Goal: Book appointment/travel/reservation

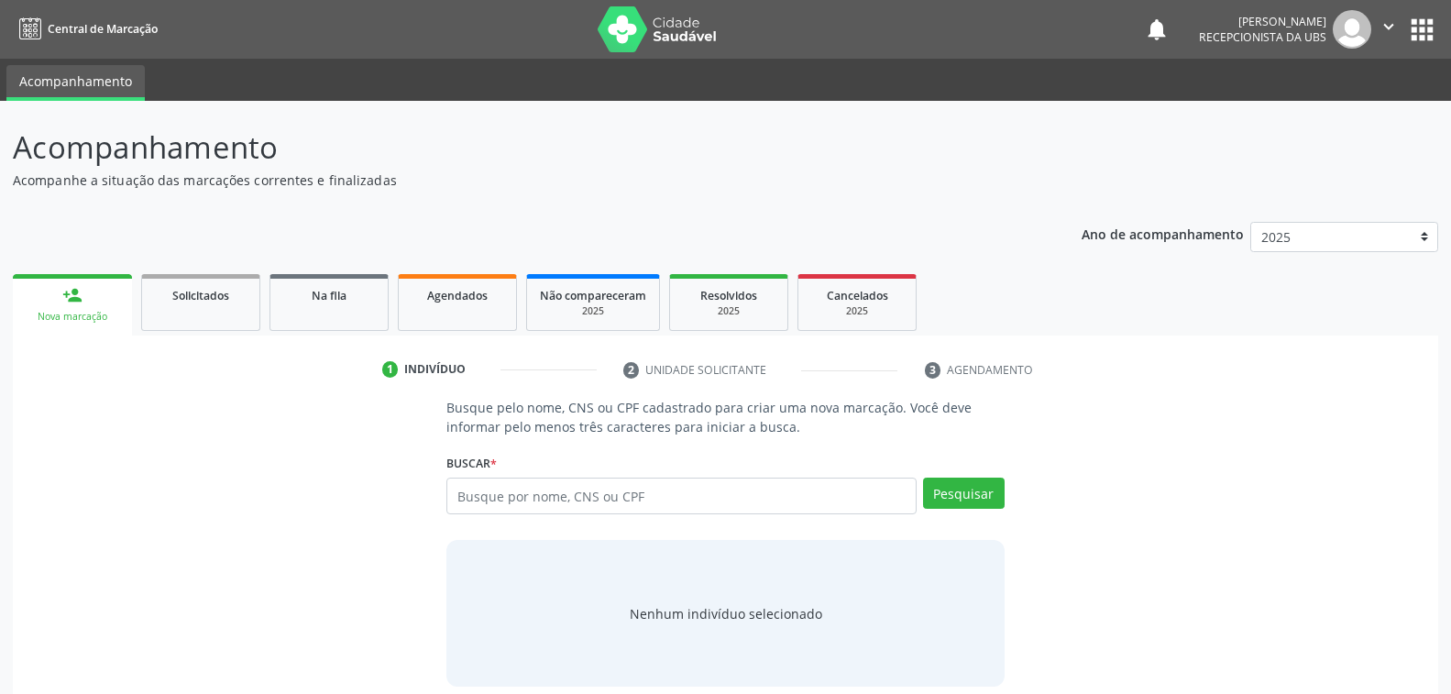
click at [735, 497] on input "text" at bounding box center [680, 495] width 469 height 37
type input "700006334997100"
click at [950, 490] on button "Pesquisar" at bounding box center [964, 492] width 82 height 31
click at [979, 492] on button "Pesquisar" at bounding box center [964, 492] width 82 height 31
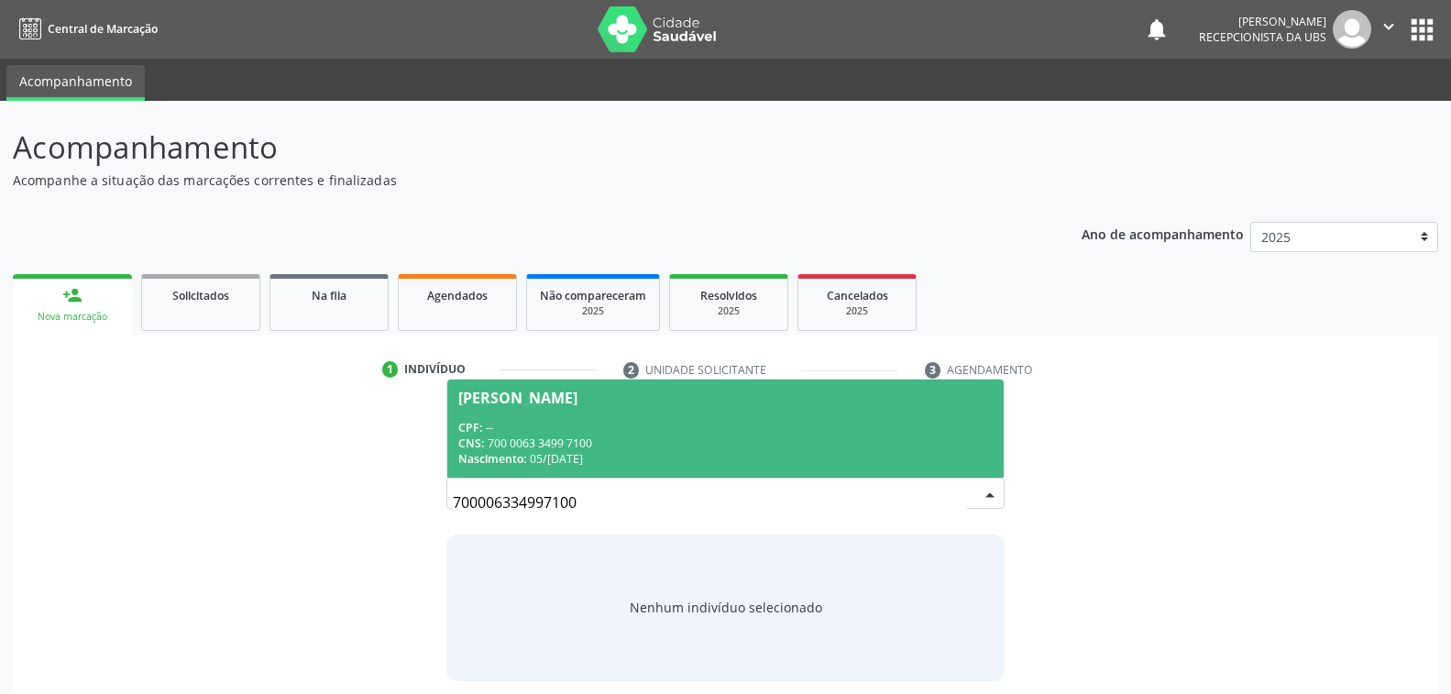
click at [600, 451] on div "Nascimento: 05/02/1974" at bounding box center [724, 459] width 533 height 16
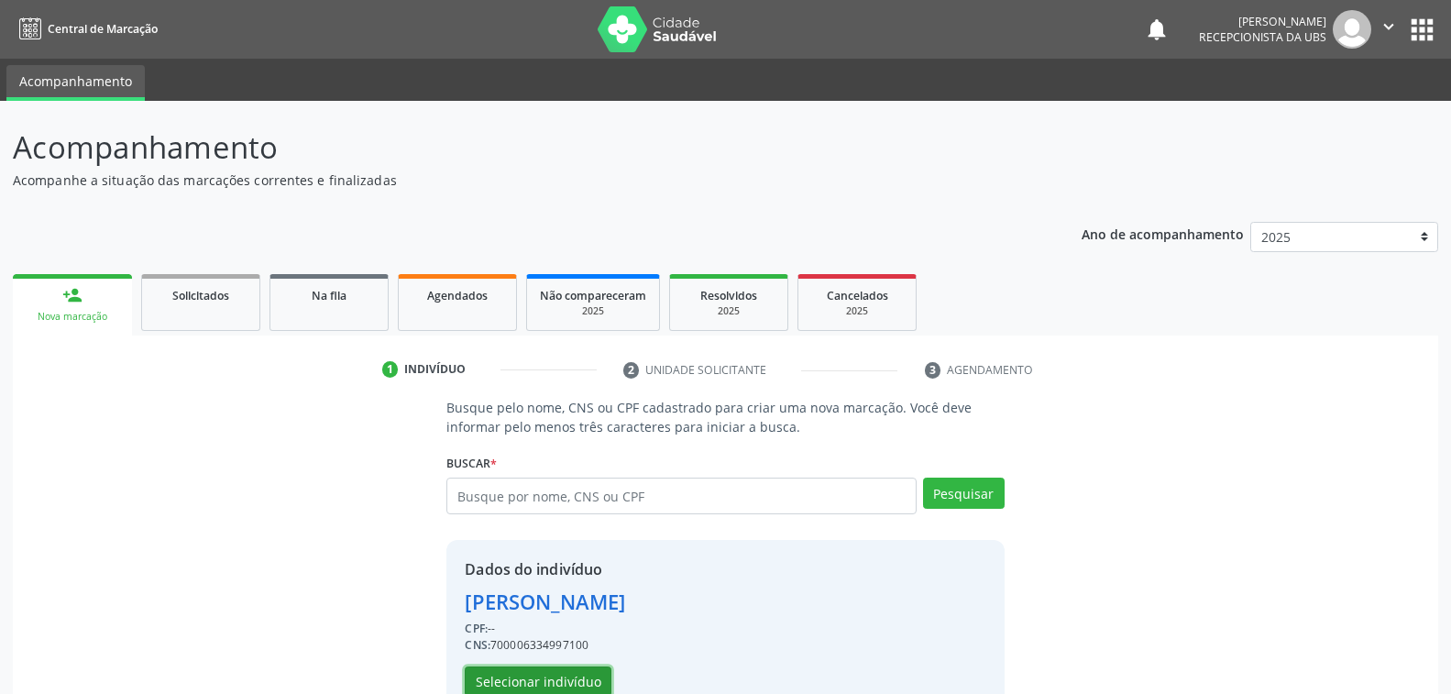
click at [558, 681] on button "Selecionar indivíduo" at bounding box center [538, 681] width 147 height 31
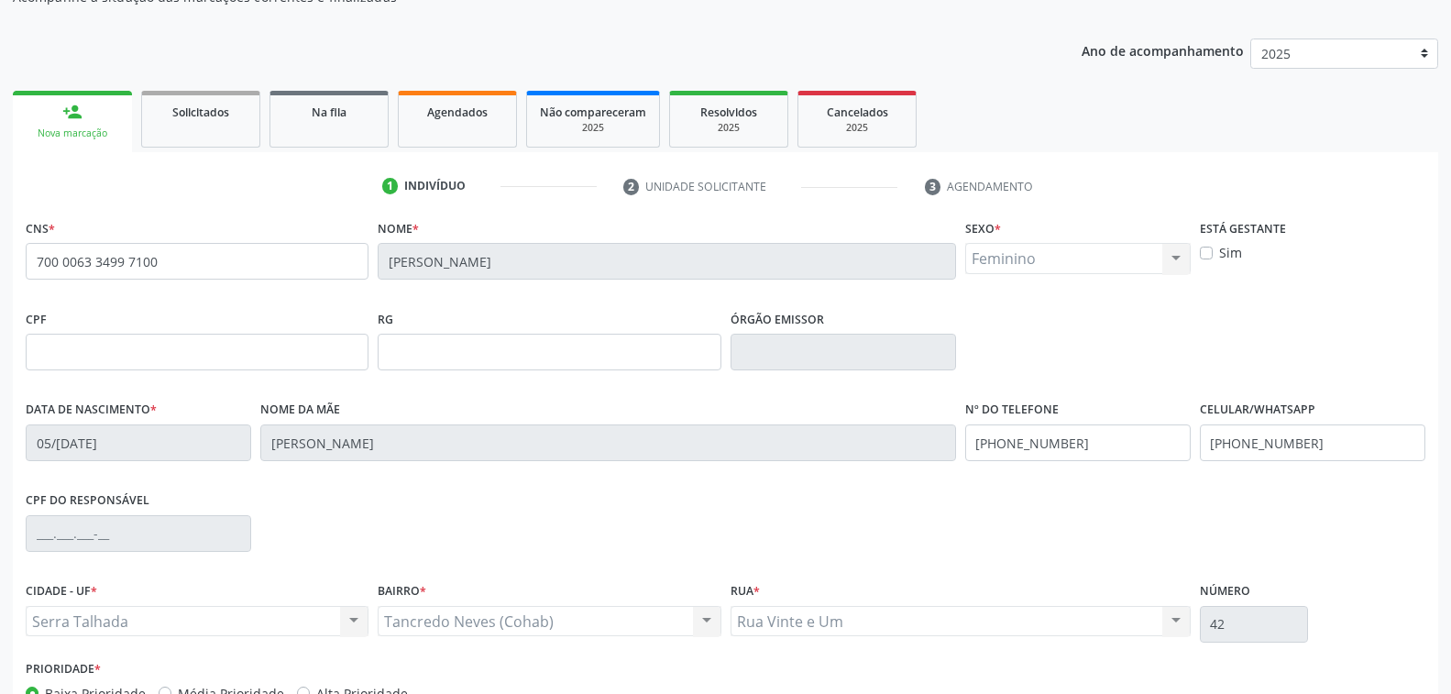
scroll to position [297, 0]
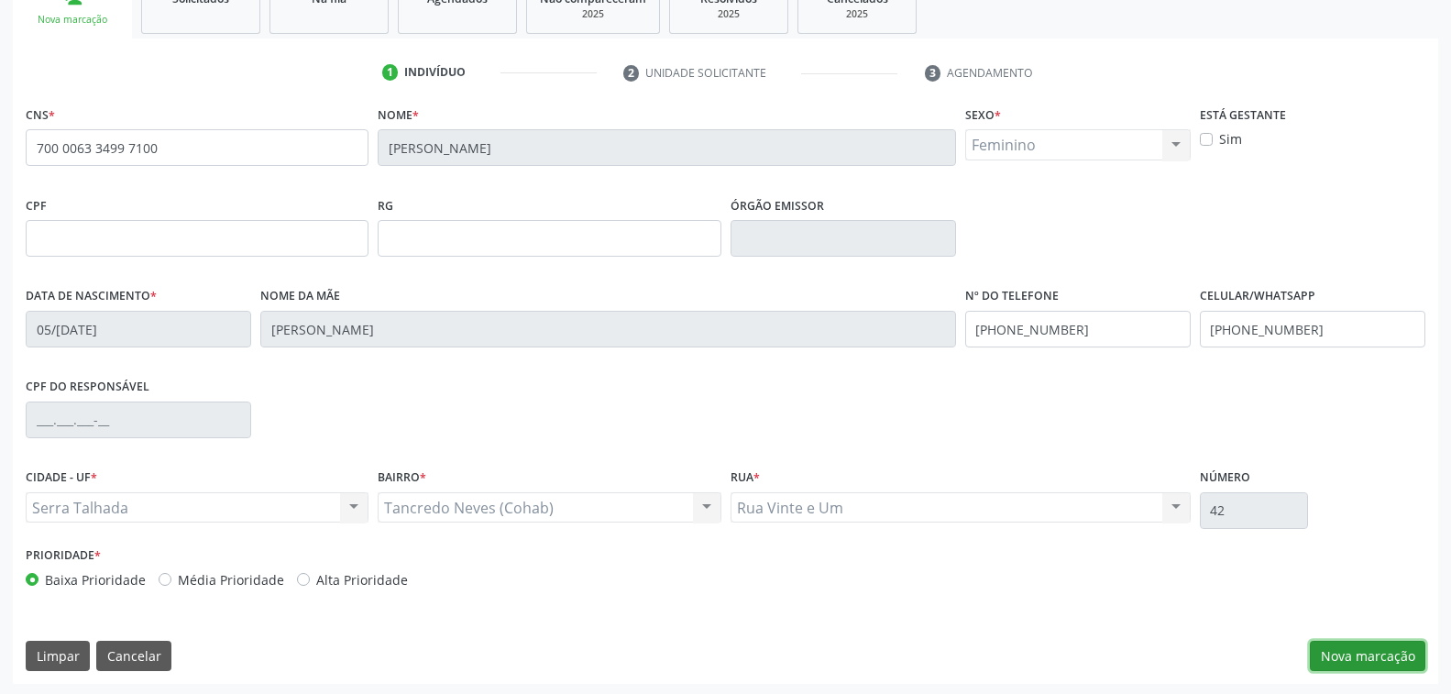
click at [1373, 649] on button "Nova marcação" at bounding box center [1366, 656] width 115 height 31
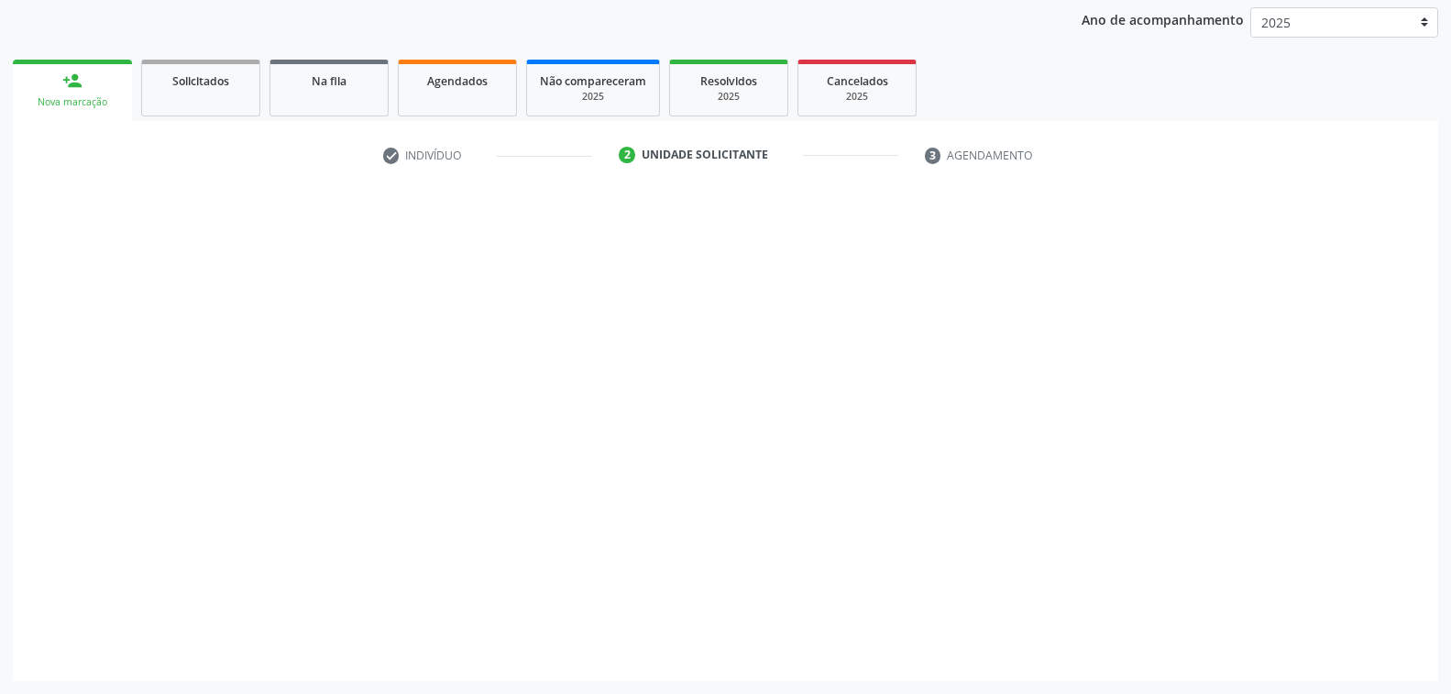
scroll to position [213, 0]
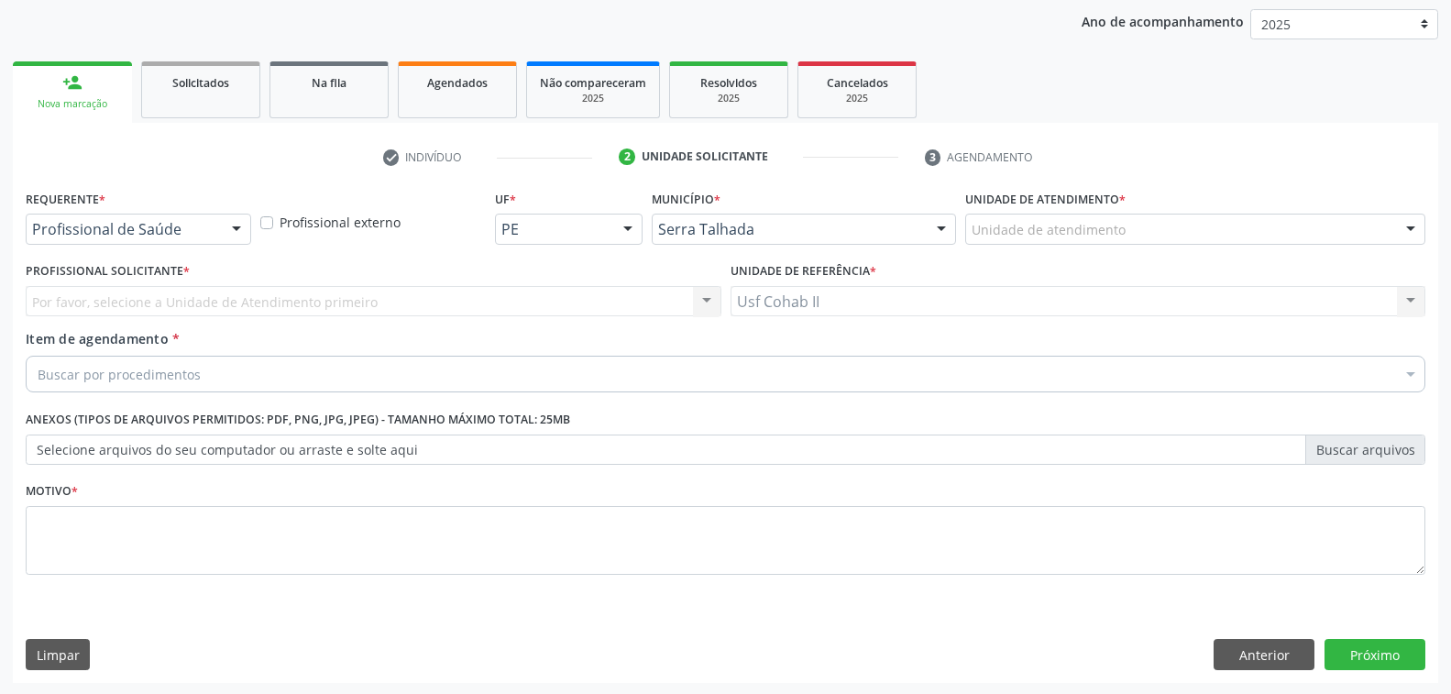
click at [236, 229] on div at bounding box center [236, 229] width 27 height 31
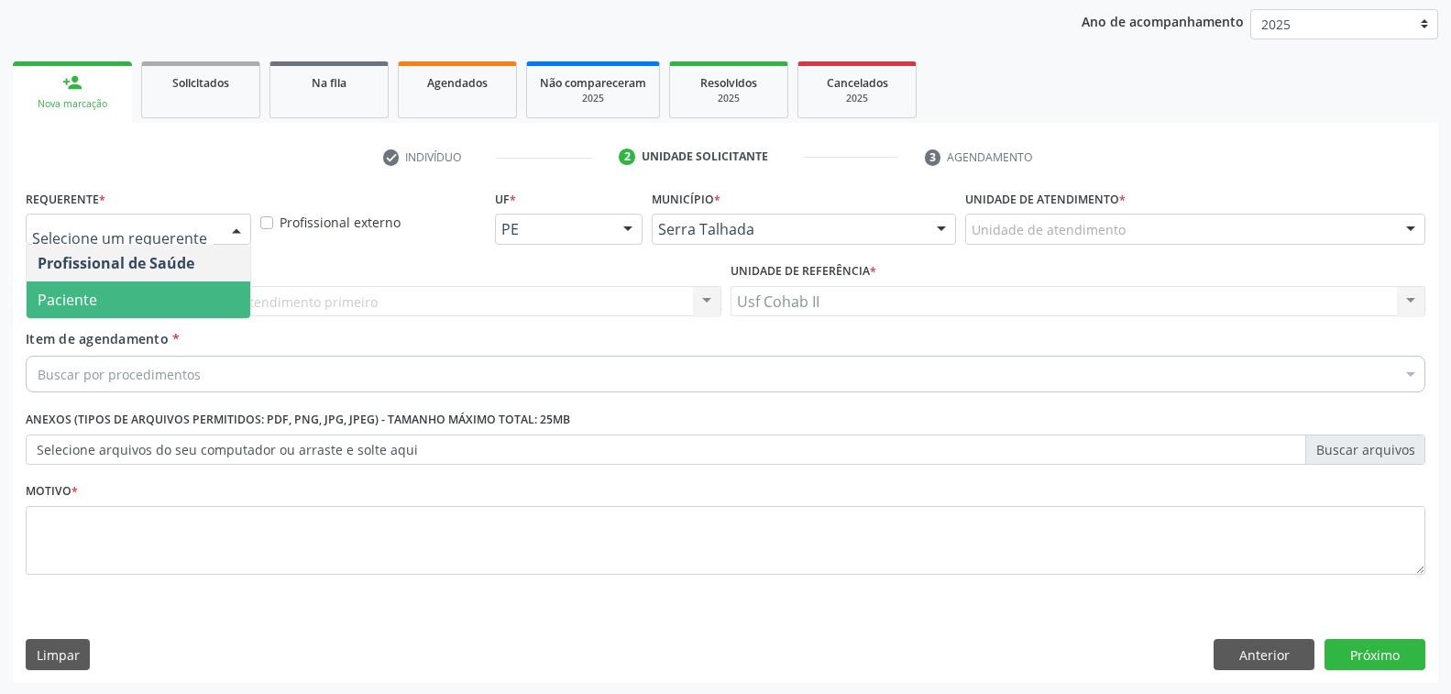
click at [155, 296] on span "Paciente" at bounding box center [139, 299] width 224 height 37
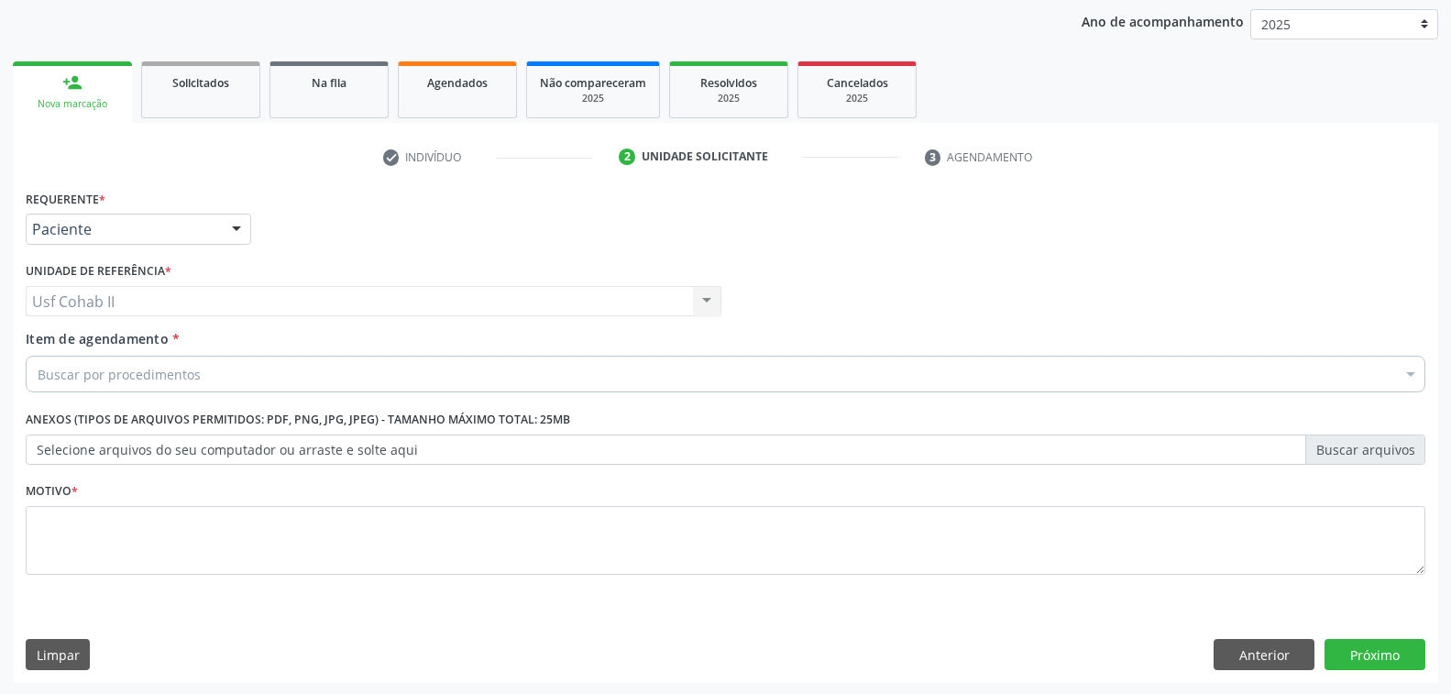
click at [215, 372] on div "Buscar por procedimentos" at bounding box center [725, 374] width 1399 height 37
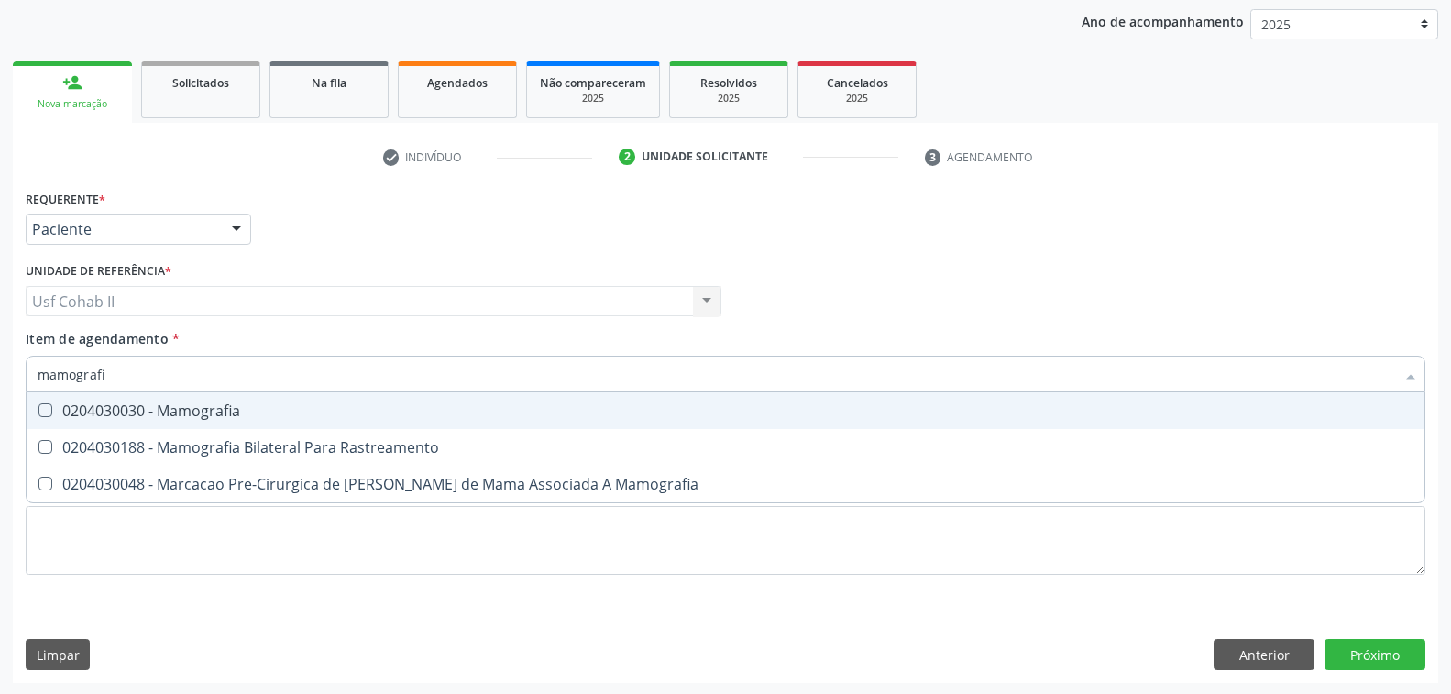
type input "mamografia"
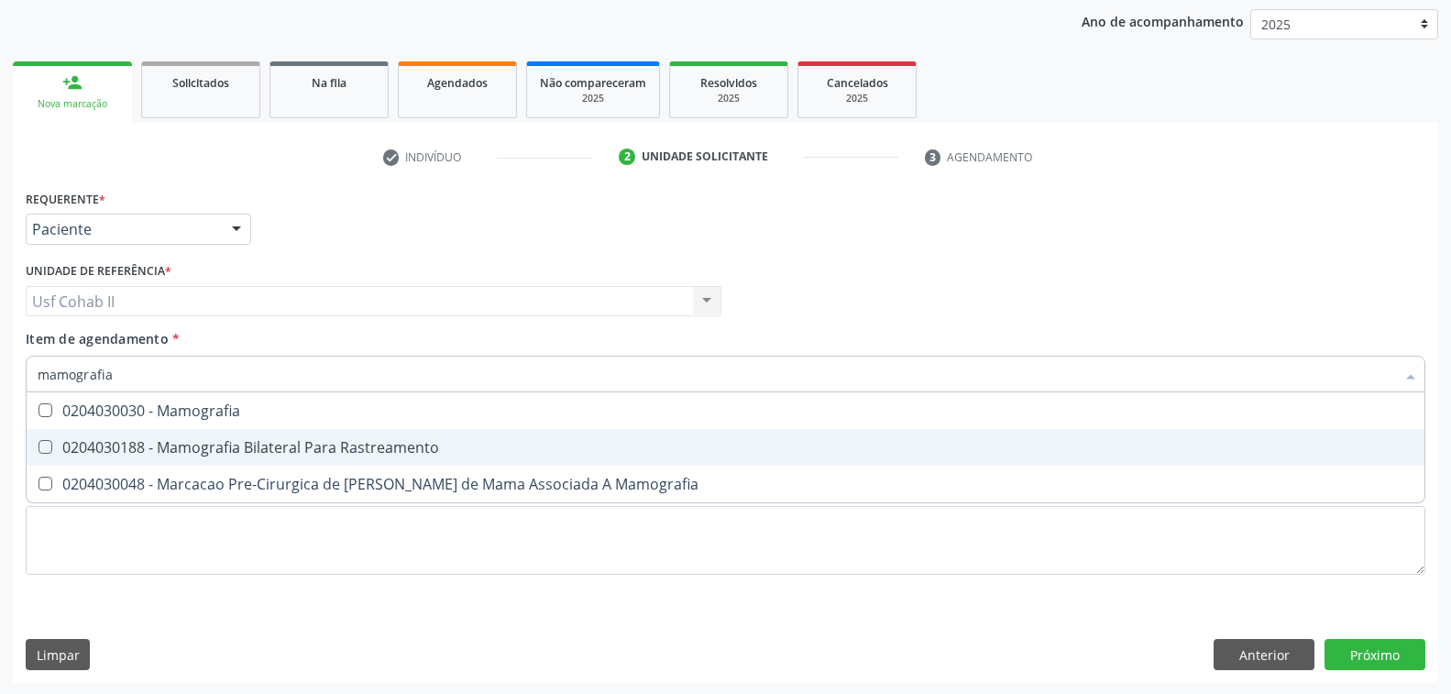
click at [301, 443] on div "0204030188 - Mamografia Bilateral Para Rastreamento" at bounding box center [725, 447] width 1375 height 15
checkbox Rastreamento "true"
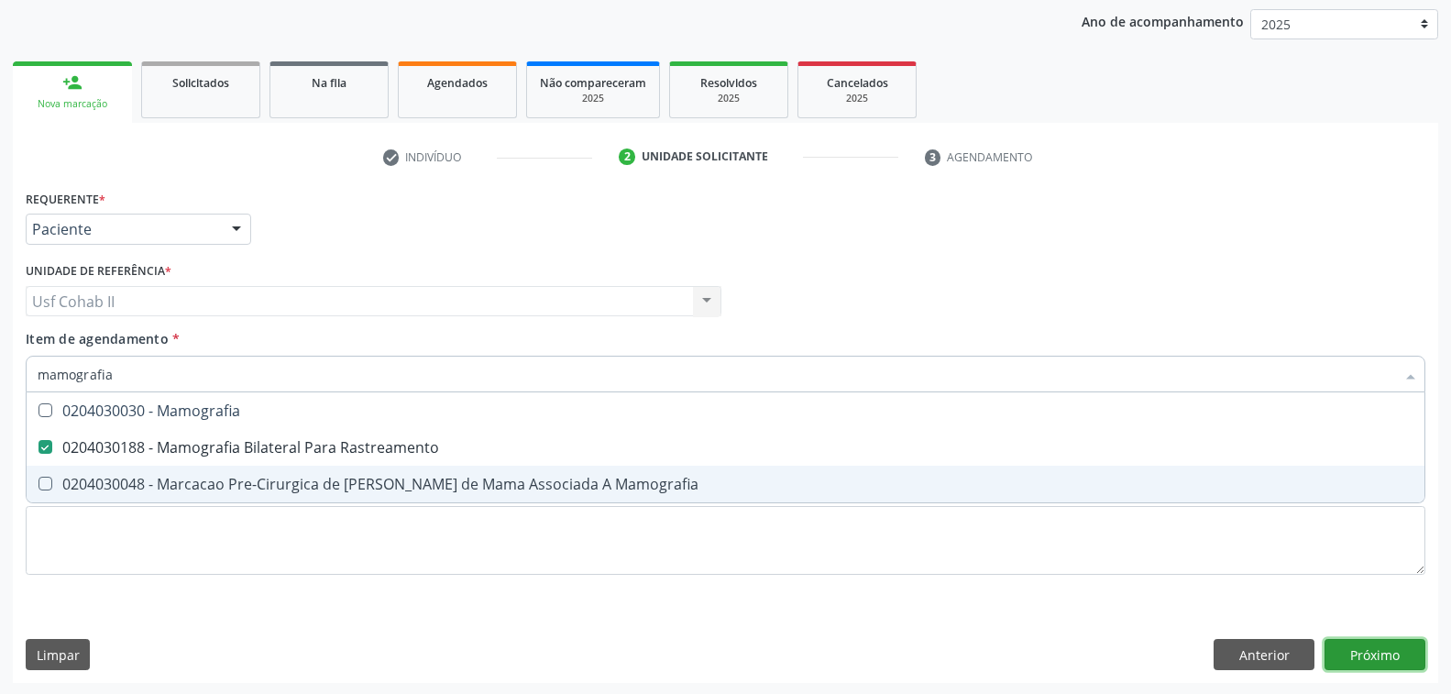
click at [1351, 654] on div "Requerente * Paciente Profissional de Saúde Paciente Nenhum resultado encontrad…" at bounding box center [725, 434] width 1425 height 498
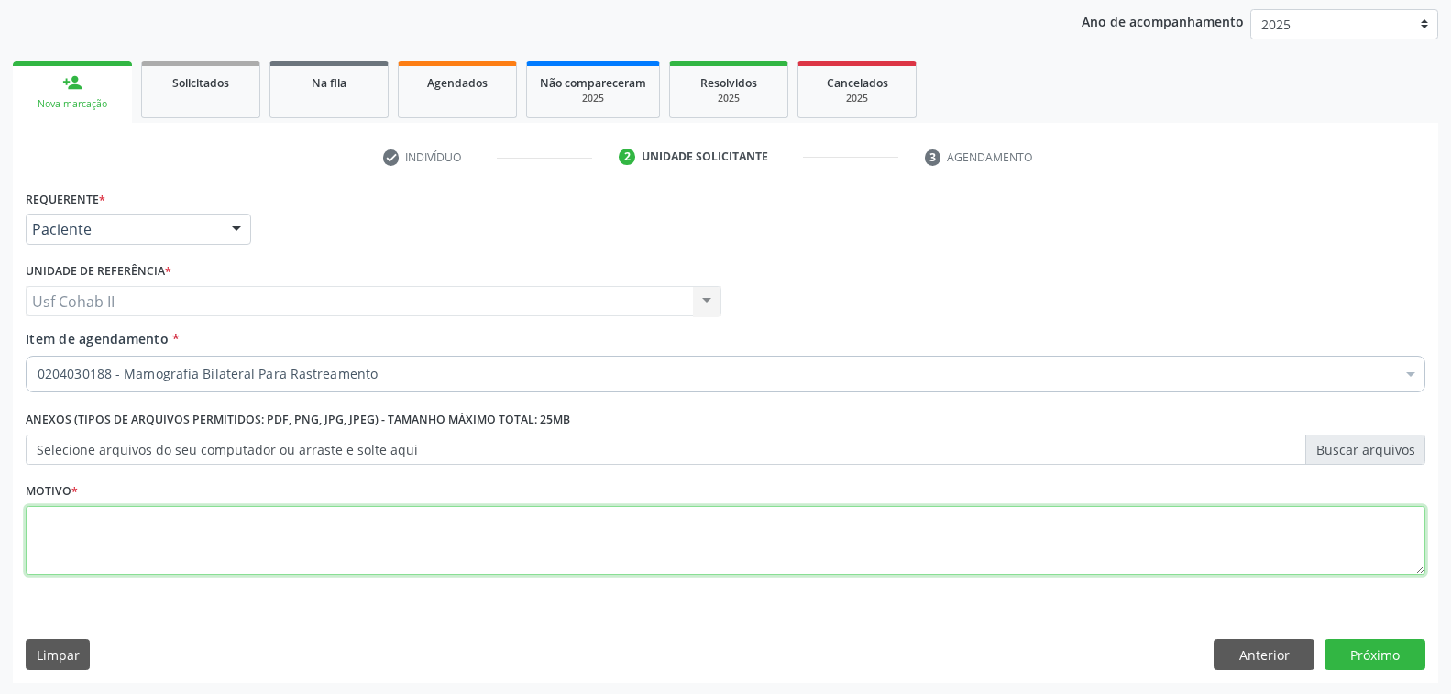
click at [302, 534] on textarea at bounding box center [725, 541] width 1399 height 70
type textarea "rr"
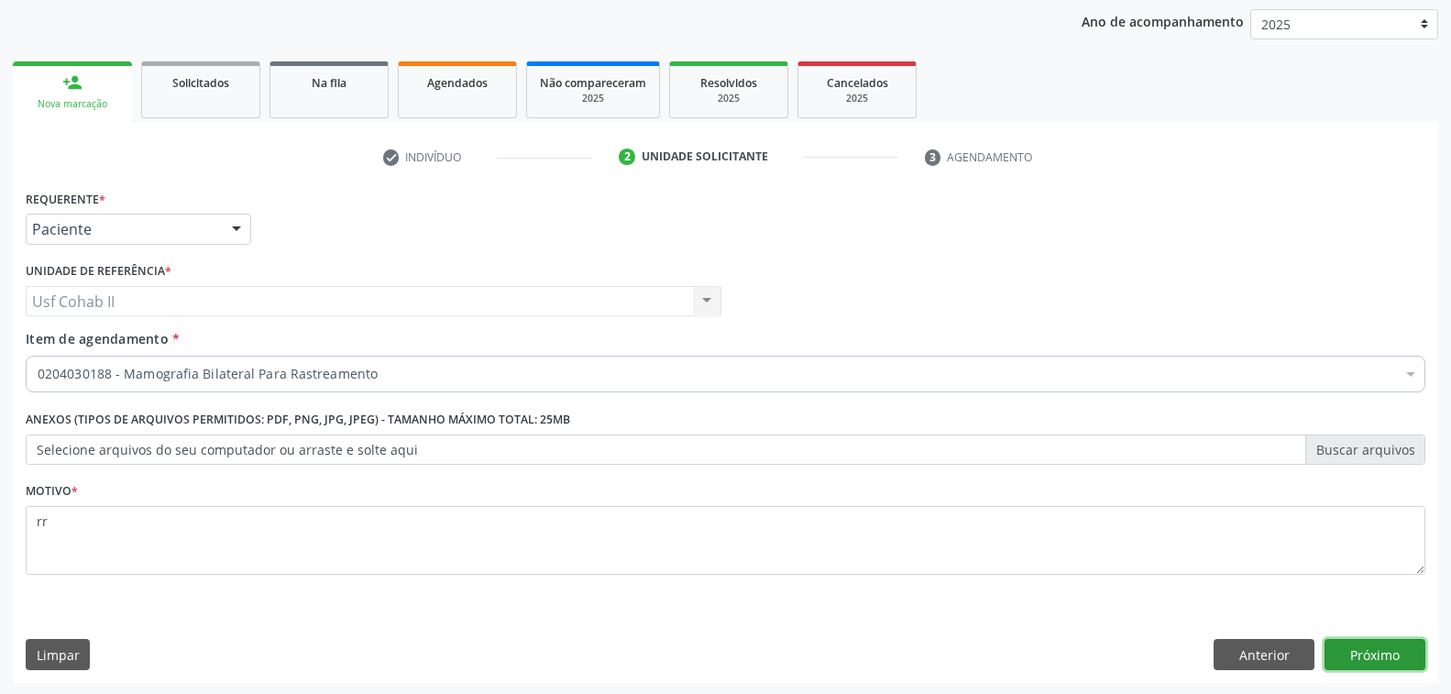
click at [1363, 654] on button "Próximo" at bounding box center [1374, 654] width 101 height 31
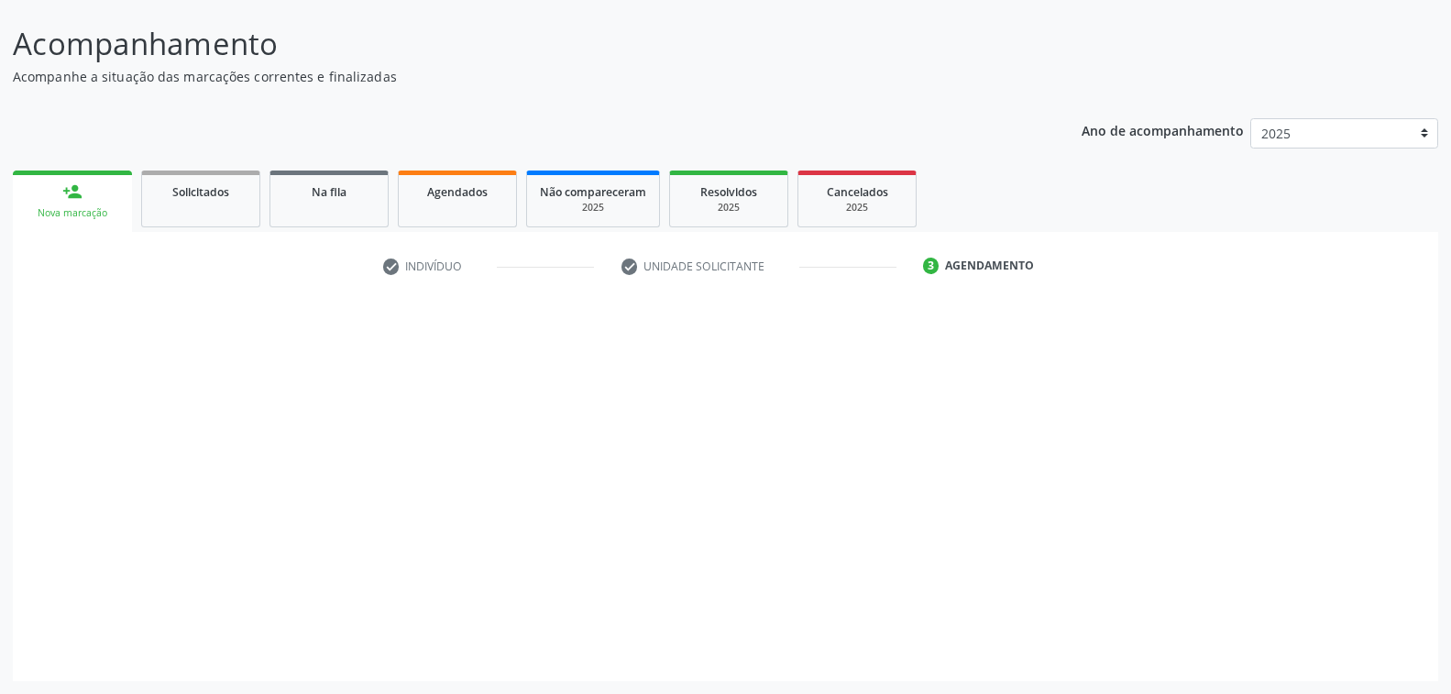
scroll to position [103, 0]
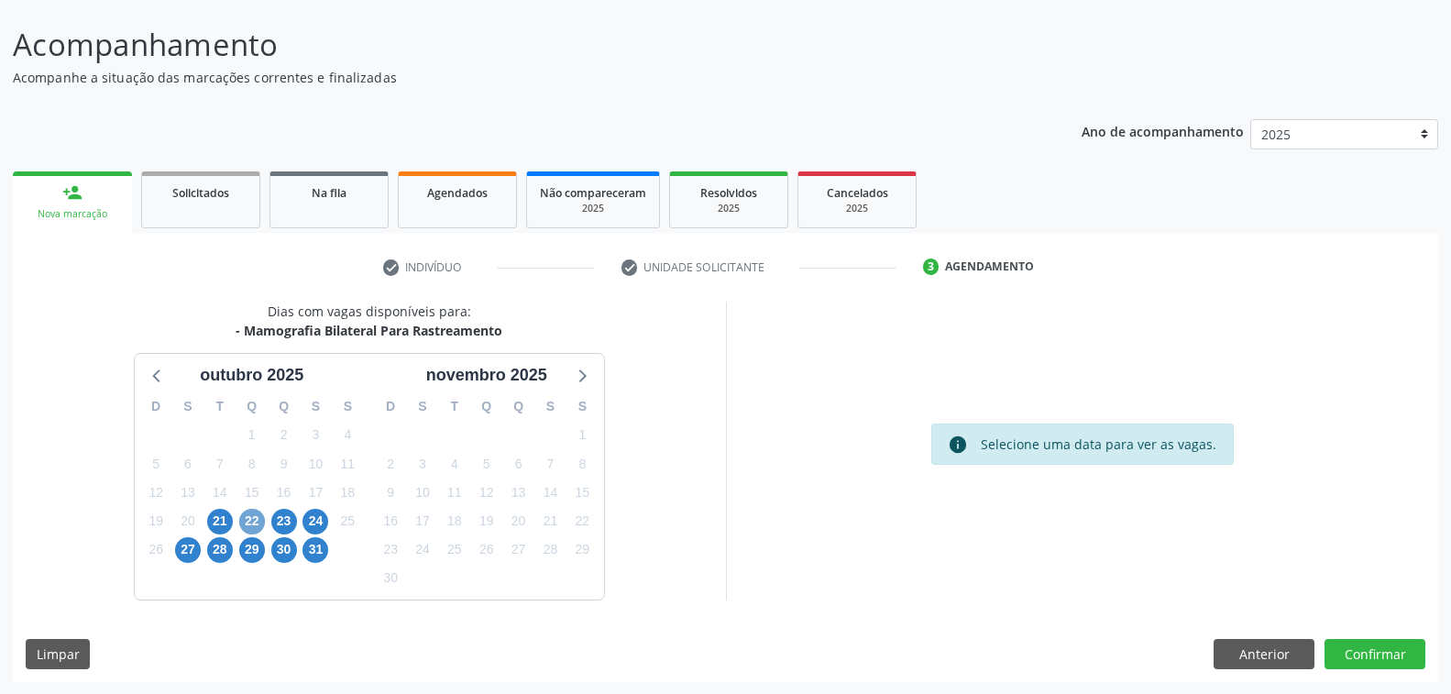
click at [248, 520] on span "22" at bounding box center [252, 522] width 26 height 26
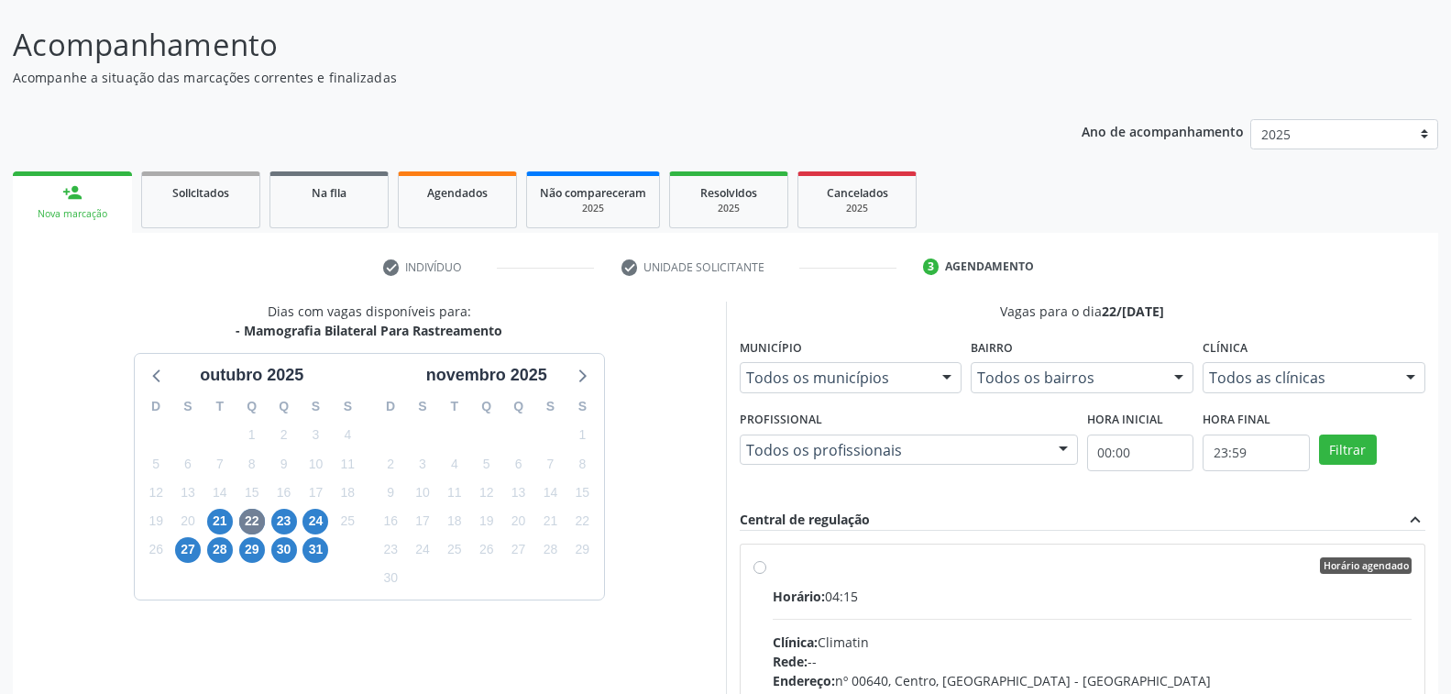
click at [1064, 451] on div at bounding box center [1062, 450] width 27 height 31
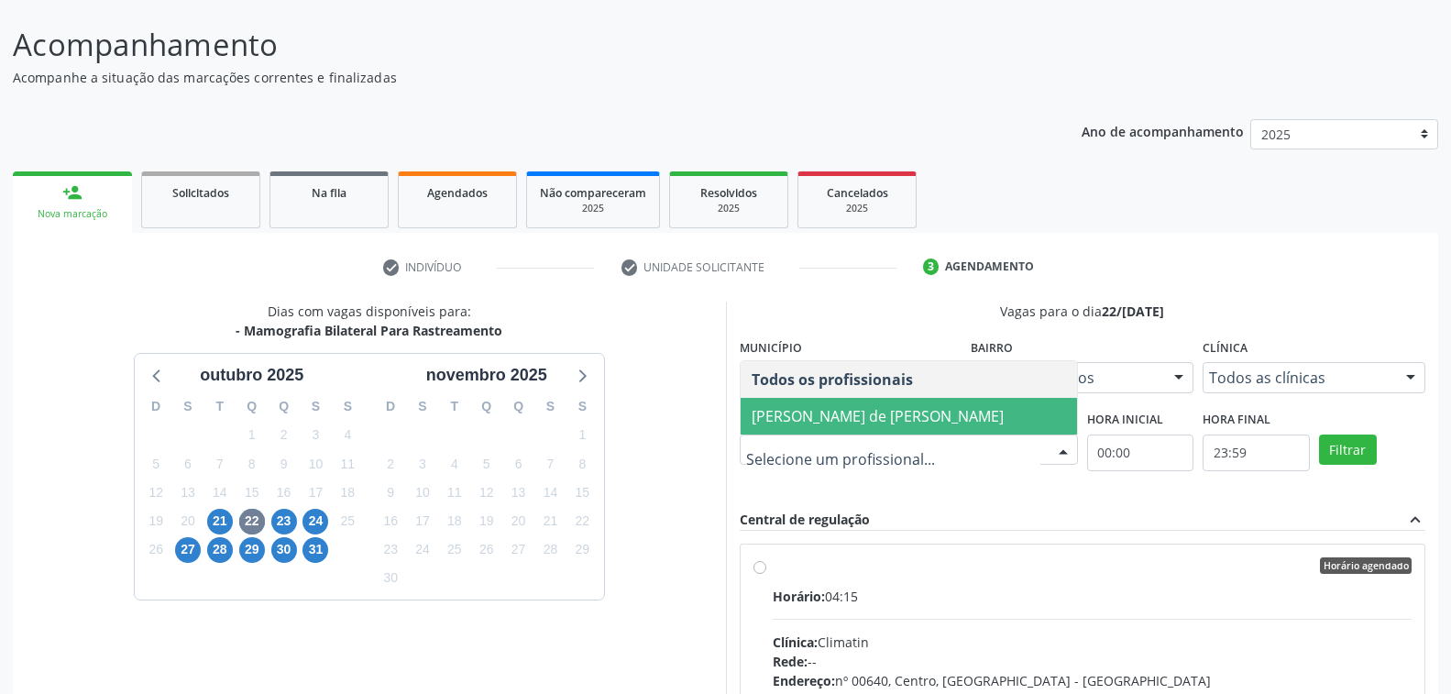
click at [827, 416] on span "Ana Carolina Barboza de Andrada Melo Lyra" at bounding box center [877, 416] width 252 height 20
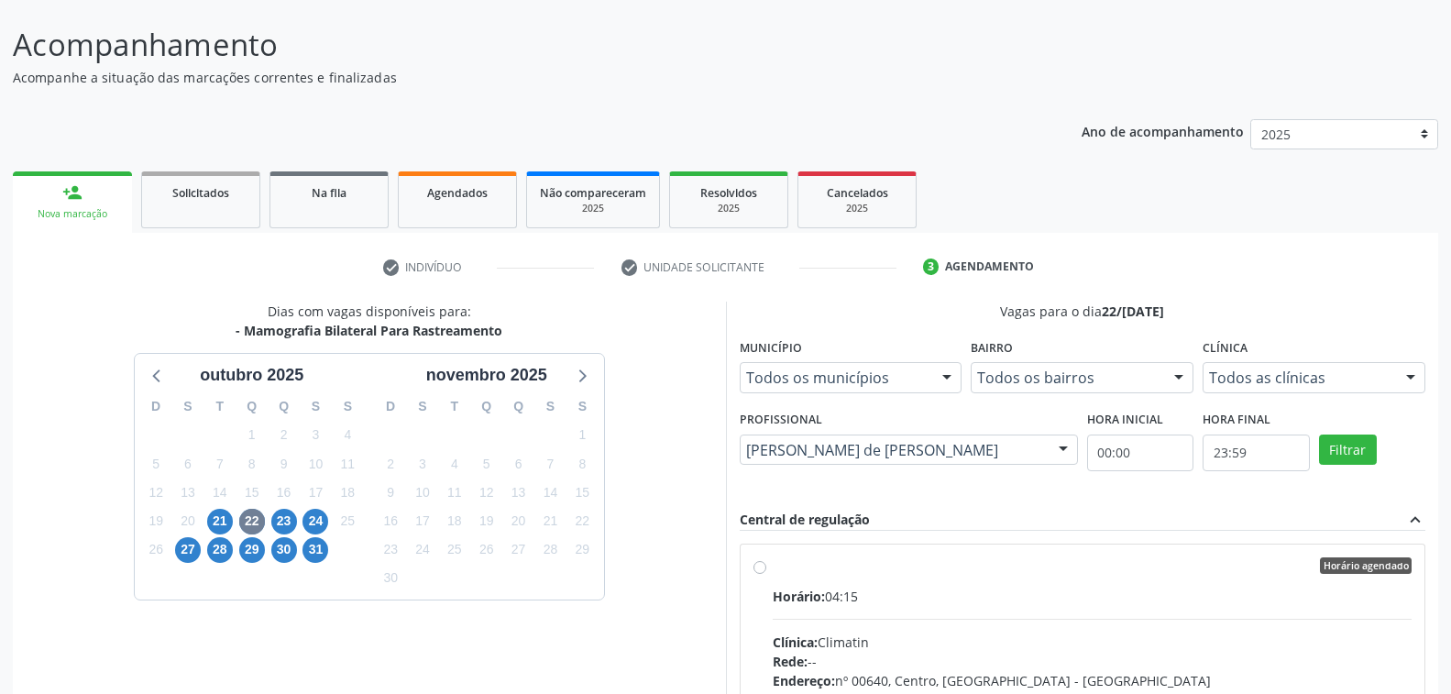
click at [1406, 367] on div at bounding box center [1409, 378] width 27 height 31
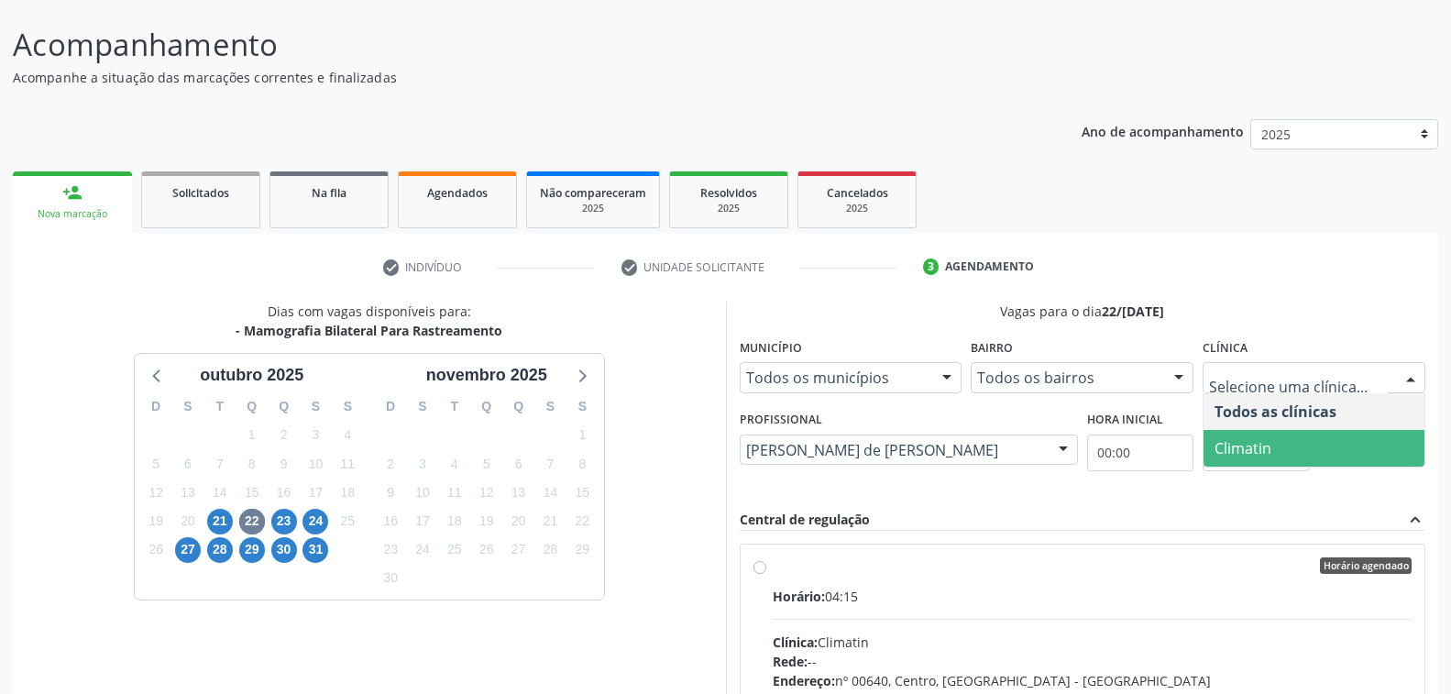
click at [1289, 449] on span "Climatin" at bounding box center [1313, 448] width 221 height 37
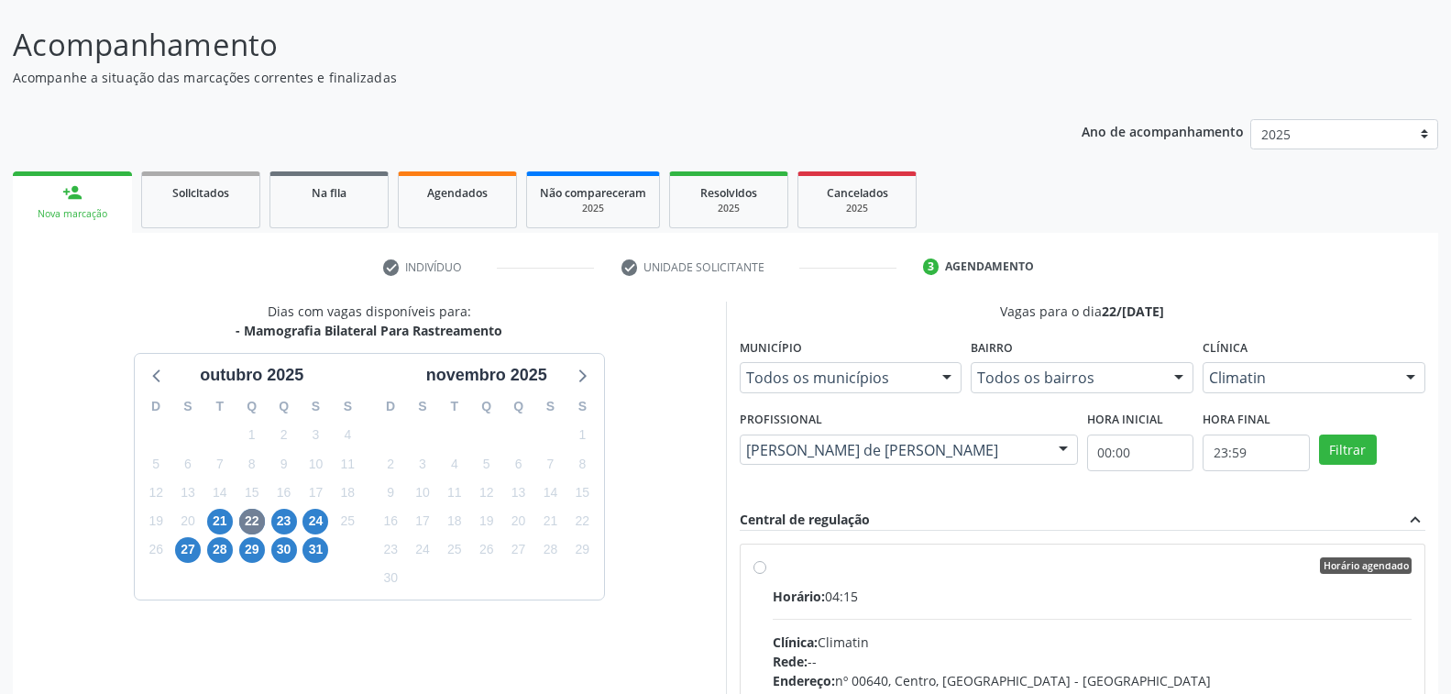
click at [1100, 589] on div "Horário: 04:15" at bounding box center [1092, 595] width 640 height 19
click at [766, 574] on input "Horário agendado Horário: 04:15 Clínica: Climatin Rede: -- Endereço: nº 00640, …" at bounding box center [759, 565] width 13 height 16
radio input "true"
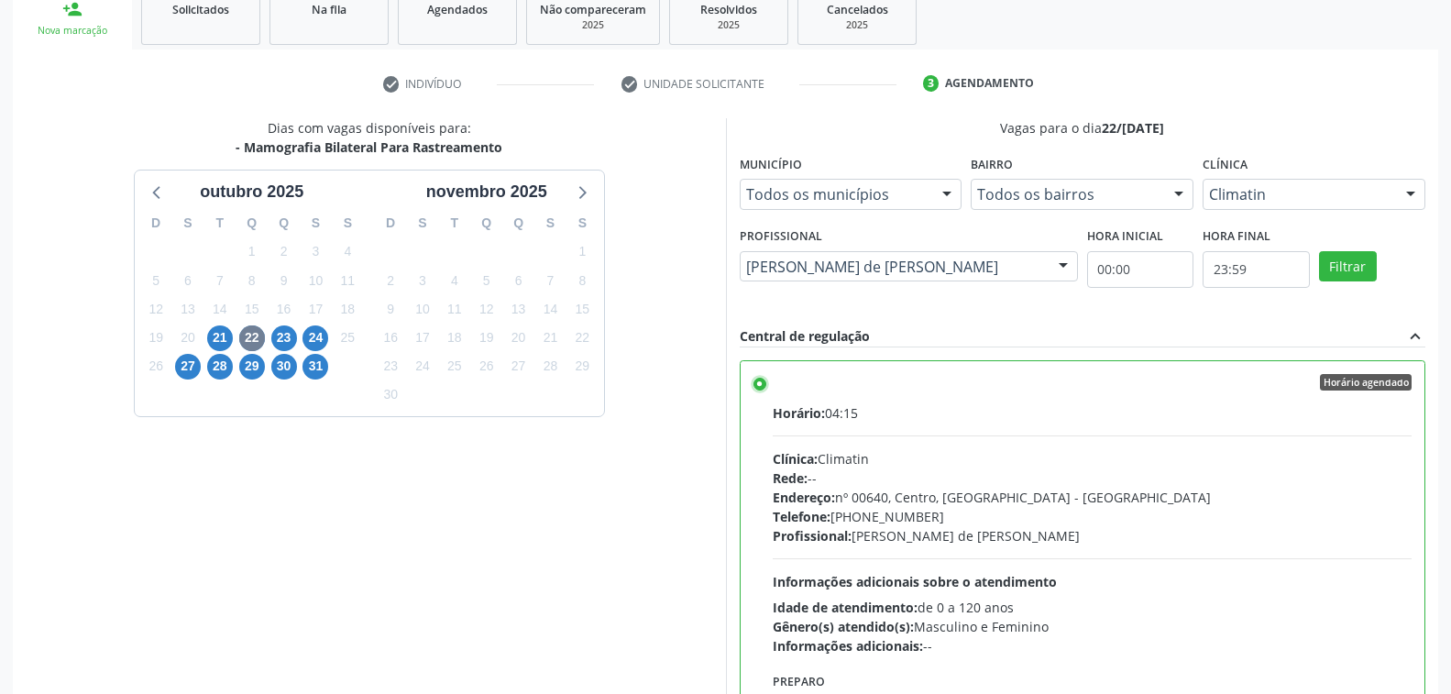
scroll to position [400, 0]
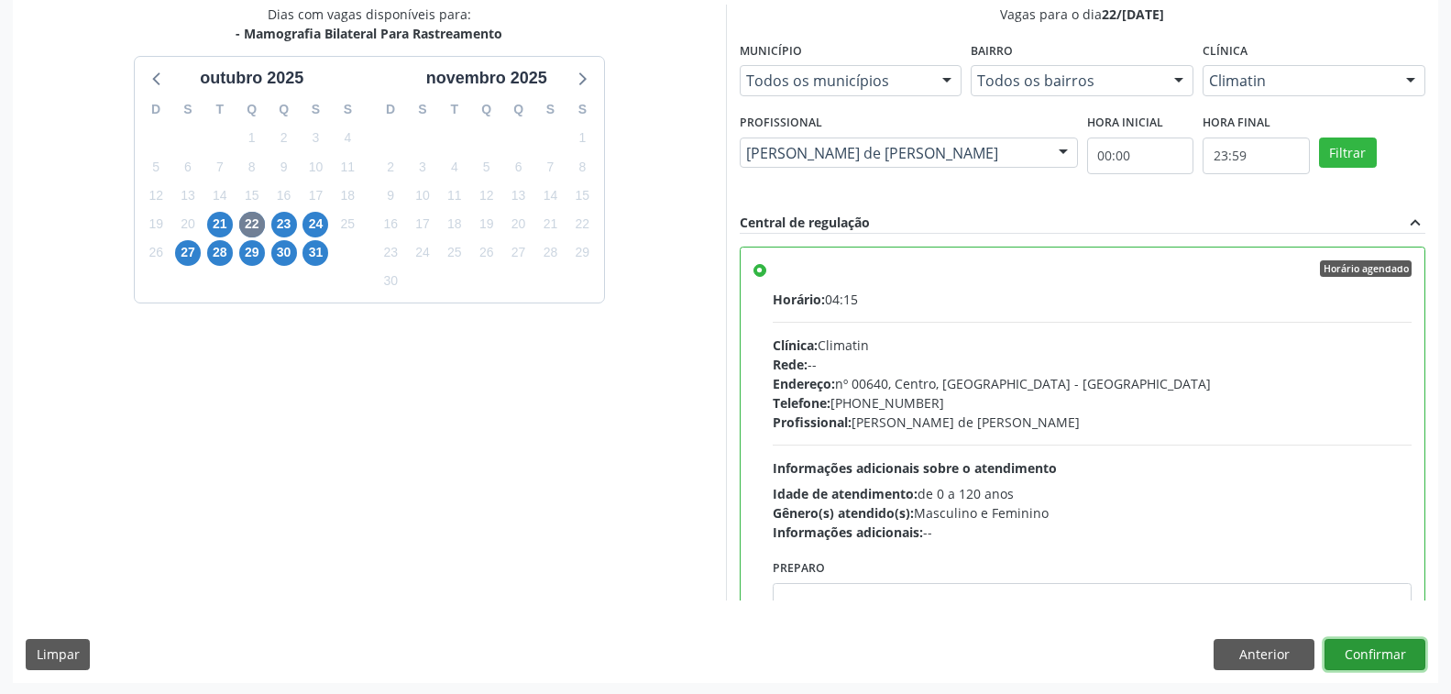
click at [1358, 644] on button "Confirmar" at bounding box center [1374, 654] width 101 height 31
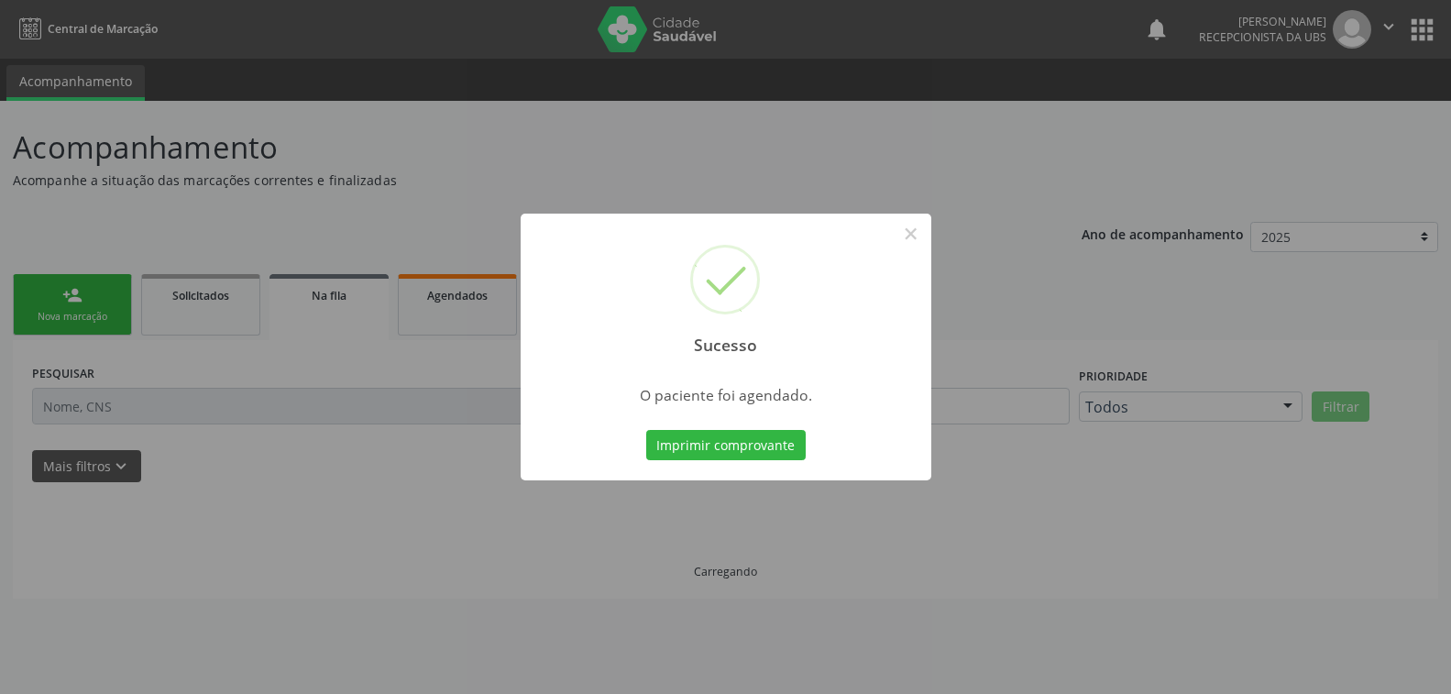
scroll to position [0, 0]
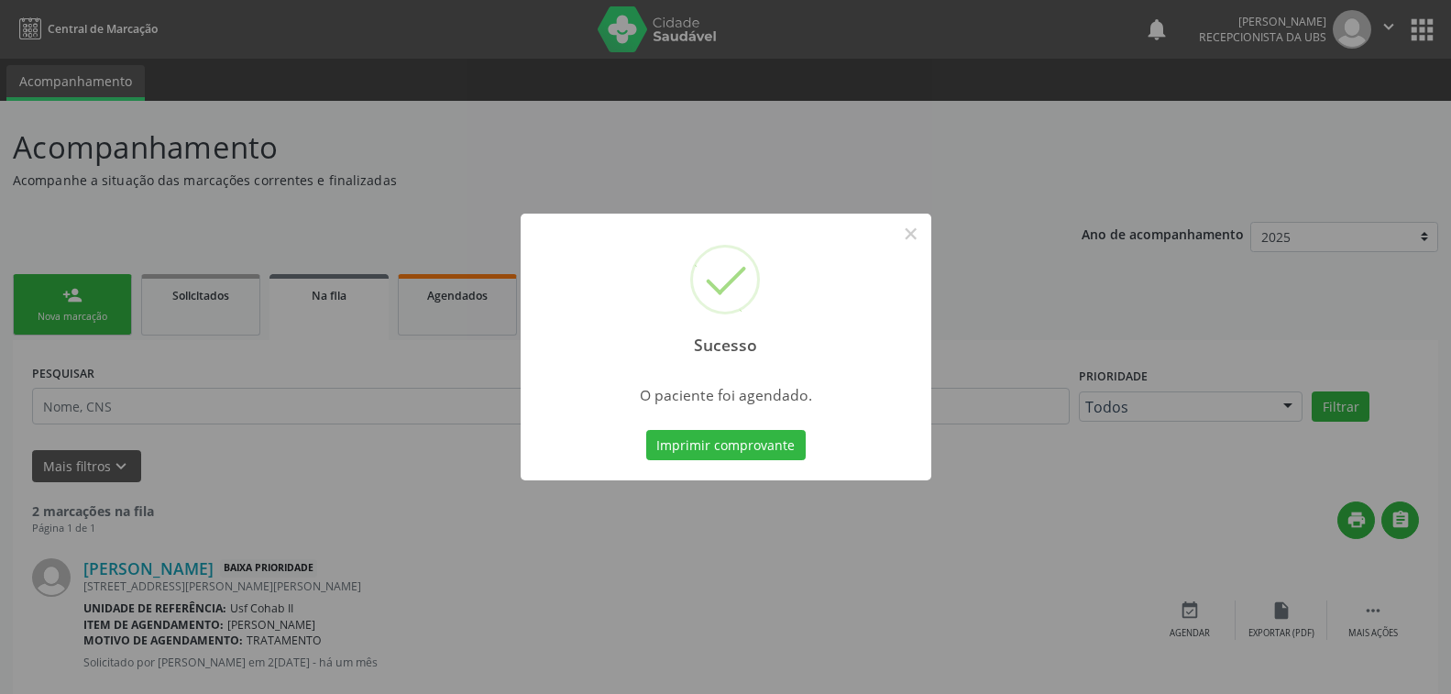
click at [646, 430] on button "Imprimir comprovante" at bounding box center [725, 445] width 159 height 31
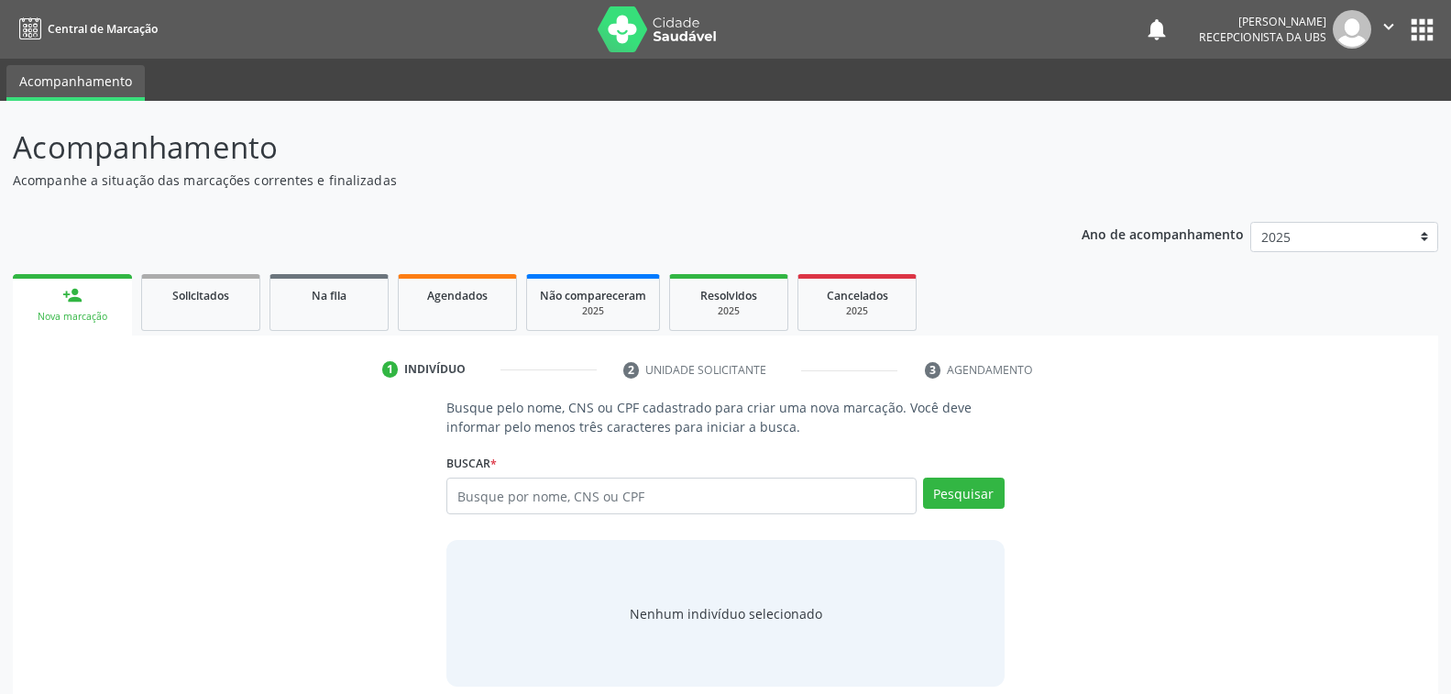
click at [562, 495] on input "text" at bounding box center [680, 495] width 469 height 37
type input "701806251250173"
click at [956, 492] on button "Pesquisar" at bounding box center [964, 492] width 82 height 31
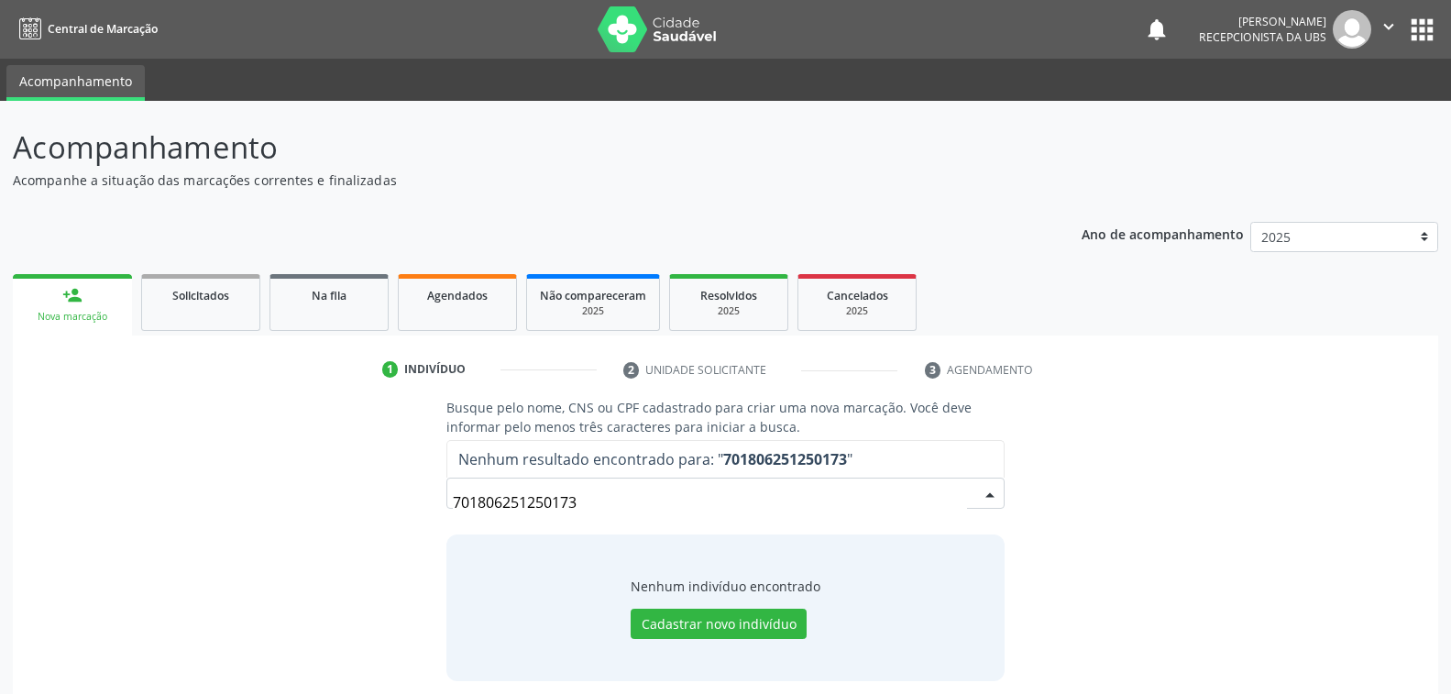
click at [900, 447] on span "Nenhum resultado encontrado para: " 701806251250173 "" at bounding box center [724, 459] width 555 height 37
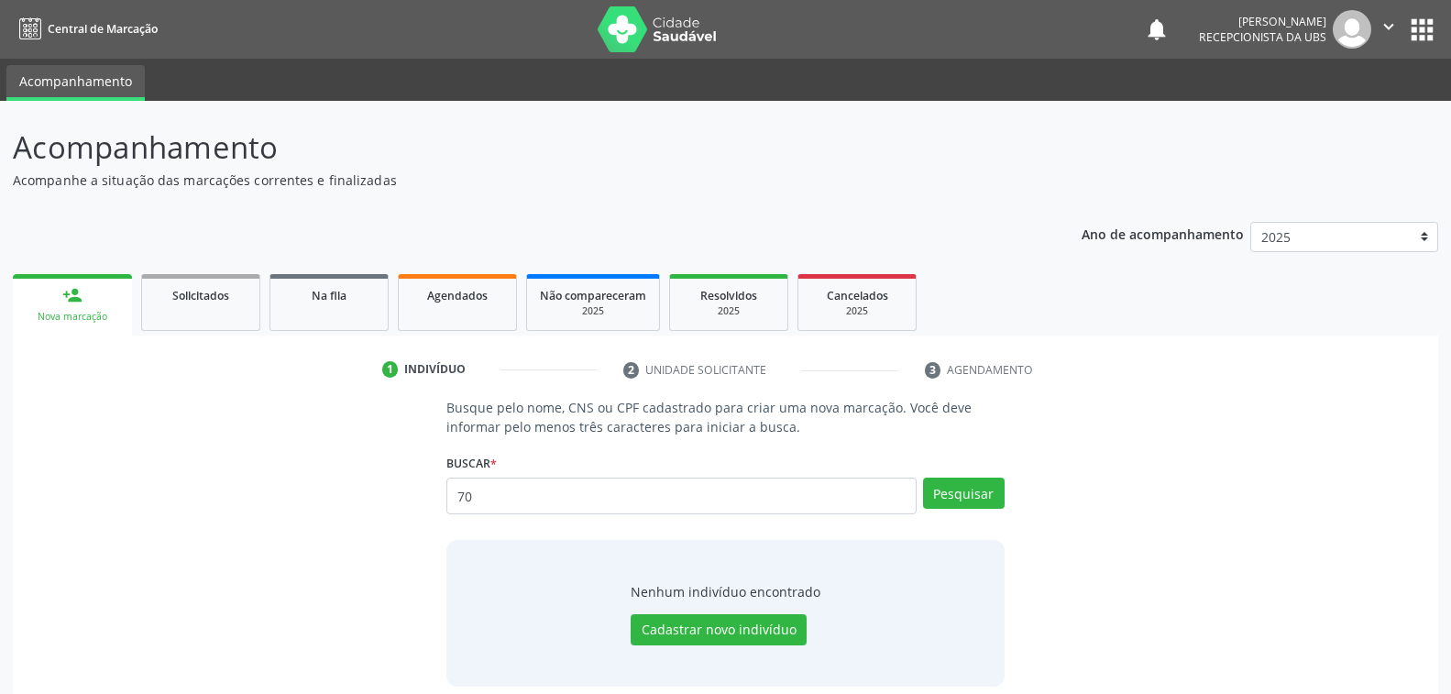
type input "7"
click at [972, 488] on button "Pesquisar" at bounding box center [964, 492] width 82 height 31
click at [966, 495] on button "Pesquisar" at bounding box center [964, 492] width 82 height 31
click at [947, 489] on button "Pesquisar" at bounding box center [964, 492] width 82 height 31
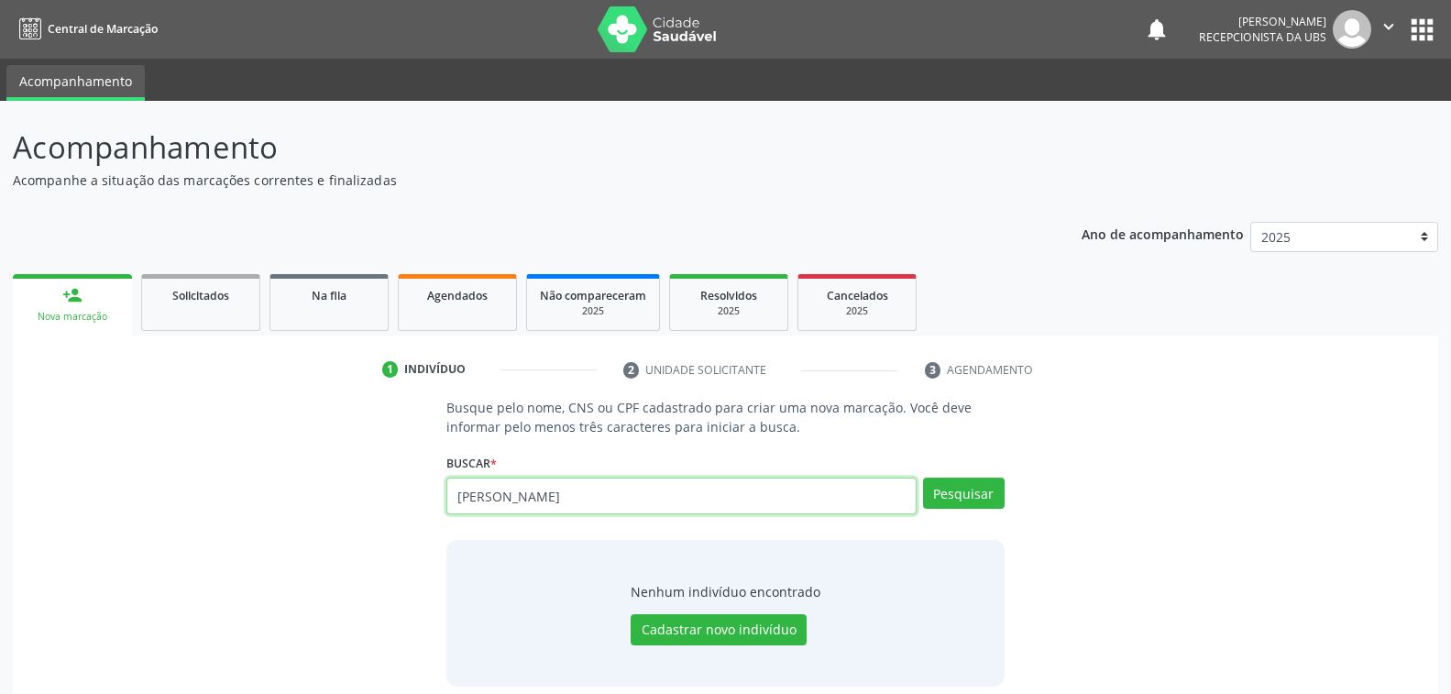
click at [643, 490] on input "maria de lourdes ferreira lima" at bounding box center [680, 495] width 469 height 37
type input "m"
type input "898002994702152"
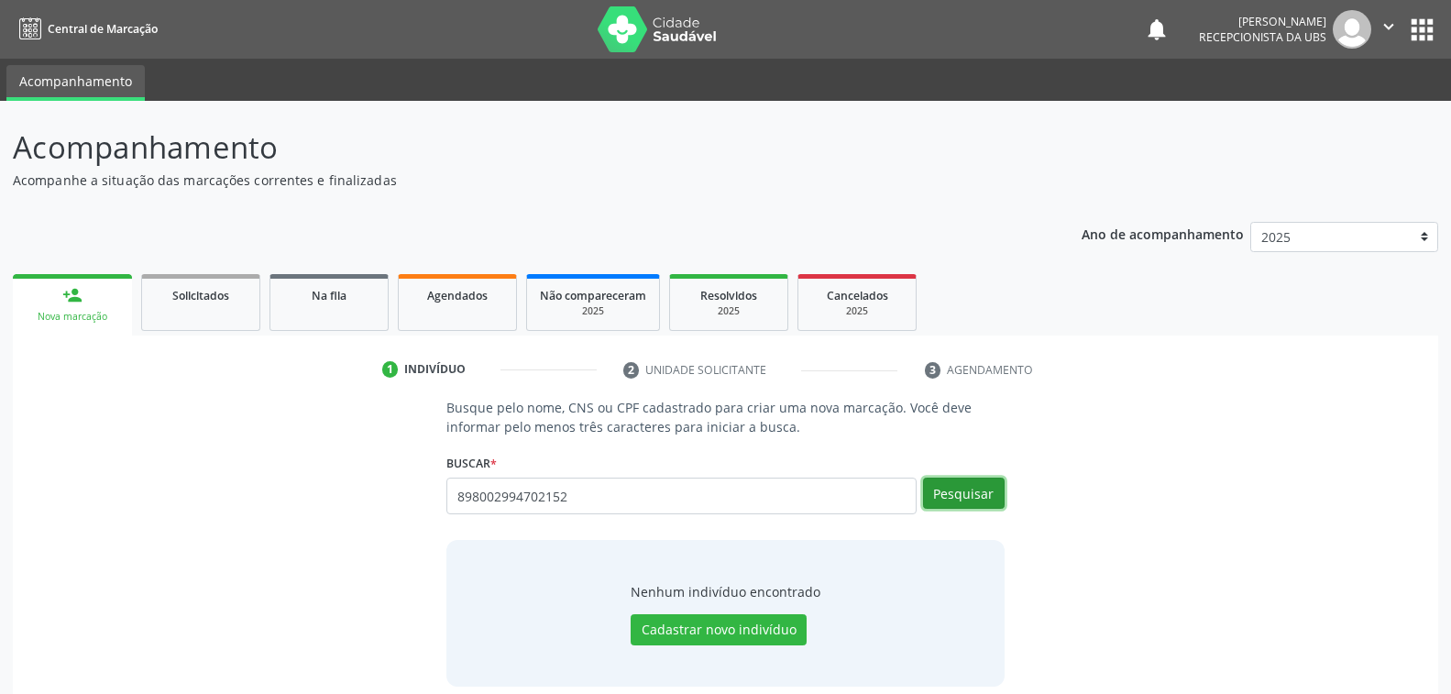
click at [956, 491] on button "Pesquisar" at bounding box center [964, 492] width 82 height 31
click at [745, 624] on button "Cadastrar novo indivíduo" at bounding box center [718, 629] width 176 height 31
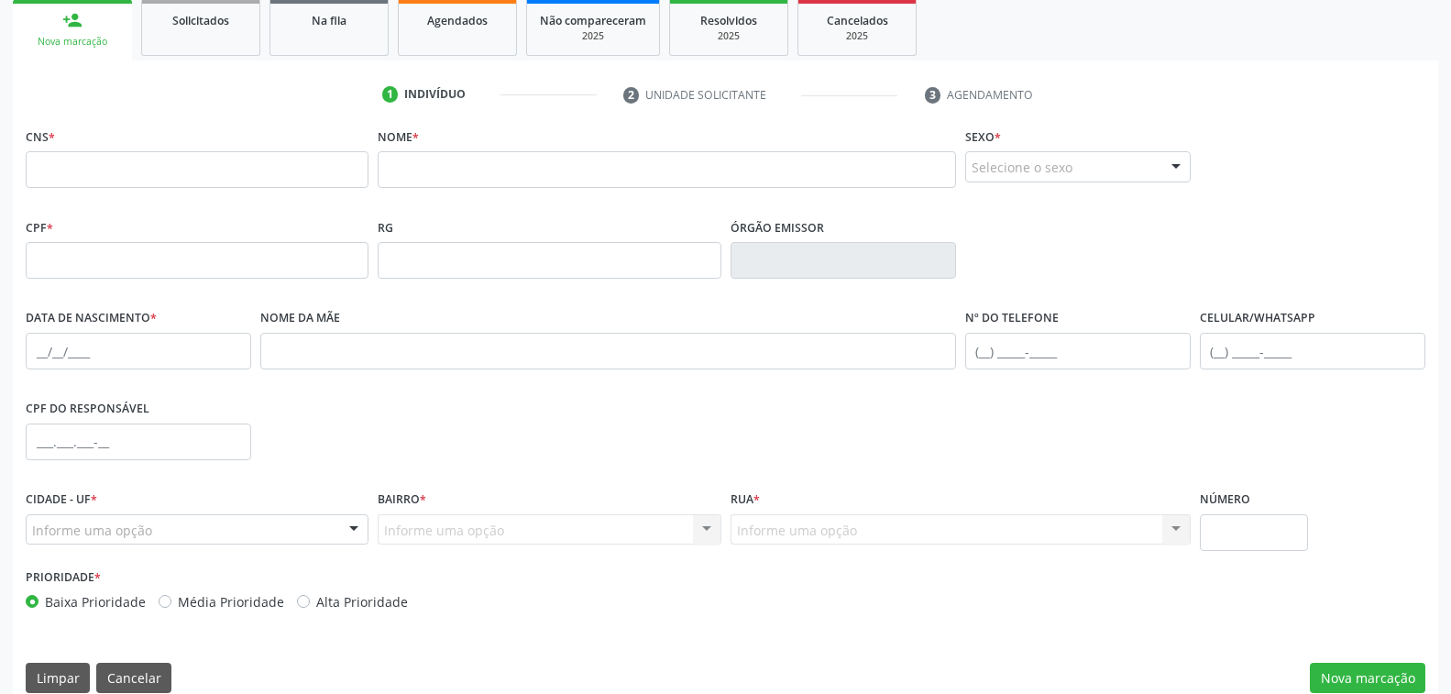
scroll to position [297, 0]
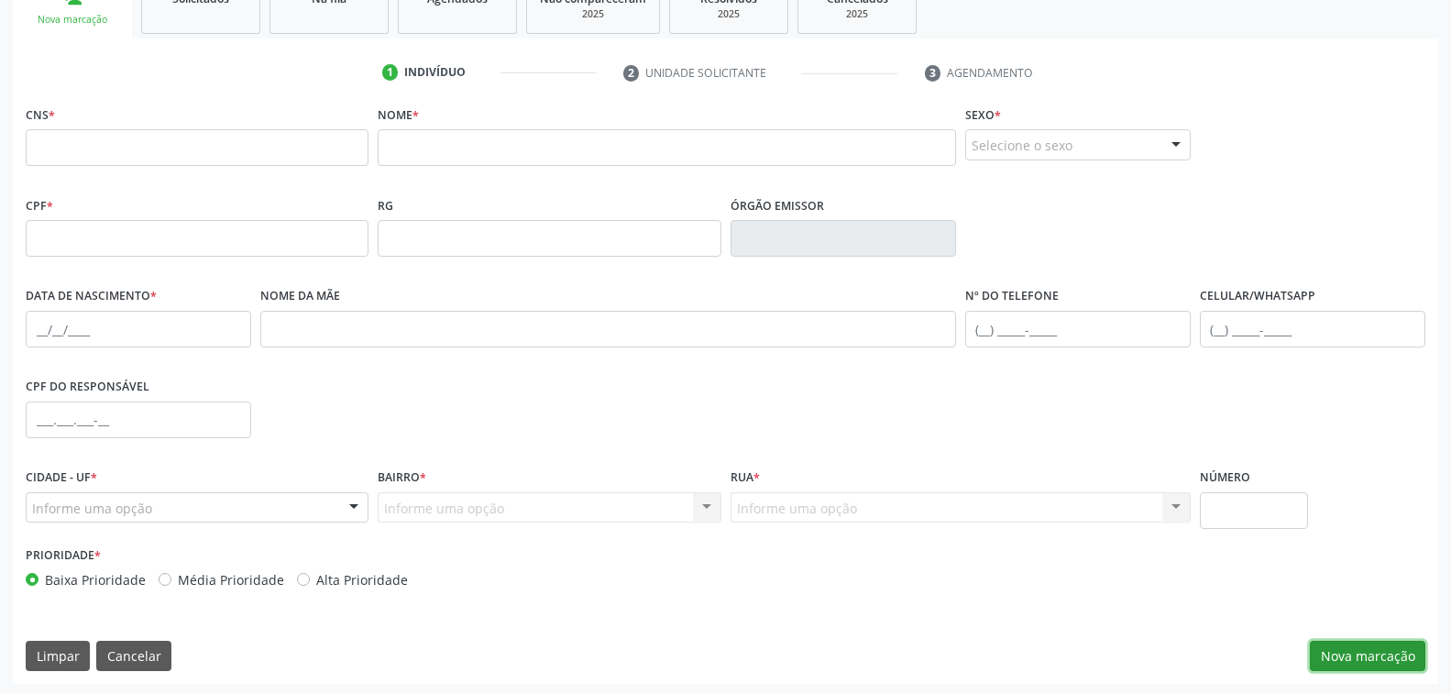
click at [1371, 652] on button "Nova marcação" at bounding box center [1366, 656] width 115 height 31
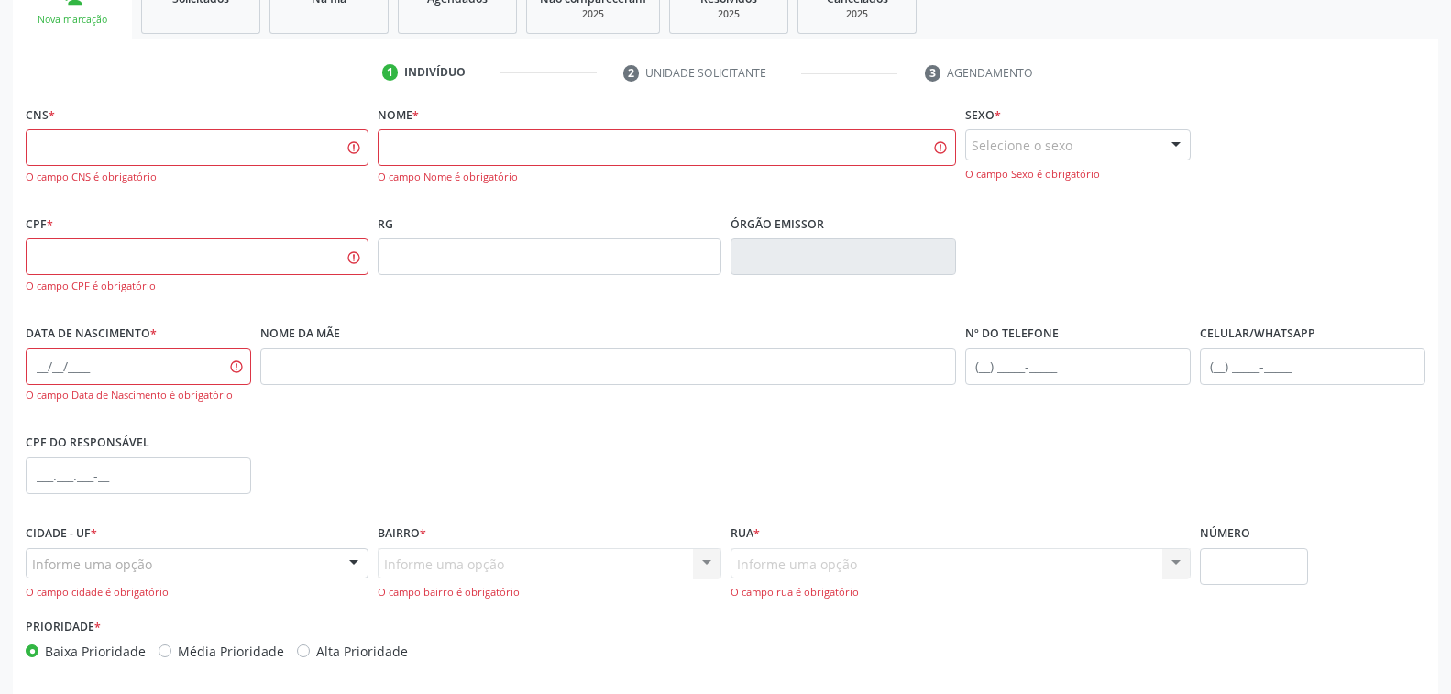
scroll to position [0, 0]
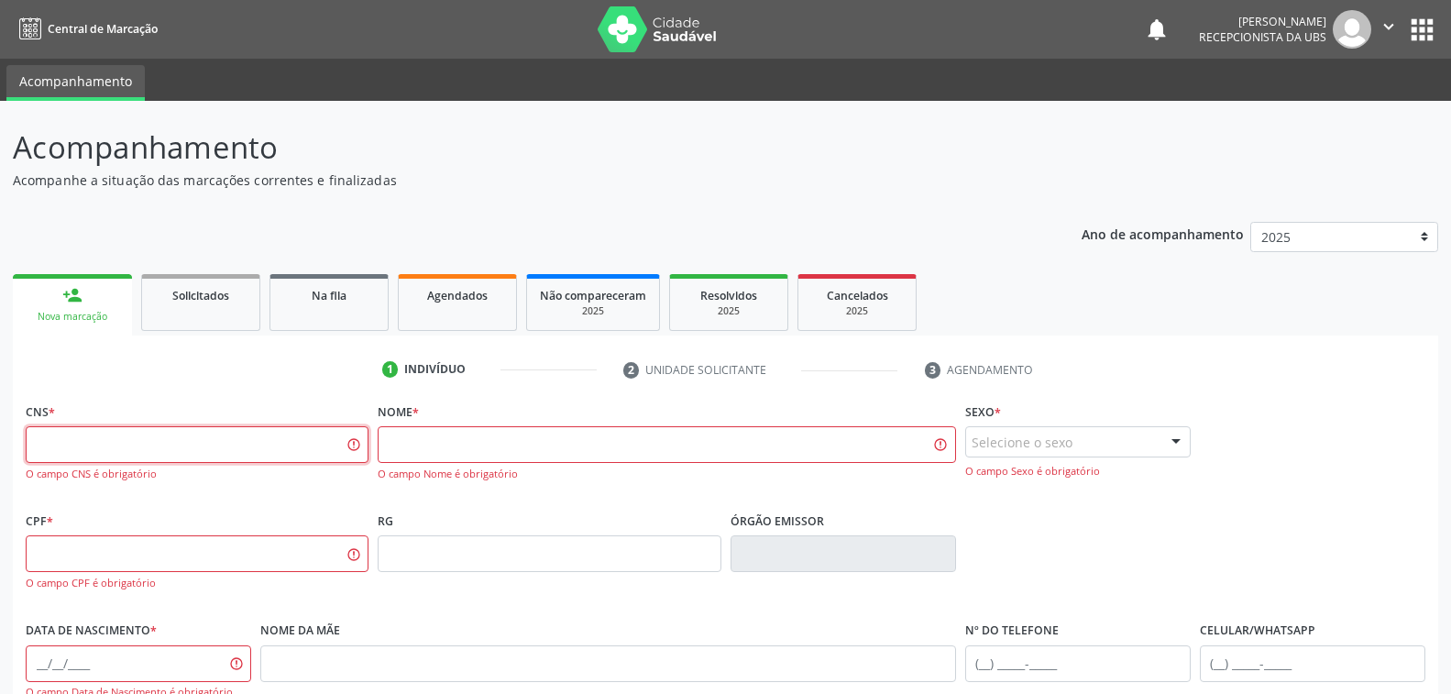
click at [177, 445] on input "text" at bounding box center [197, 444] width 343 height 37
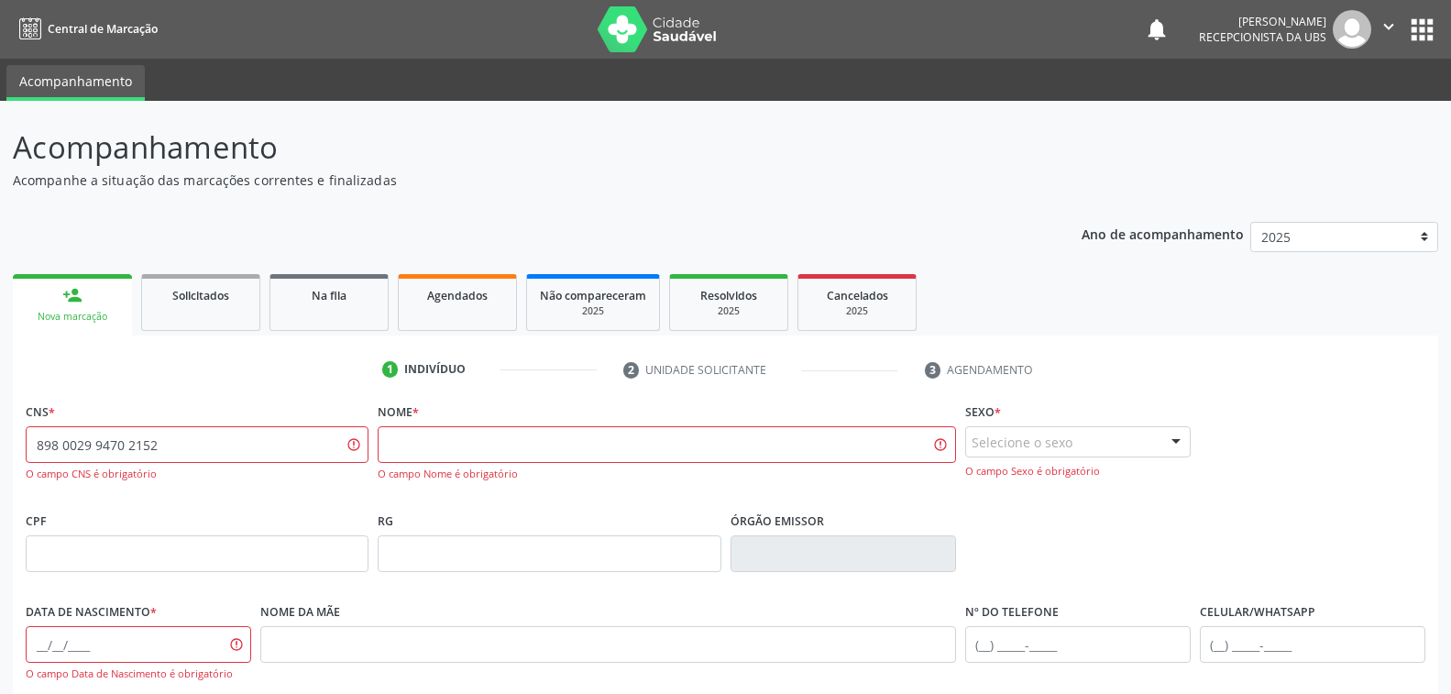
type input "898 0029 9470 2152"
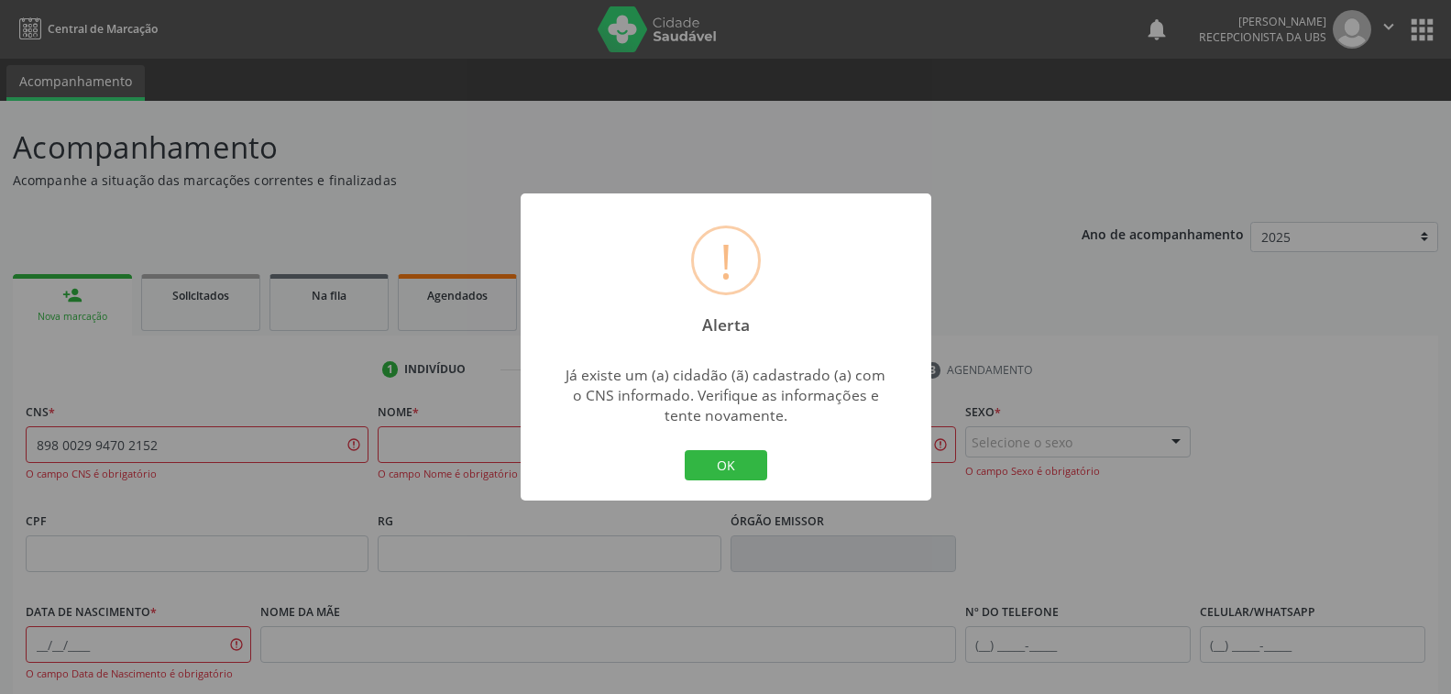
click at [1016, 263] on div "! Alerta × Já existe um (a) cidadão (ã) cadastrado (a) com o CNS informado. Ver…" at bounding box center [725, 347] width 1451 height 694
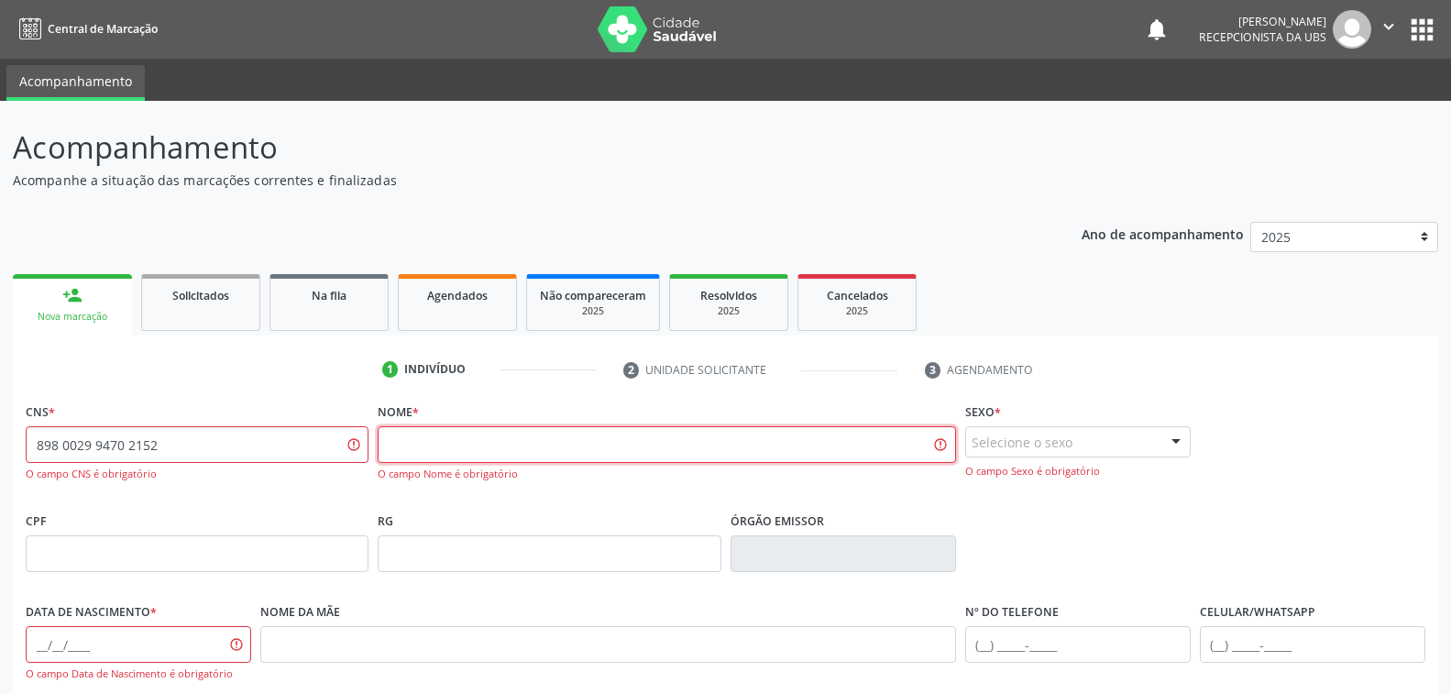
click at [436, 444] on input "text" at bounding box center [666, 444] width 577 height 37
type input "maria aparecida do nascimento"
click at [93, 548] on input "text" at bounding box center [197, 553] width 343 height 37
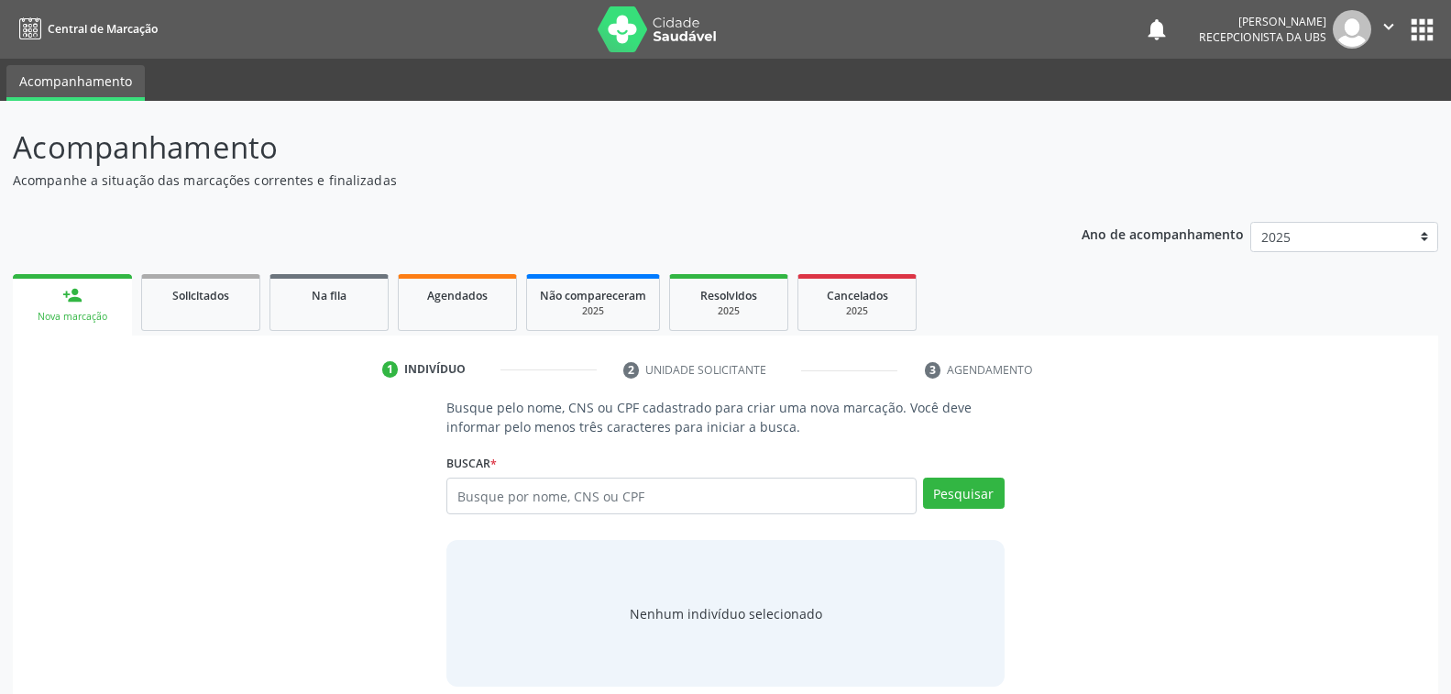
click at [610, 498] on input "text" at bounding box center [680, 495] width 469 height 37
type input "898002994702152"
click at [971, 486] on button "Pesquisar" at bounding box center [964, 492] width 82 height 31
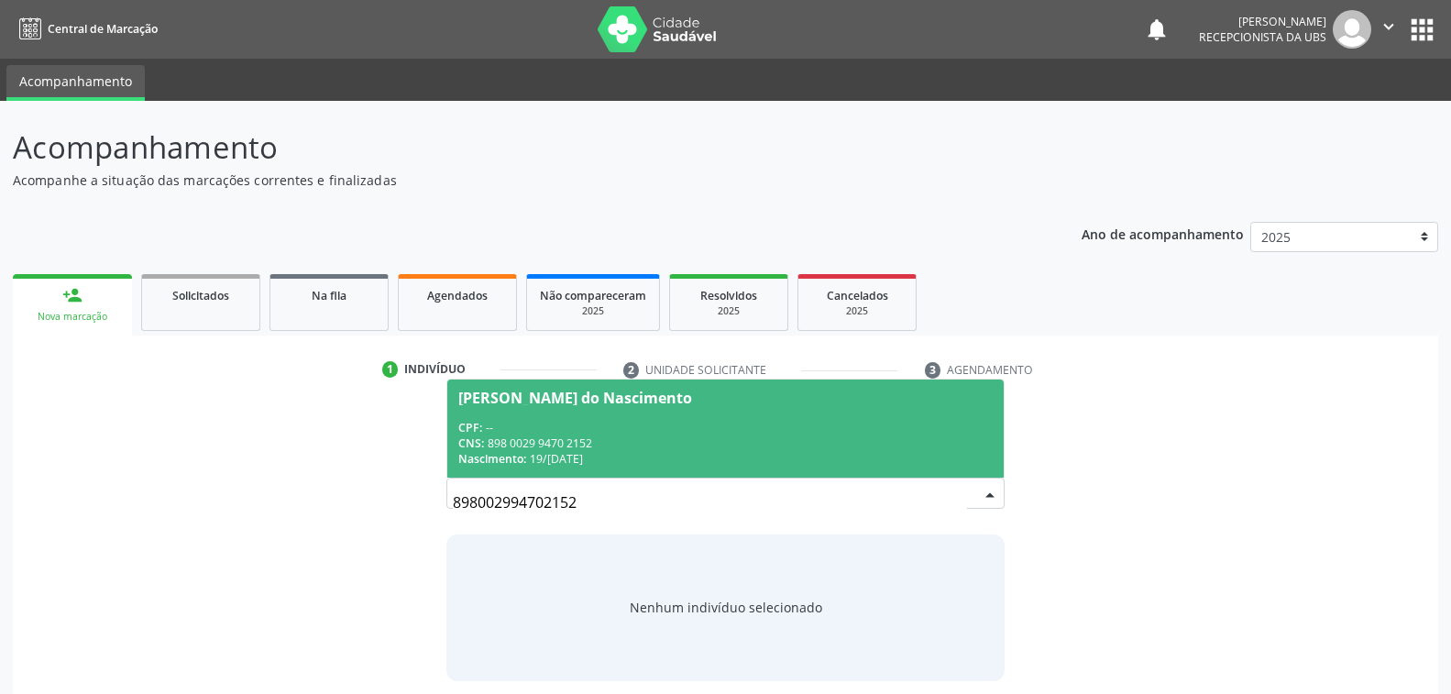
click at [646, 436] on div "CNS: 898 0029 9470 2152" at bounding box center [724, 443] width 533 height 16
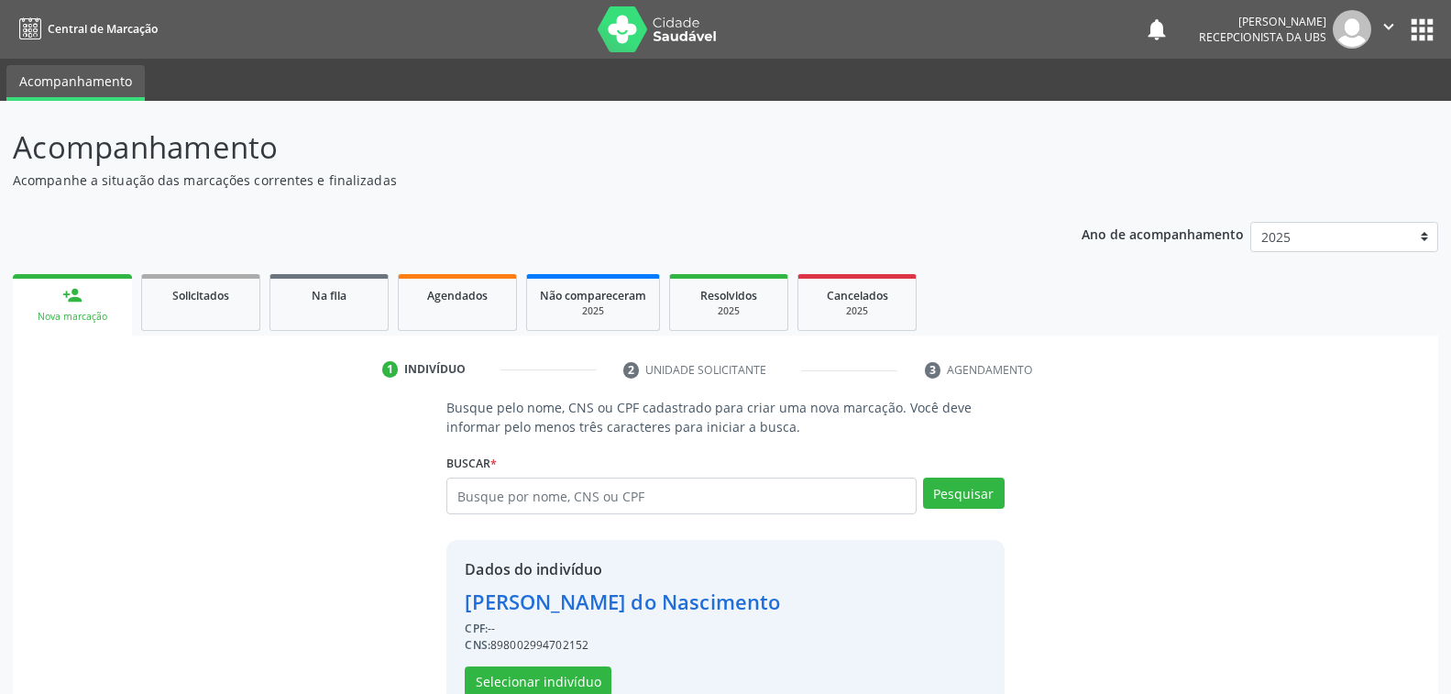
scroll to position [46, 0]
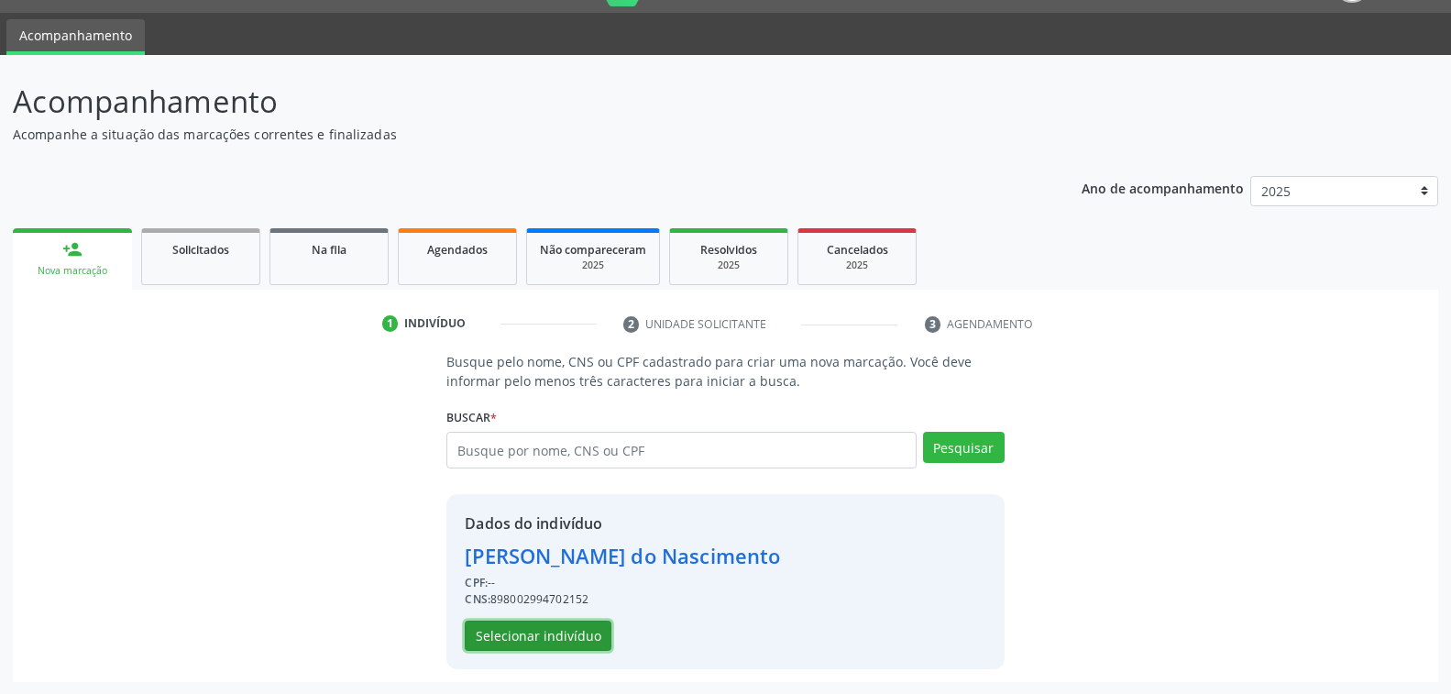
click at [528, 631] on button "Selecionar indivíduo" at bounding box center [538, 635] width 147 height 31
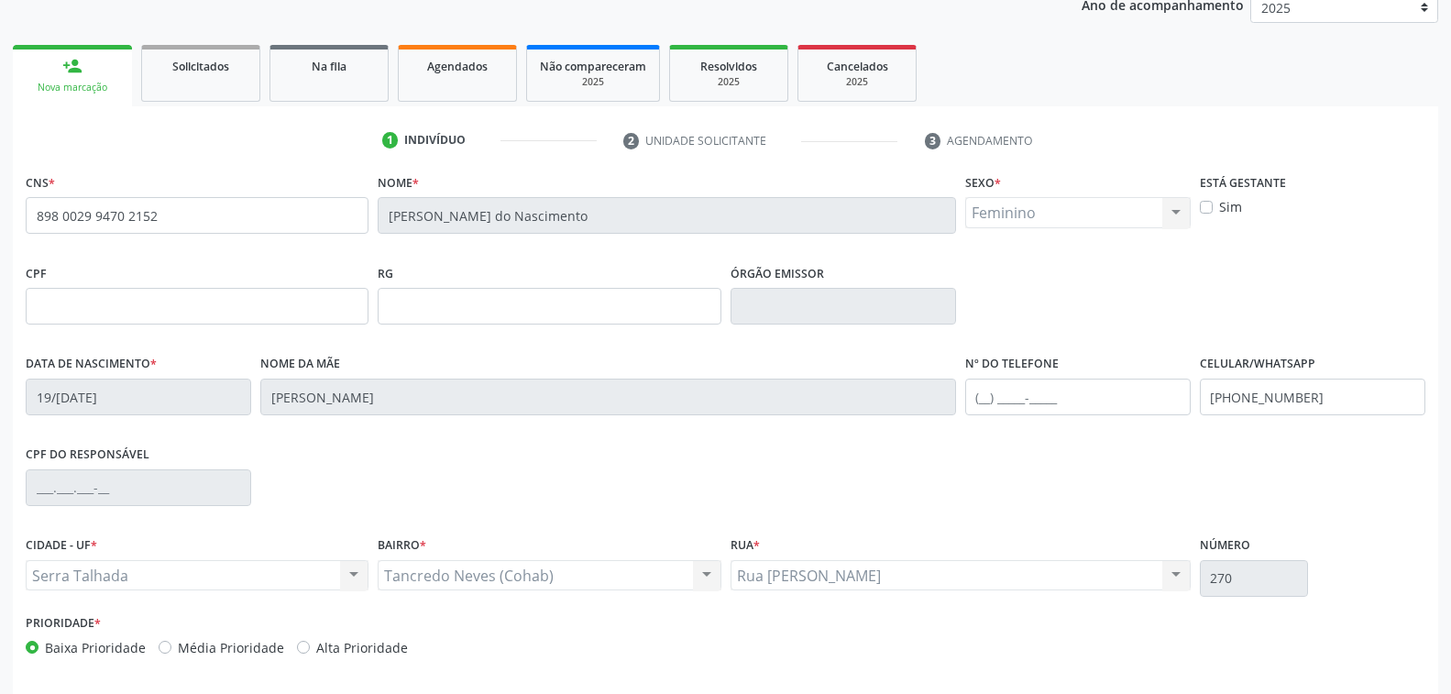
scroll to position [297, 0]
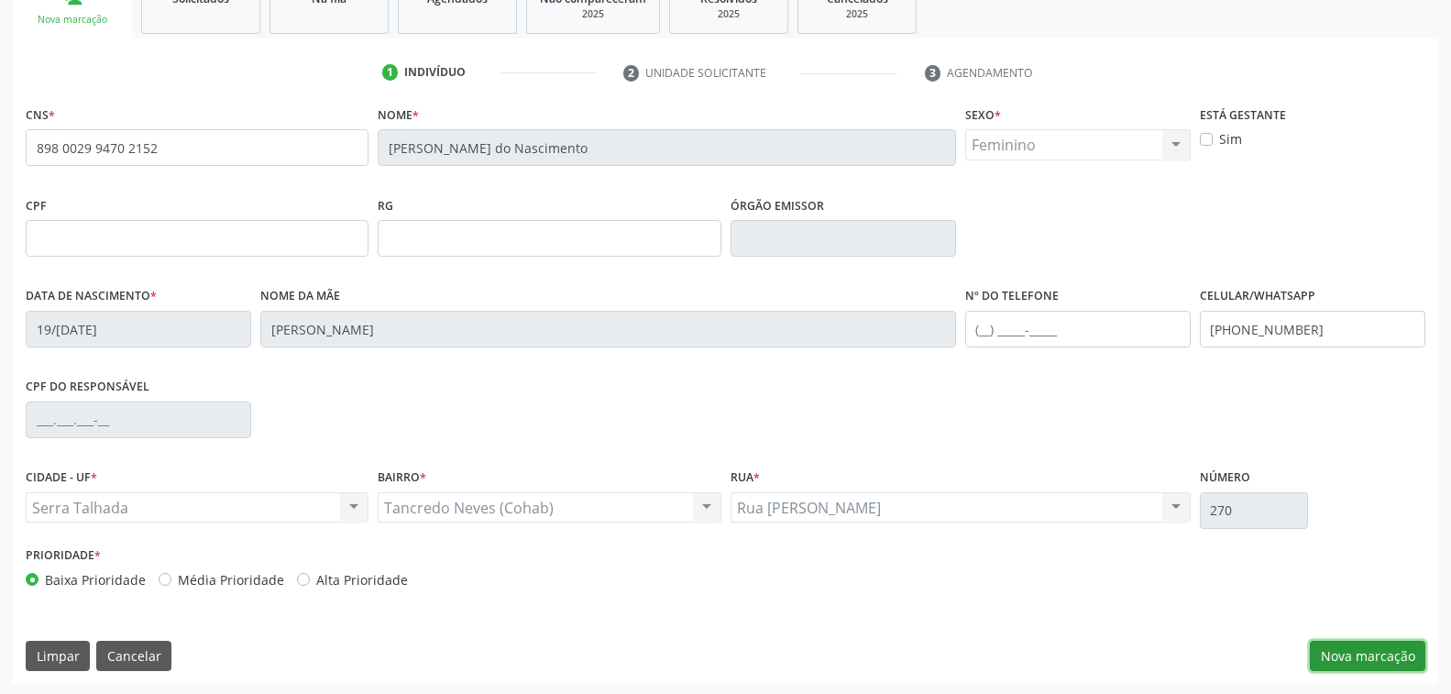
click at [1340, 649] on button "Nova marcação" at bounding box center [1366, 656] width 115 height 31
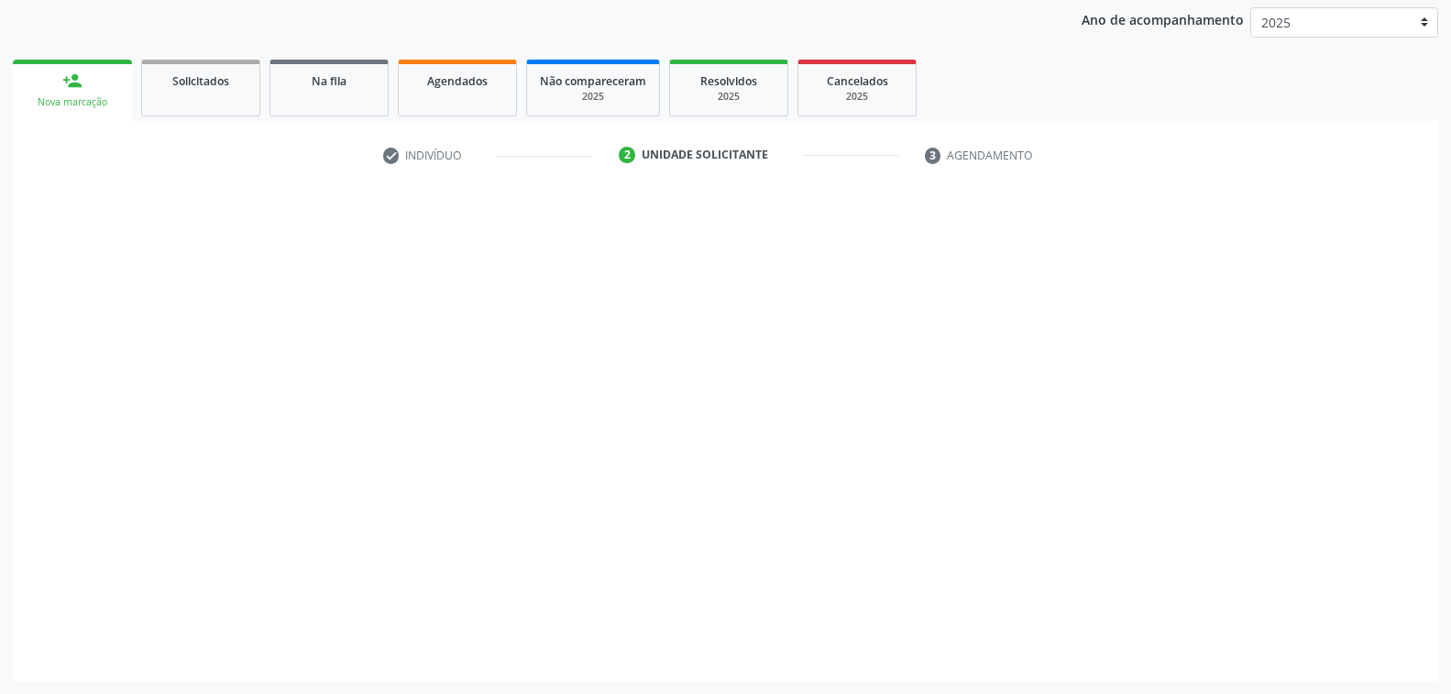
scroll to position [213, 0]
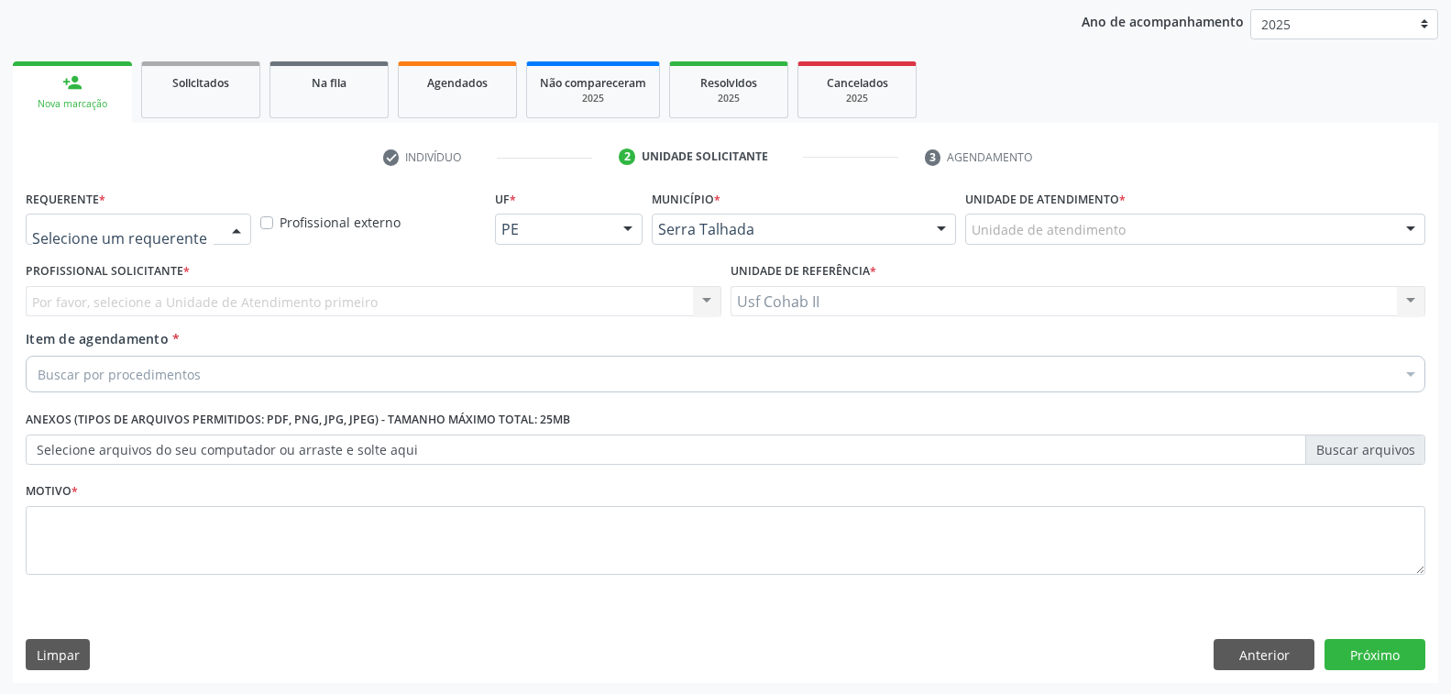
click at [236, 218] on div at bounding box center [236, 229] width 27 height 31
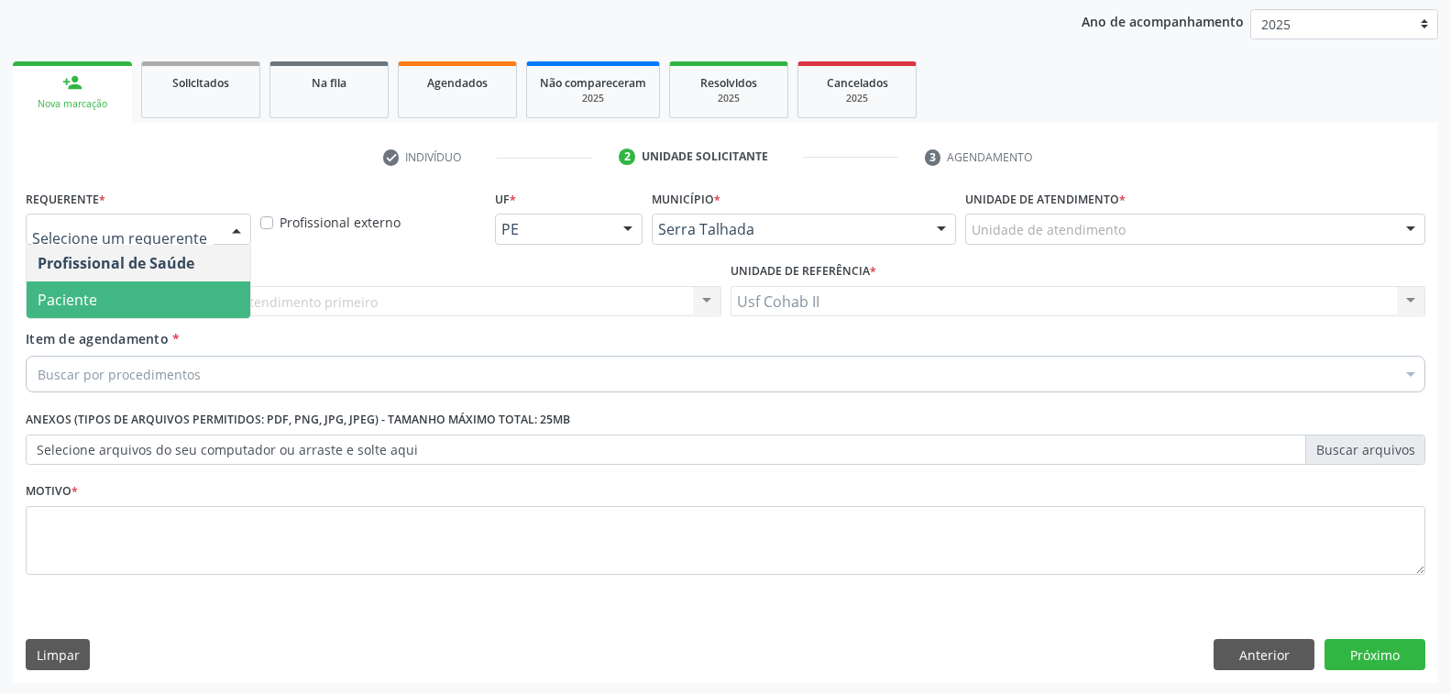
click at [164, 299] on span "Paciente" at bounding box center [139, 299] width 224 height 37
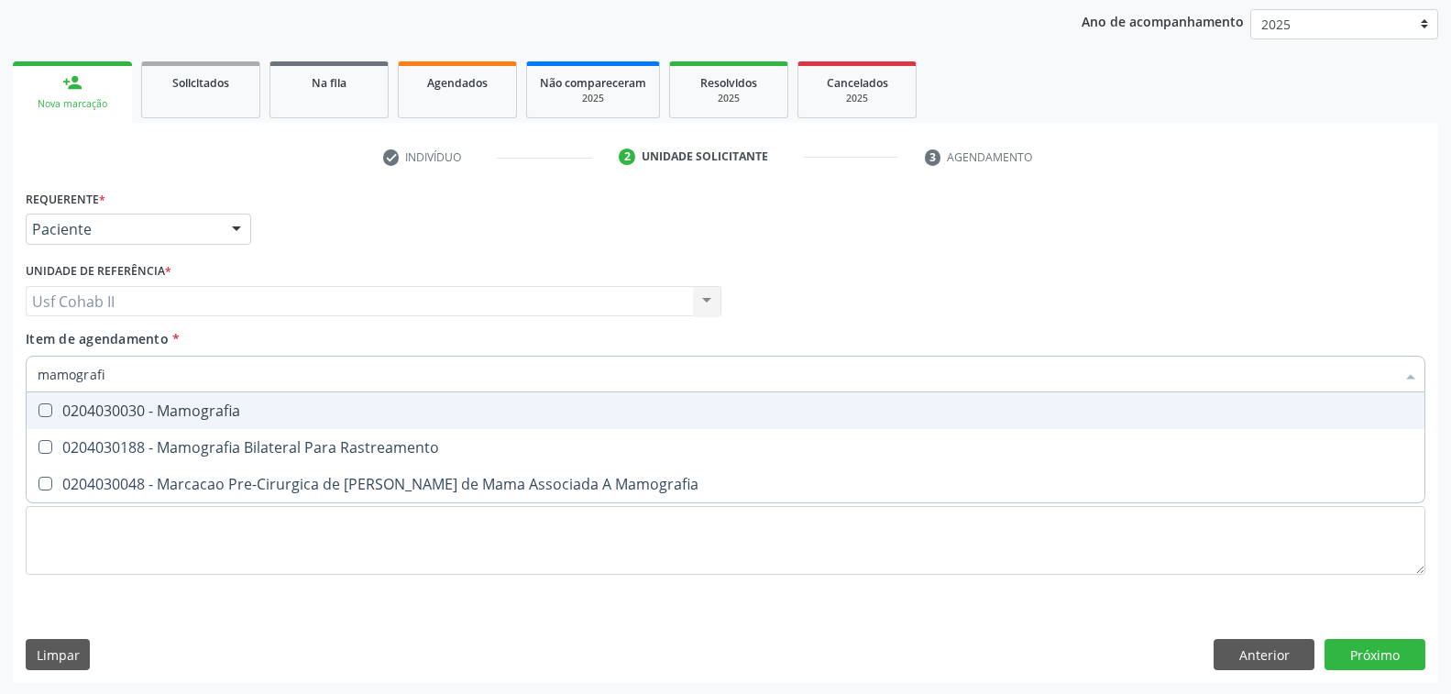
type input "mamografia"
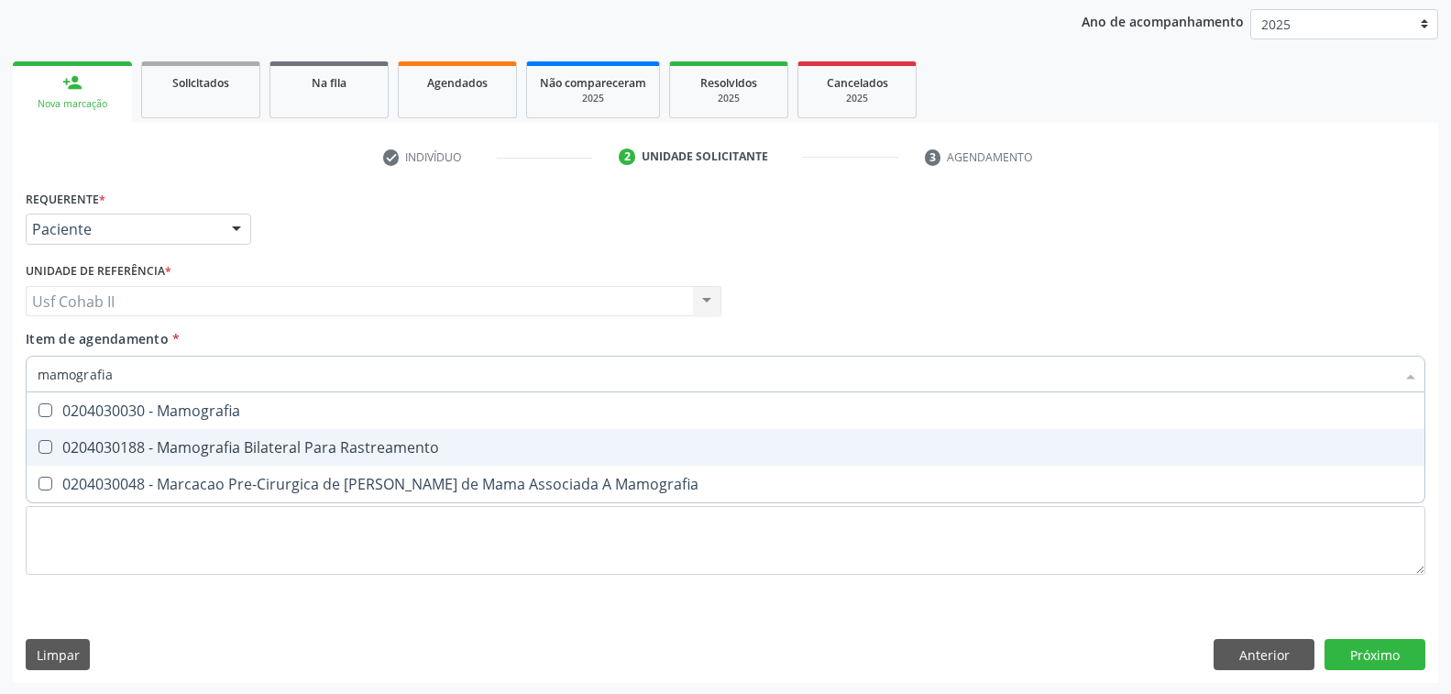
click at [237, 443] on div "0204030188 - Mamografia Bilateral Para Rastreamento" at bounding box center [725, 447] width 1375 height 15
checkbox Rastreamento "true"
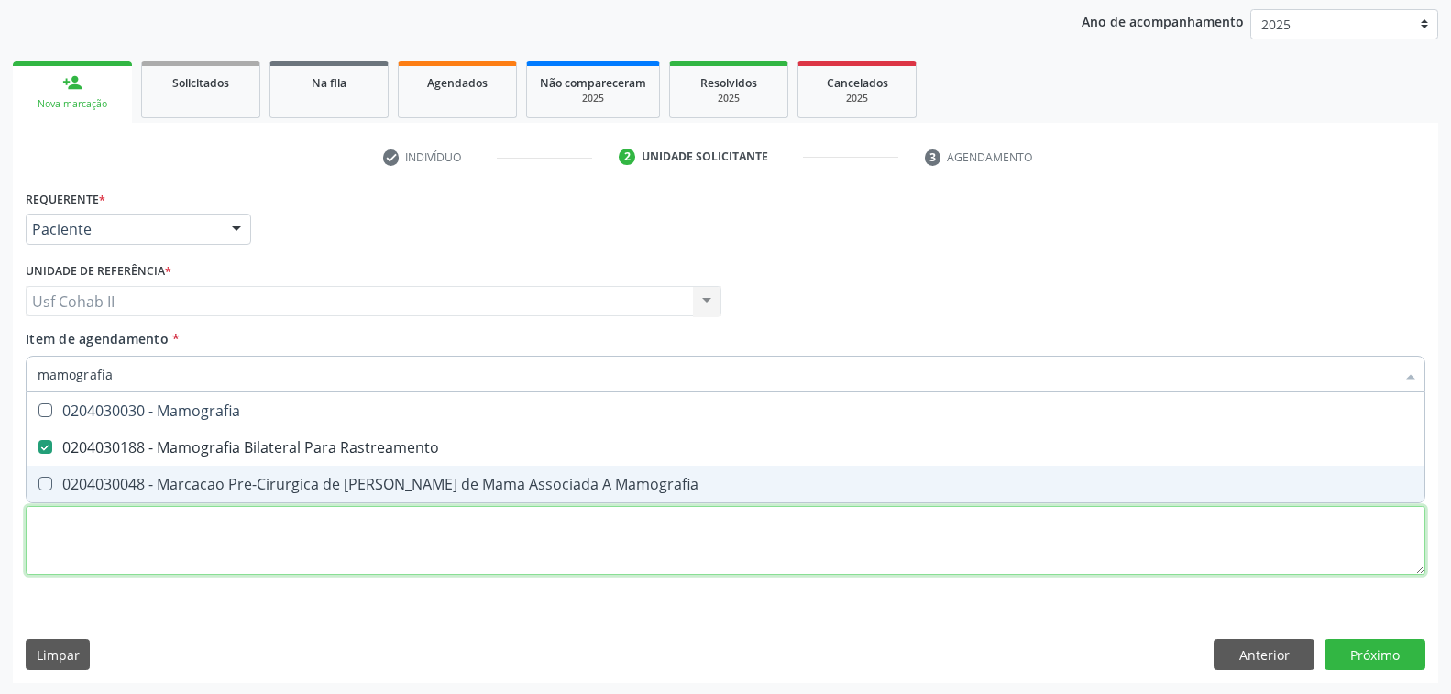
click at [211, 543] on div "Requerente * Paciente Profissional de Saúde Paciente Nenhum resultado encontrad…" at bounding box center [725, 392] width 1399 height 415
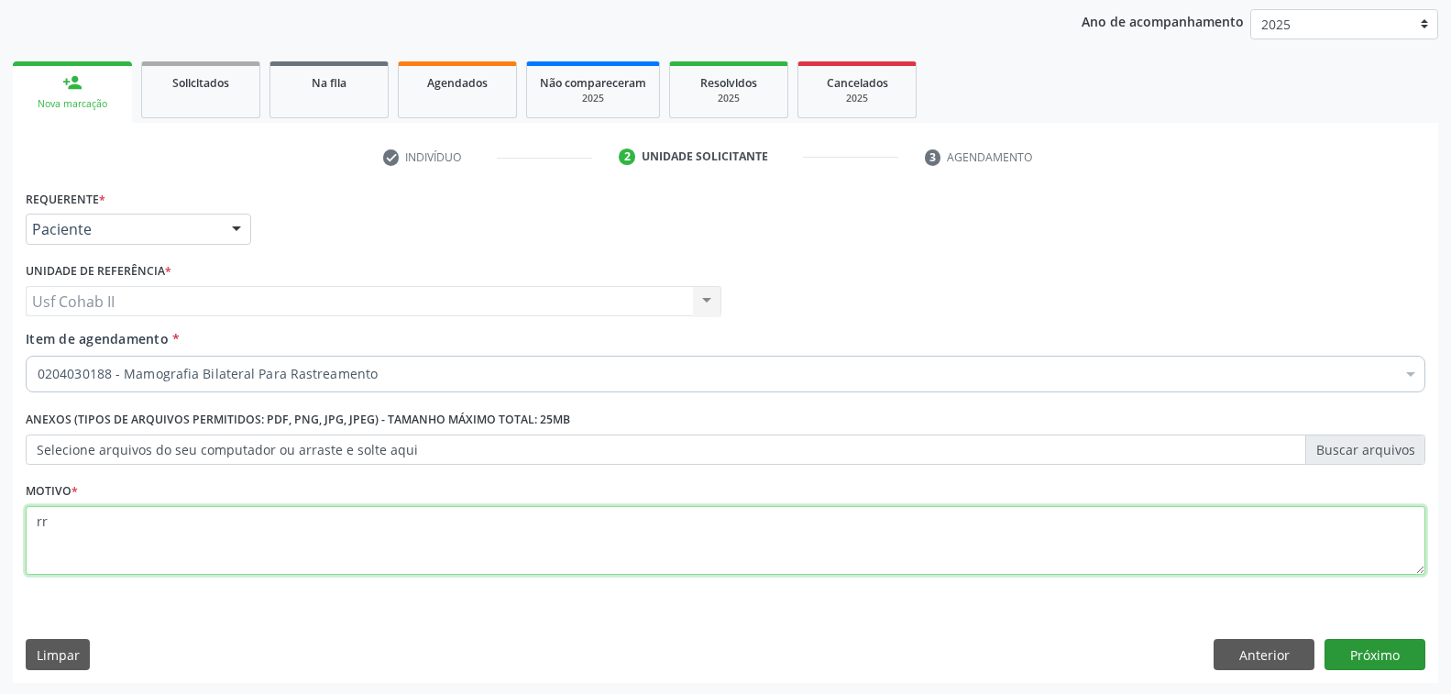
type textarea "rr"
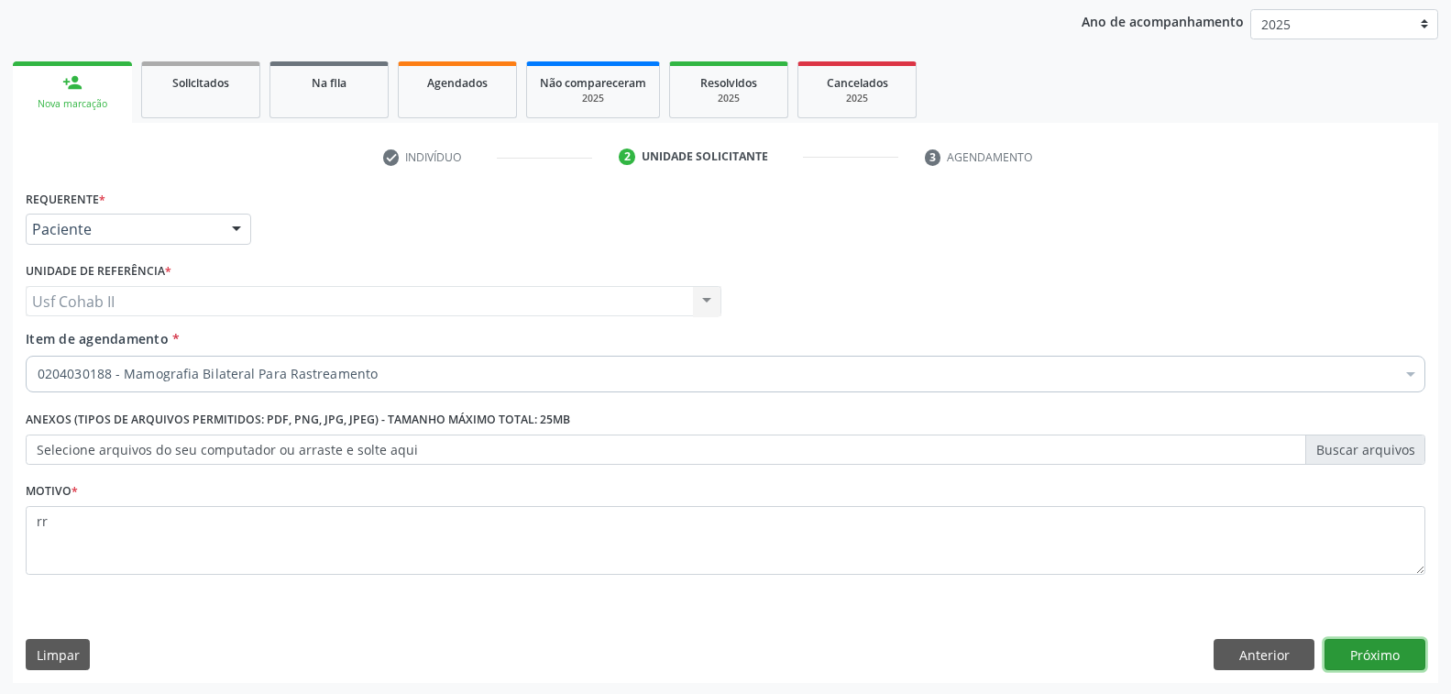
click at [1377, 650] on button "Próximo" at bounding box center [1374, 654] width 101 height 31
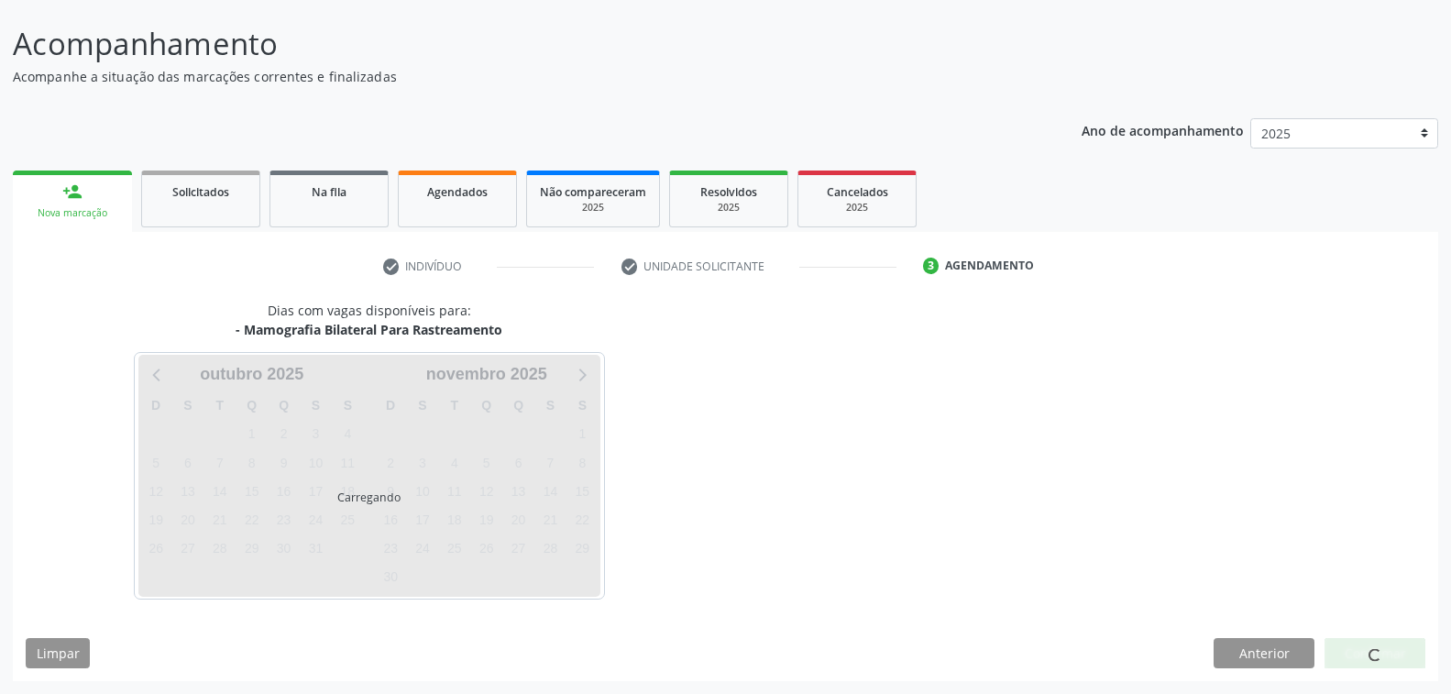
scroll to position [103, 0]
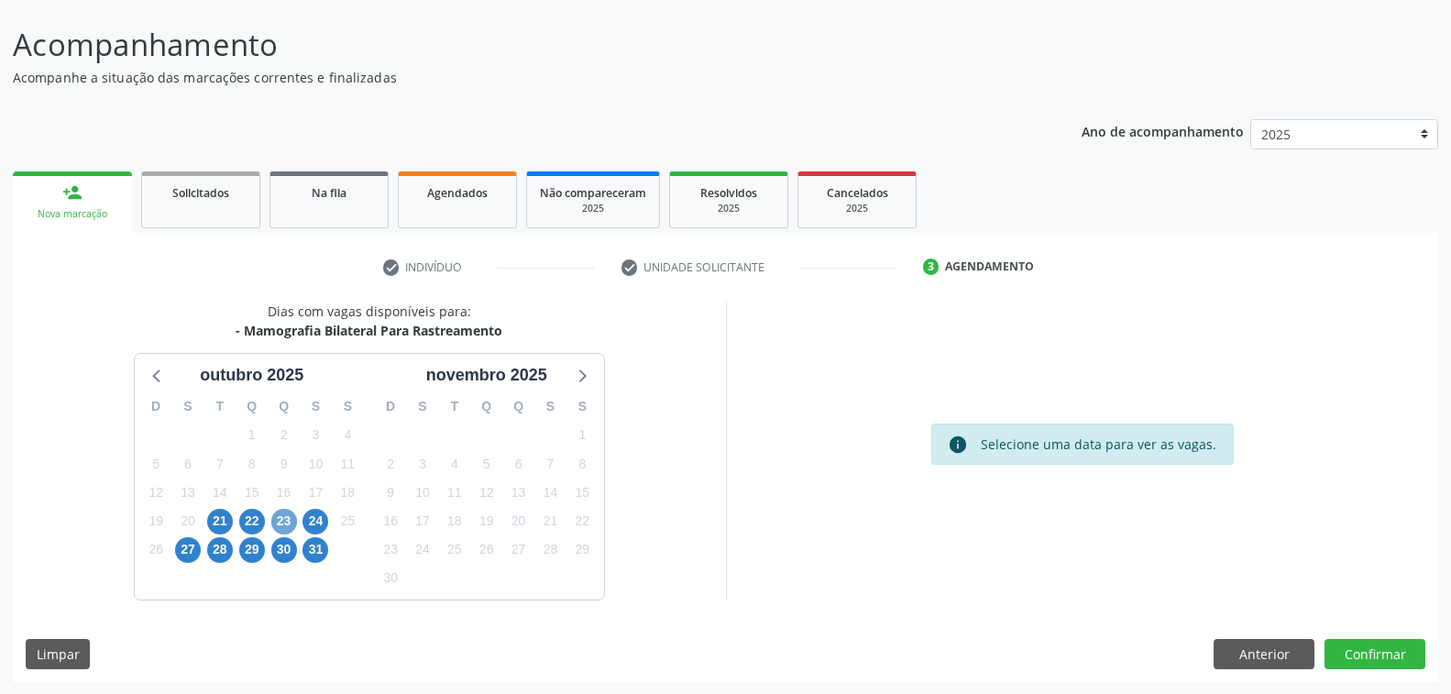
click at [280, 520] on span "23" at bounding box center [284, 522] width 26 height 26
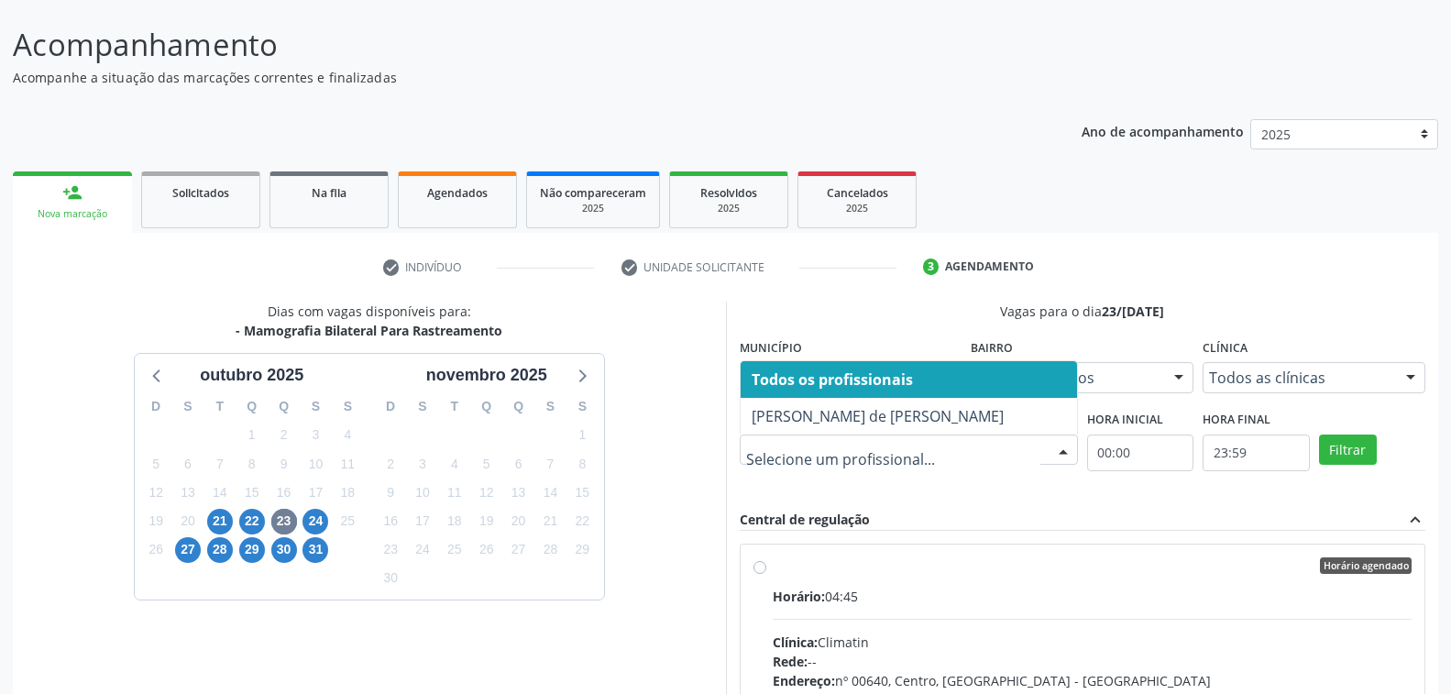
click at [1065, 440] on div at bounding box center [1062, 450] width 27 height 31
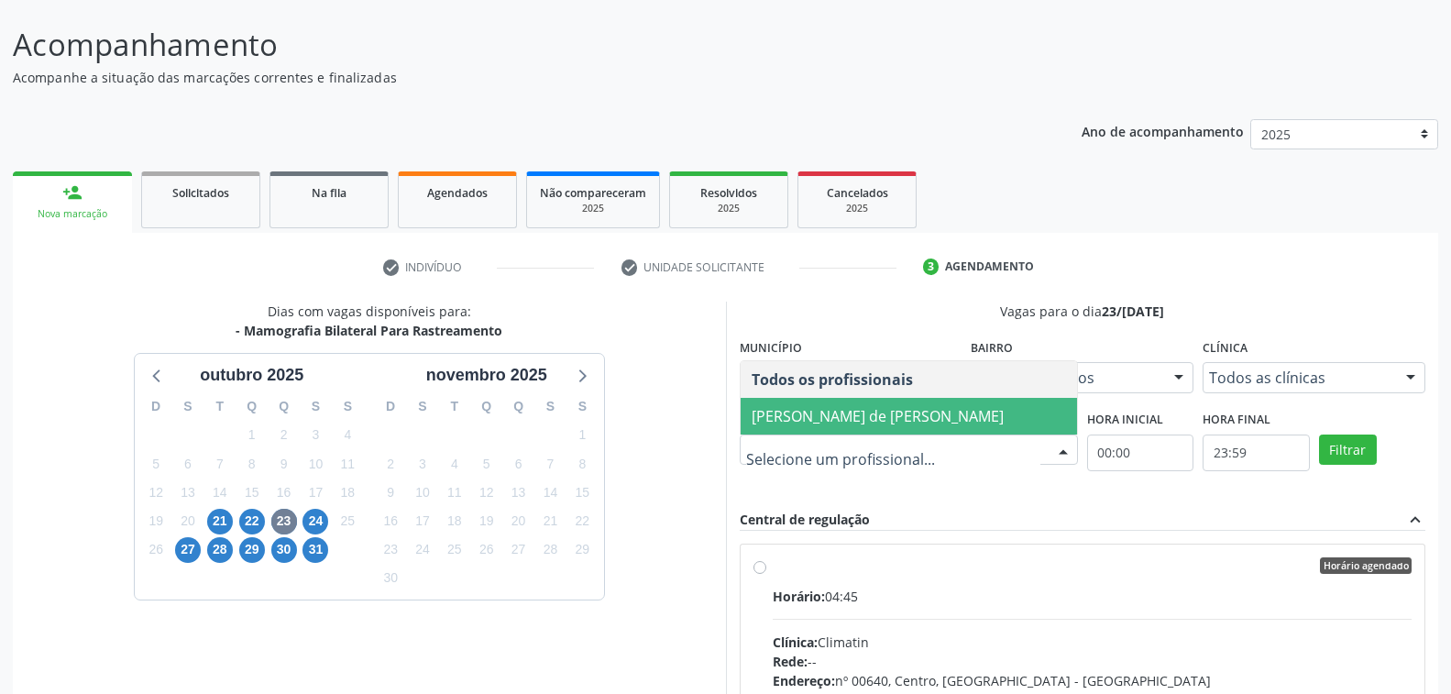
click at [826, 418] on span "[PERSON_NAME] de [PERSON_NAME]" at bounding box center [877, 416] width 252 height 20
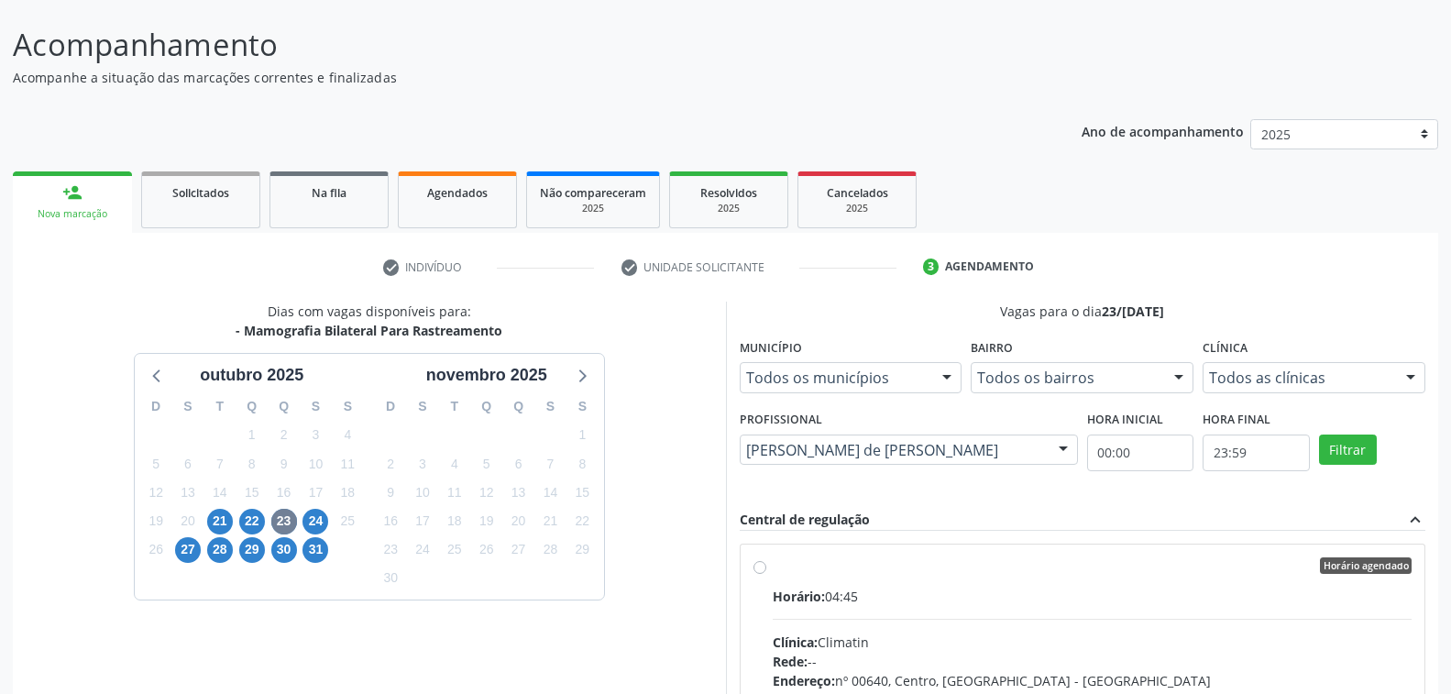
click at [1408, 377] on div at bounding box center [1409, 378] width 27 height 31
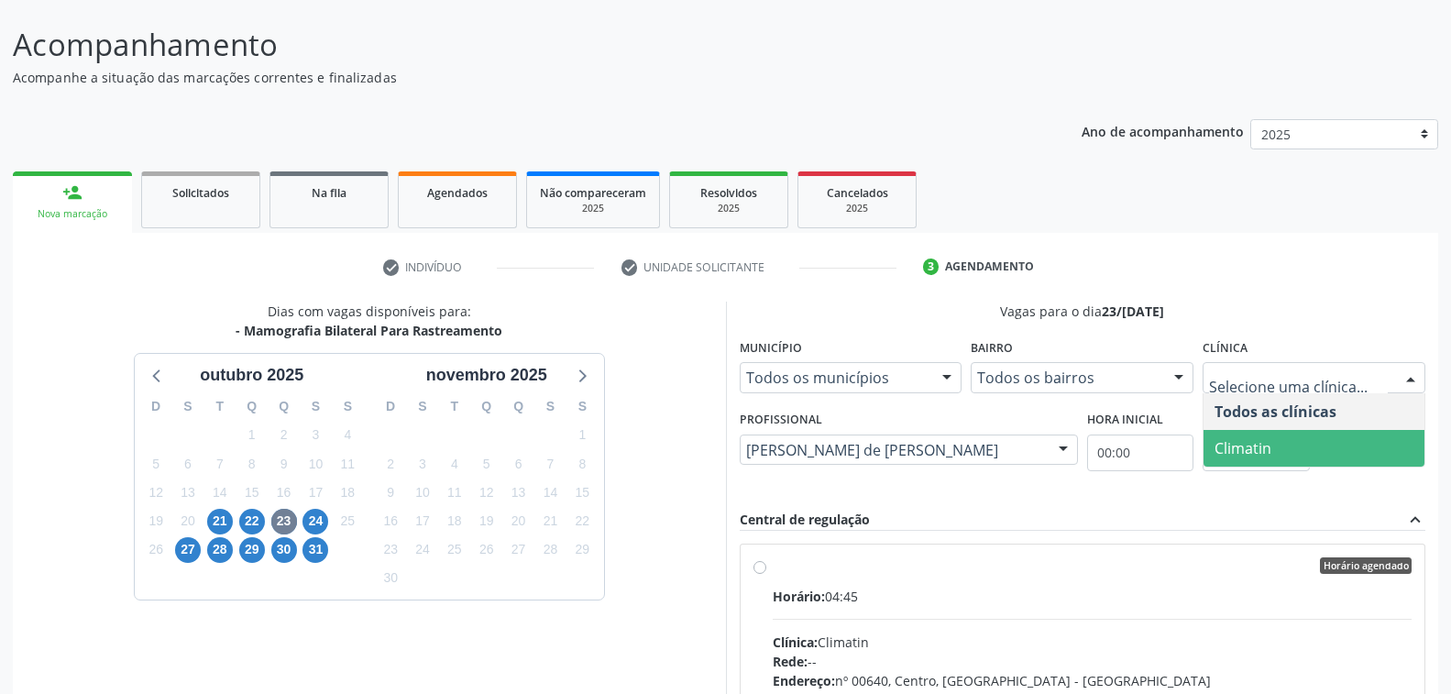
drag, startPoint x: 1292, startPoint y: 440, endPoint x: 1260, endPoint y: 474, distance: 46.7
click at [1292, 442] on span "Climatin" at bounding box center [1313, 448] width 221 height 37
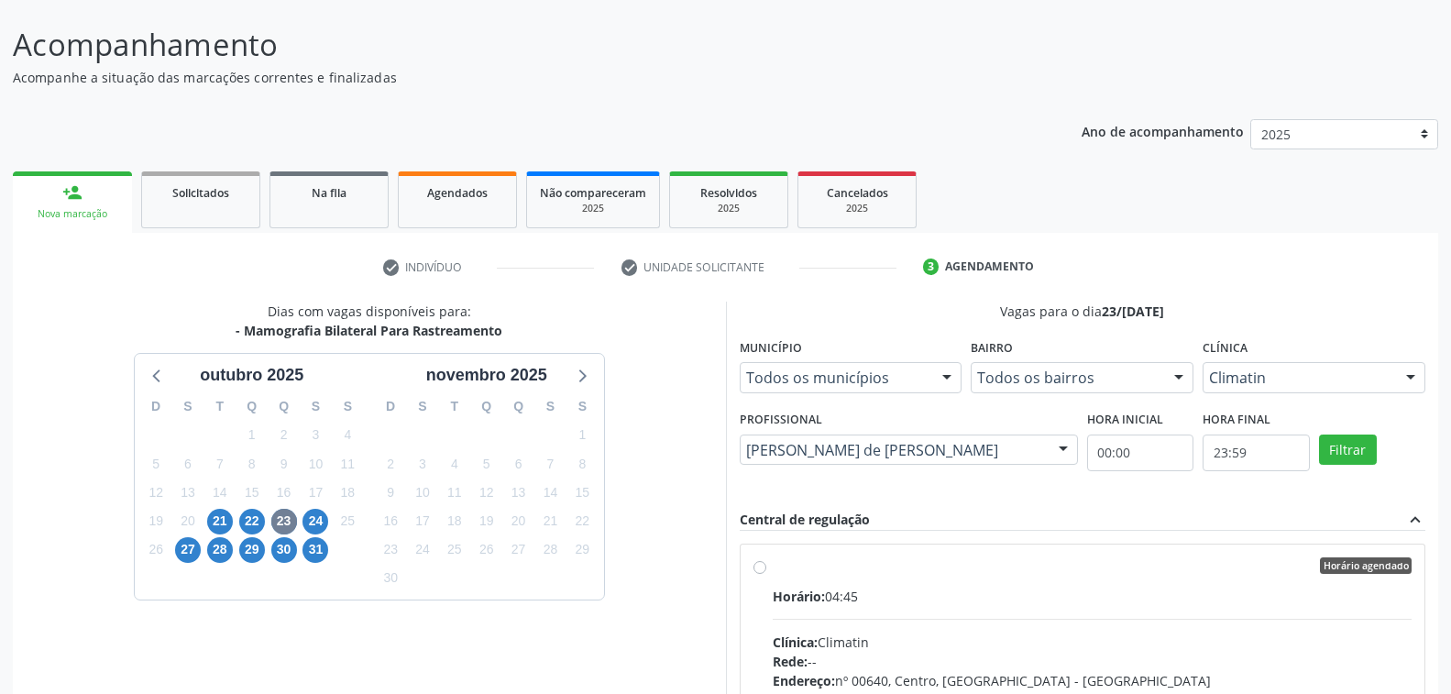
click at [1089, 589] on div "Horário: 04:45" at bounding box center [1092, 595] width 640 height 19
click at [766, 574] on input "Horário agendado Horário: 04:45 Clínica: Climatin Rede: -- Endereço: nº 00640, …" at bounding box center [759, 565] width 13 height 16
radio input "true"
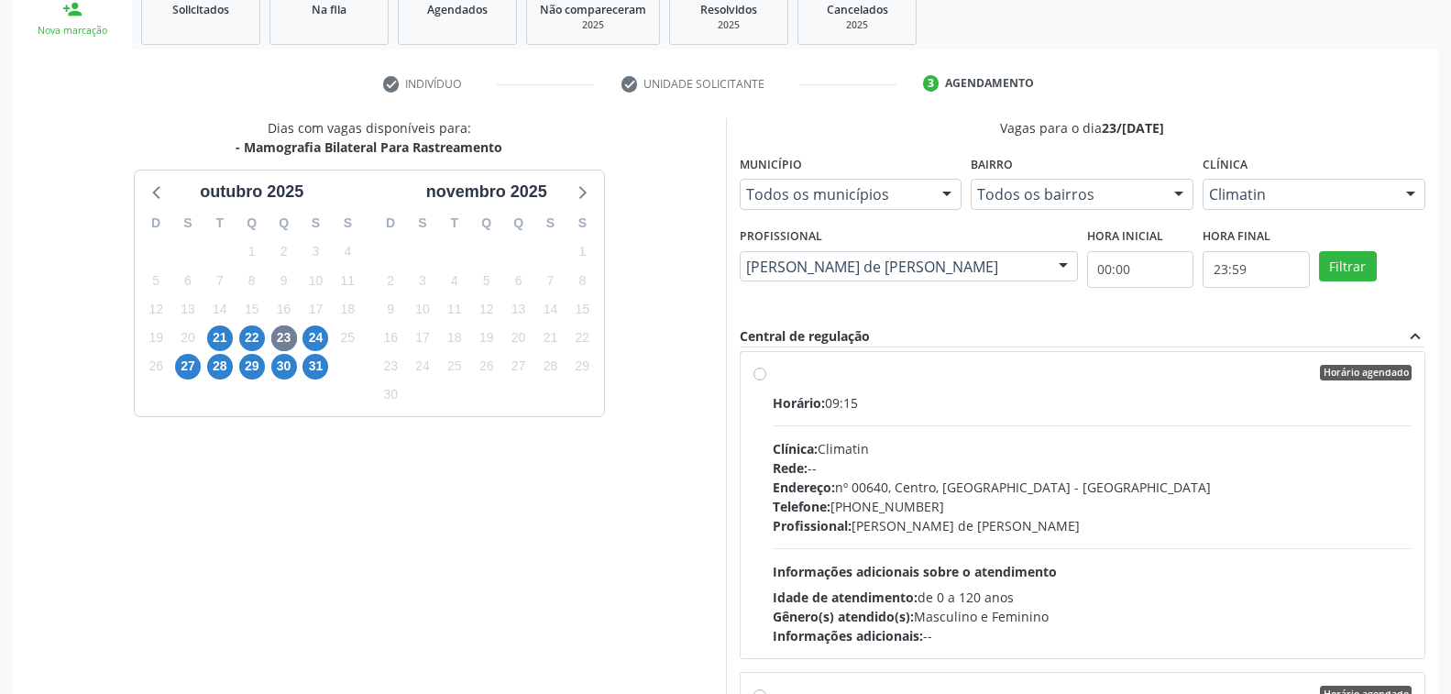
scroll to position [400, 0]
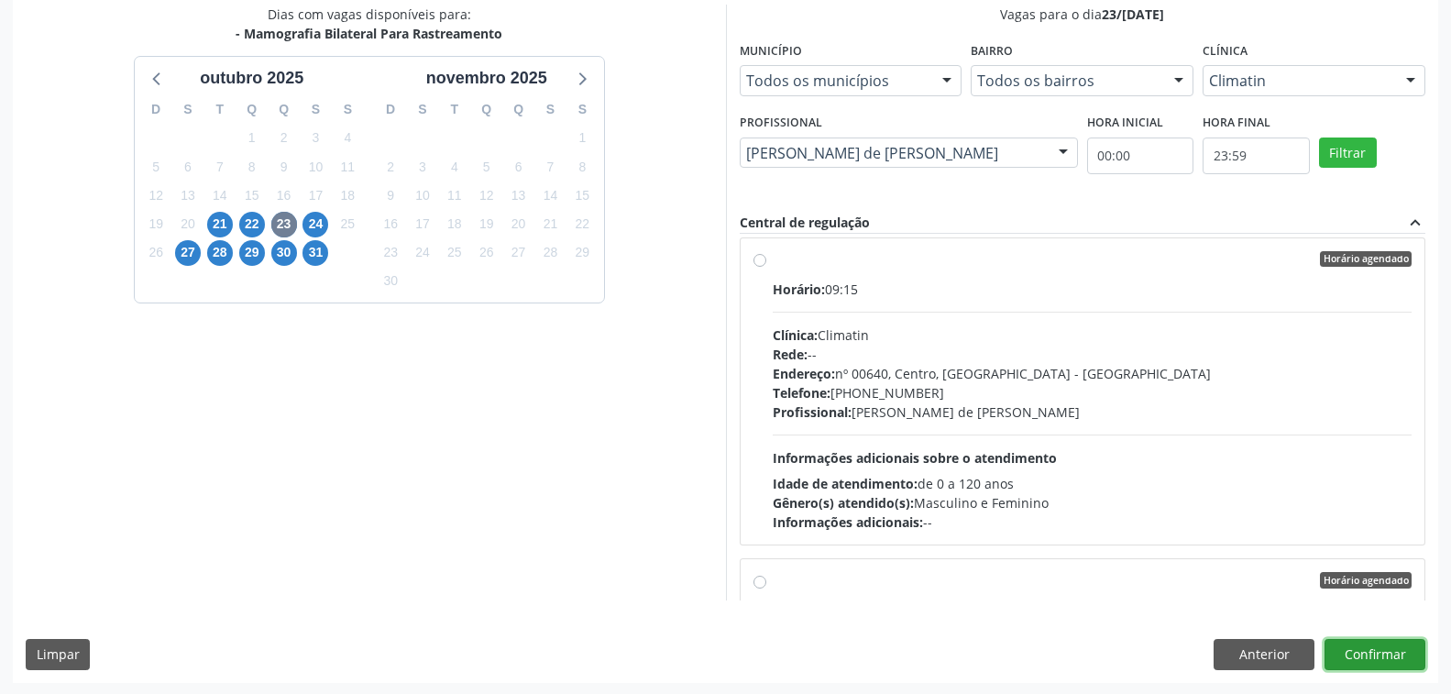
click at [1363, 654] on button "Confirmar" at bounding box center [1374, 654] width 101 height 31
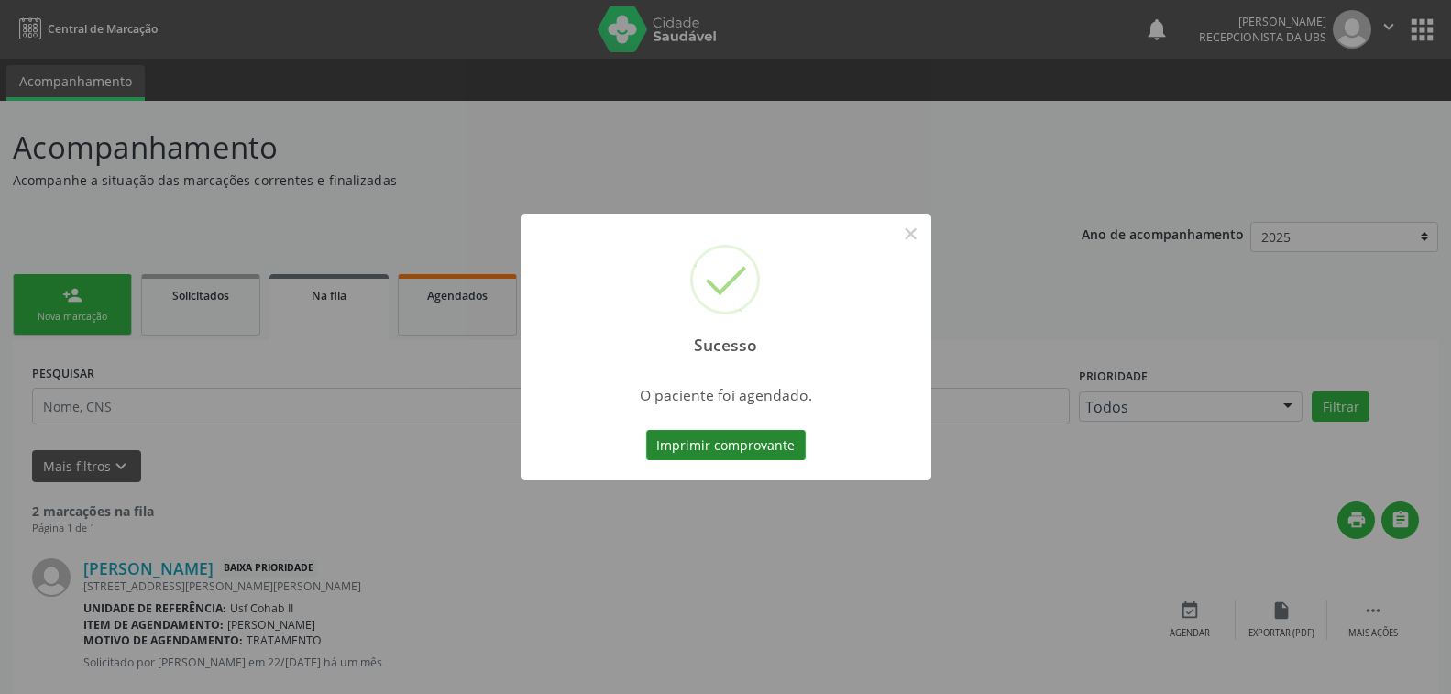
click at [728, 441] on button "Imprimir comprovante" at bounding box center [725, 445] width 159 height 31
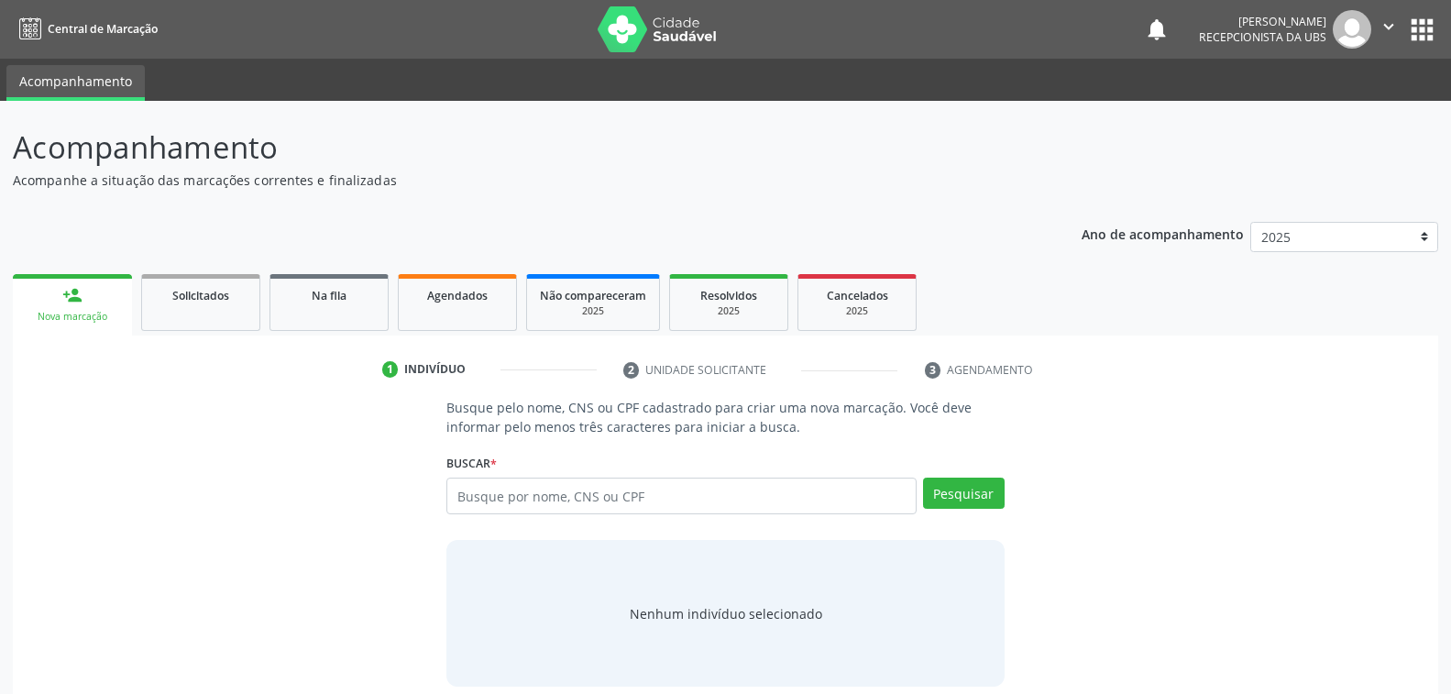
click at [655, 493] on input "text" at bounding box center [680, 495] width 469 height 37
type input "164261202790004"
click at [963, 485] on button "Pesquisar" at bounding box center [964, 492] width 82 height 31
type input "164261202790004"
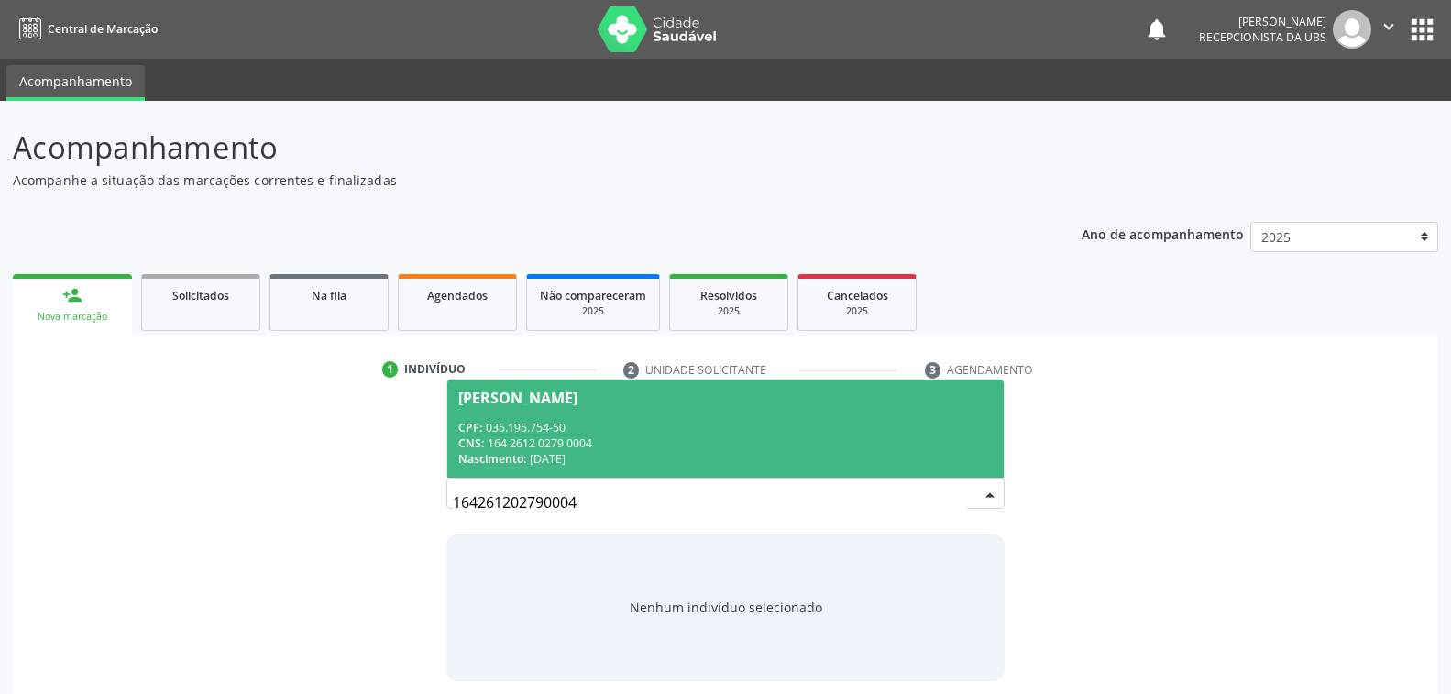
click at [585, 411] on span "Maria de Lourdes de Melo Lima Silva CPF: 035.195.754-50 CNS: 164 2612 0279 0004…" at bounding box center [724, 428] width 555 height 98
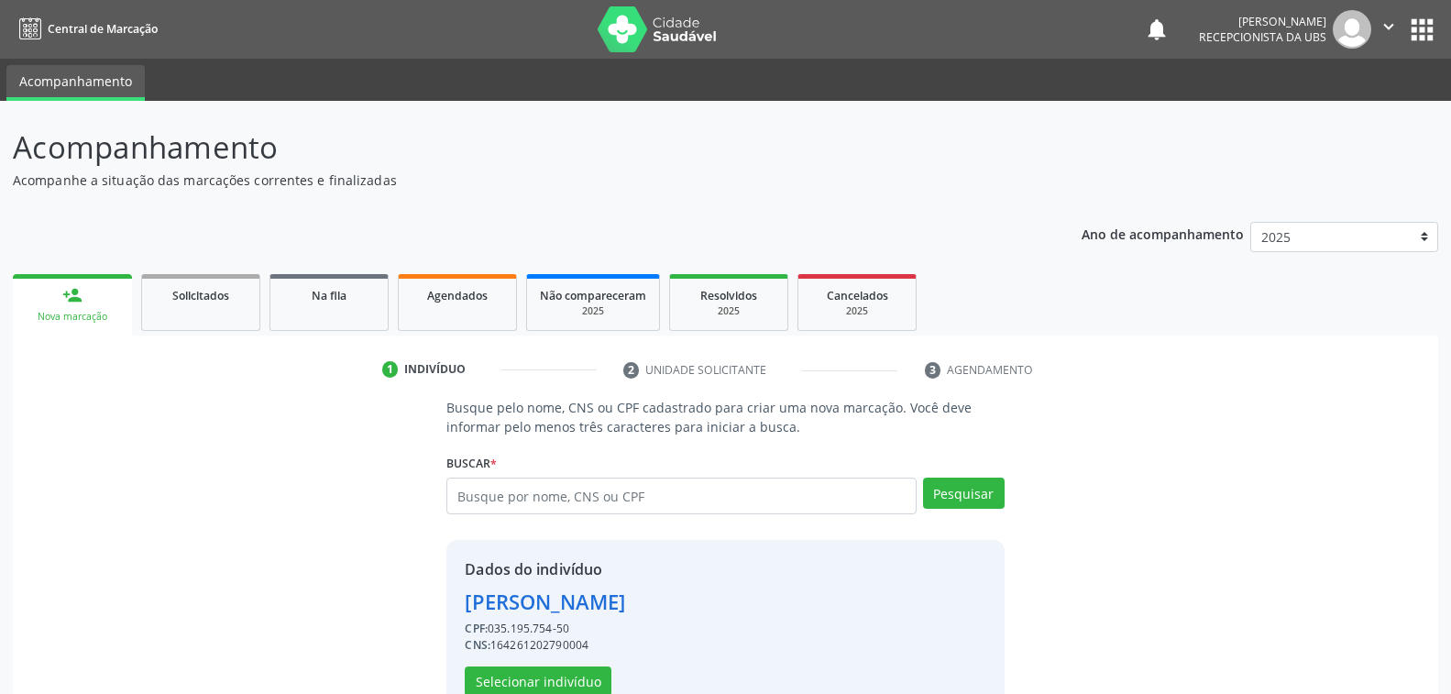
scroll to position [46, 0]
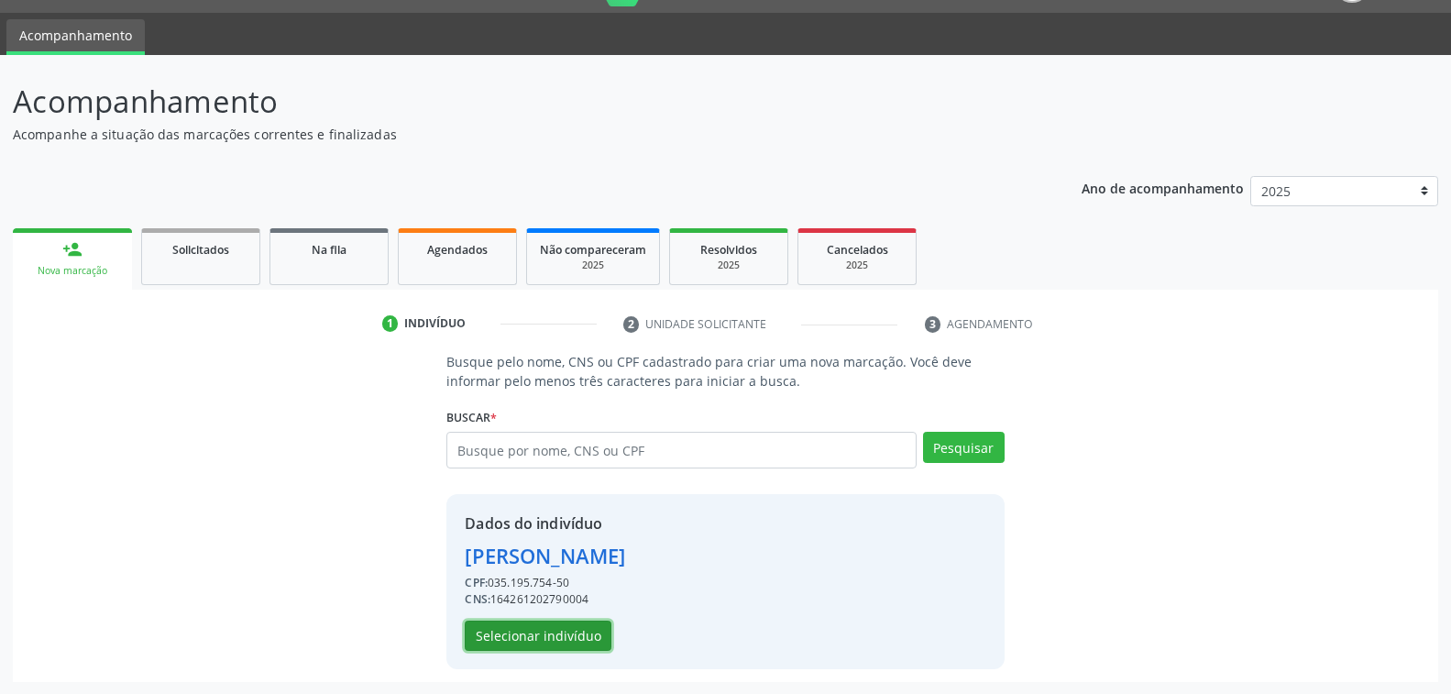
click at [578, 640] on button "Selecionar indivíduo" at bounding box center [538, 635] width 147 height 31
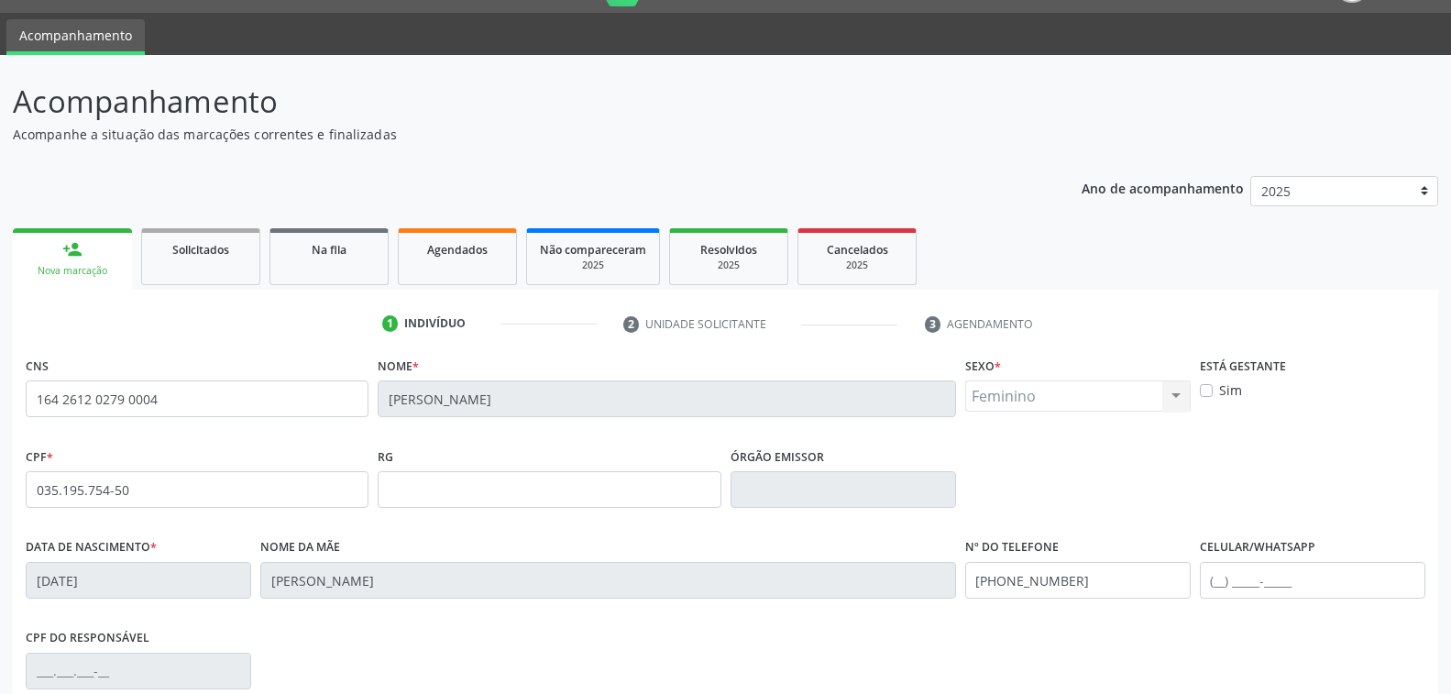
scroll to position [297, 0]
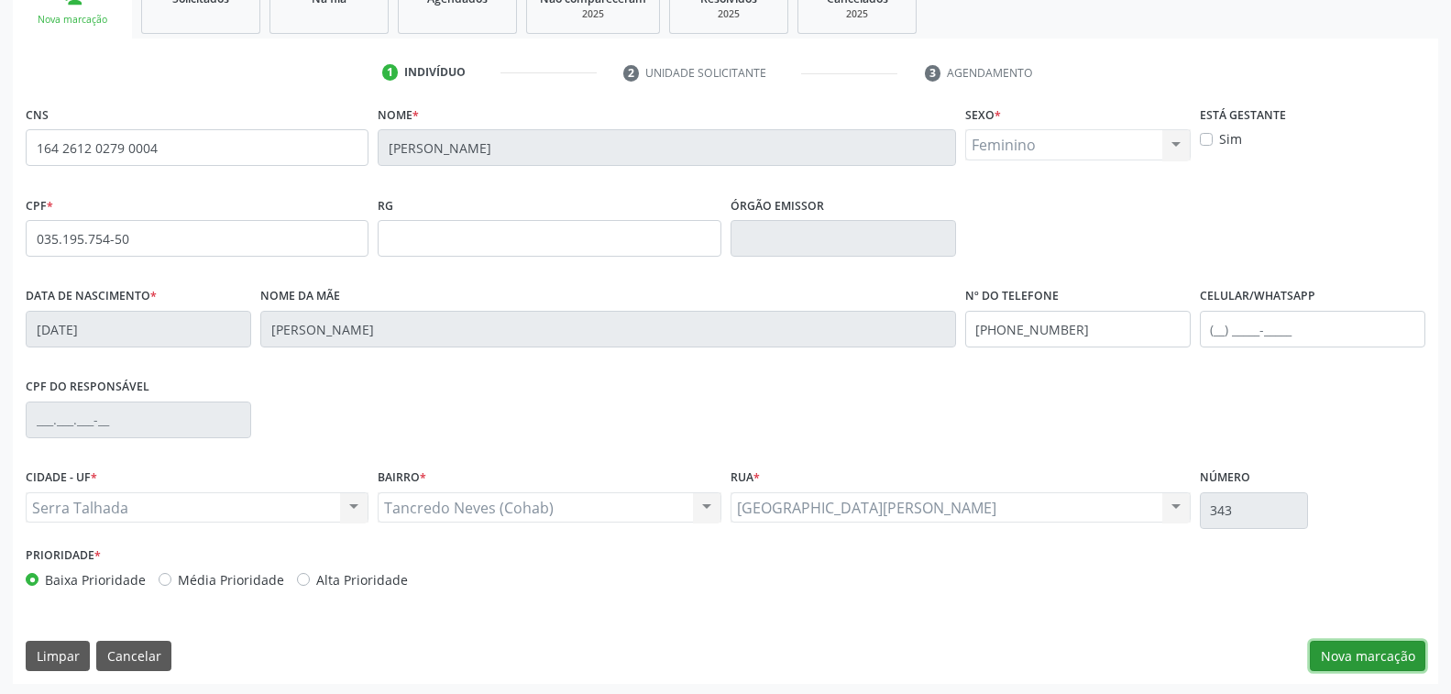
click at [1369, 649] on button "Nova marcação" at bounding box center [1366, 656] width 115 height 31
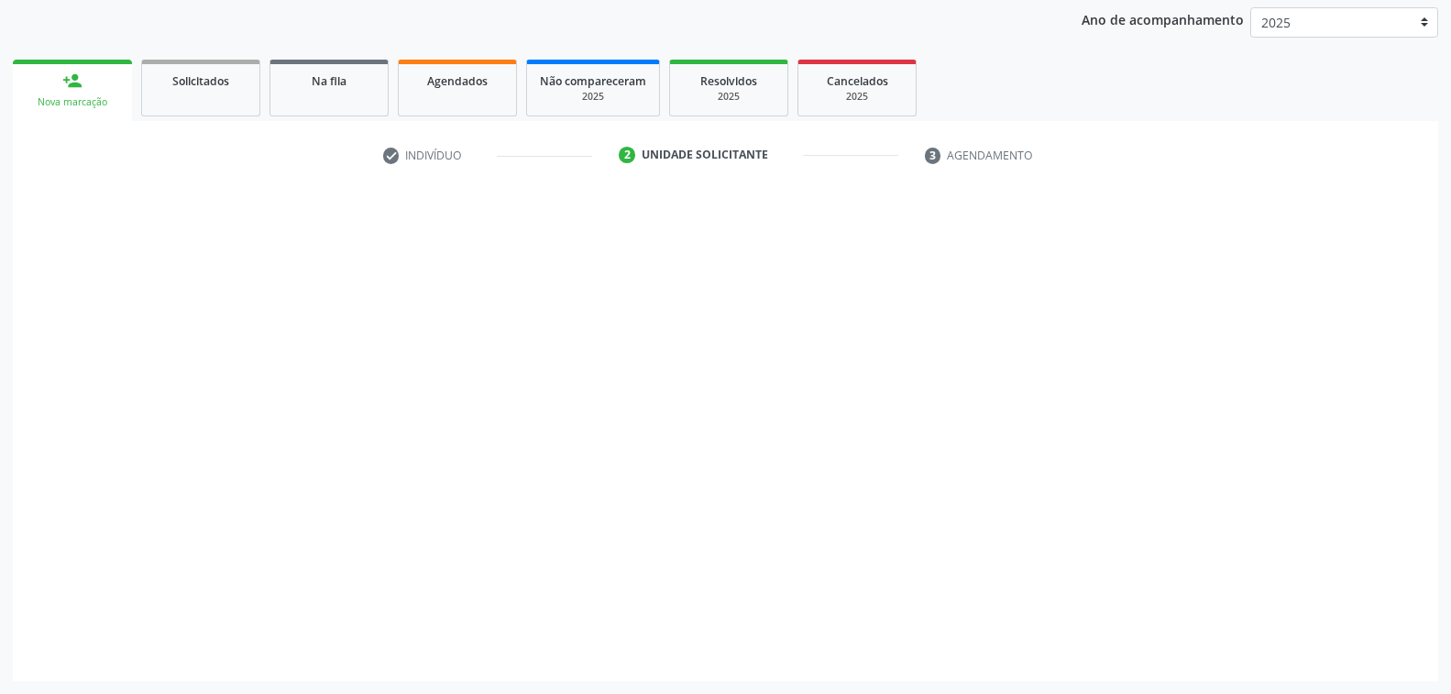
scroll to position [213, 0]
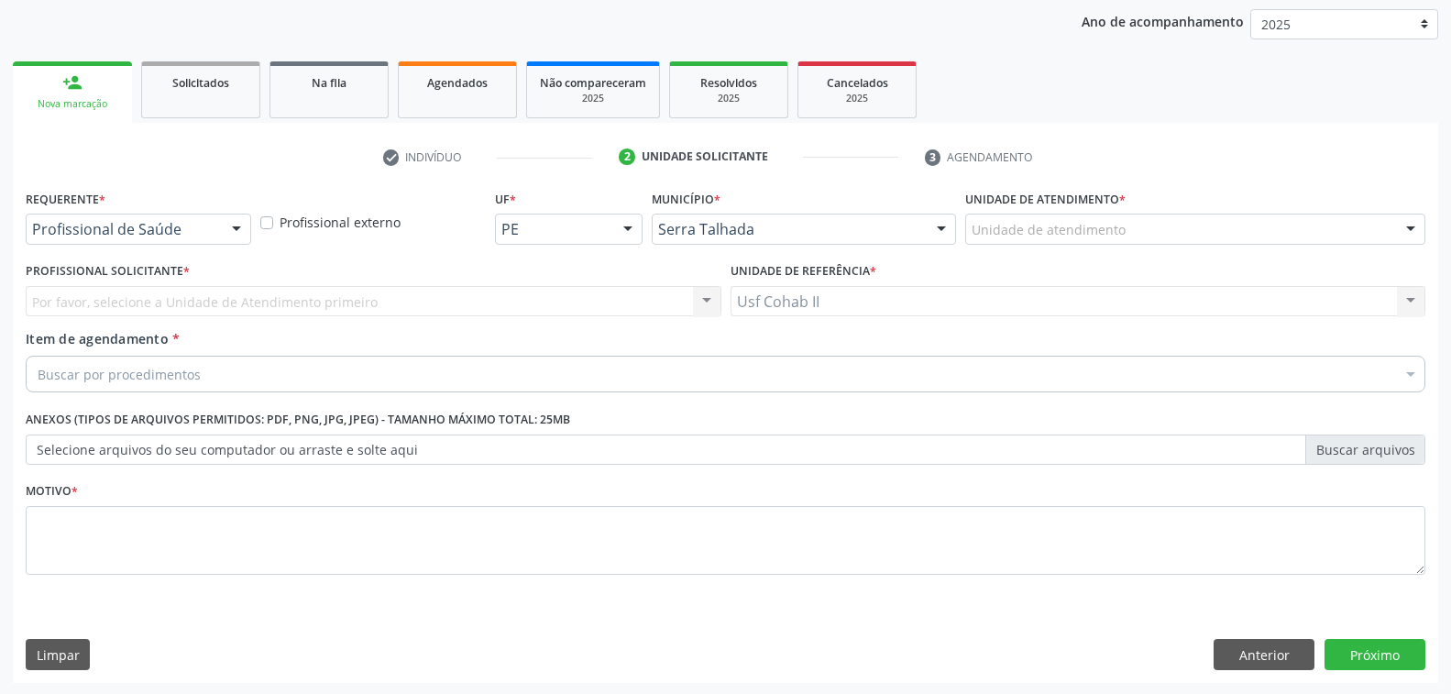
click at [236, 223] on div at bounding box center [236, 229] width 27 height 31
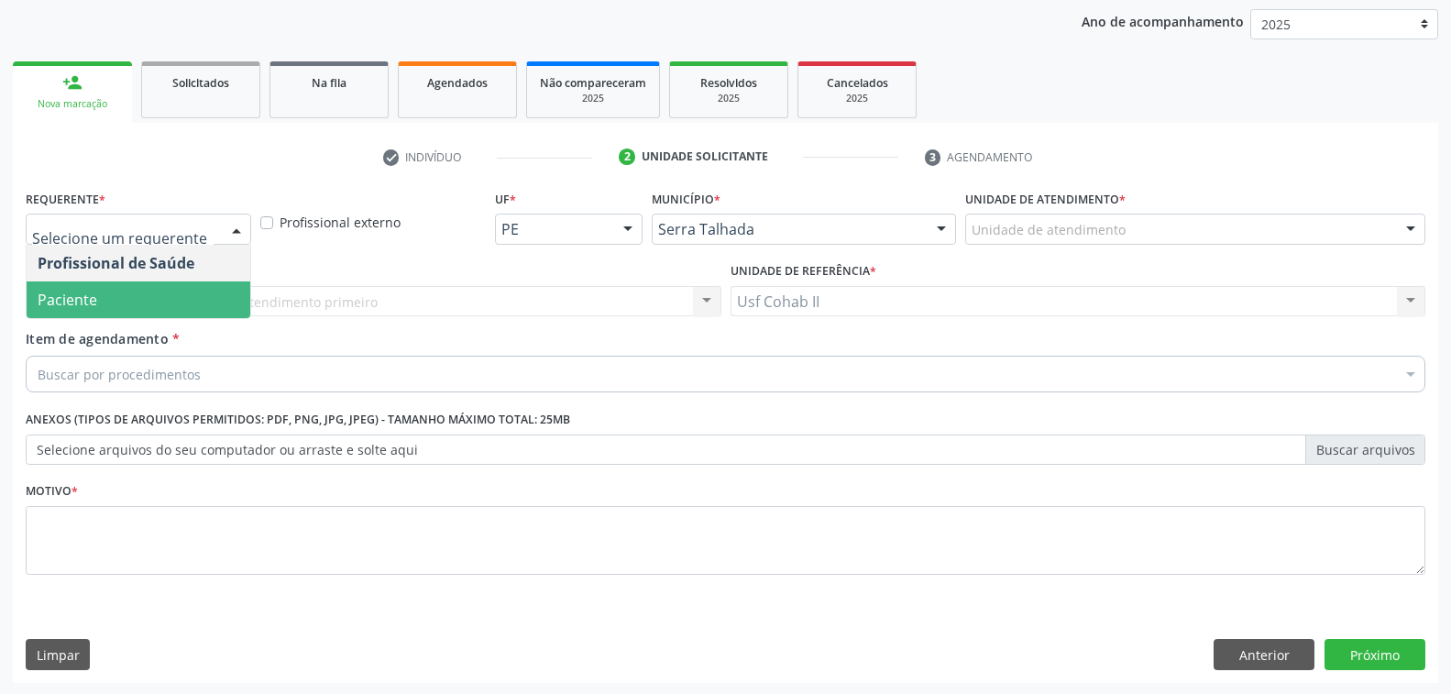
click at [159, 292] on span "Paciente" at bounding box center [139, 299] width 224 height 37
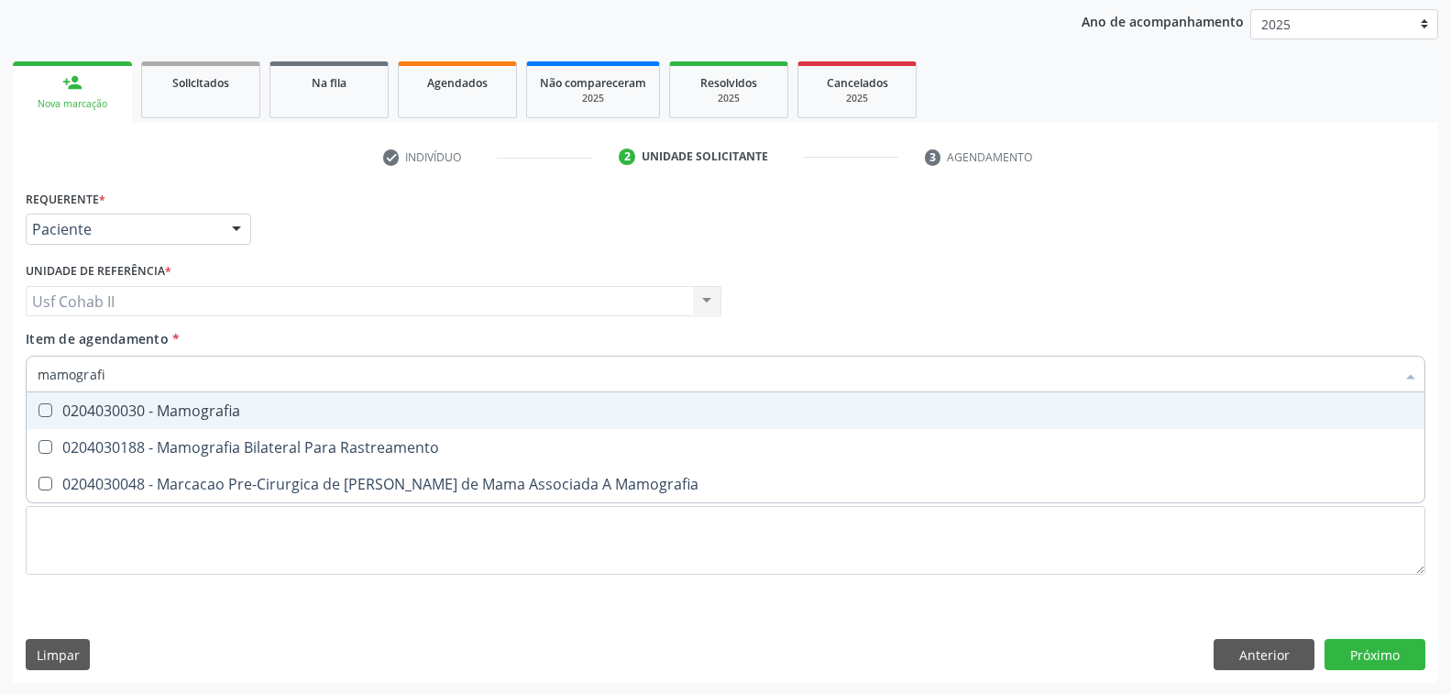
type input "mamografia"
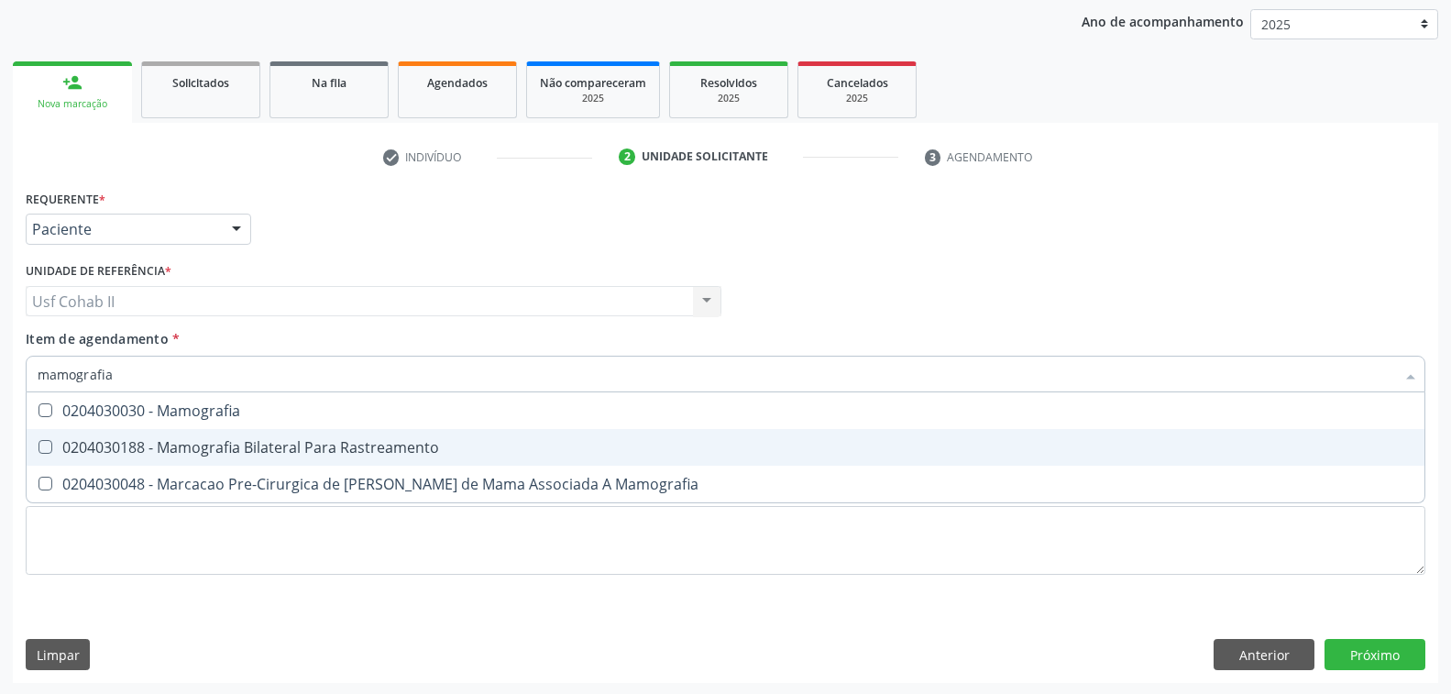
click at [343, 446] on div "0204030188 - Mamografia Bilateral Para Rastreamento" at bounding box center [725, 447] width 1375 height 15
checkbox Rastreamento "true"
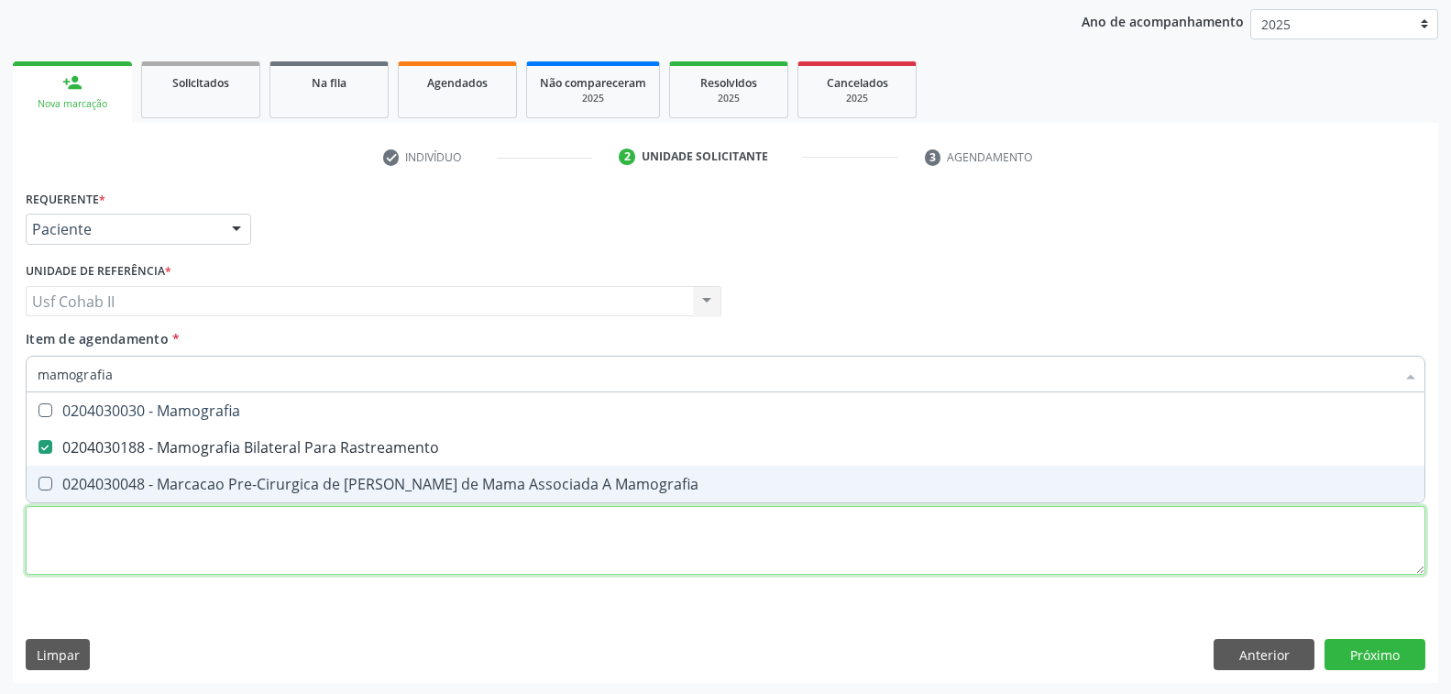
click at [273, 541] on div "Requerente * Paciente Profissional de Saúde Paciente Nenhum resultado encontrad…" at bounding box center [725, 392] width 1399 height 415
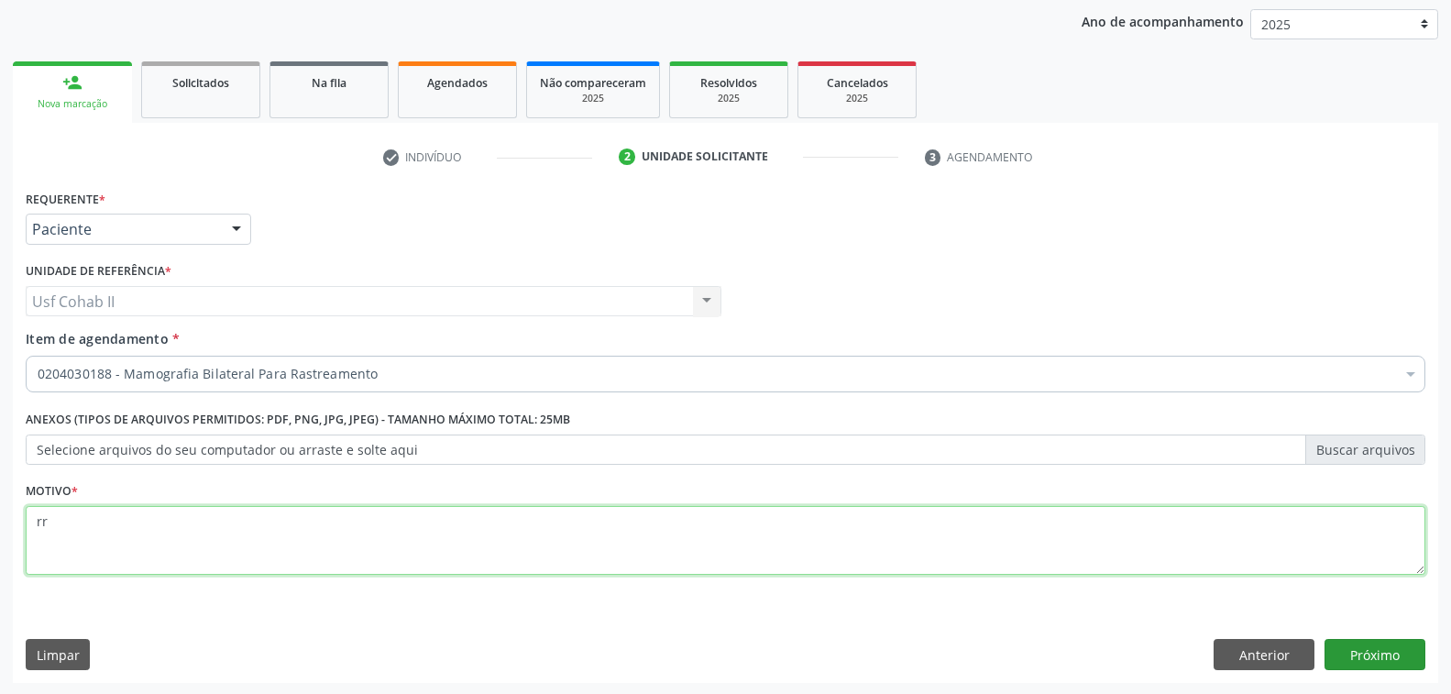
type textarea "rr"
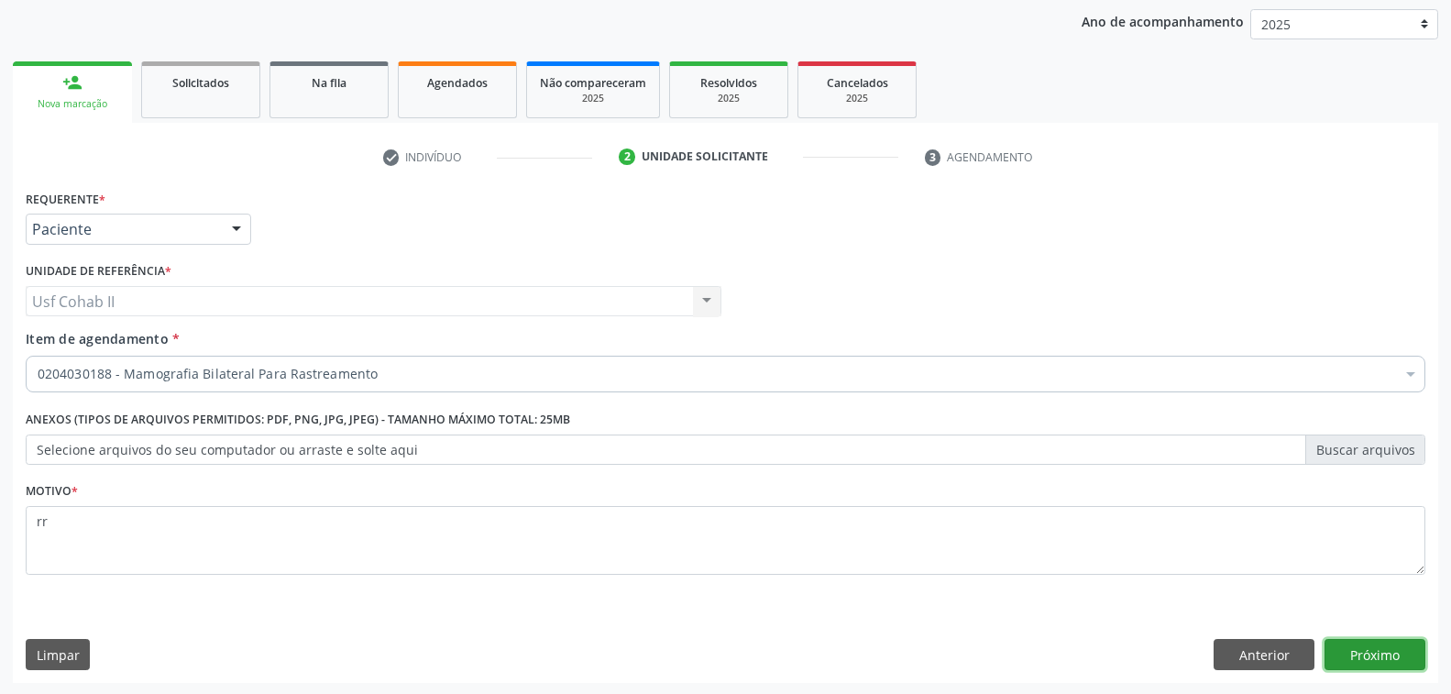
click at [1352, 647] on button "Próximo" at bounding box center [1374, 654] width 101 height 31
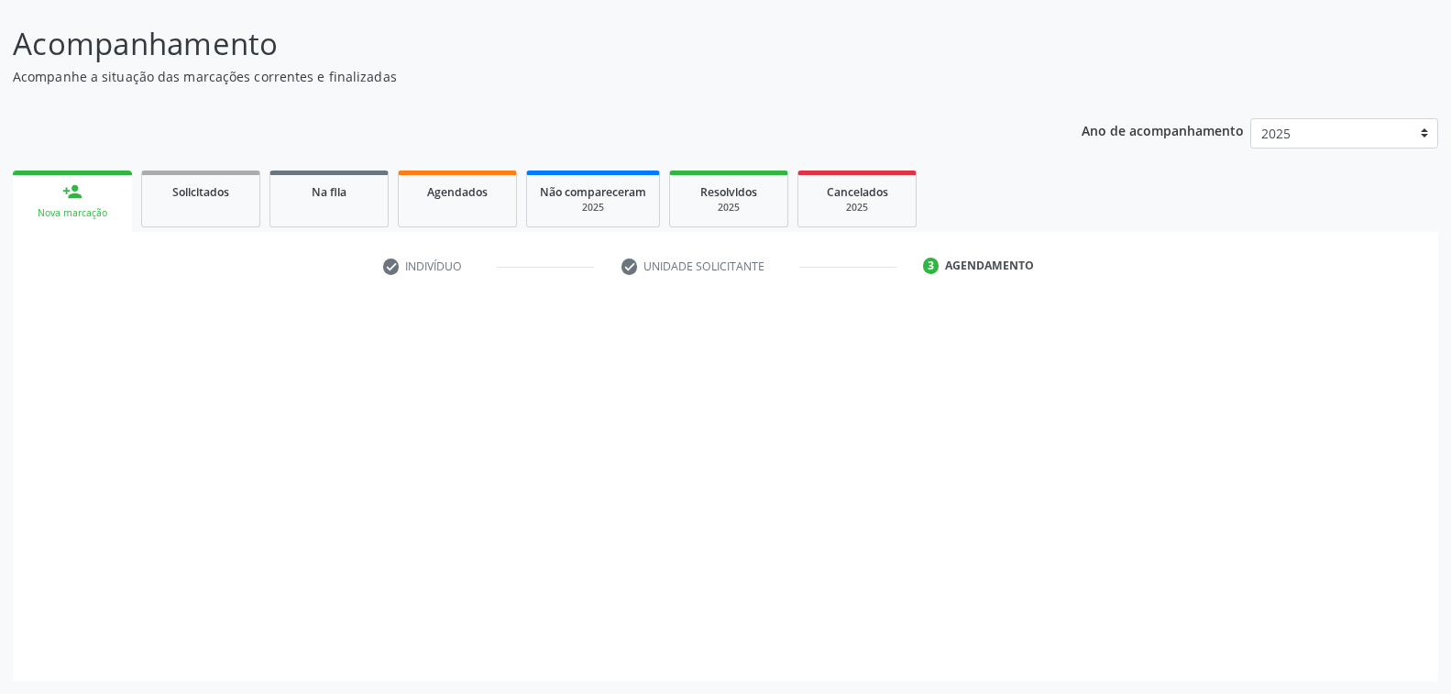
scroll to position [103, 0]
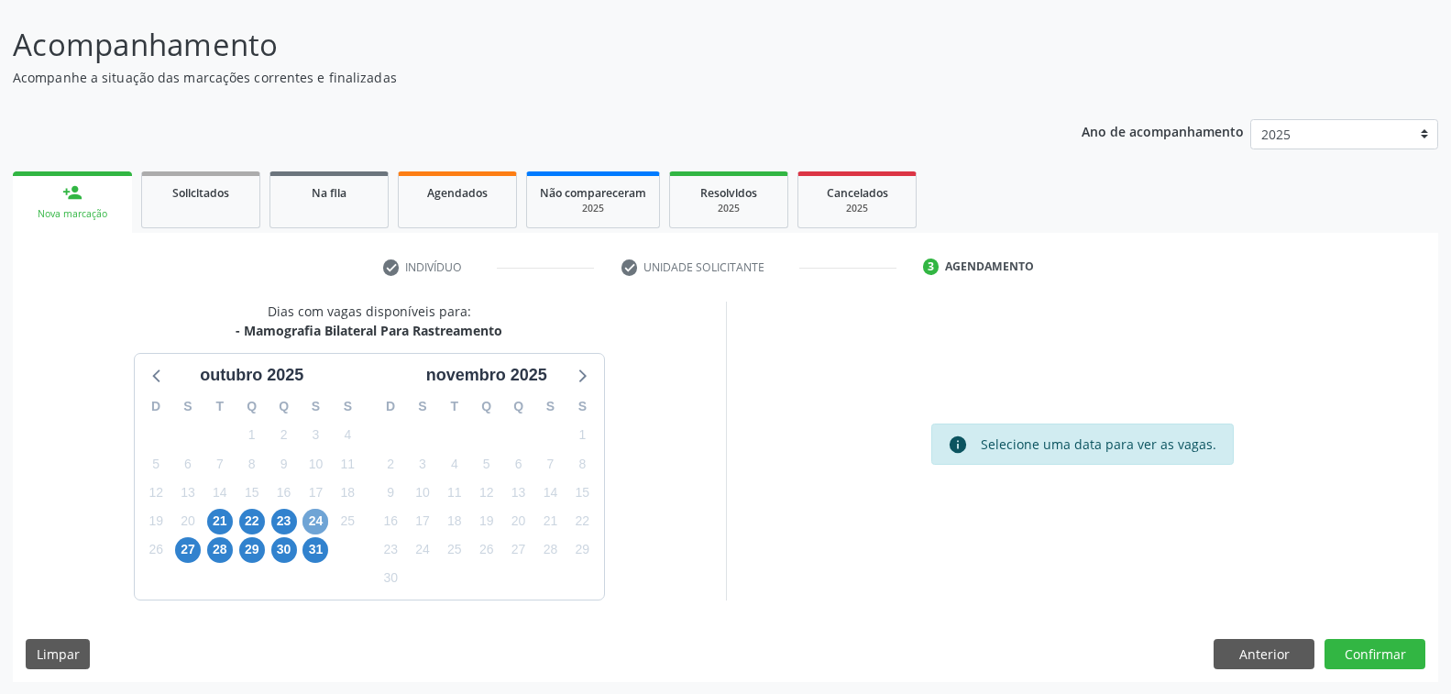
click at [319, 521] on span "24" at bounding box center [315, 522] width 26 height 26
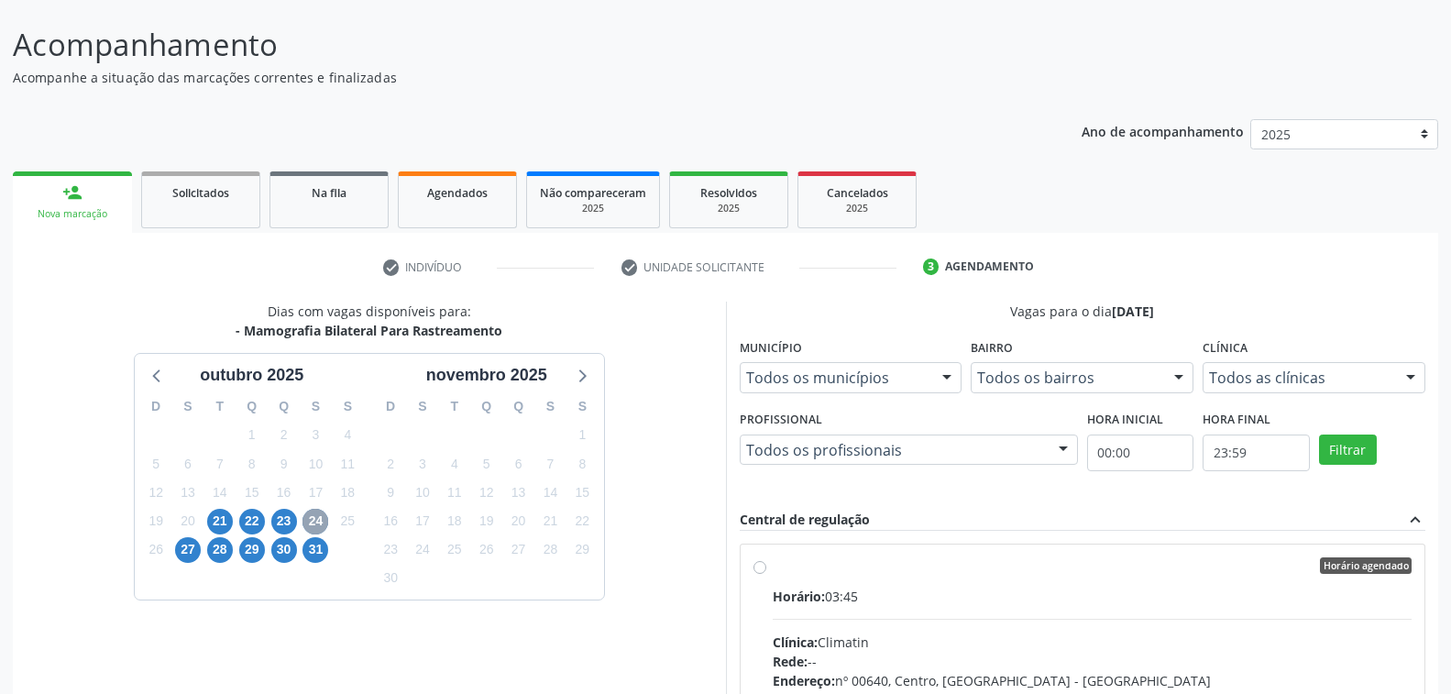
scroll to position [11, 0]
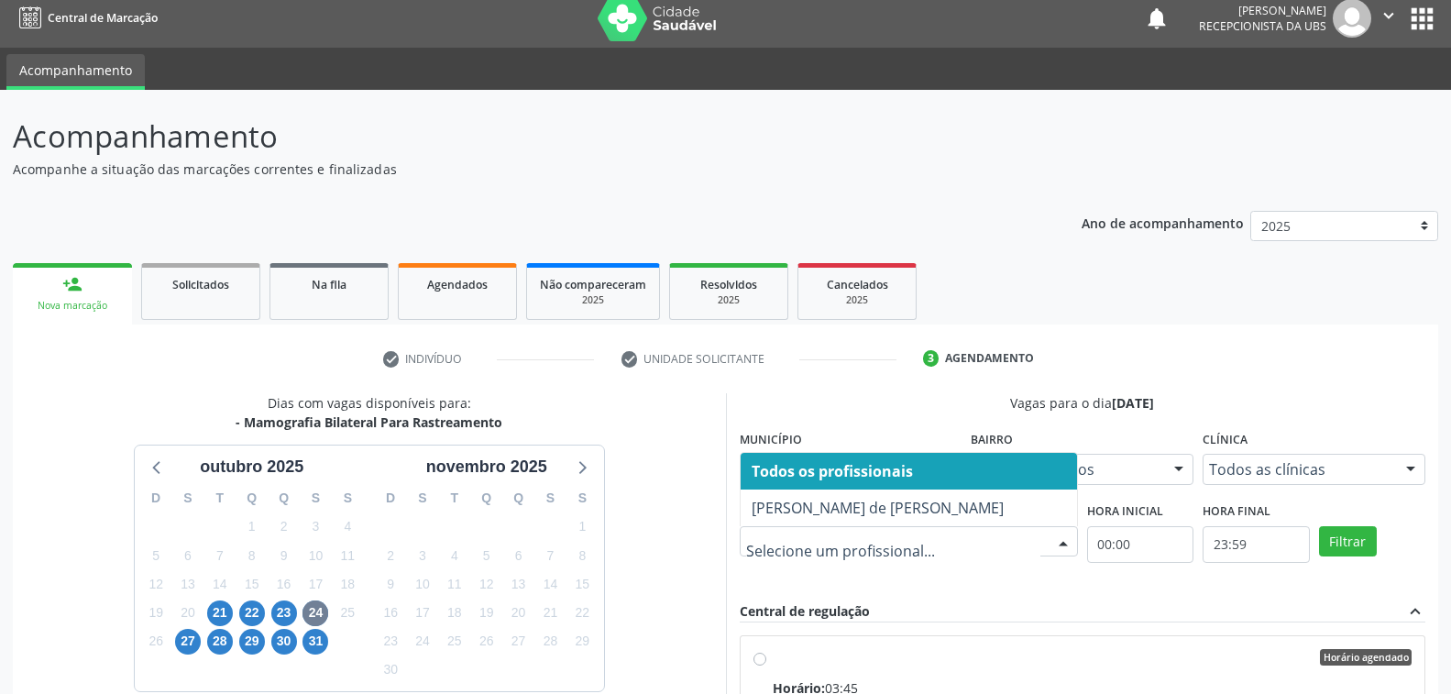
click at [1072, 539] on div at bounding box center [1062, 542] width 27 height 31
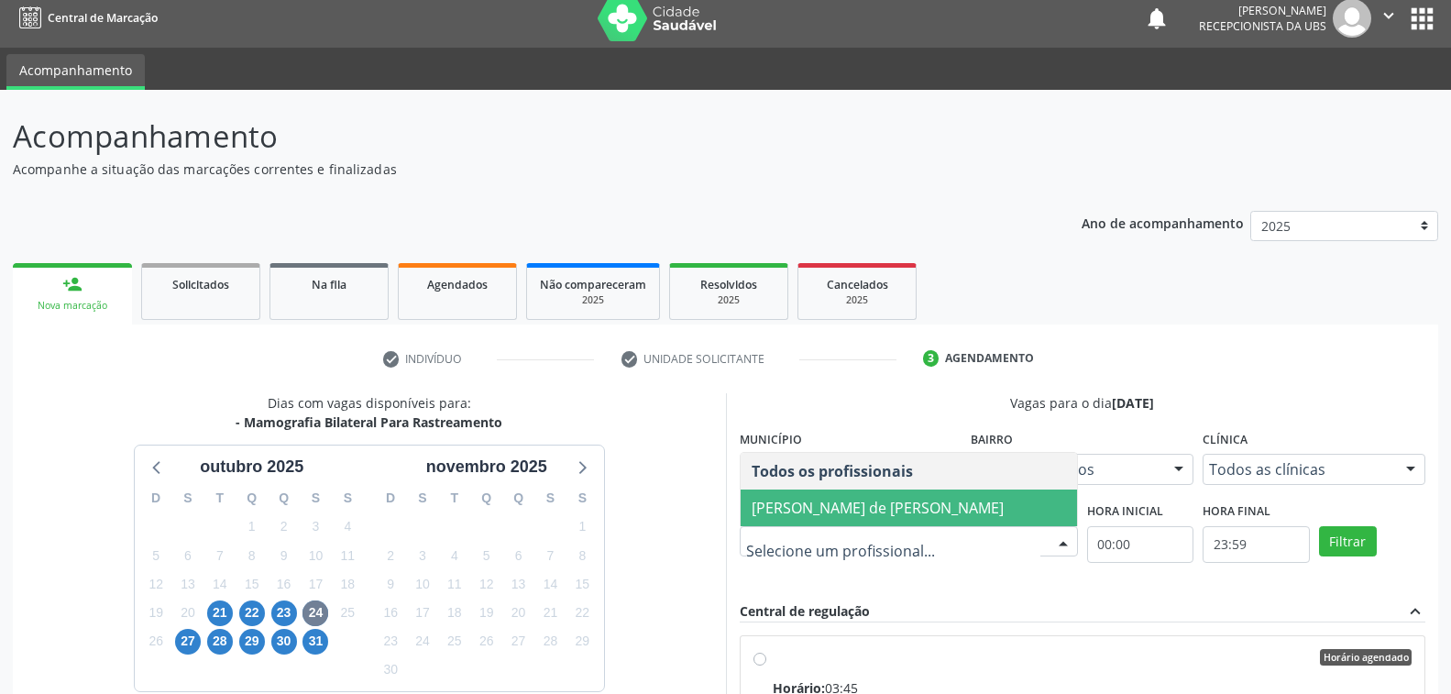
click at [826, 499] on span "[PERSON_NAME] de [PERSON_NAME]" at bounding box center [877, 508] width 252 height 20
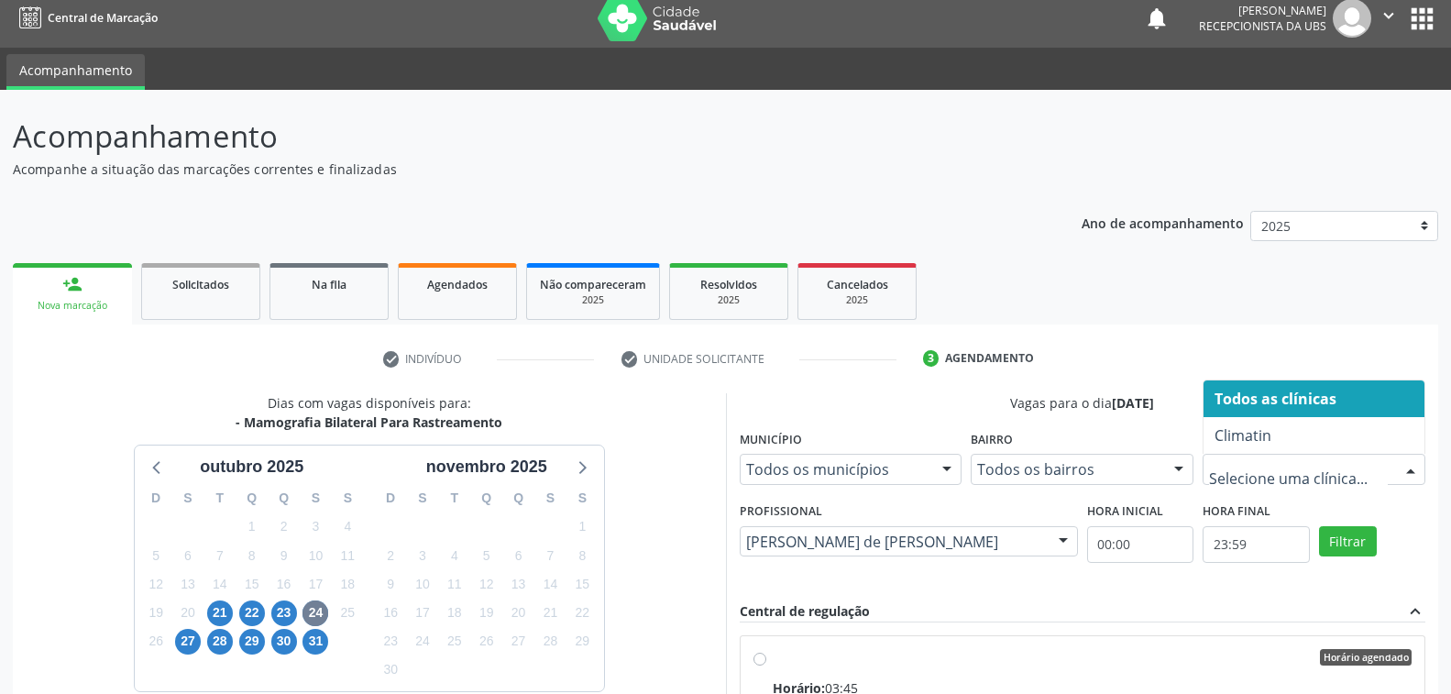
click at [1405, 463] on div at bounding box center [1409, 469] width 27 height 31
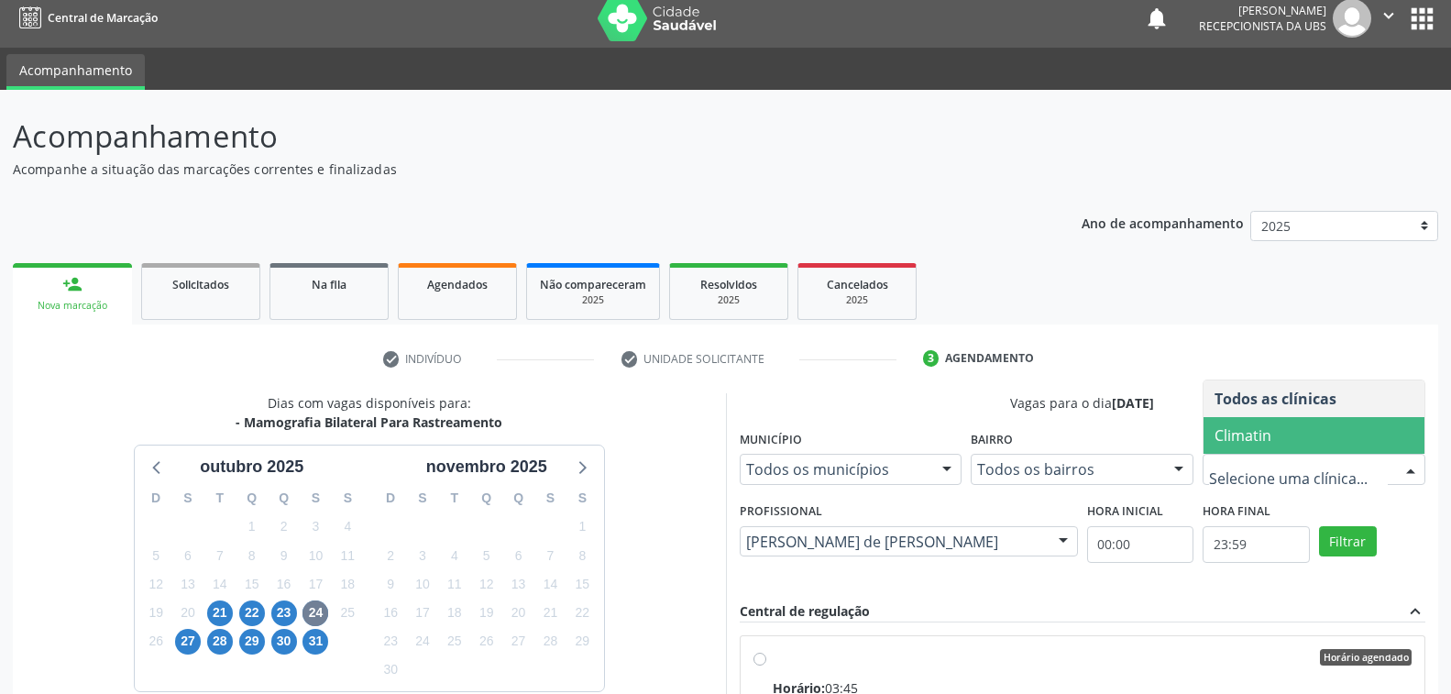
click at [1231, 438] on span "Climatin" at bounding box center [1242, 435] width 57 height 20
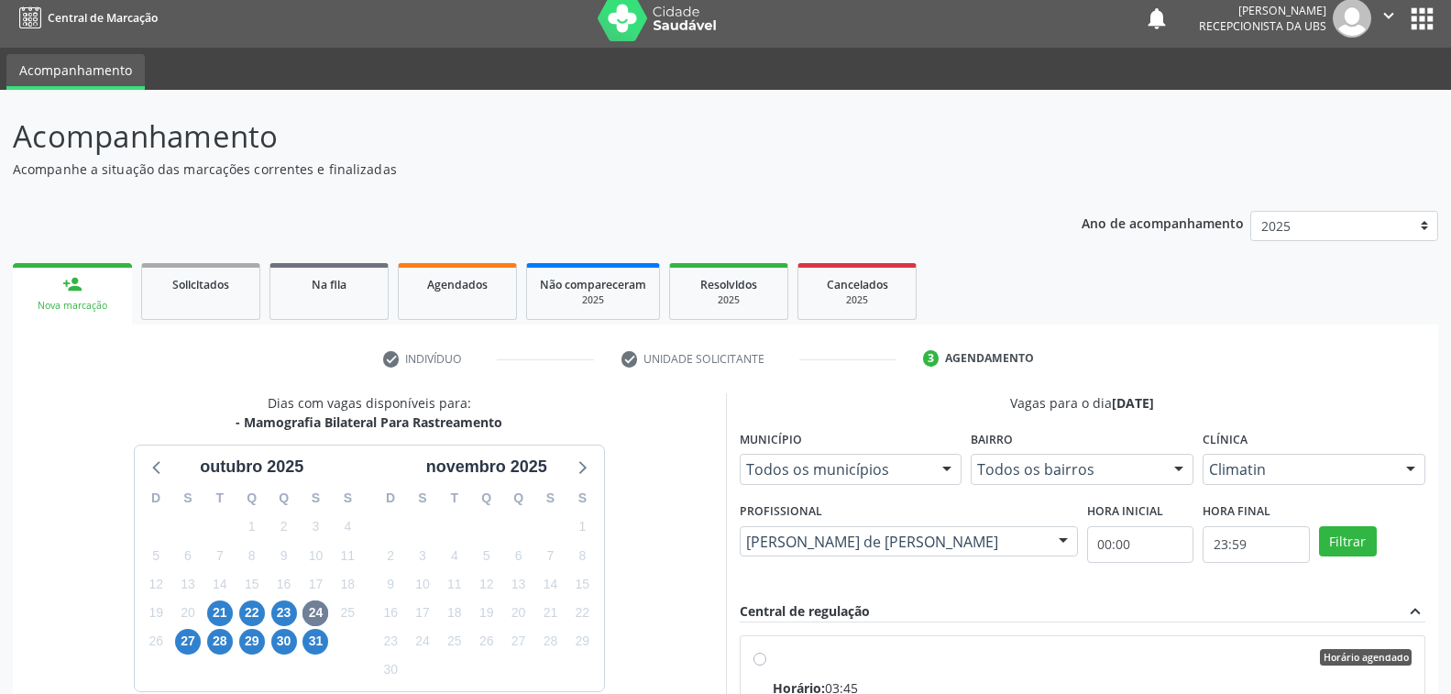
click at [1031, 611] on div "Central de regulação expand_less" at bounding box center [1082, 611] width 686 height 21
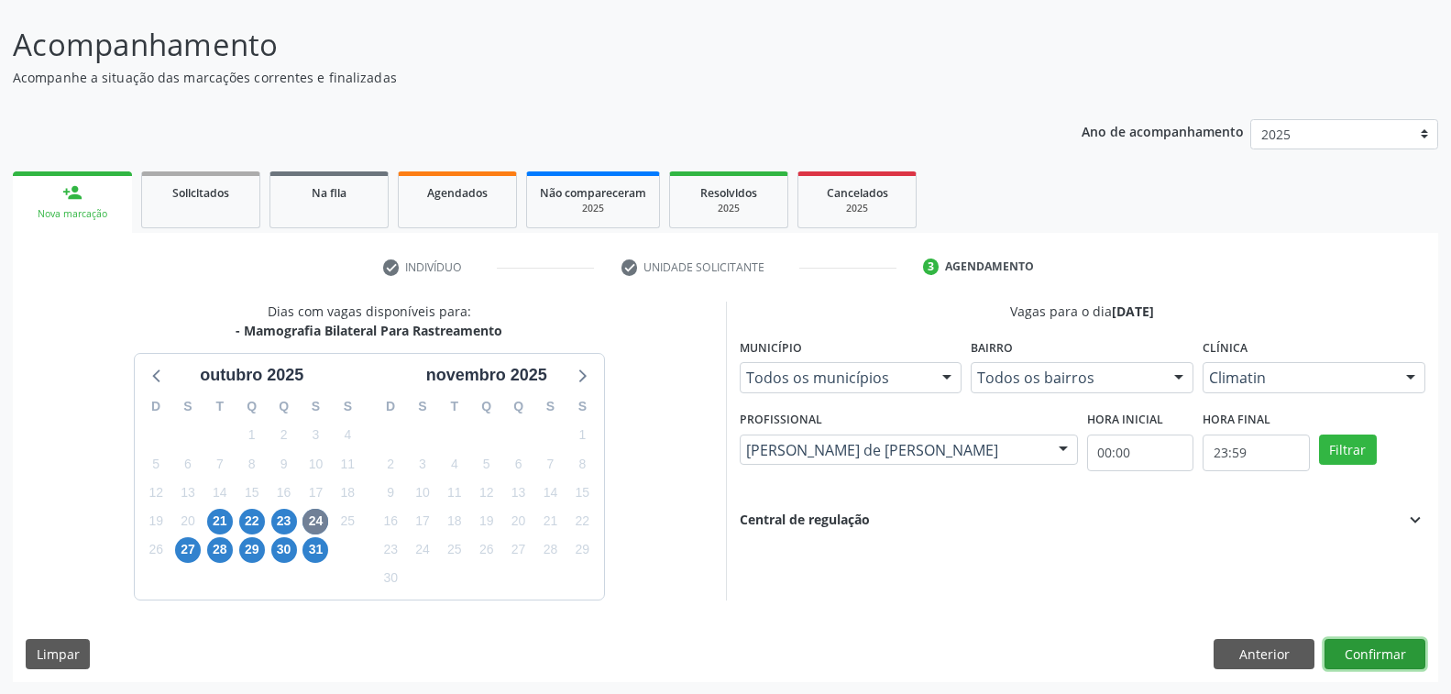
click at [1362, 655] on button "Confirmar" at bounding box center [1374, 654] width 101 height 31
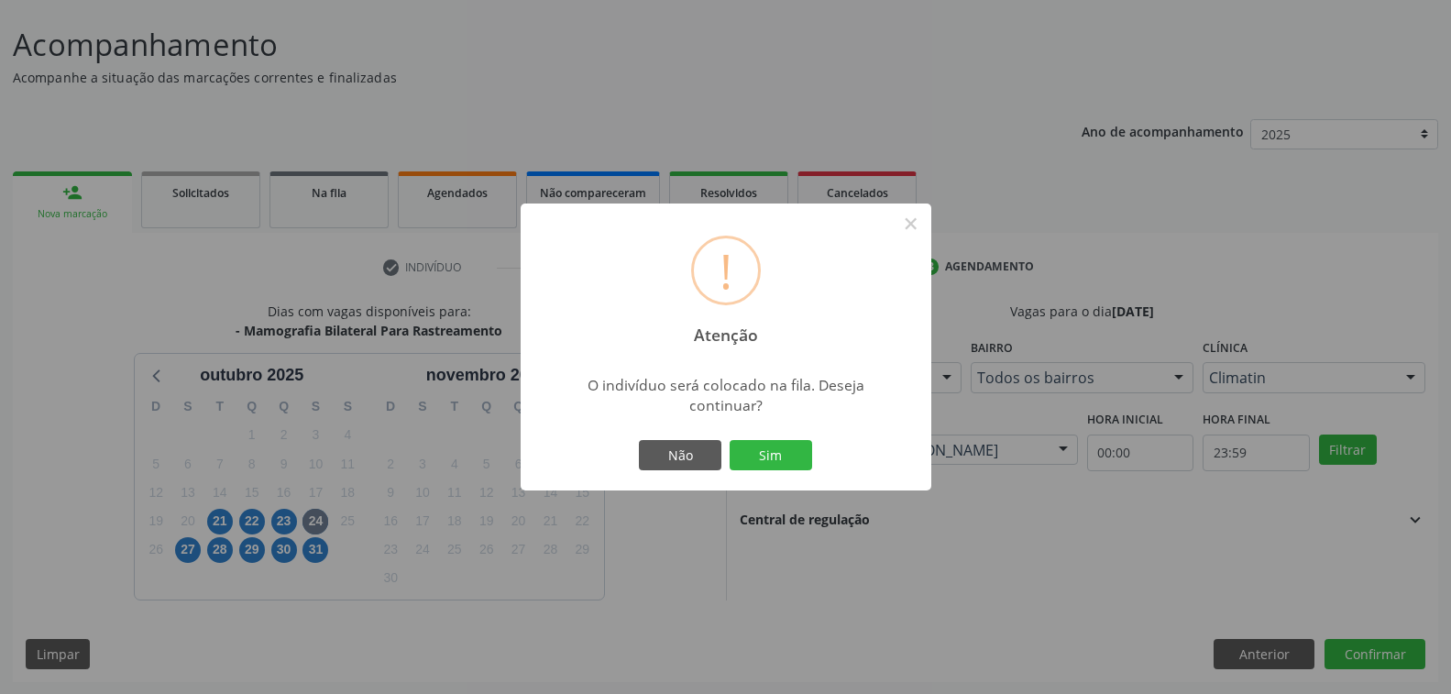
click at [996, 586] on div "! Atenção × O indivíduo será colocado na fila. Deseja continuar? Não Sim" at bounding box center [725, 347] width 1451 height 694
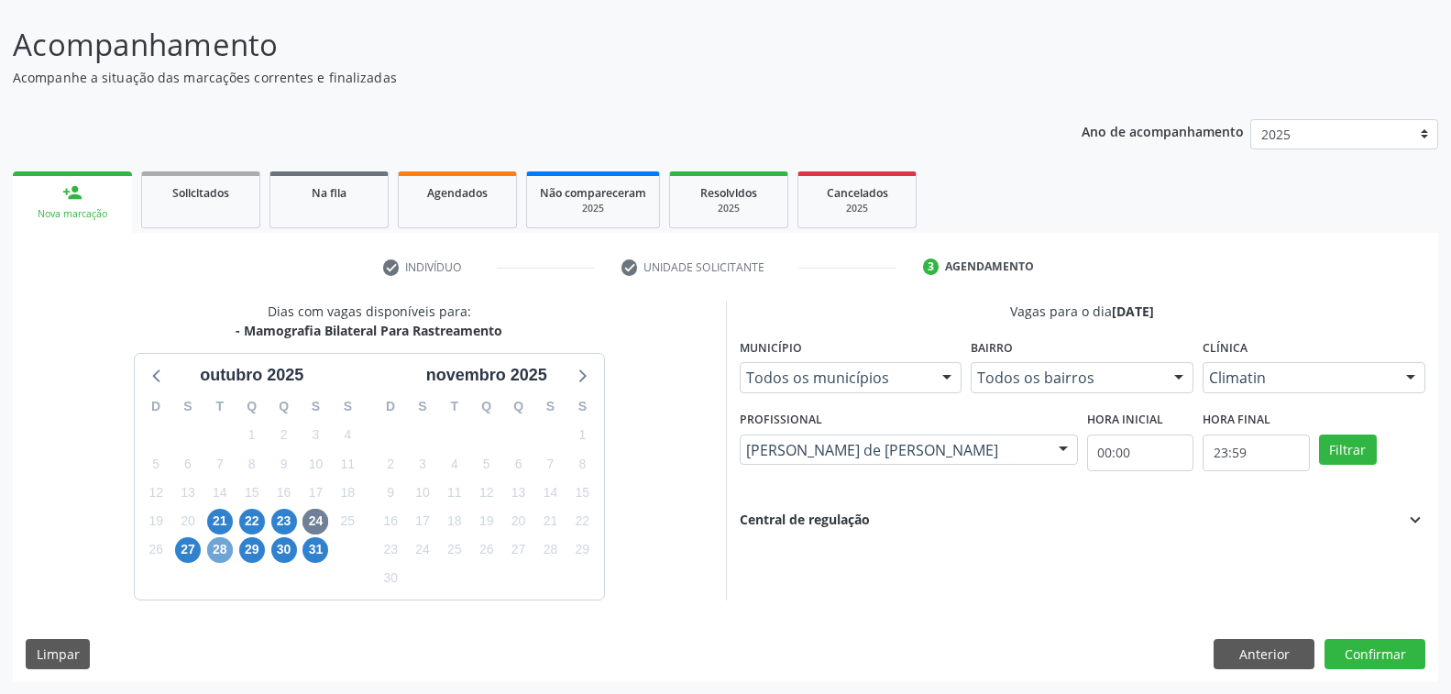
click at [220, 547] on span "28" at bounding box center [220, 550] width 26 height 26
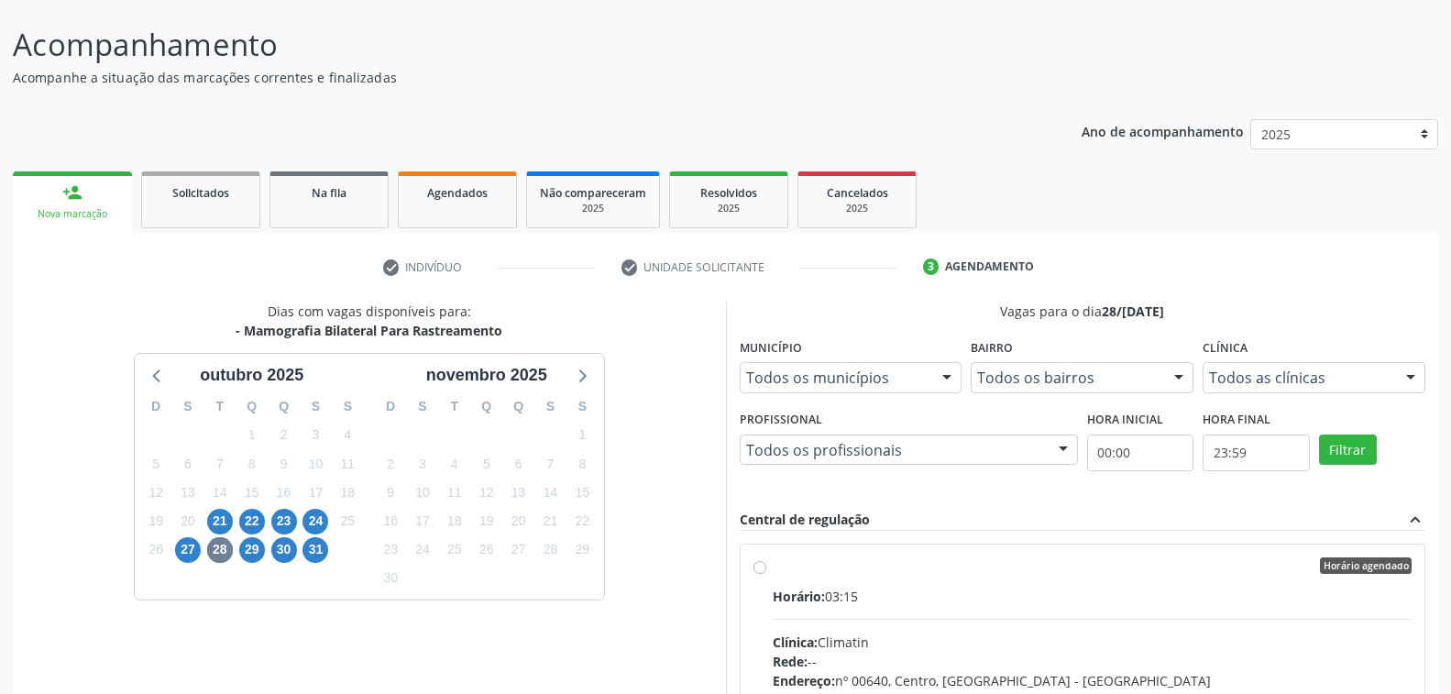
click at [1064, 446] on div at bounding box center [1062, 450] width 27 height 31
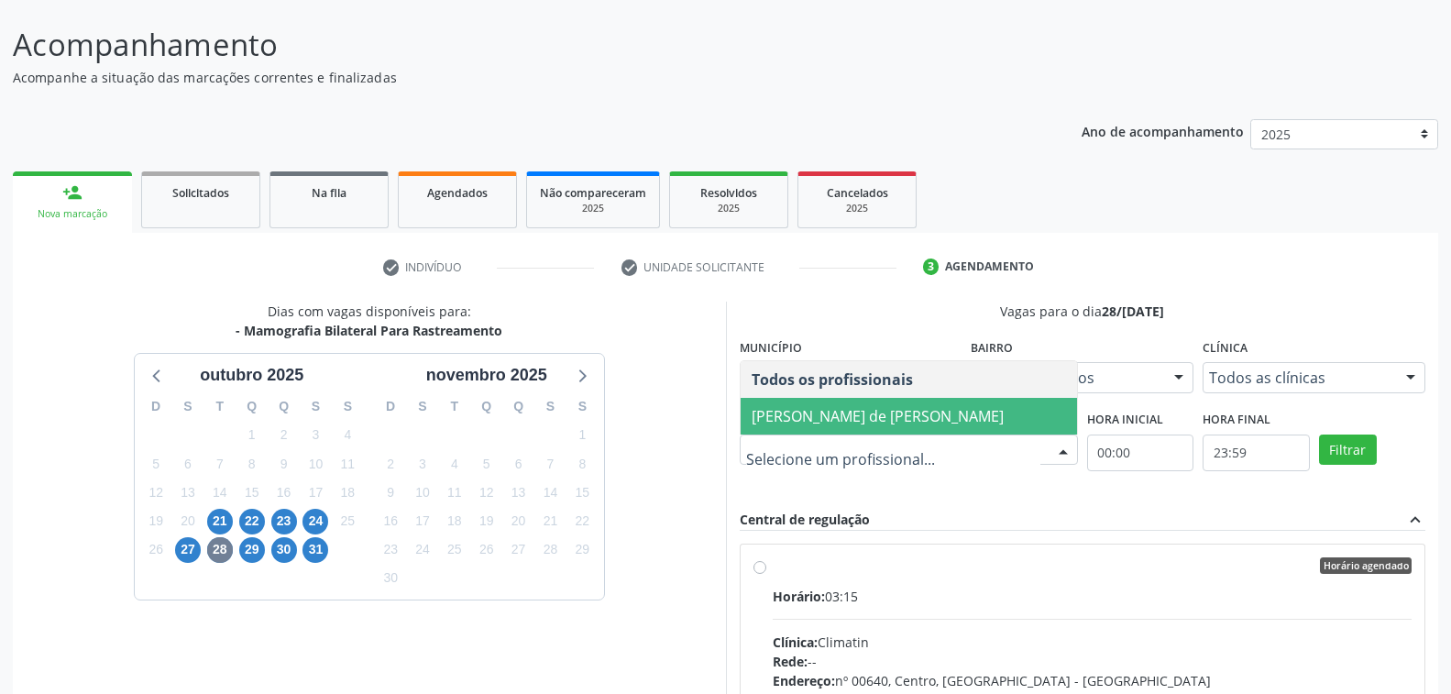
click at [838, 417] on span "Ana Carolina Barboza de Andrada Melo Lyra" at bounding box center [877, 416] width 252 height 20
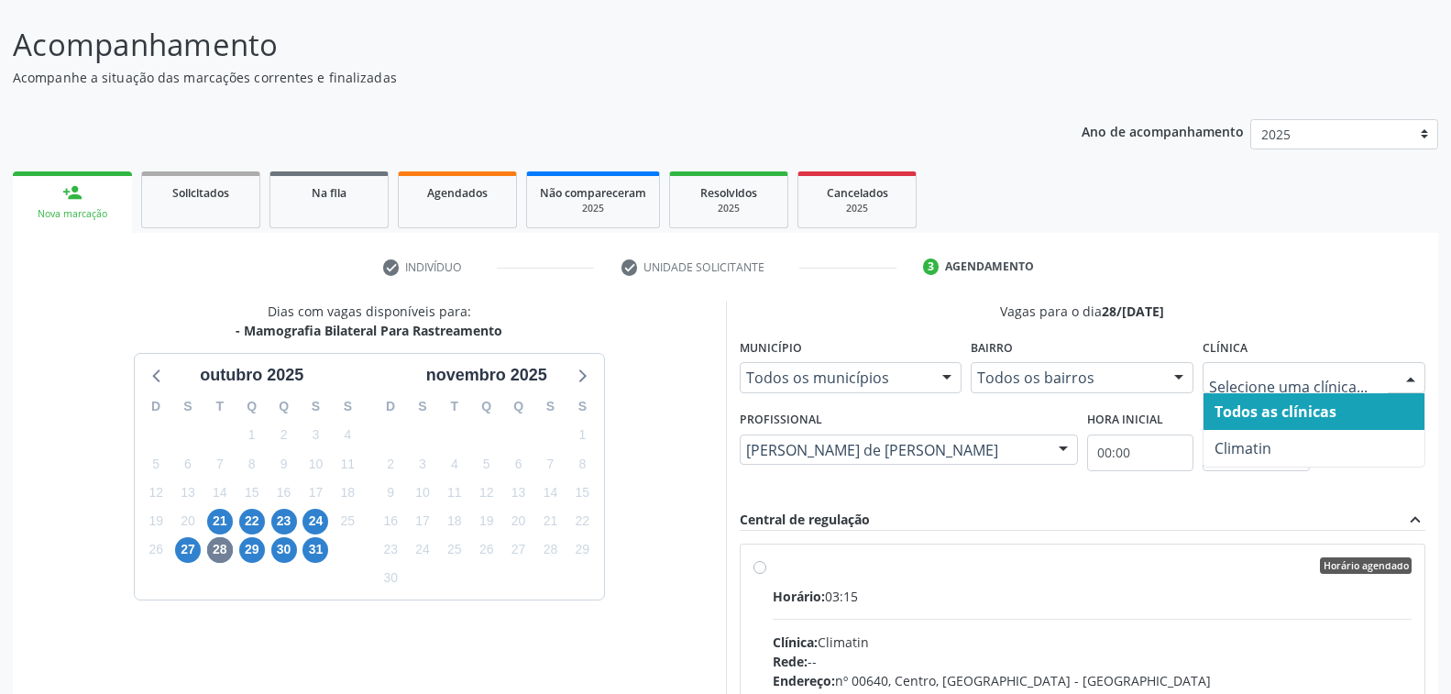
click at [1415, 370] on div at bounding box center [1409, 378] width 27 height 31
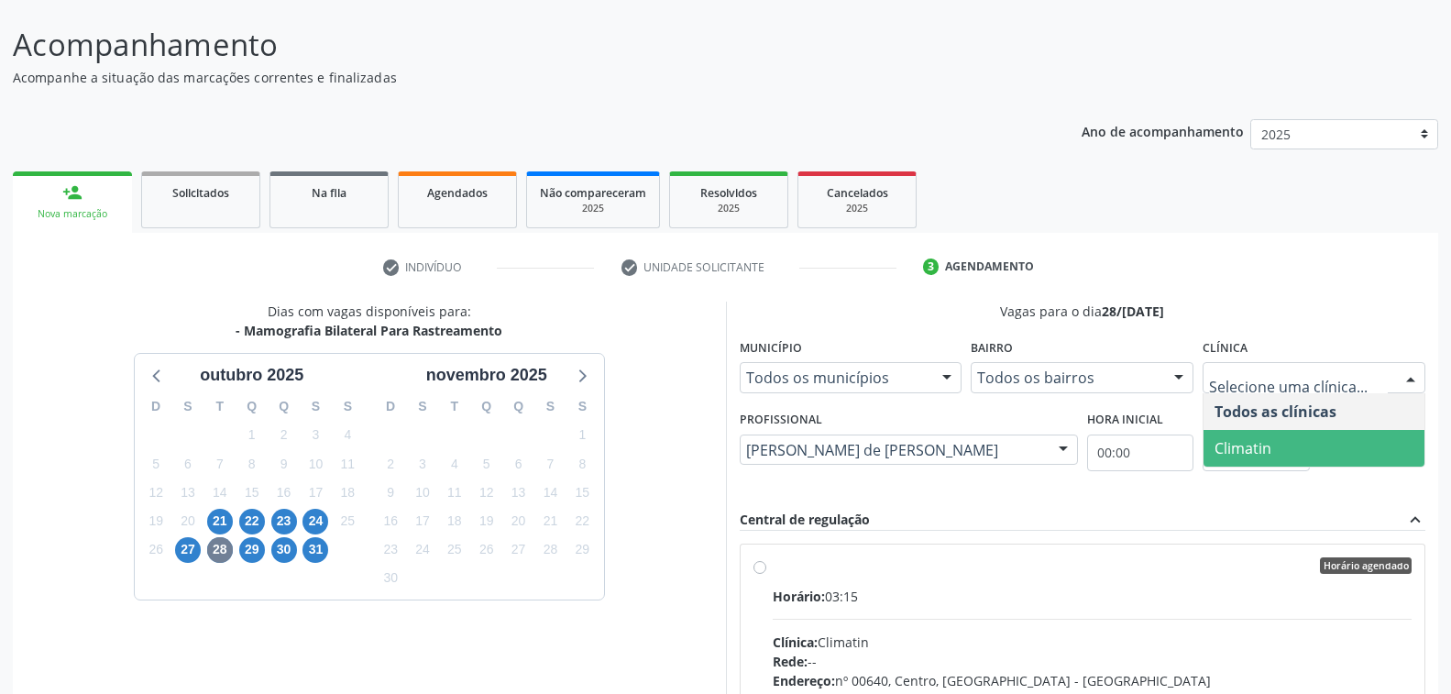
click at [1272, 451] on span "Climatin" at bounding box center [1313, 448] width 221 height 37
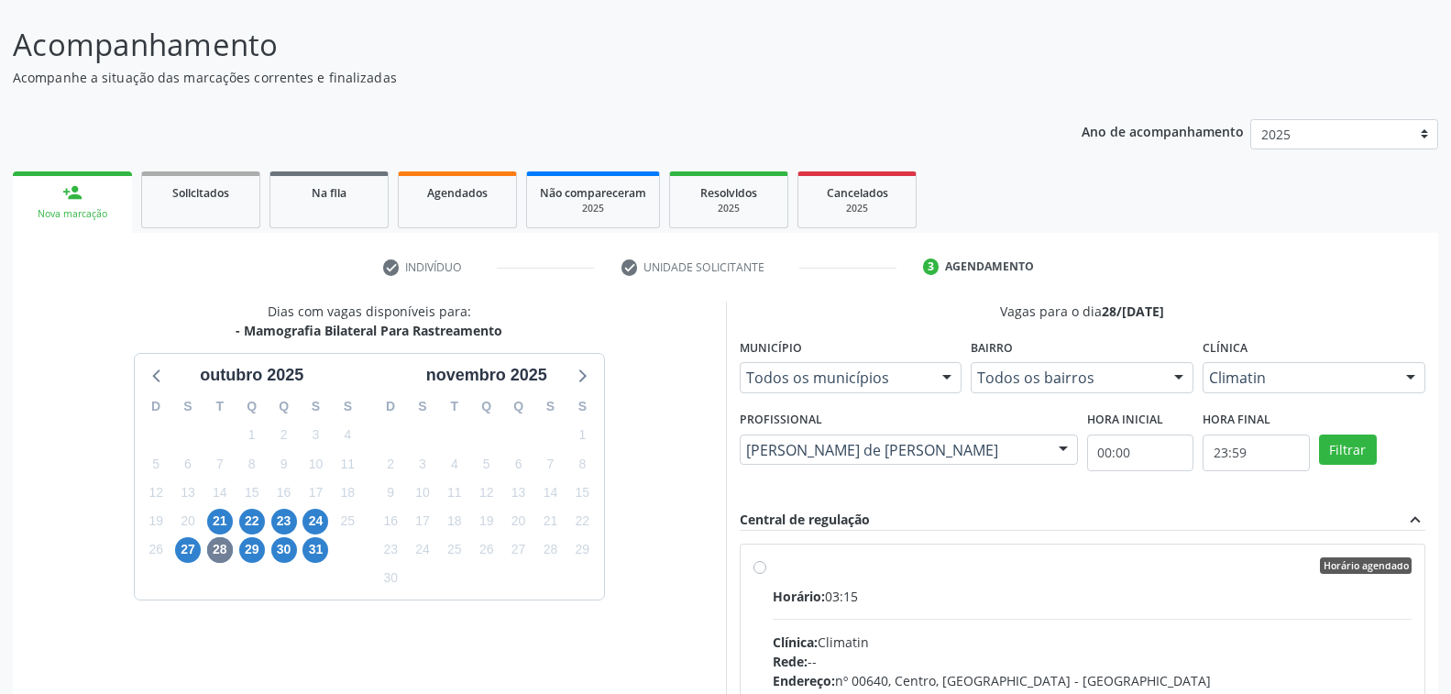
click at [1073, 577] on label "Horário agendado Horário: 03:15 Clínica: Climatin Rede: -- Endereço: nº 00640, …" at bounding box center [1092, 697] width 640 height 281
click at [766, 574] on input "Horário agendado Horário: 03:15 Clínica: Climatin Rede: -- Endereço: nº 00640, …" at bounding box center [759, 565] width 13 height 16
radio input "true"
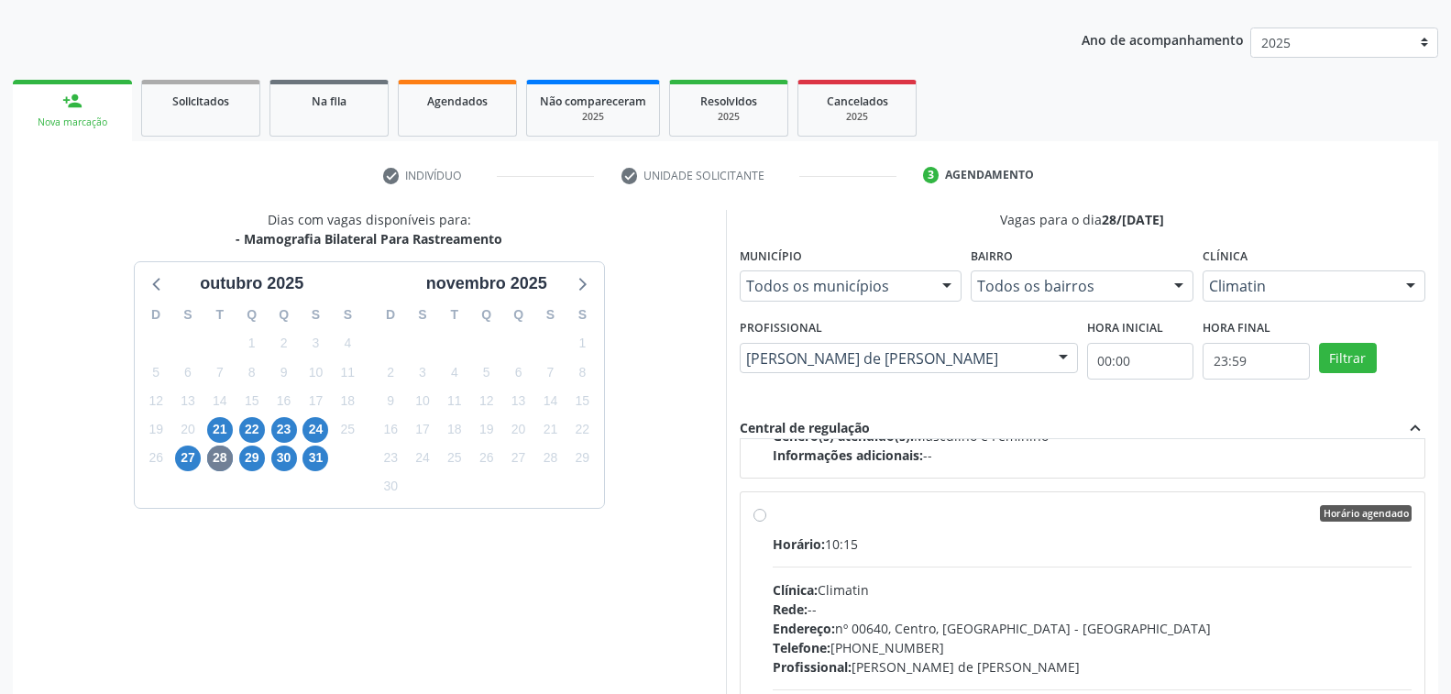
scroll to position [400, 0]
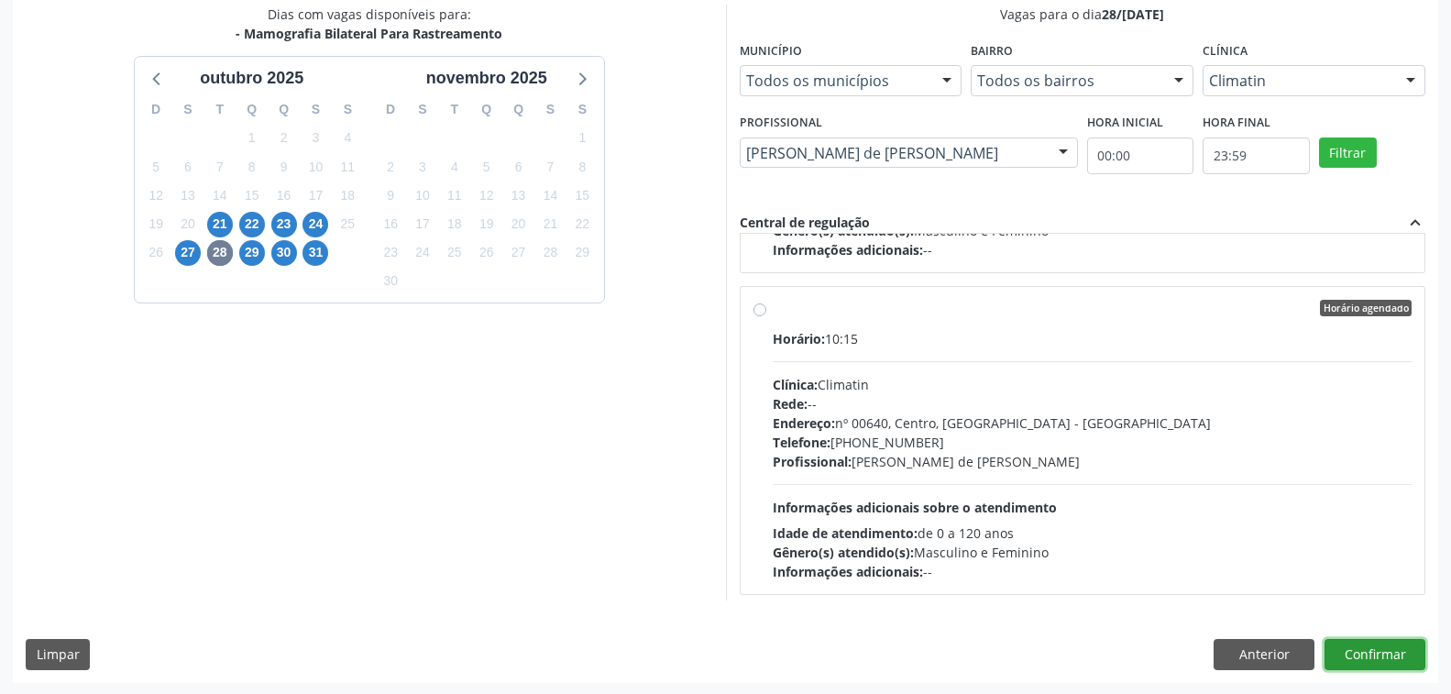
click at [1363, 654] on button "Confirmar" at bounding box center [1374, 654] width 101 height 31
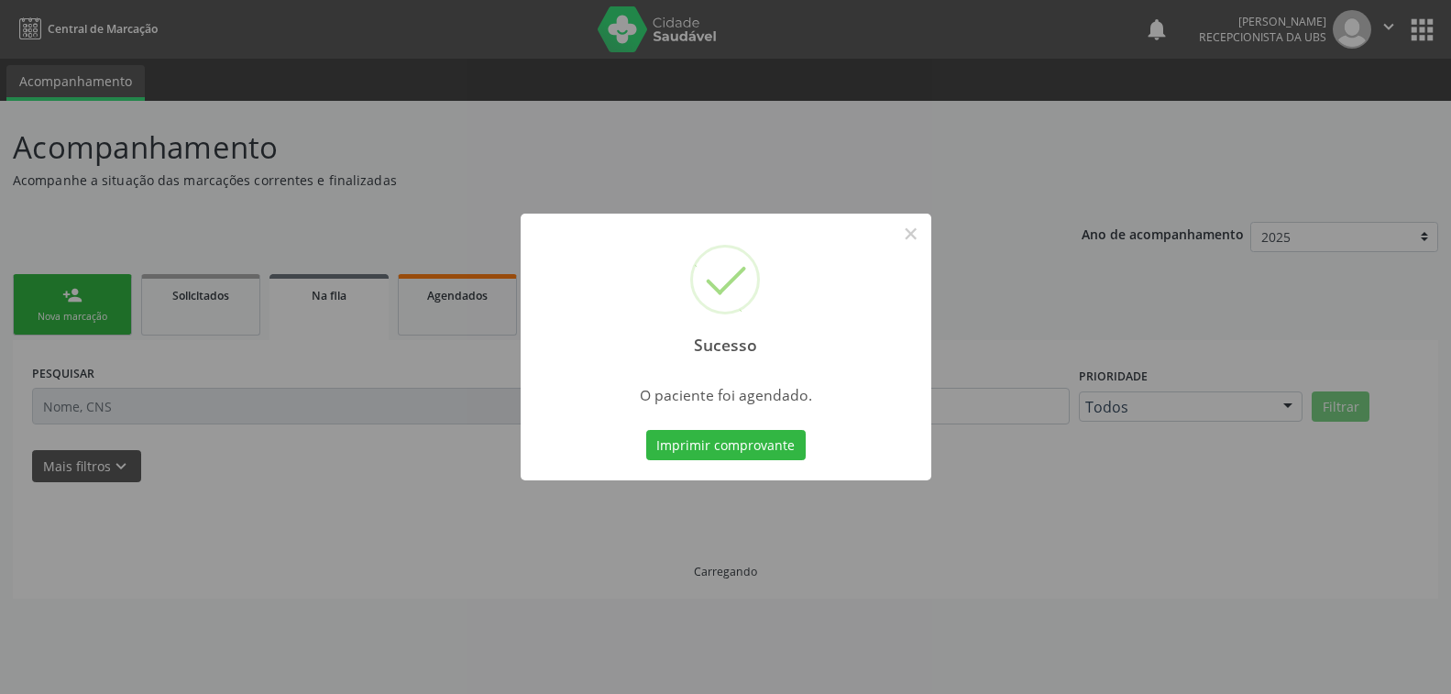
scroll to position [0, 0]
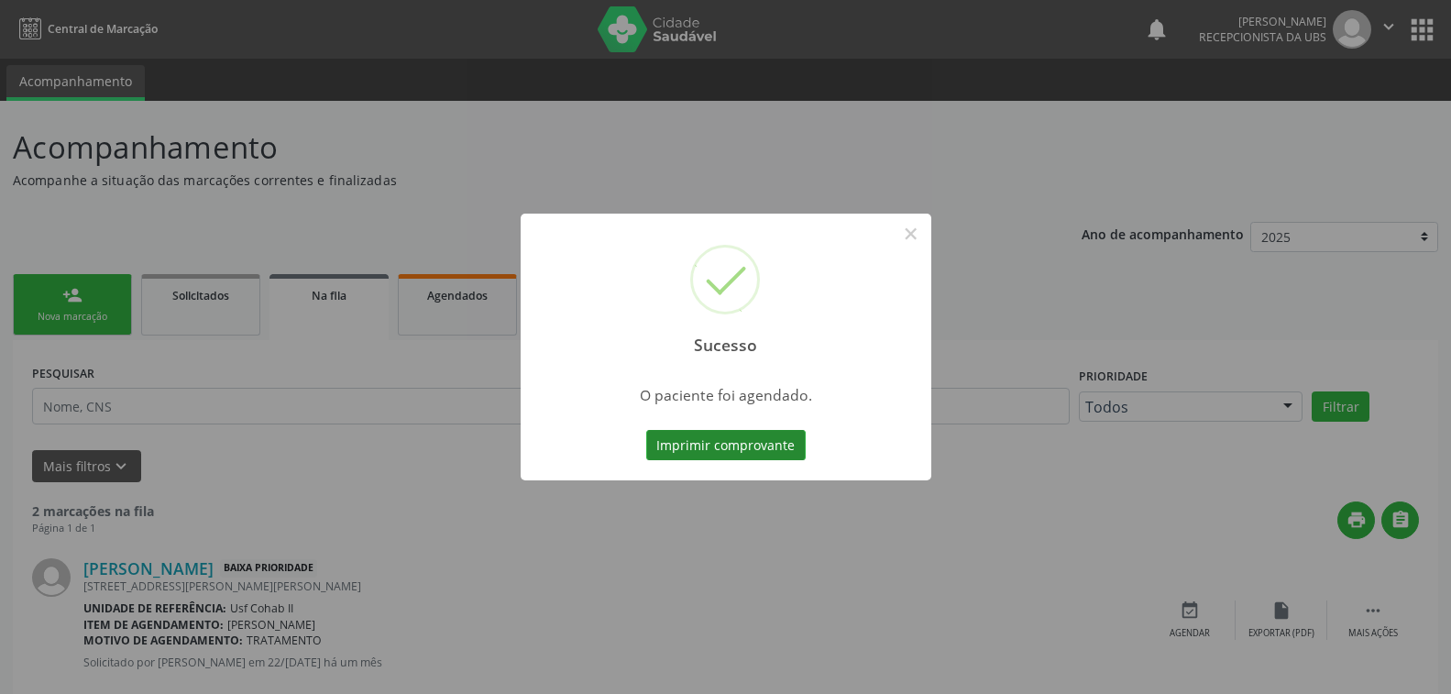
click at [712, 447] on button "Imprimir comprovante" at bounding box center [725, 445] width 159 height 31
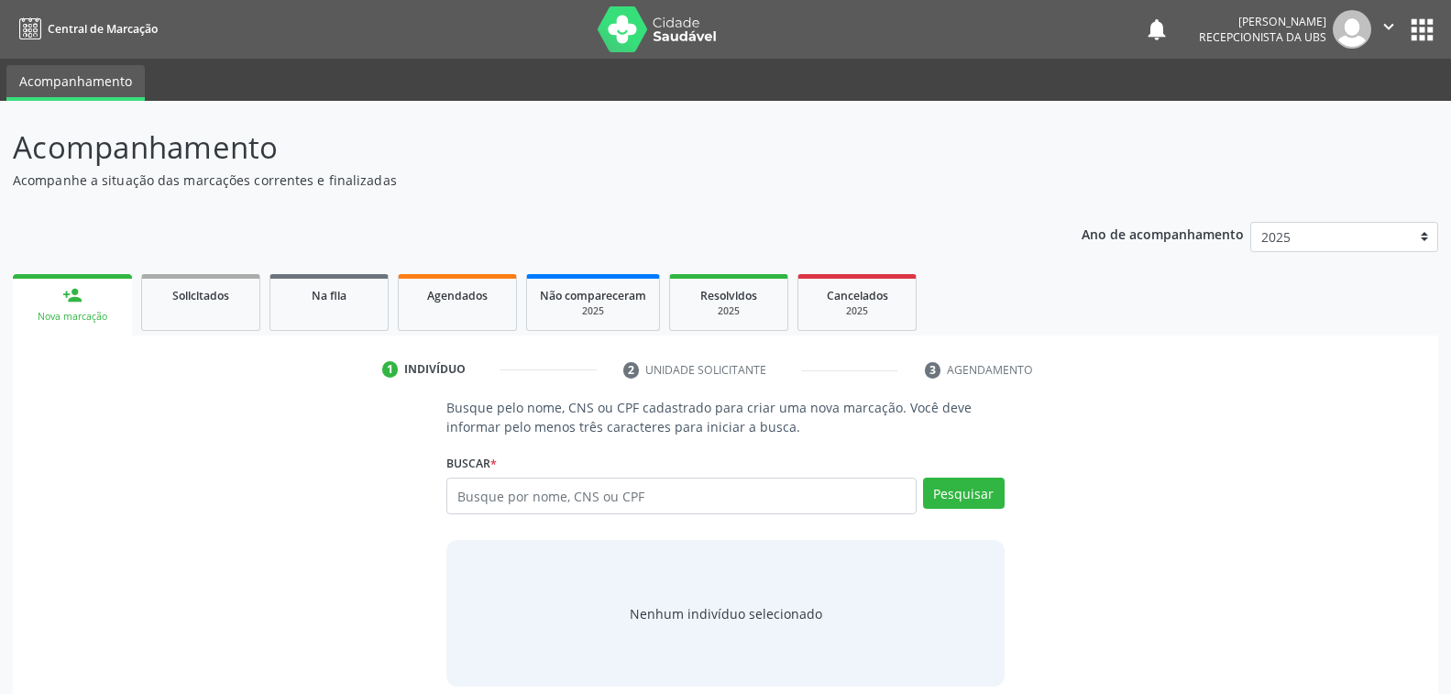
click at [681, 494] on input "text" at bounding box center [680, 495] width 469 height 37
type input "705201427383077"
click at [977, 487] on button "Pesquisar" at bounding box center [964, 492] width 82 height 31
type input "705201427383077"
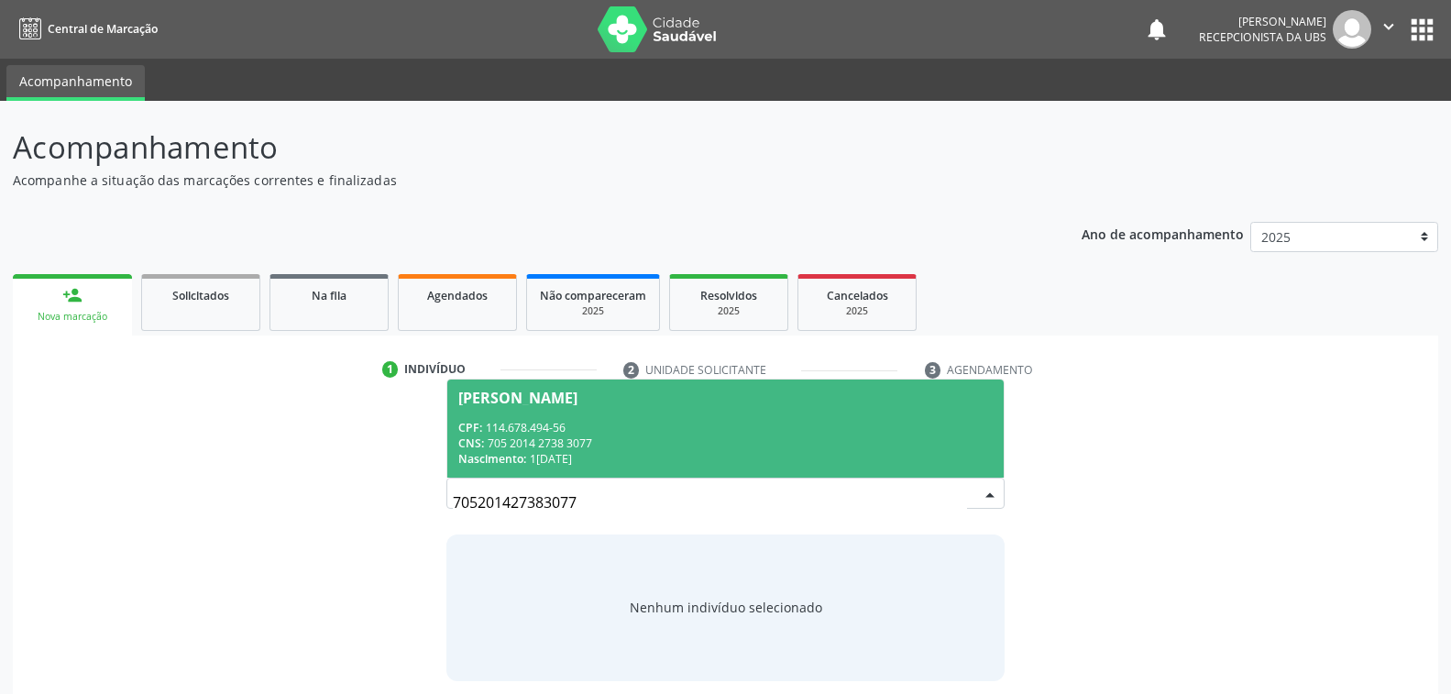
click at [682, 443] on div "CNS: 705 2014 2738 3077" at bounding box center [724, 443] width 533 height 16
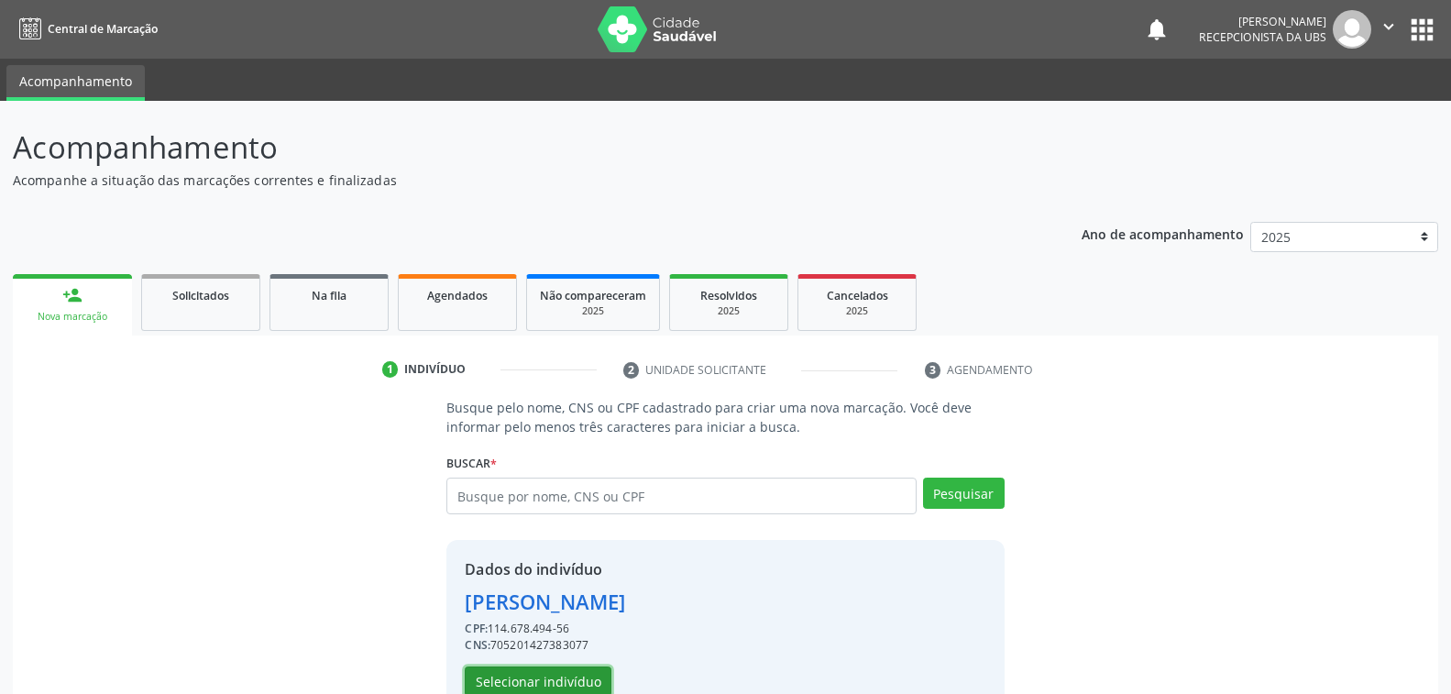
click at [541, 682] on button "Selecionar indivíduo" at bounding box center [538, 681] width 147 height 31
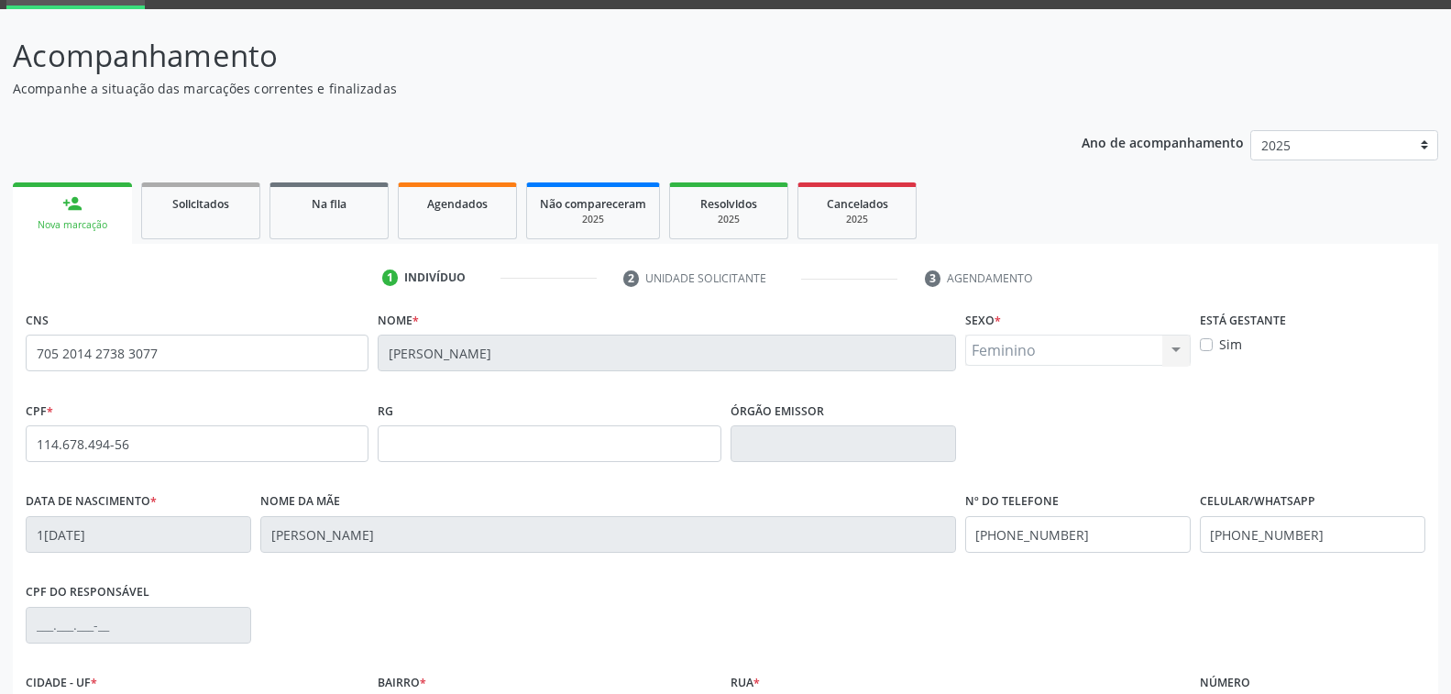
scroll to position [297, 0]
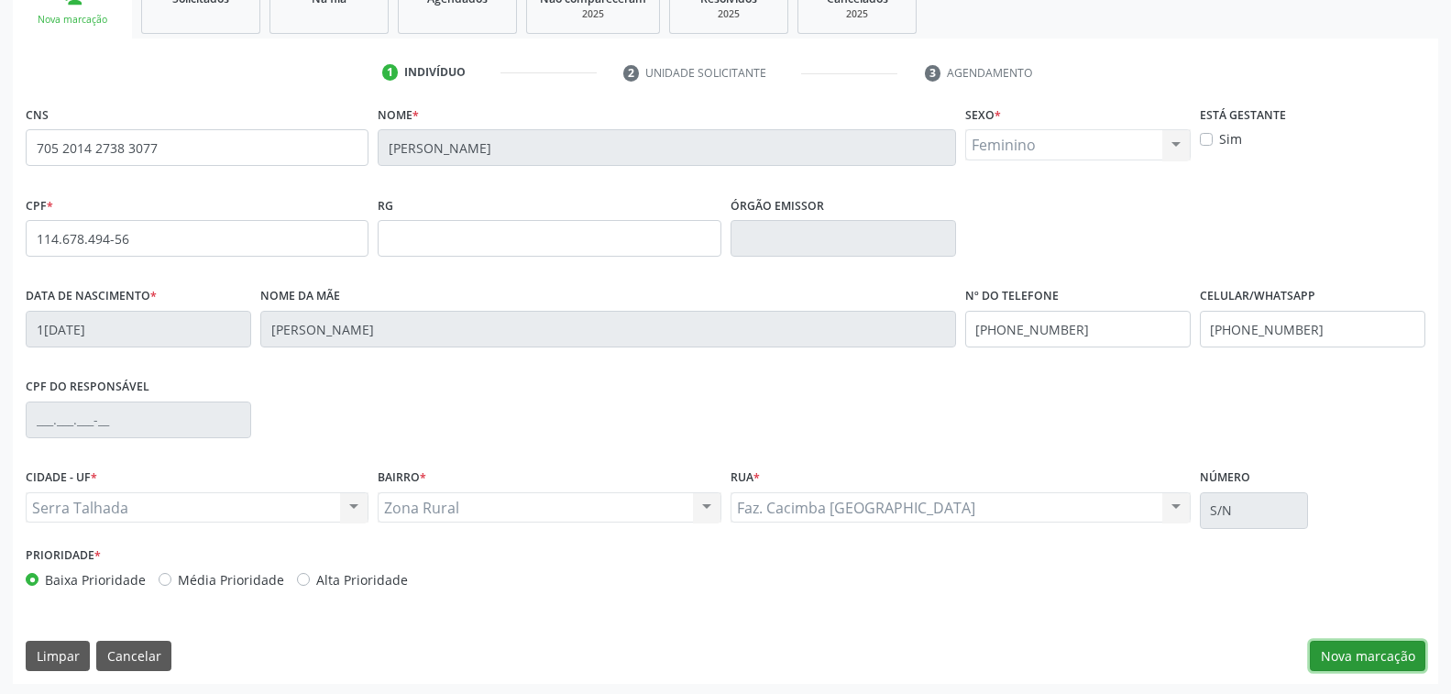
click at [1347, 655] on button "Nova marcação" at bounding box center [1366, 656] width 115 height 31
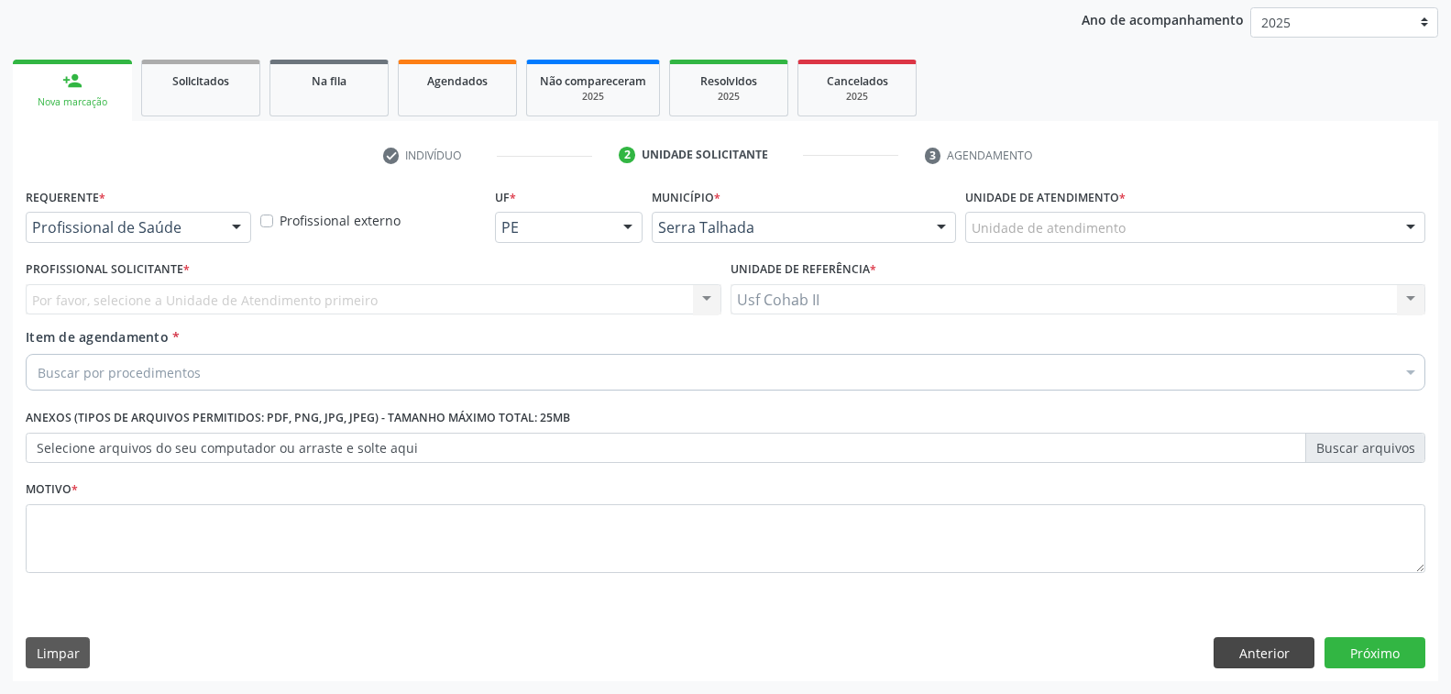
scroll to position [213, 0]
click at [230, 225] on div at bounding box center [236, 229] width 27 height 31
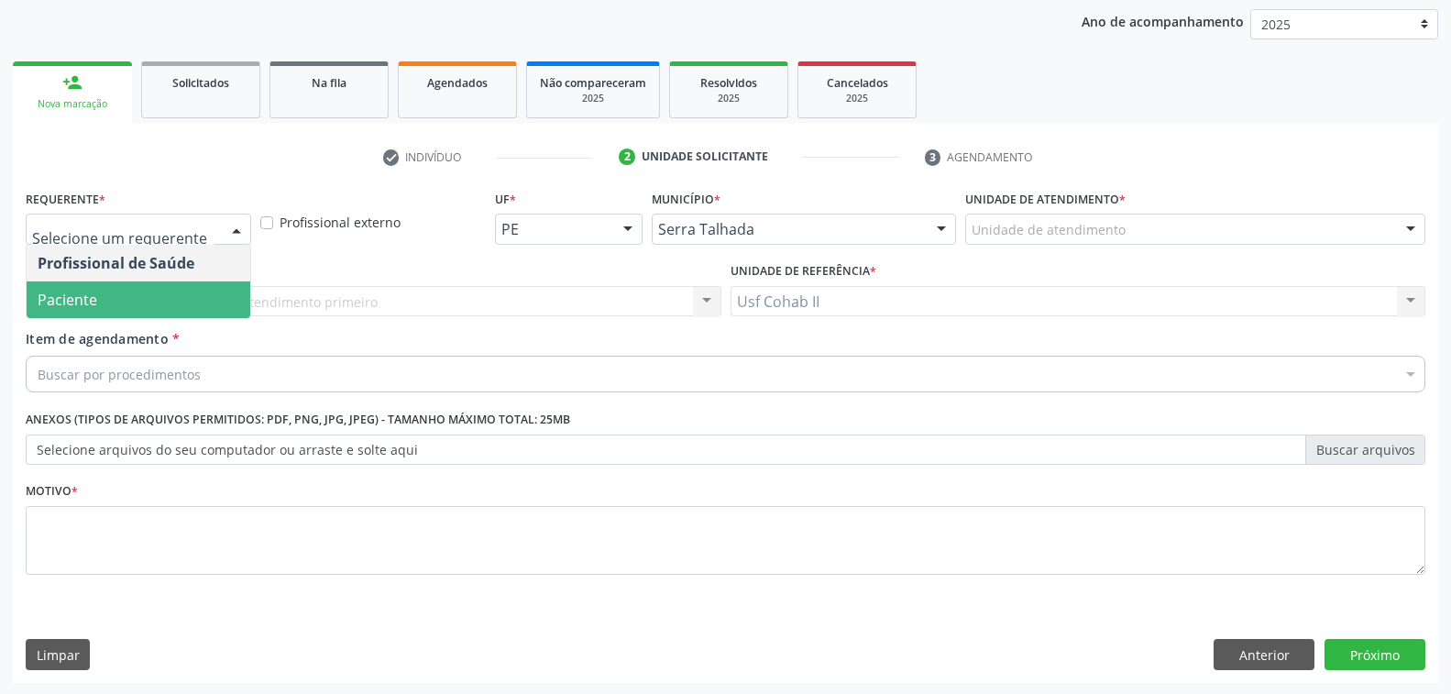
click at [186, 291] on span "Paciente" at bounding box center [139, 299] width 224 height 37
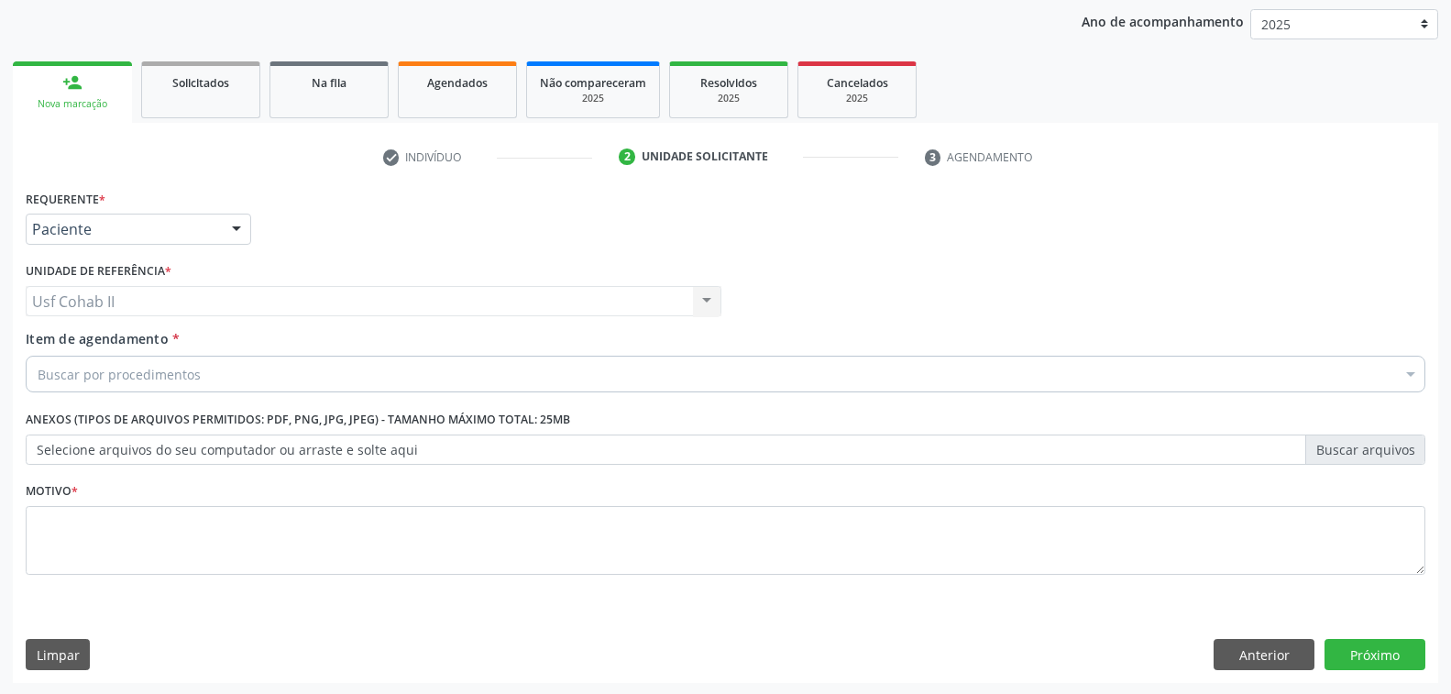
click at [200, 365] on div "Buscar por procedimentos" at bounding box center [725, 374] width 1399 height 37
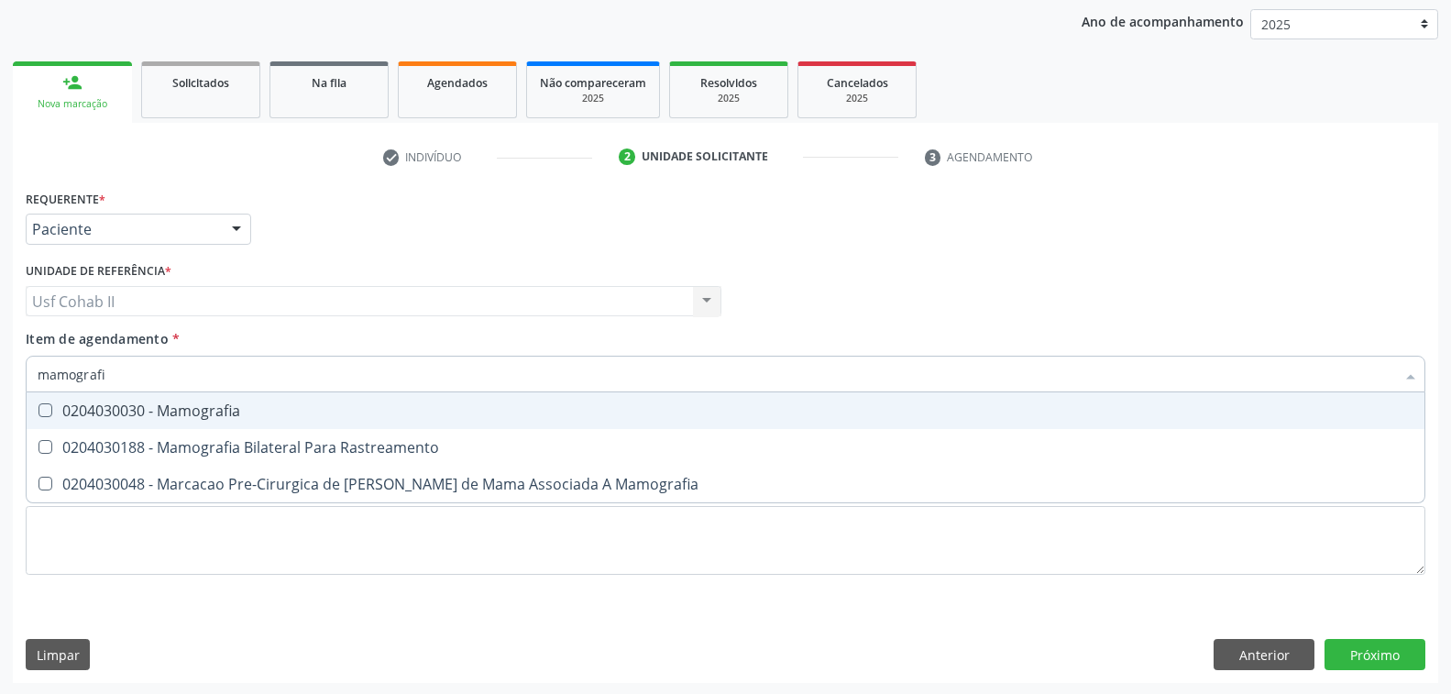
type input "mamografia"
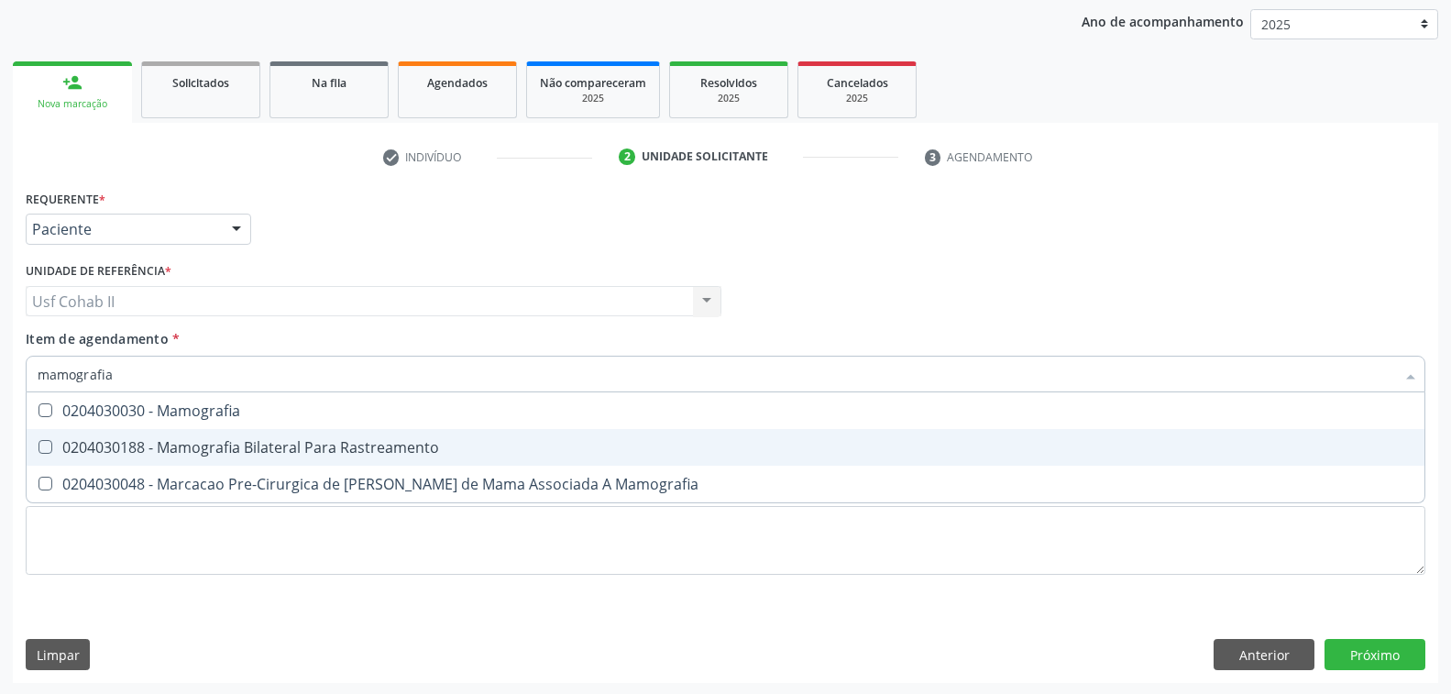
click at [301, 448] on div "0204030188 - Mamografia Bilateral Para Rastreamento" at bounding box center [725, 447] width 1375 height 15
checkbox Rastreamento "true"
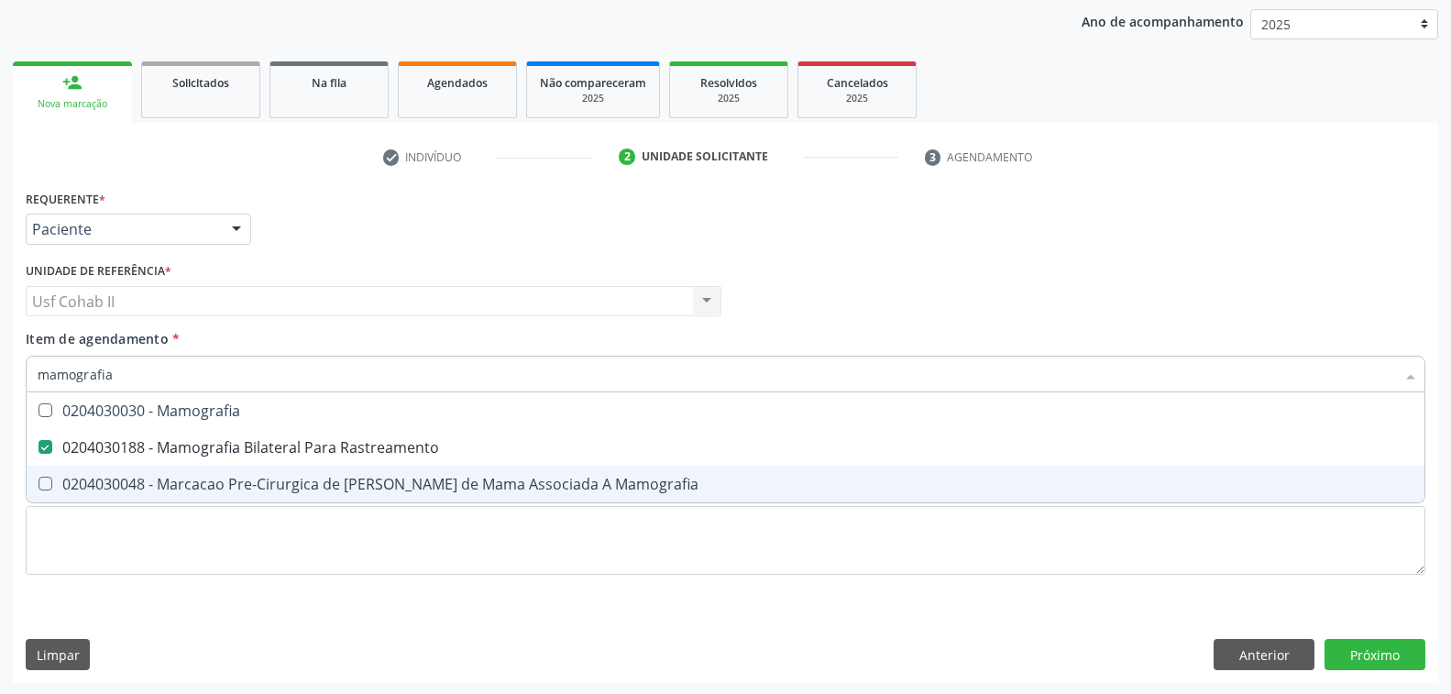
click at [253, 589] on div "Requerente * Paciente Profissional de Saúde Paciente Nenhum resultado encontrad…" at bounding box center [725, 392] width 1399 height 415
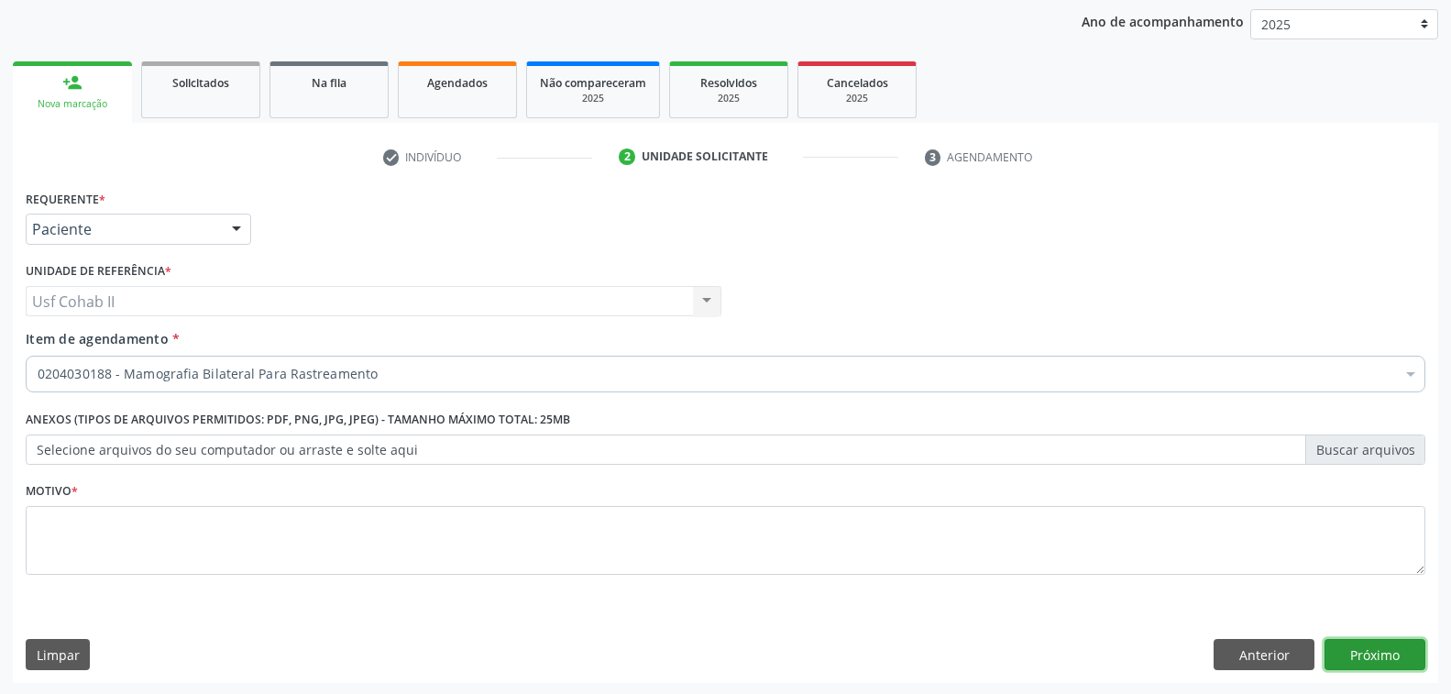
click at [1374, 644] on button "Próximo" at bounding box center [1374, 654] width 101 height 31
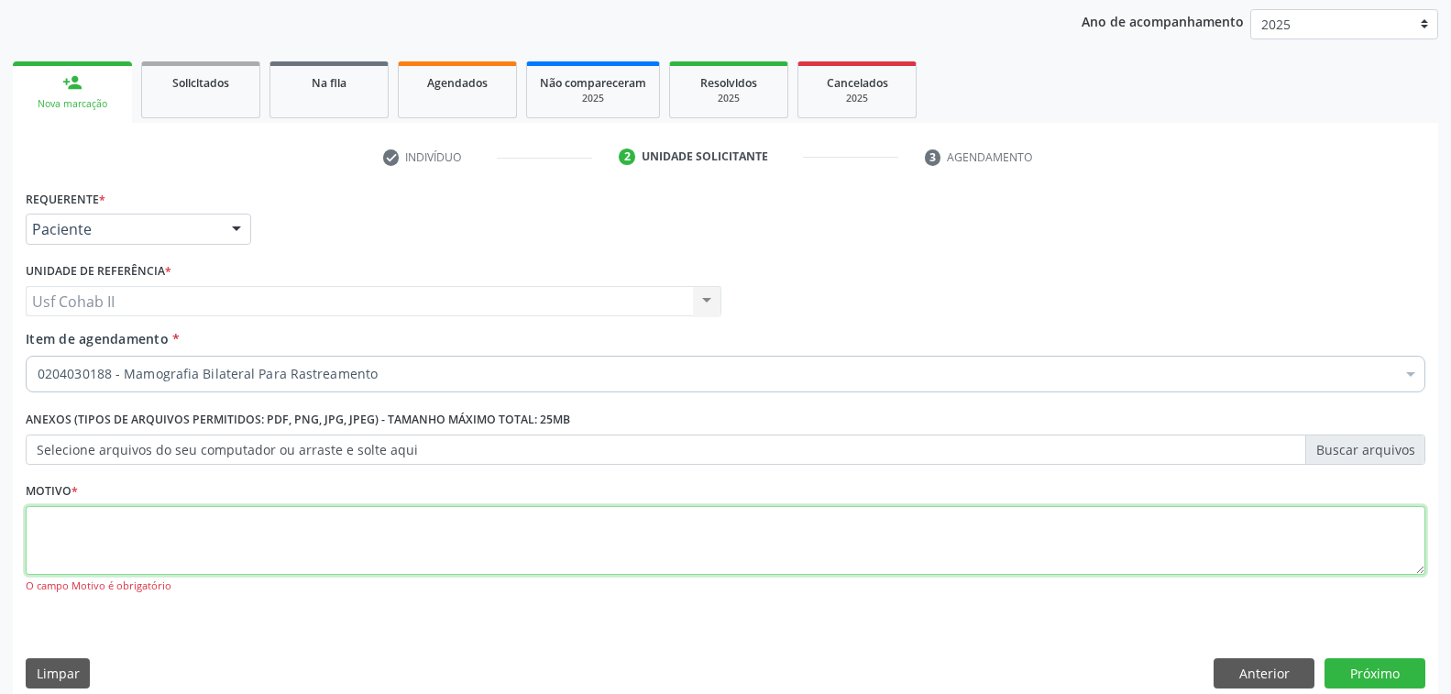
click at [71, 531] on textarea at bounding box center [725, 541] width 1399 height 70
type textarea "rr"
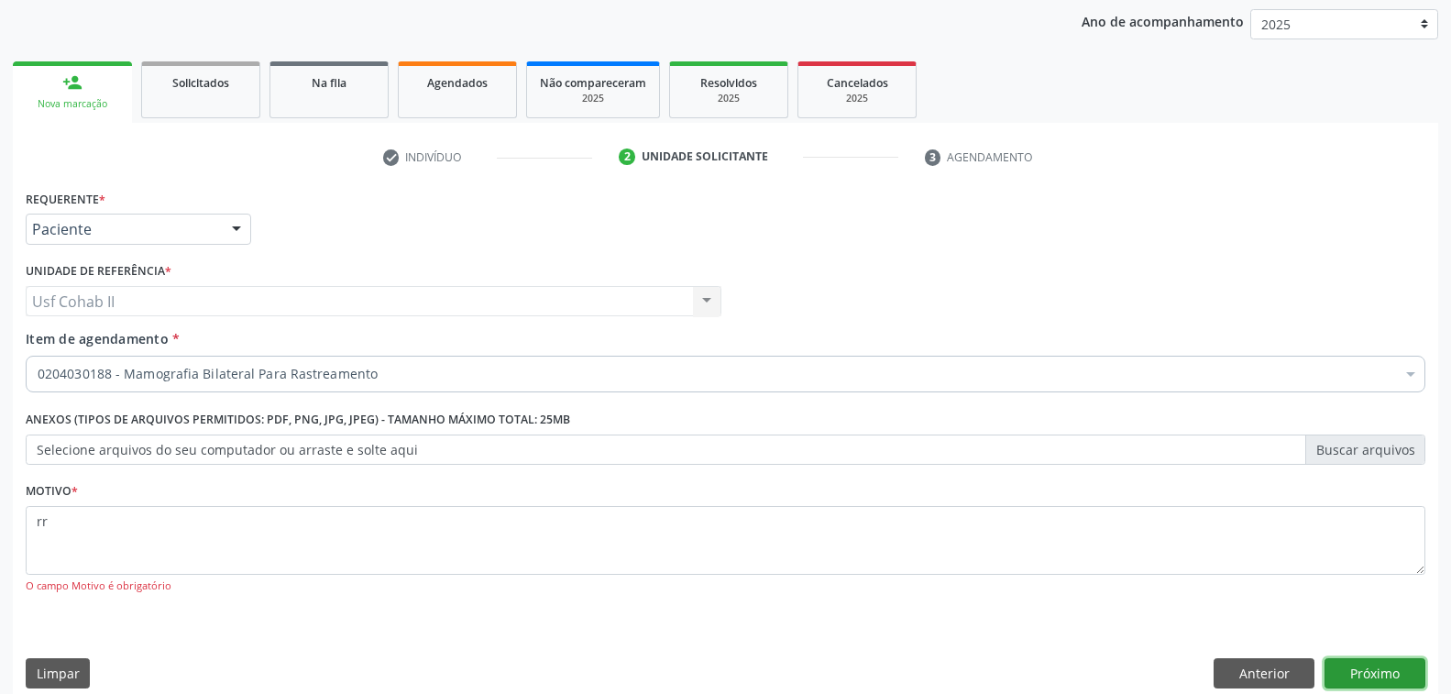
click at [1377, 660] on button "Próximo" at bounding box center [1374, 673] width 101 height 31
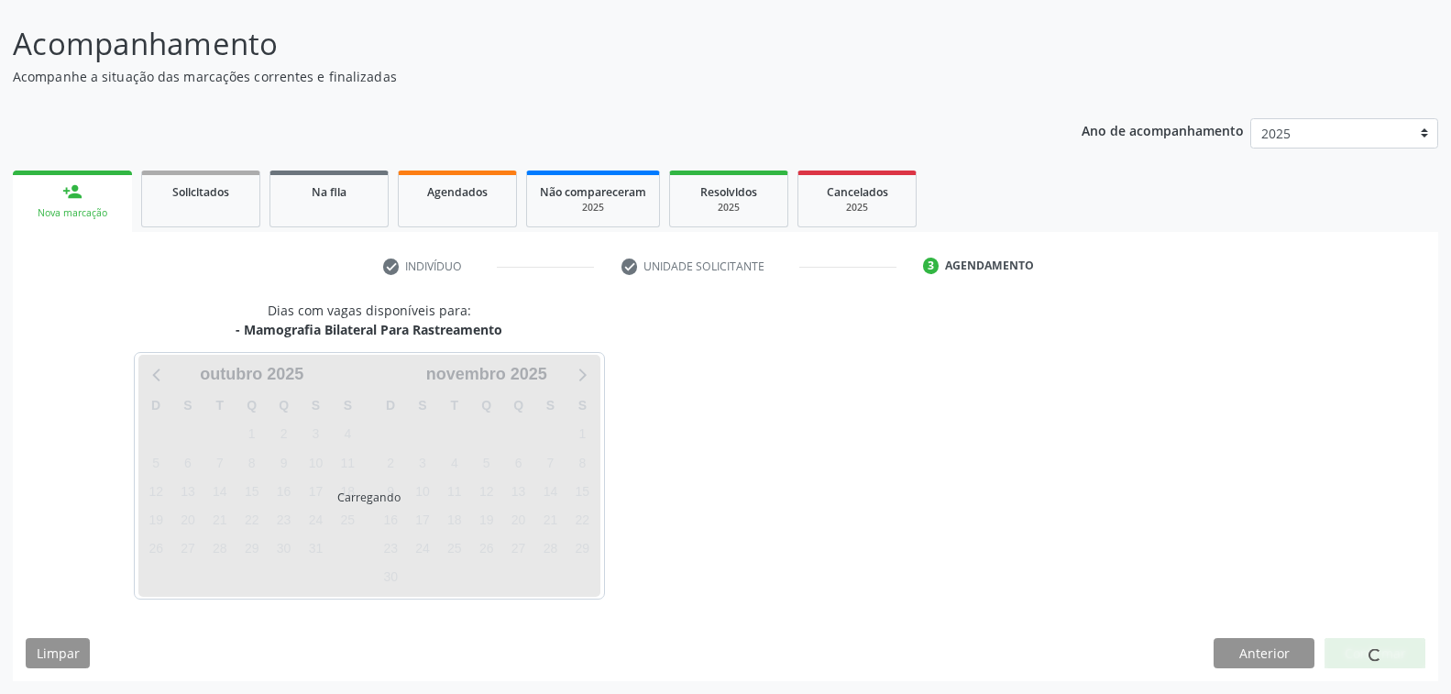
scroll to position [103, 0]
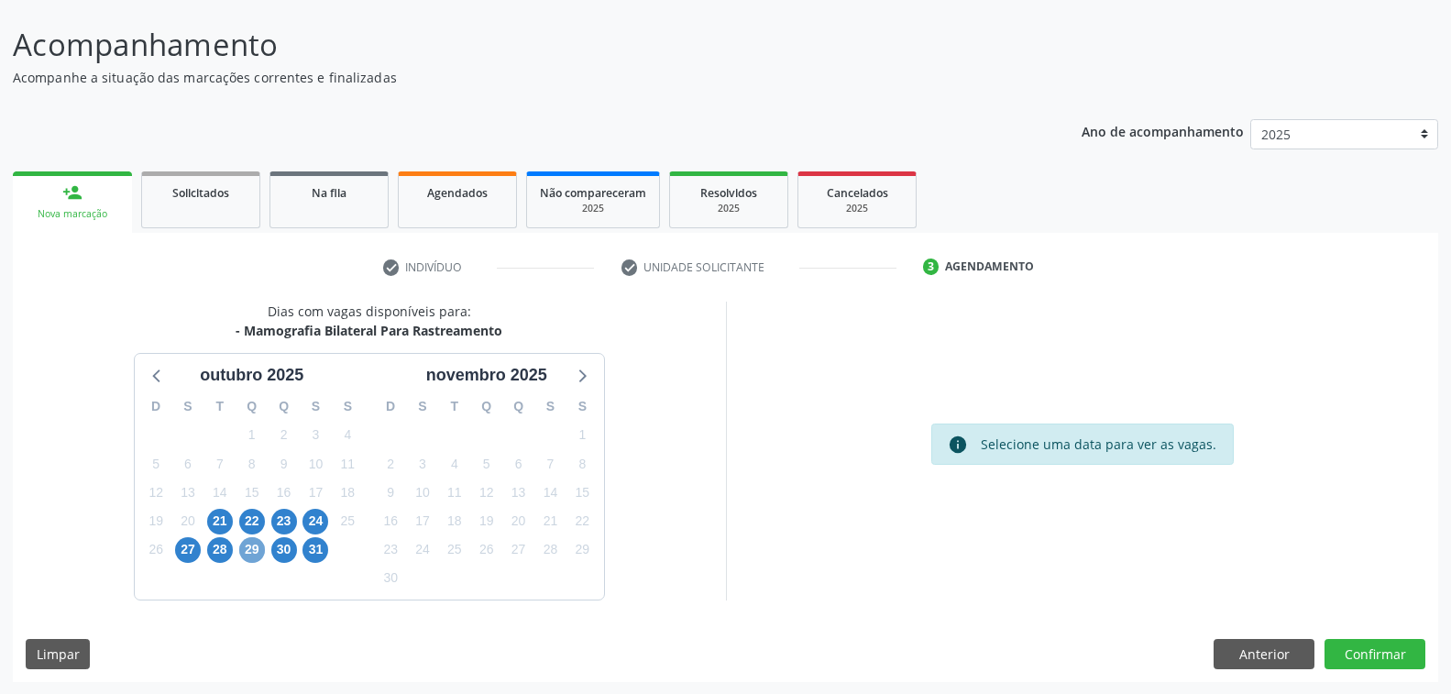
click at [257, 548] on span "29" at bounding box center [252, 550] width 26 height 26
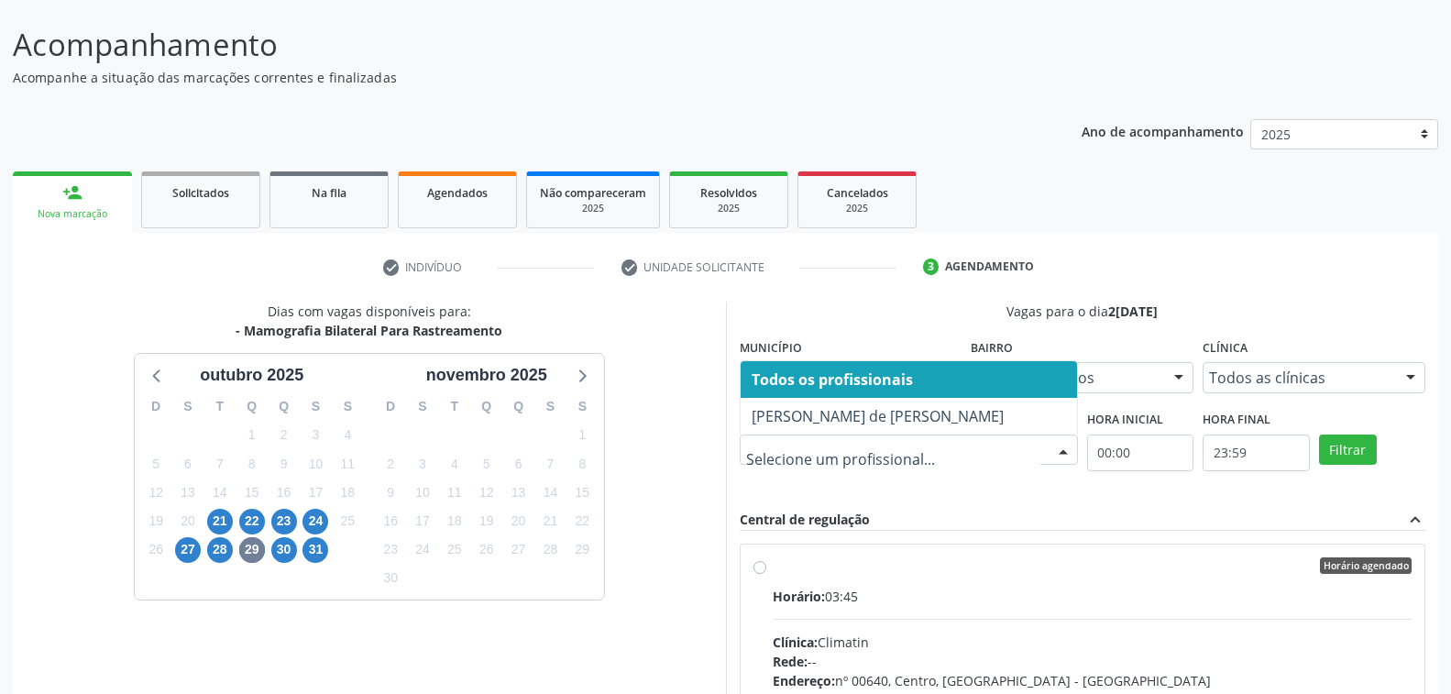
click at [1060, 447] on div at bounding box center [1062, 450] width 27 height 31
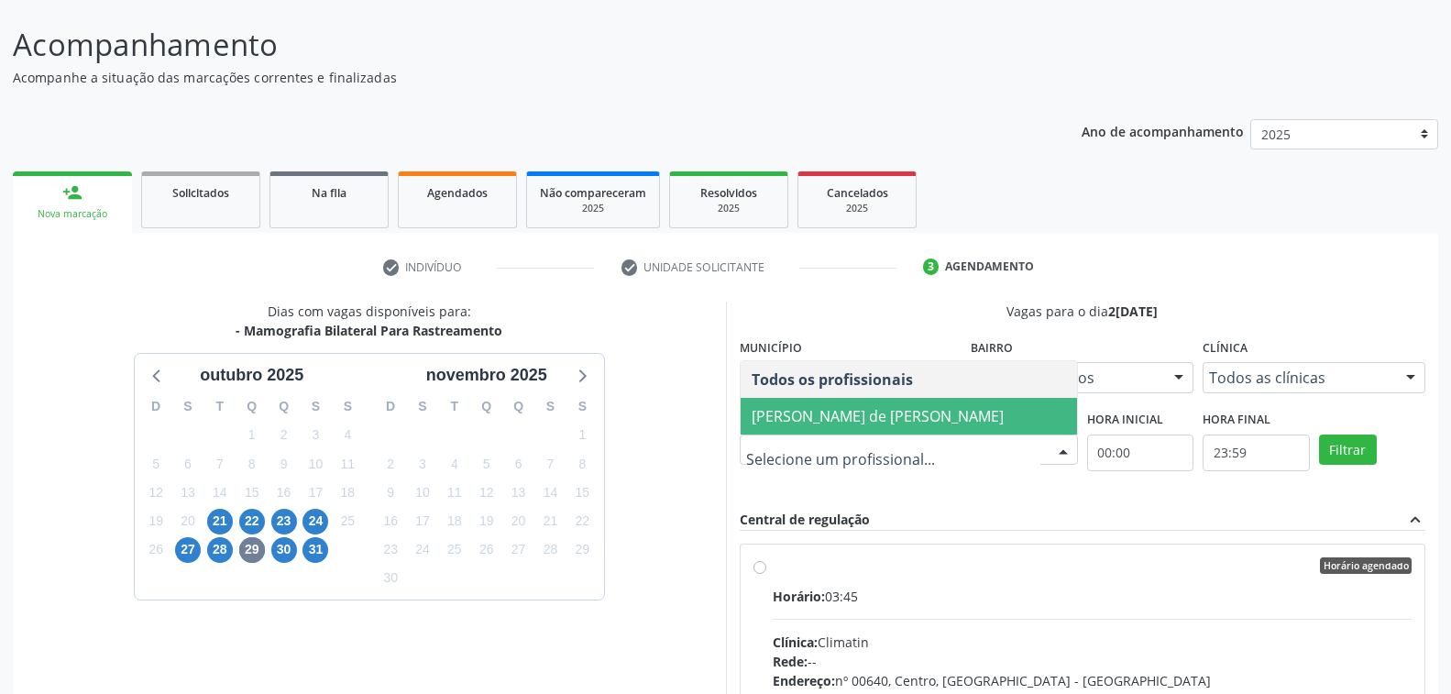
click at [836, 417] on span "Ana Carolina Barboza de Andrada Melo Lyra" at bounding box center [877, 416] width 252 height 20
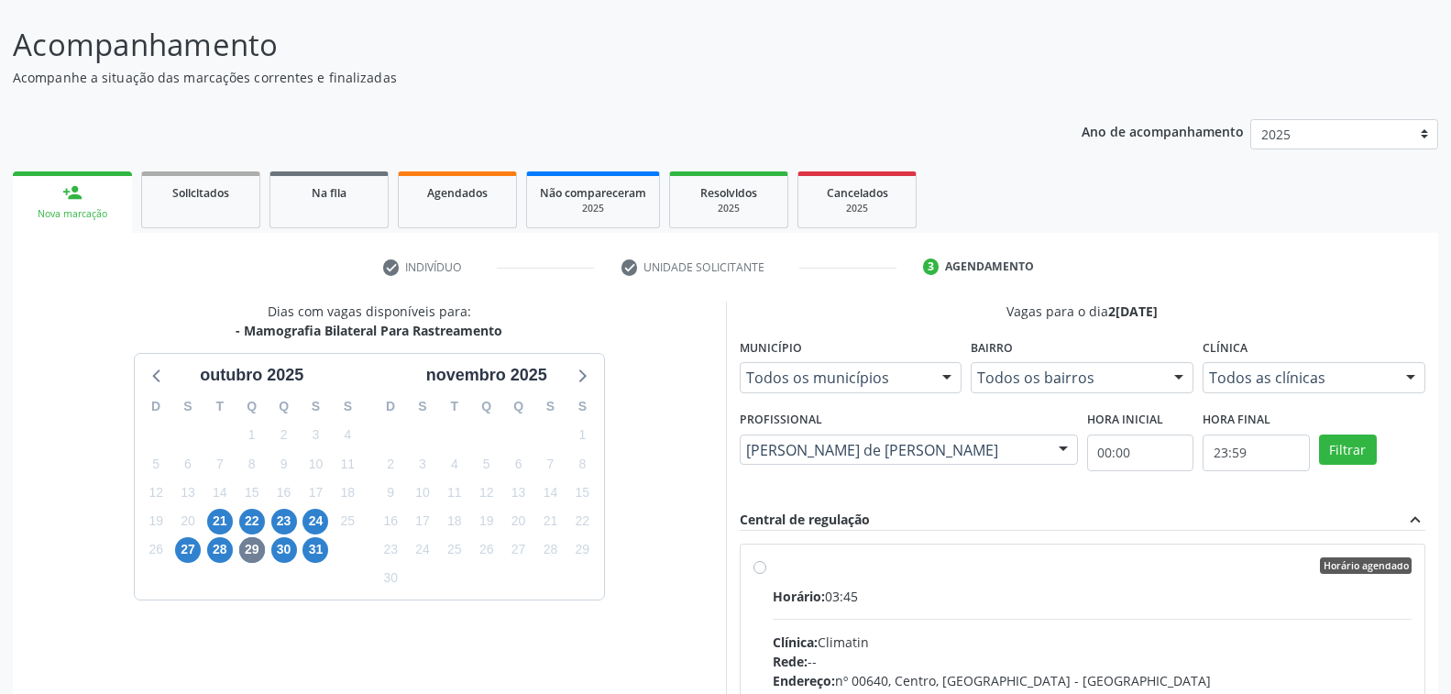
click at [1412, 373] on div at bounding box center [1409, 378] width 27 height 31
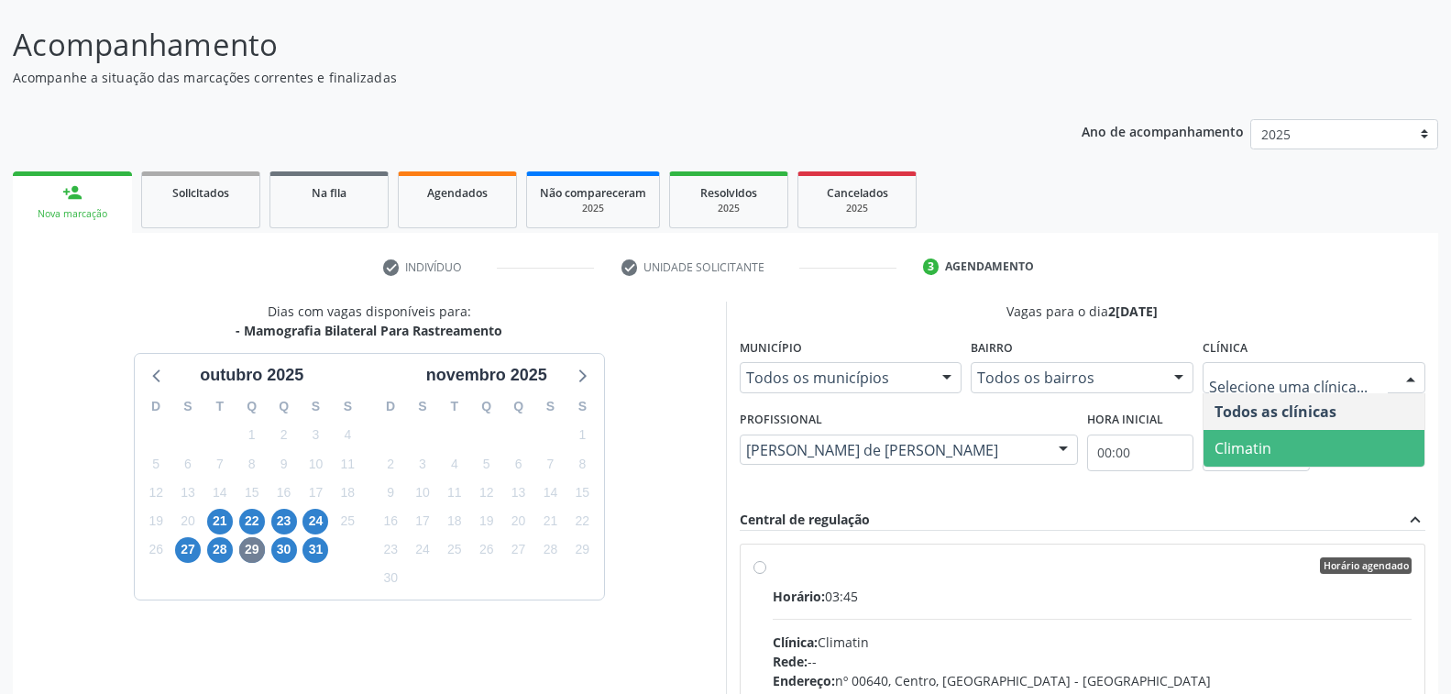
click at [1275, 452] on span "Climatin" at bounding box center [1313, 448] width 221 height 37
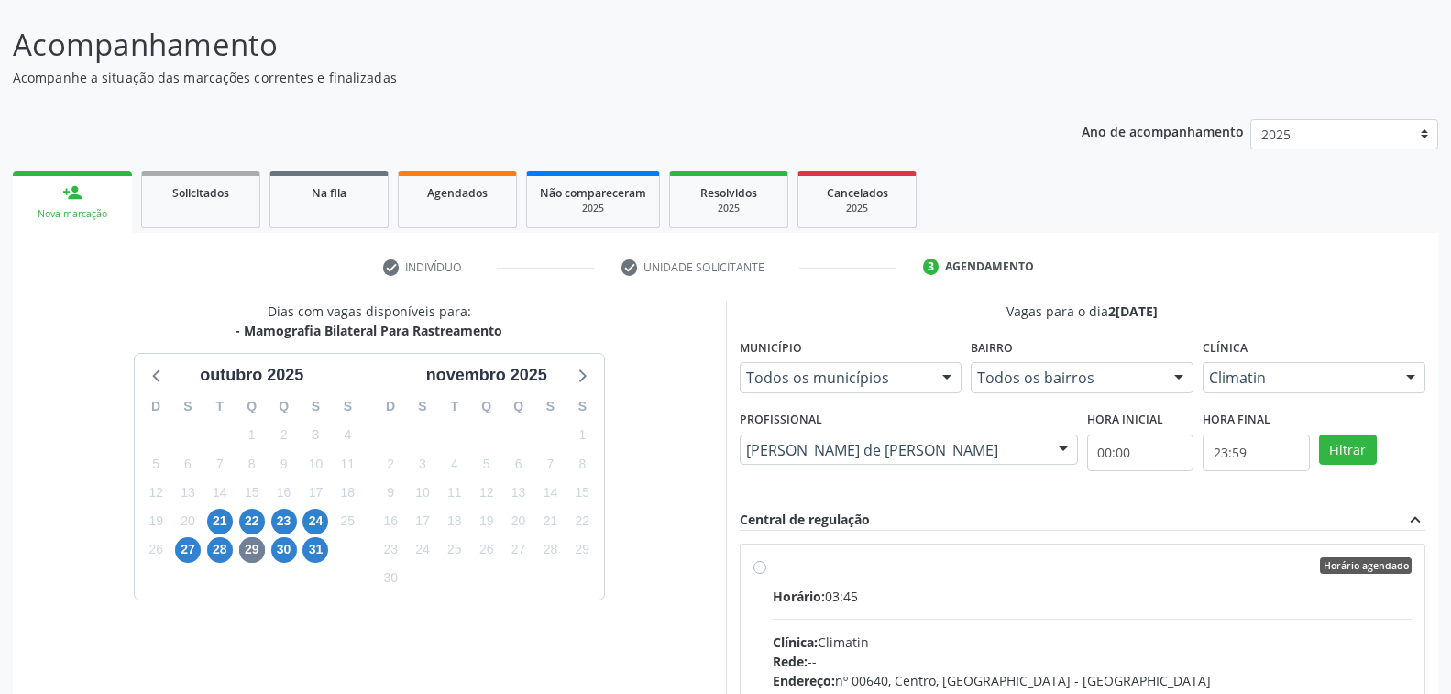
click at [1052, 577] on label "Horário agendado Horário: 03:45 Clínica: Climatin Rede: -- Endereço: nº 00640, …" at bounding box center [1092, 697] width 640 height 281
click at [766, 574] on input "Horário agendado Horário: 03:45 Clínica: Climatin Rede: -- Endereço: nº 00640, …" at bounding box center [759, 565] width 13 height 16
radio input "true"
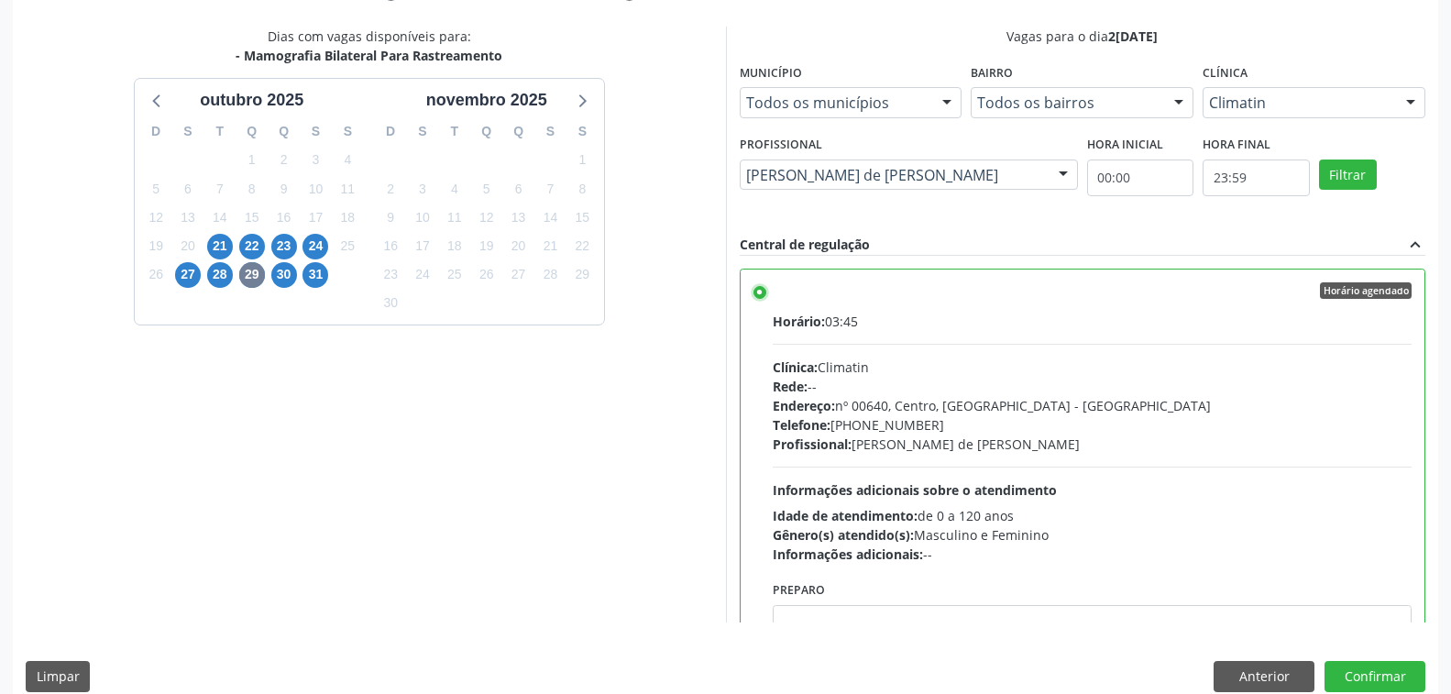
scroll to position [400, 0]
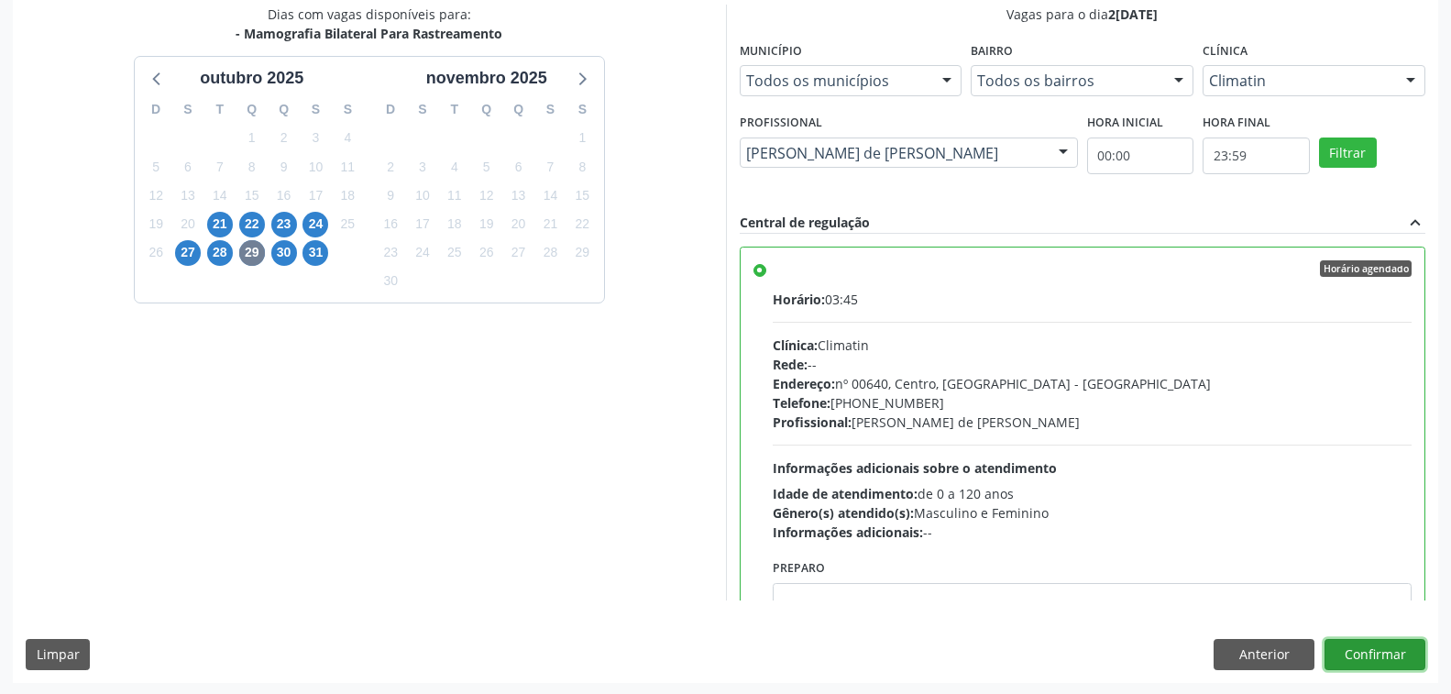
click at [1356, 643] on button "Confirmar" at bounding box center [1374, 654] width 101 height 31
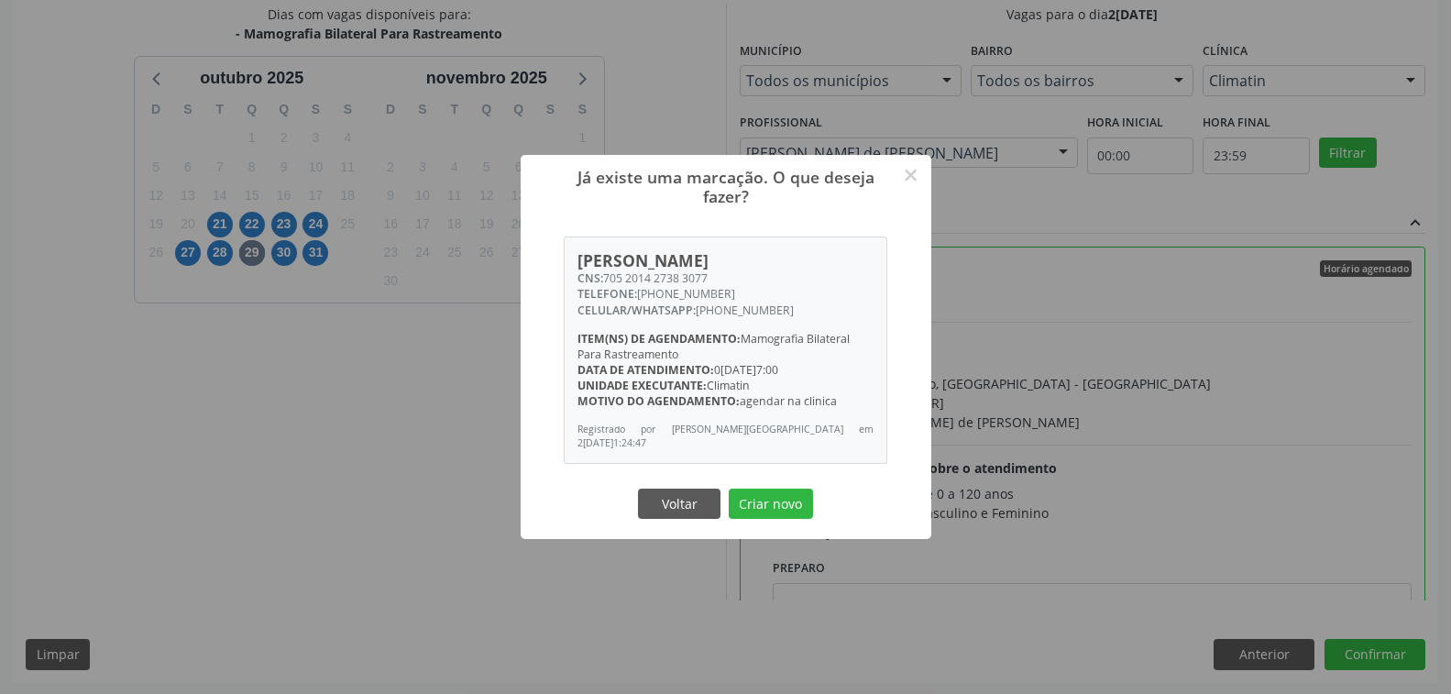
click at [259, 409] on div "Já existe uma marcação. O que deseja fazer? × Sandrina Maria de Almeida CNS: 70…" at bounding box center [725, 347] width 1451 height 694
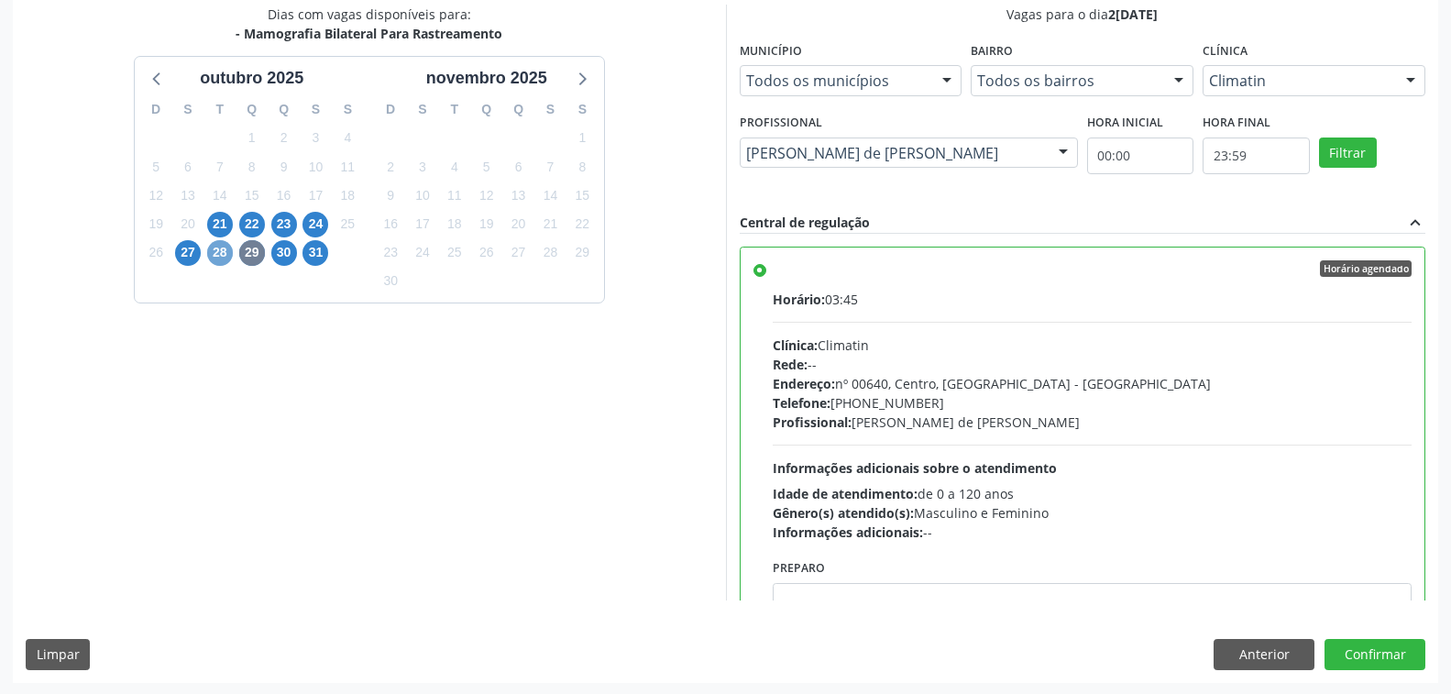
click at [223, 254] on span "28" at bounding box center [220, 253] width 26 height 26
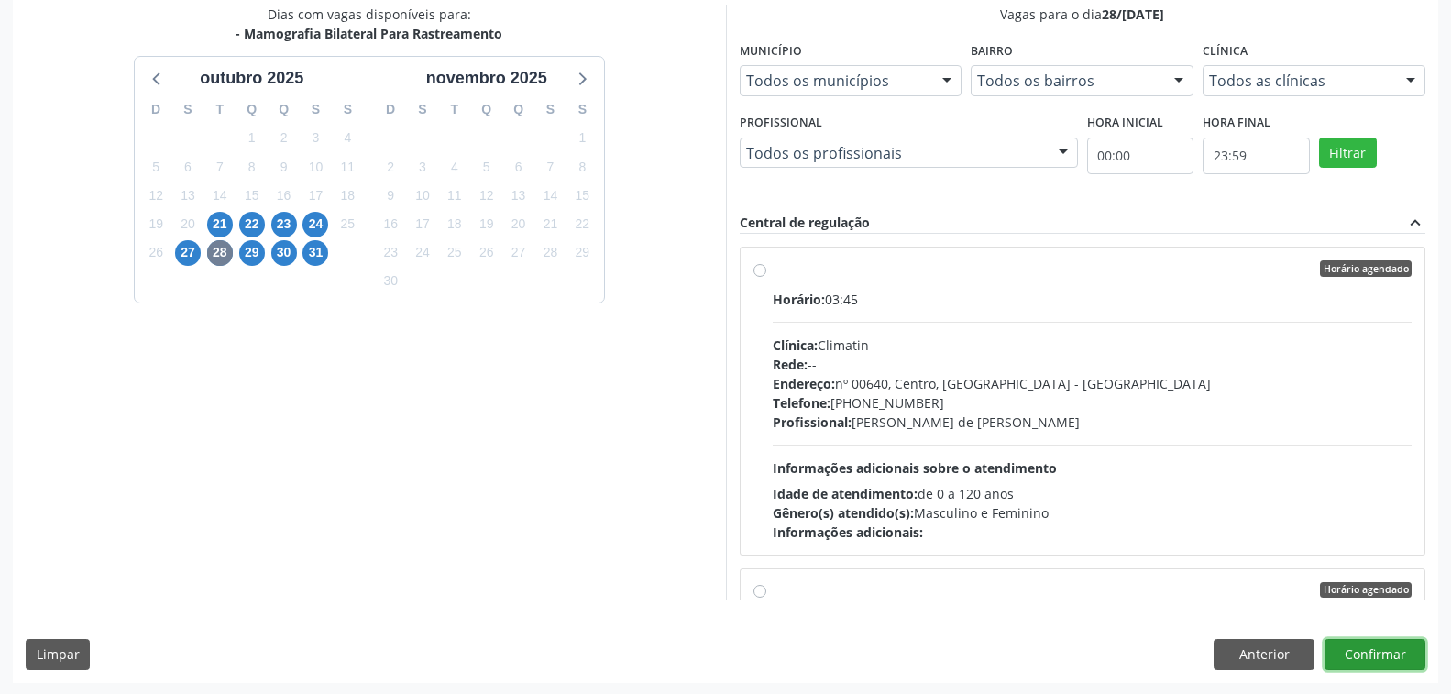
click at [1374, 653] on button "Confirmar" at bounding box center [1374, 654] width 101 height 31
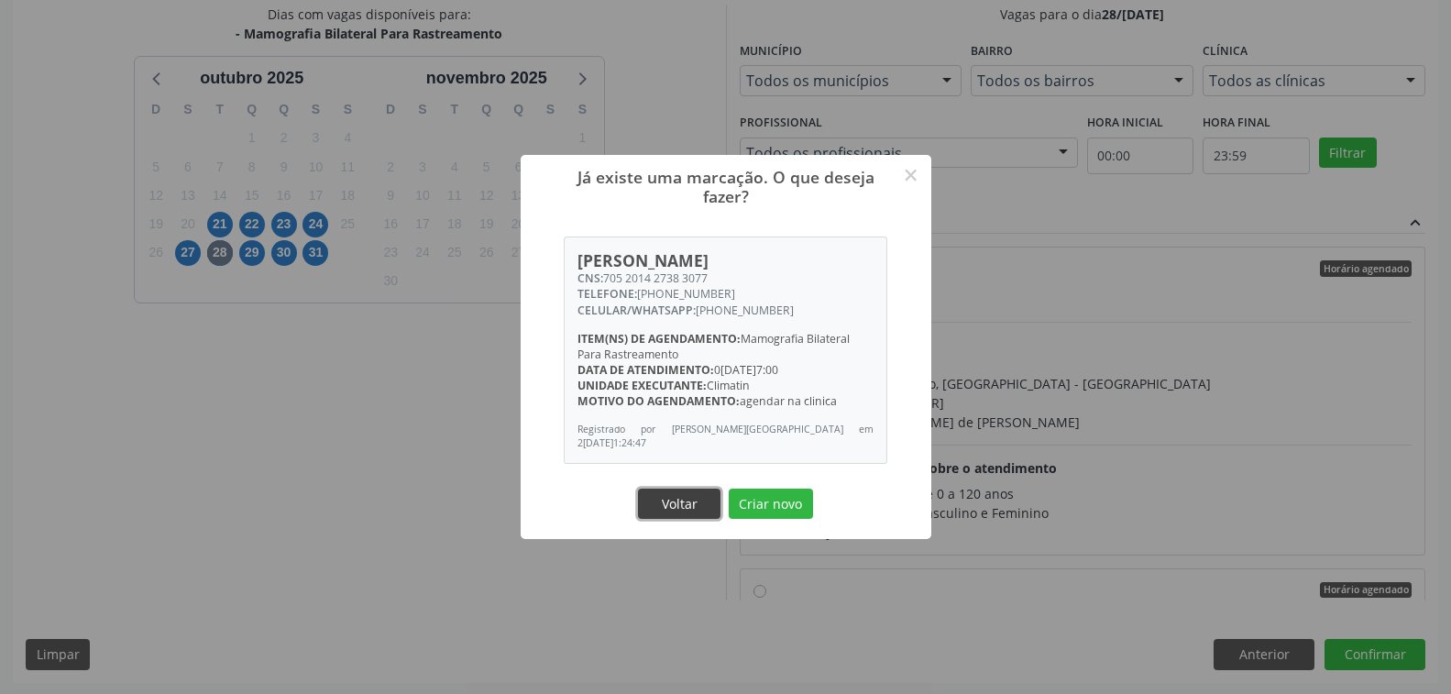
click at [684, 501] on button "Voltar" at bounding box center [679, 503] width 82 height 31
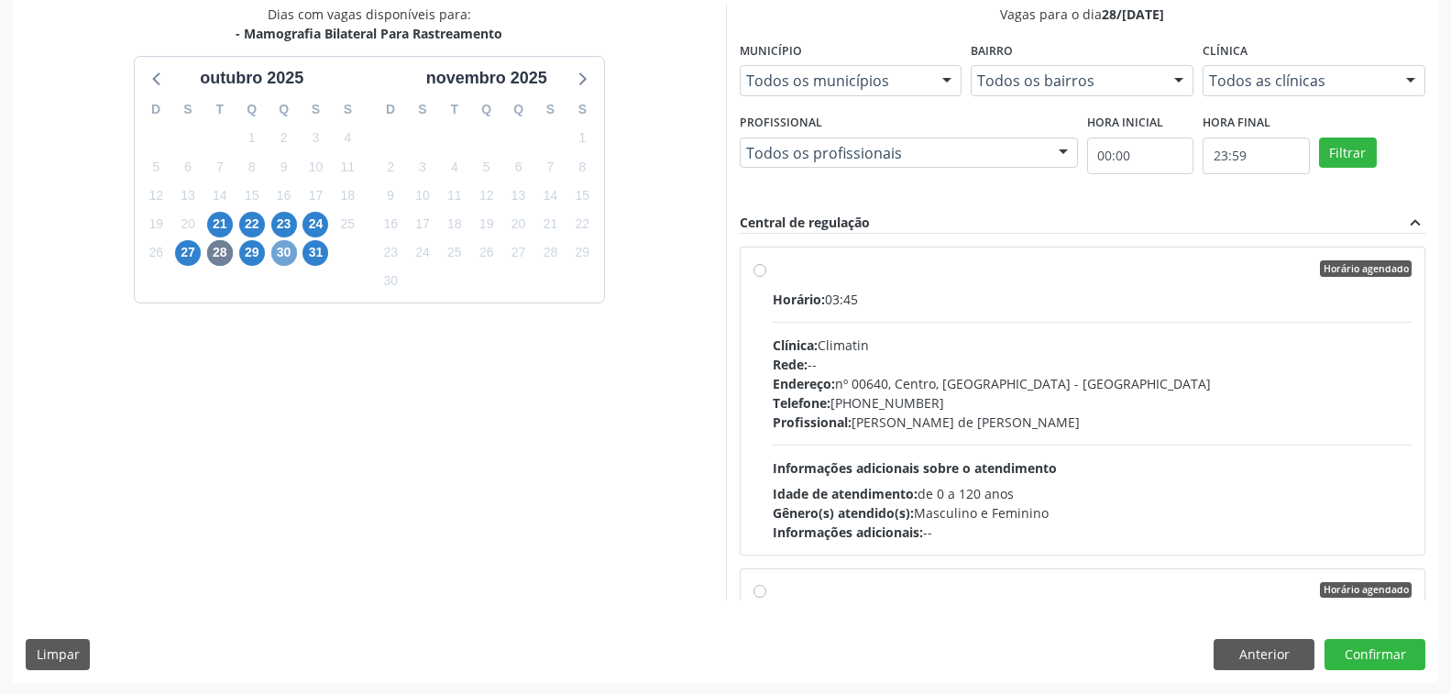
click at [280, 249] on span "30" at bounding box center [284, 253] width 26 height 26
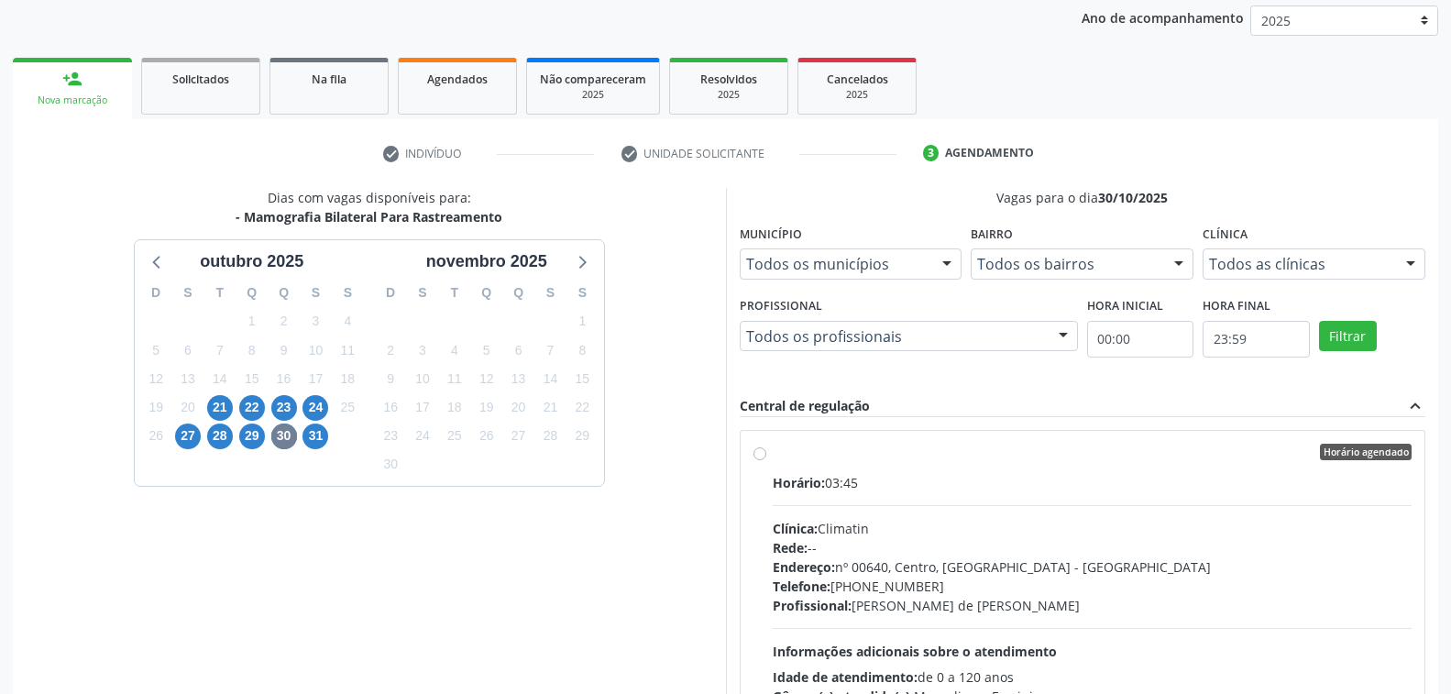
click at [1062, 328] on div at bounding box center [1062, 337] width 27 height 31
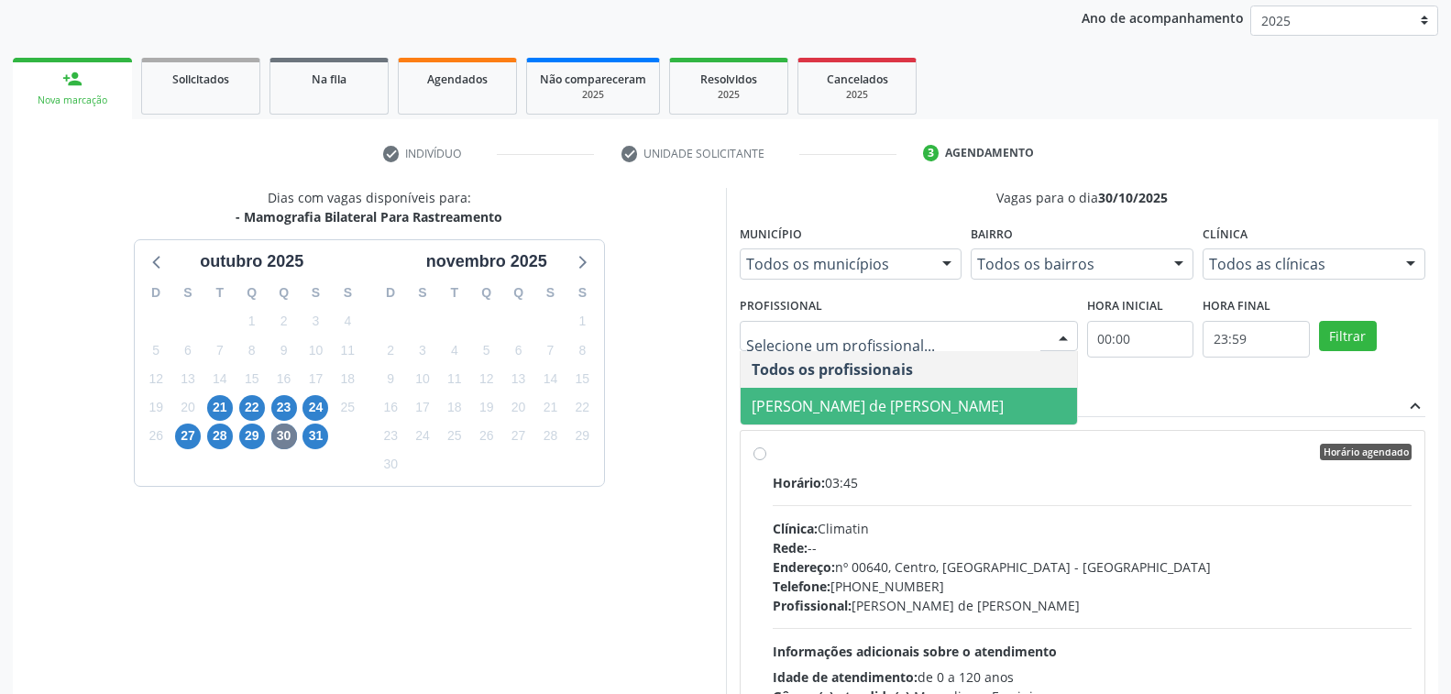
click at [871, 411] on span "[PERSON_NAME] de [PERSON_NAME]" at bounding box center [877, 406] width 252 height 20
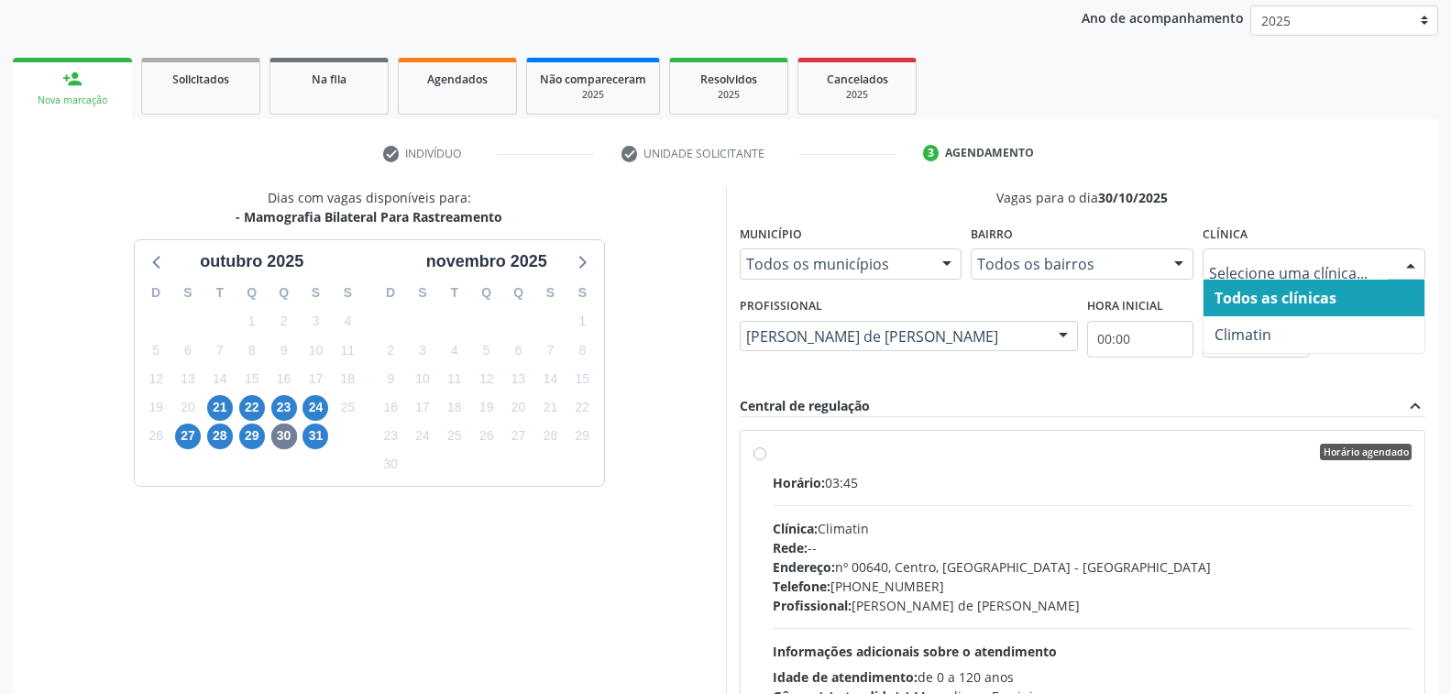
click at [1403, 263] on div at bounding box center [1409, 264] width 27 height 31
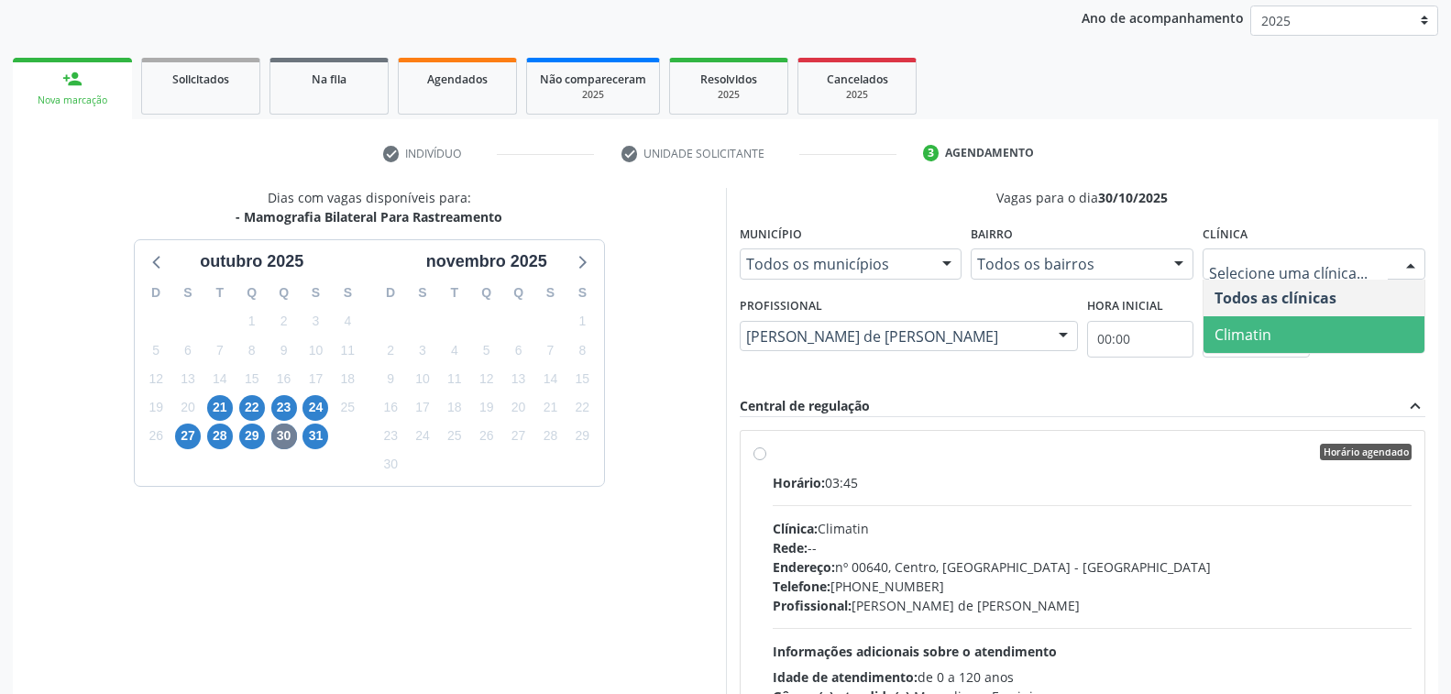
click at [1291, 332] on span "Climatin" at bounding box center [1313, 334] width 221 height 37
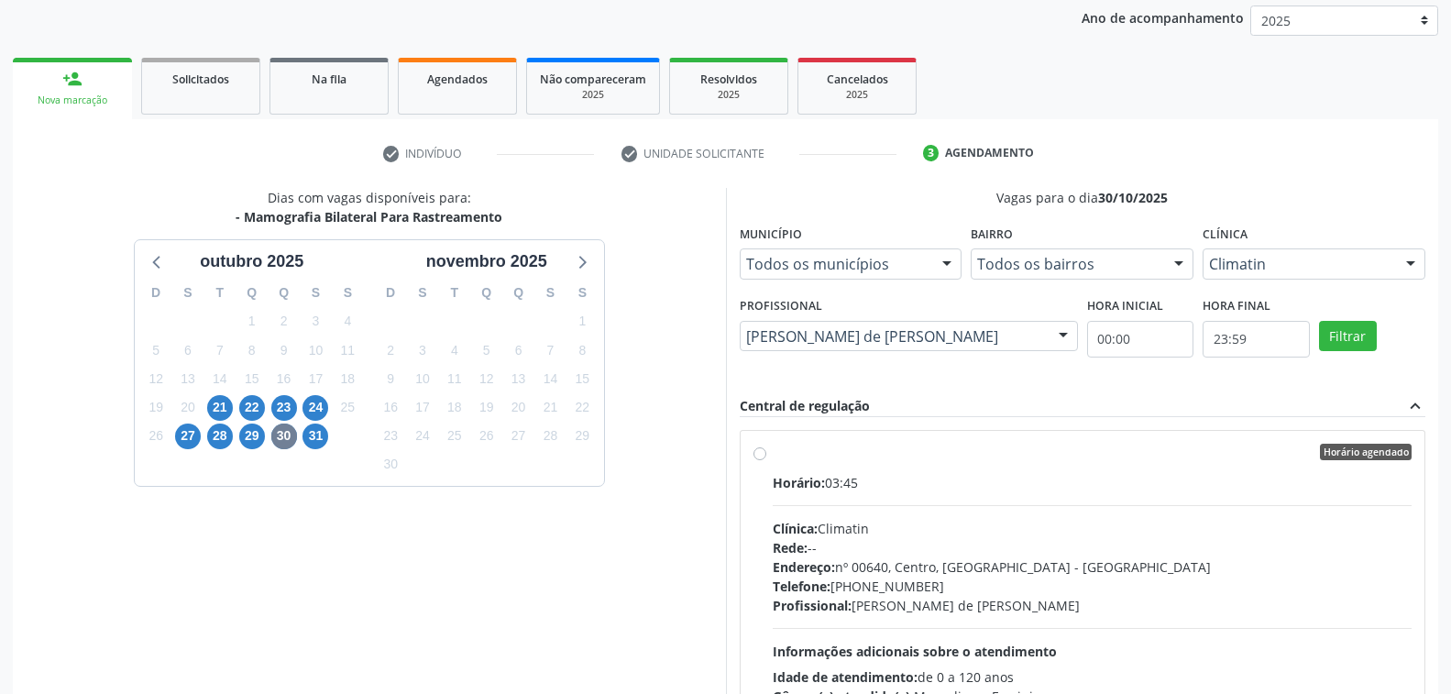
click at [1098, 525] on div "Clínica: Climatin" at bounding box center [1092, 528] width 640 height 19
click at [766, 460] on input "Horário agendado Horário: 03:45 Clínica: Climatin Rede: -- Endereço: nº 00640, …" at bounding box center [759, 451] width 13 height 16
radio input "true"
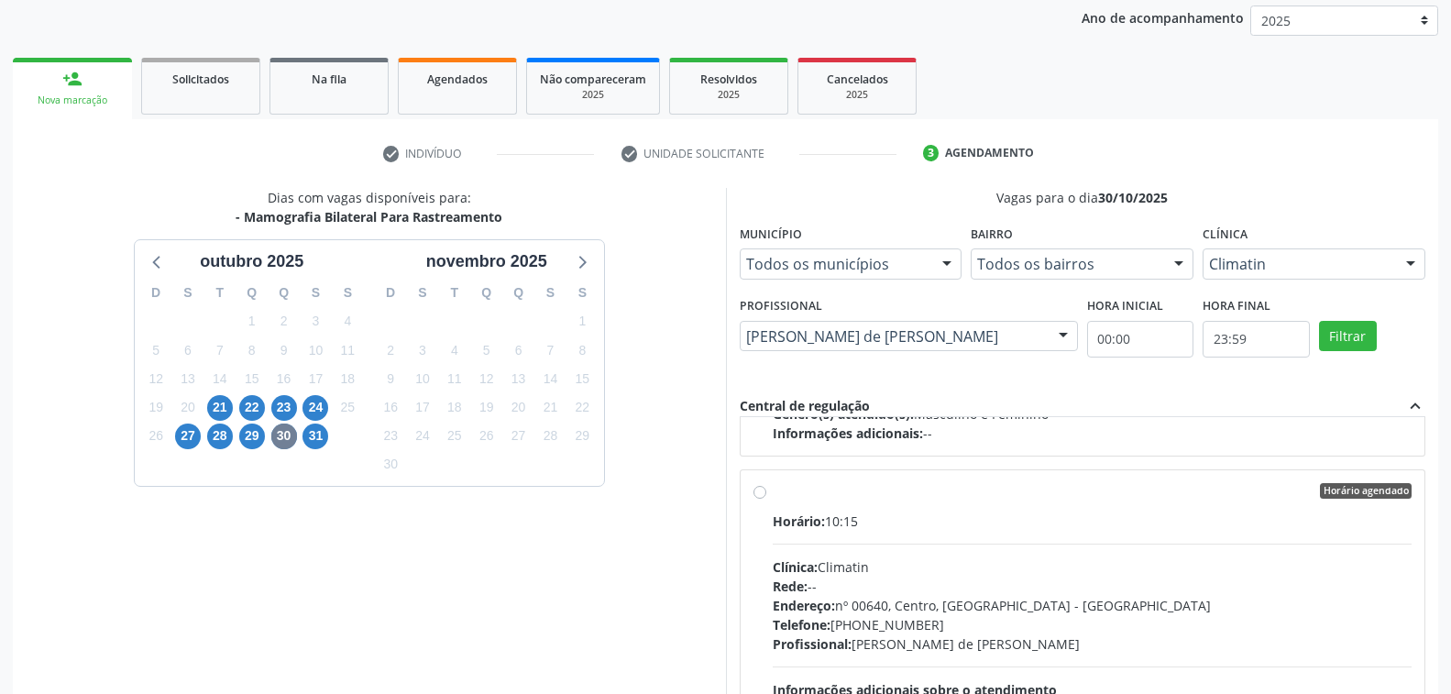
scroll to position [400, 0]
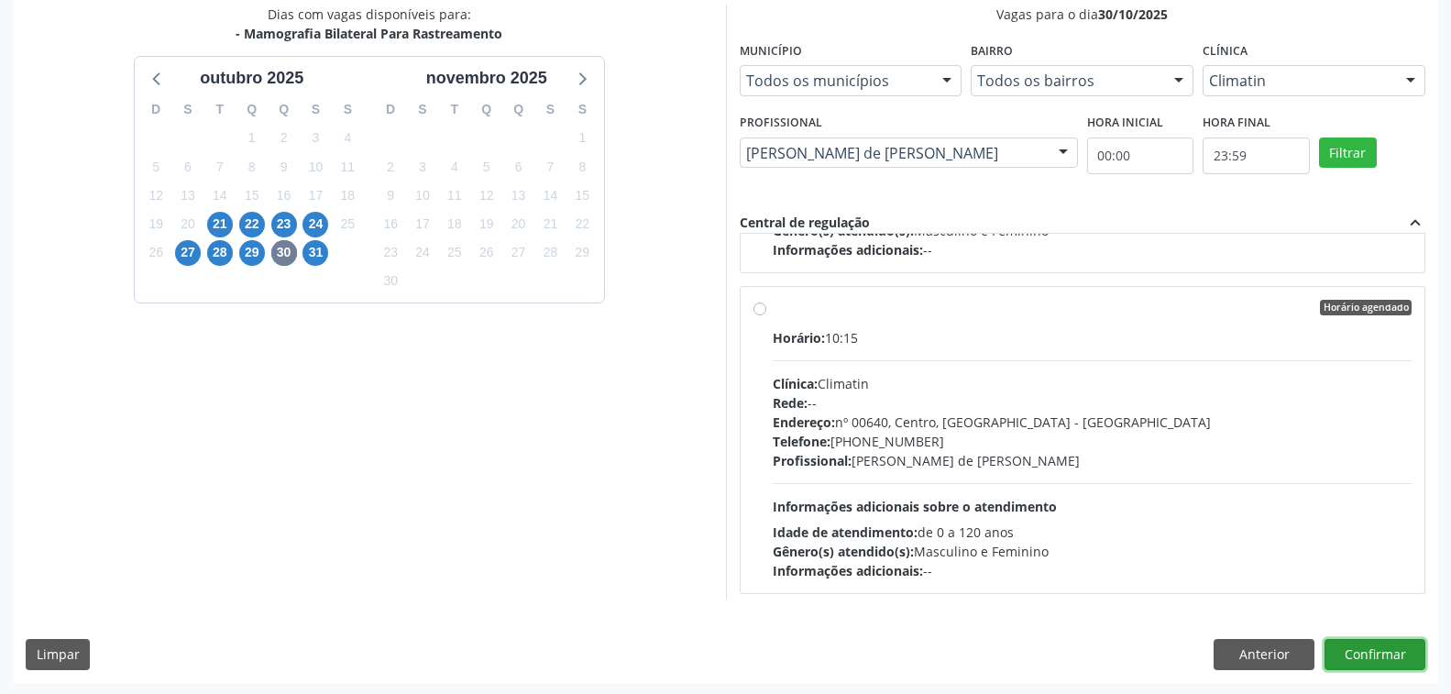
click at [1369, 644] on button "Confirmar" at bounding box center [1374, 654] width 101 height 31
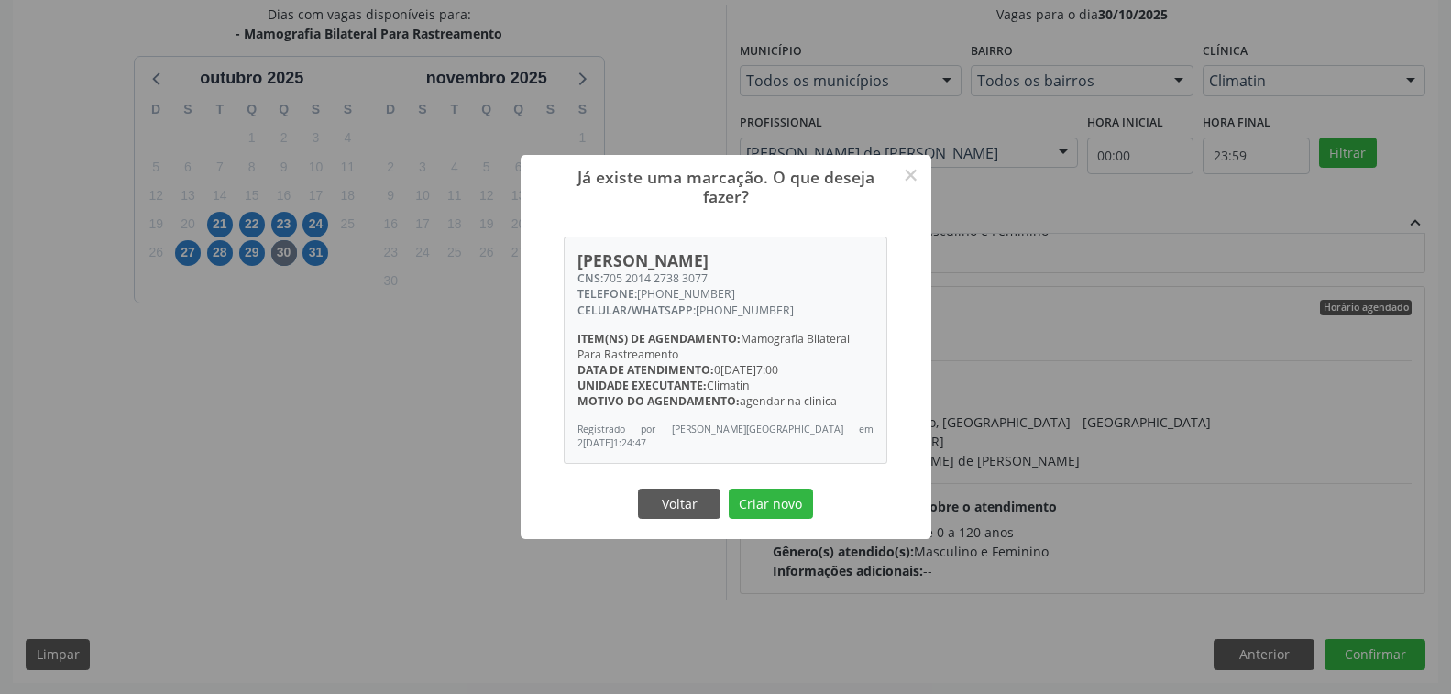
click at [1057, 334] on div "Já existe uma marcação. O que deseja fazer? × Sandrina Maria de Almeida CNS: 70…" at bounding box center [725, 347] width 1451 height 694
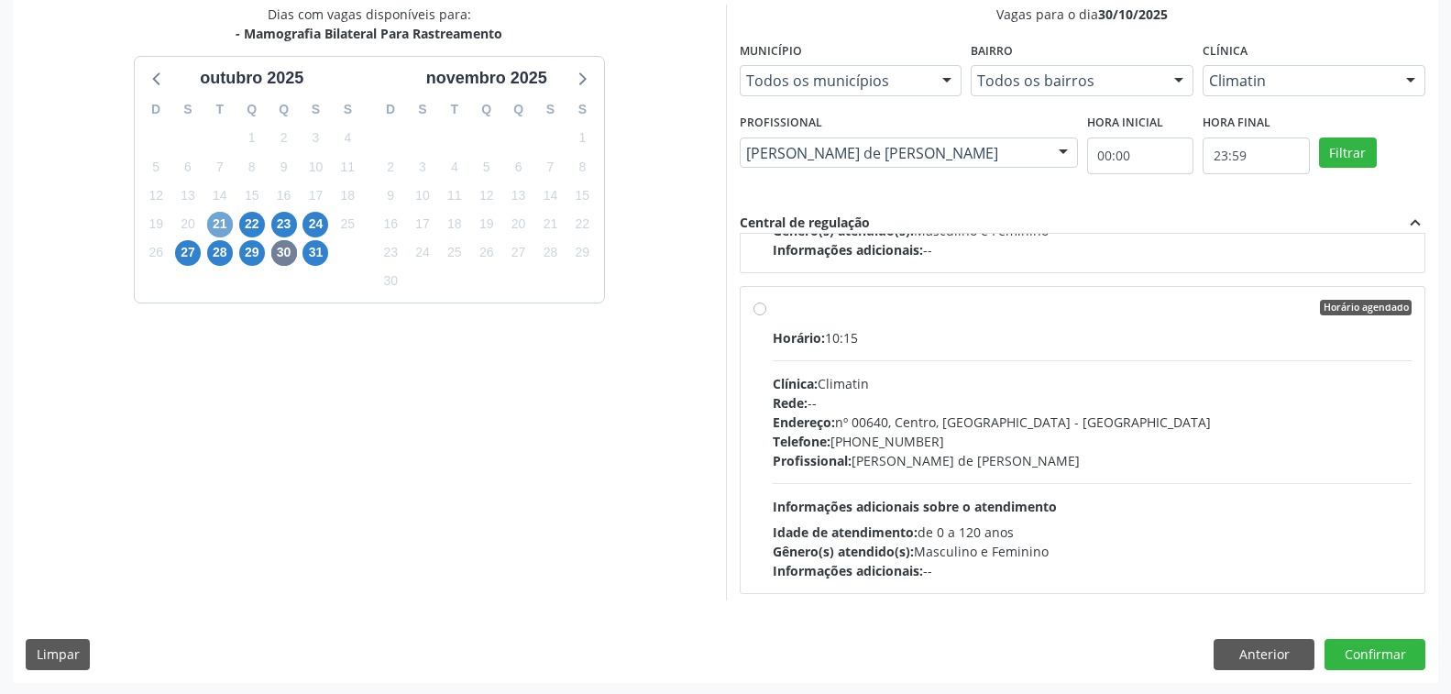
click at [214, 221] on span "21" at bounding box center [220, 225] width 26 height 26
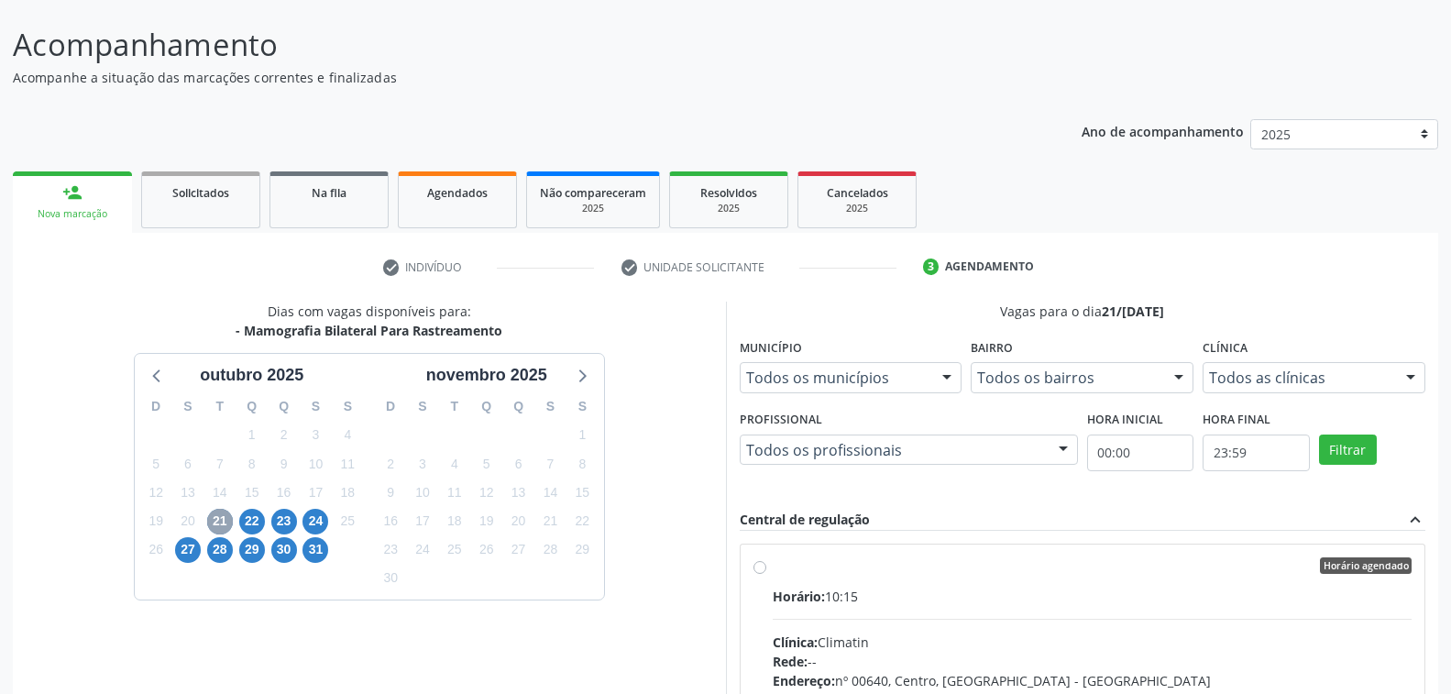
scroll to position [367, 0]
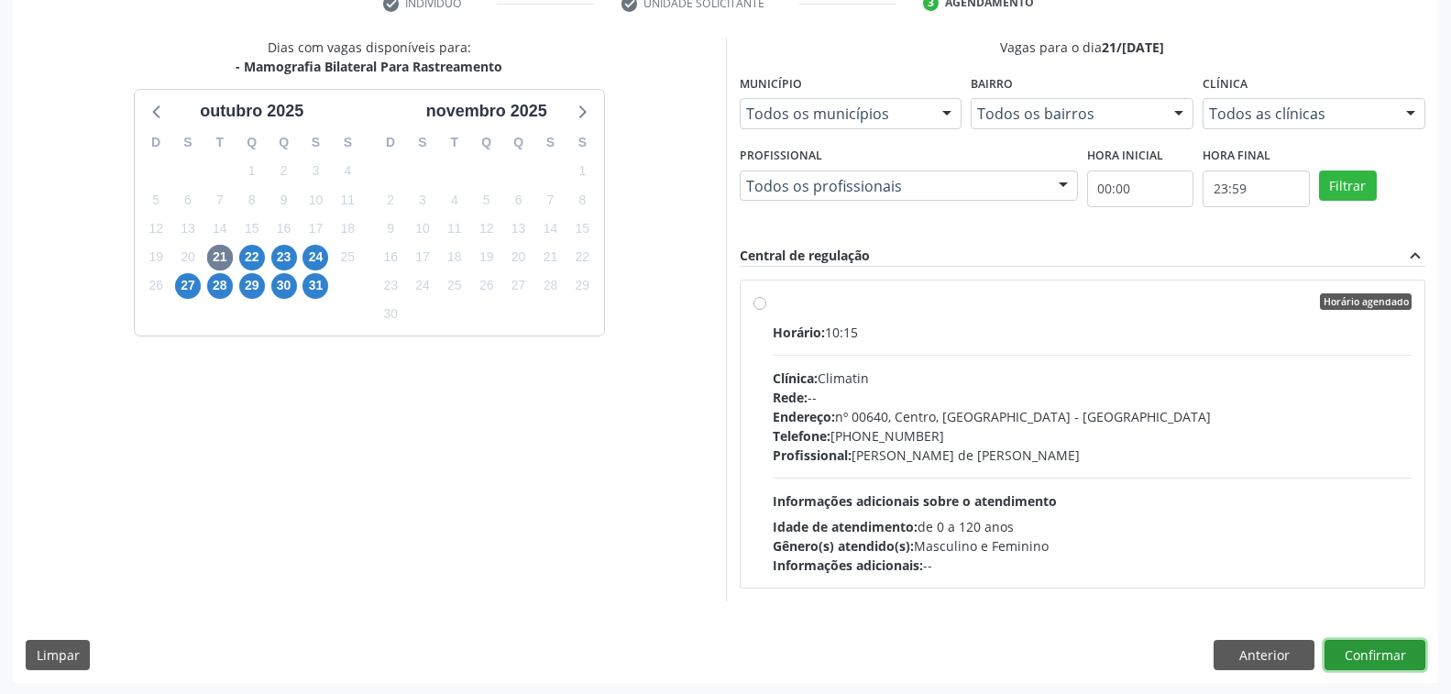
click at [1370, 651] on button "Confirmar" at bounding box center [1374, 655] width 101 height 31
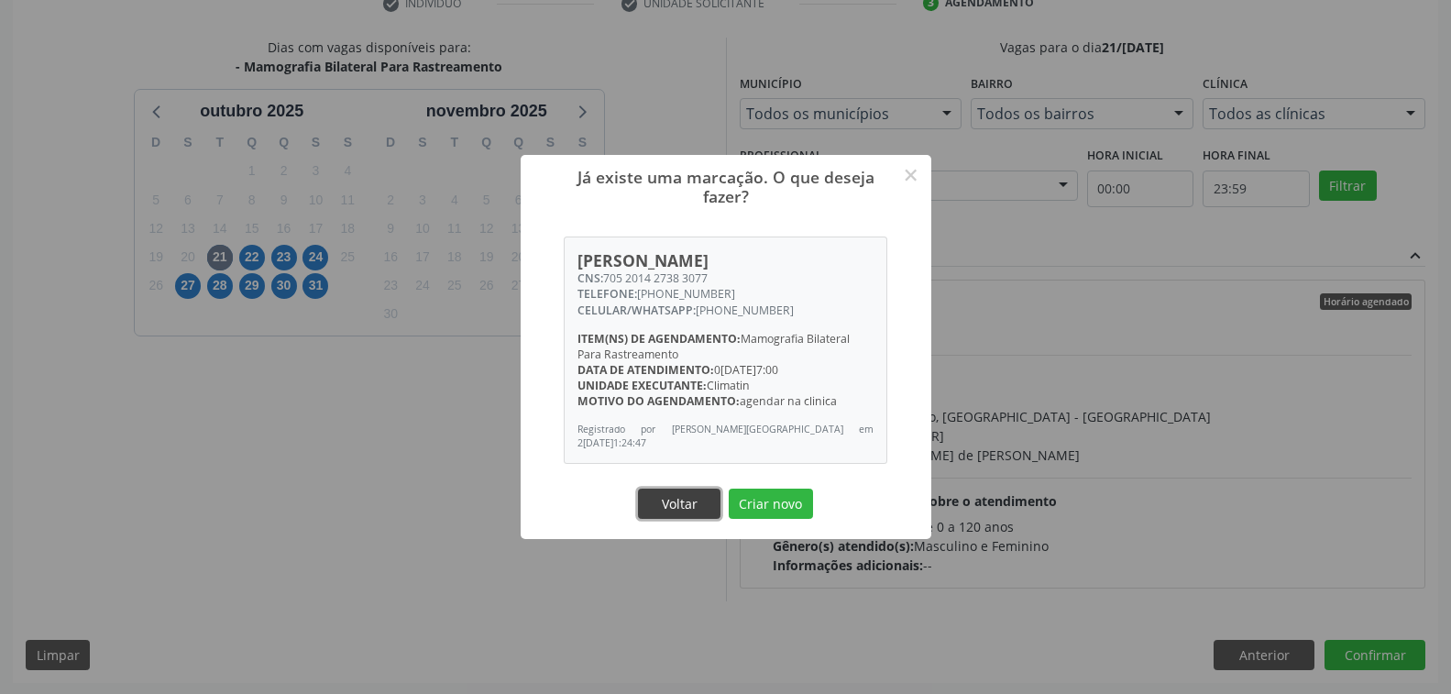
click at [683, 493] on button "Voltar" at bounding box center [679, 503] width 82 height 31
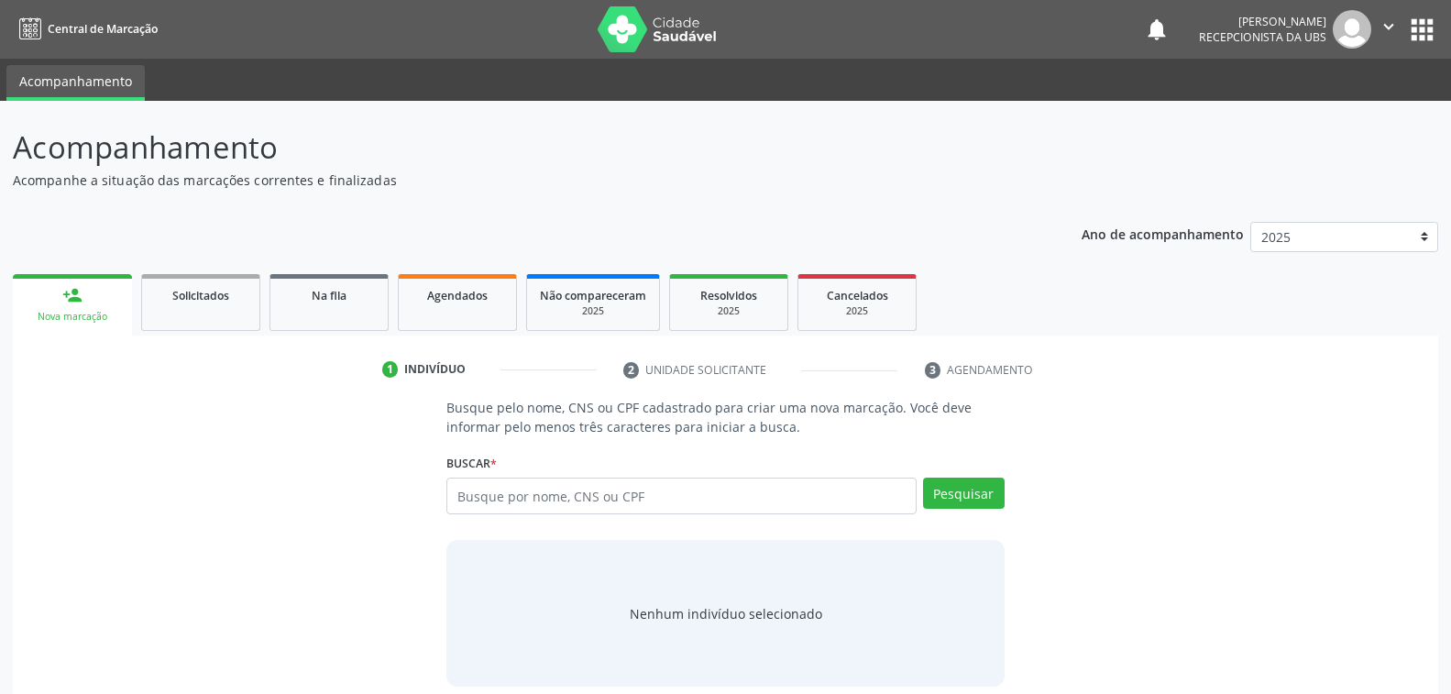
click at [675, 495] on input "text" at bounding box center [680, 495] width 469 height 37
type input "700506976756760"
click at [990, 493] on button "Pesquisar" at bounding box center [964, 492] width 82 height 31
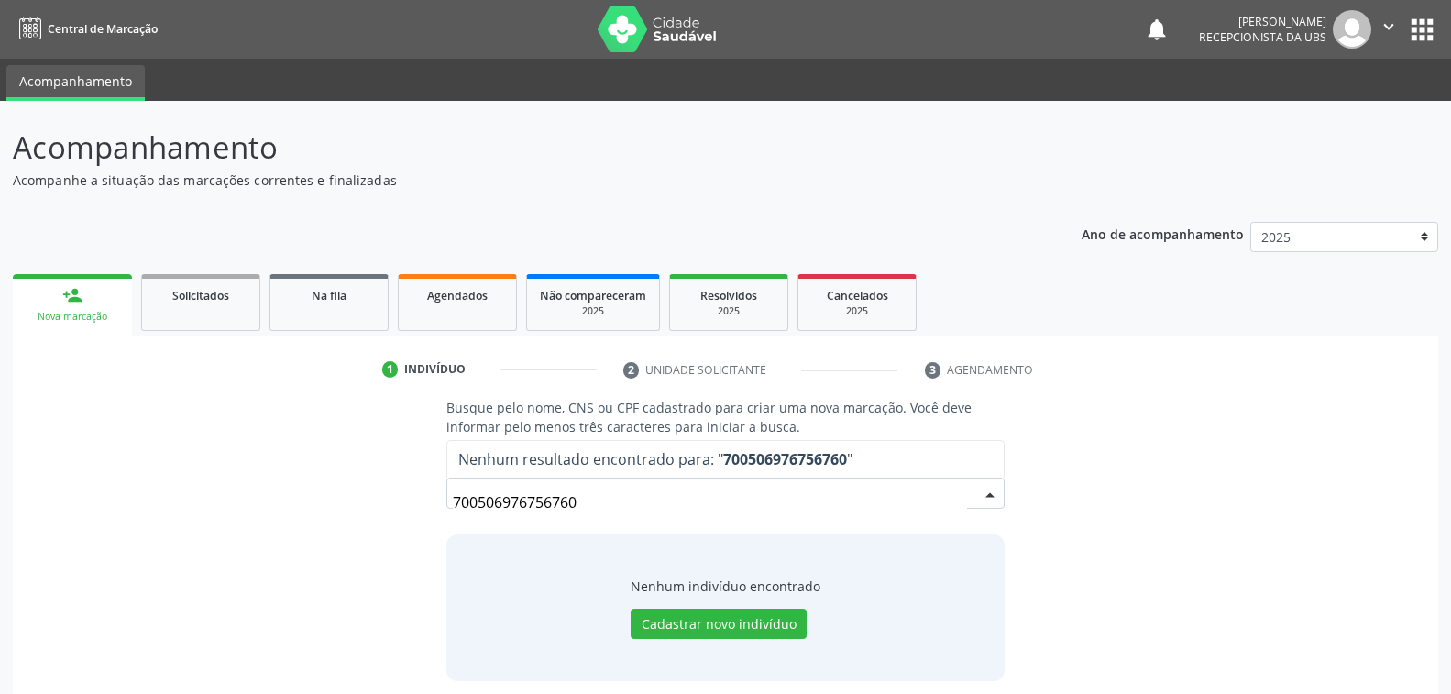
scroll to position [12, 0]
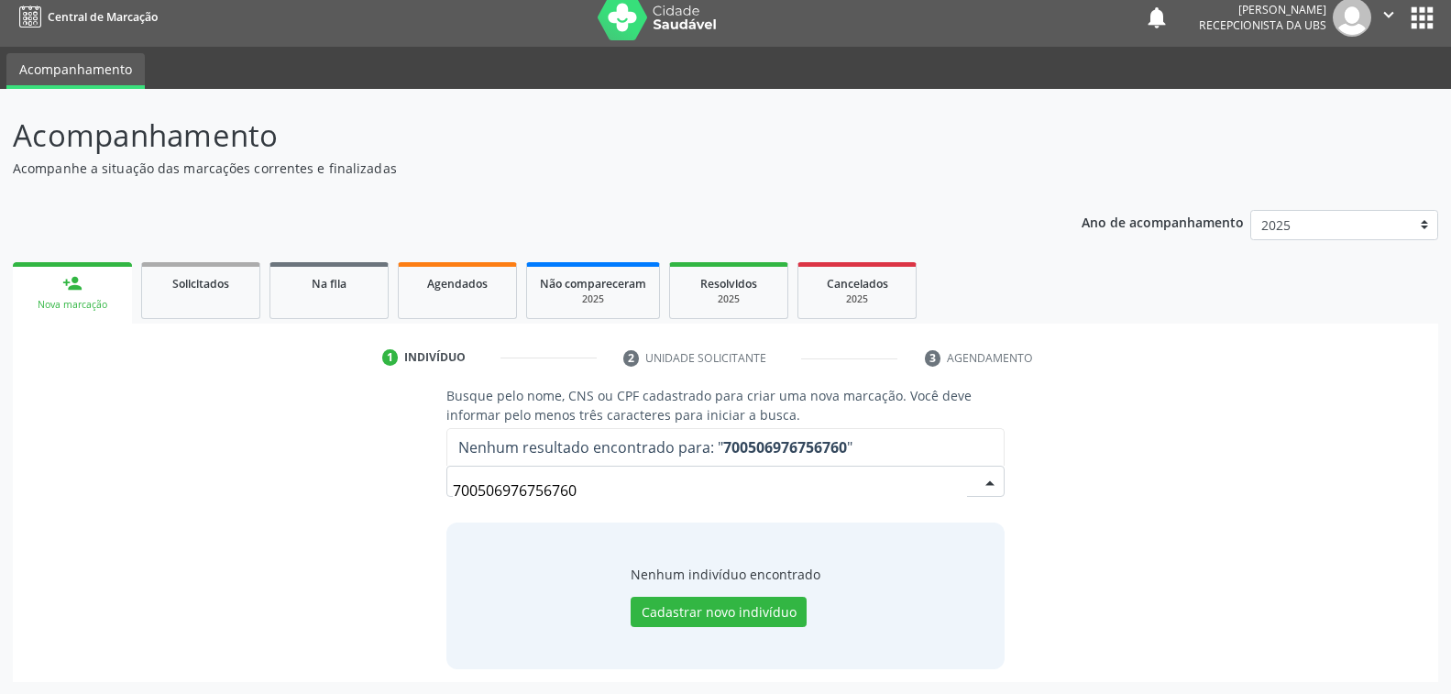
click at [866, 444] on span "Nenhum resultado encontrado para: " 700506976756760 "" at bounding box center [724, 447] width 555 height 37
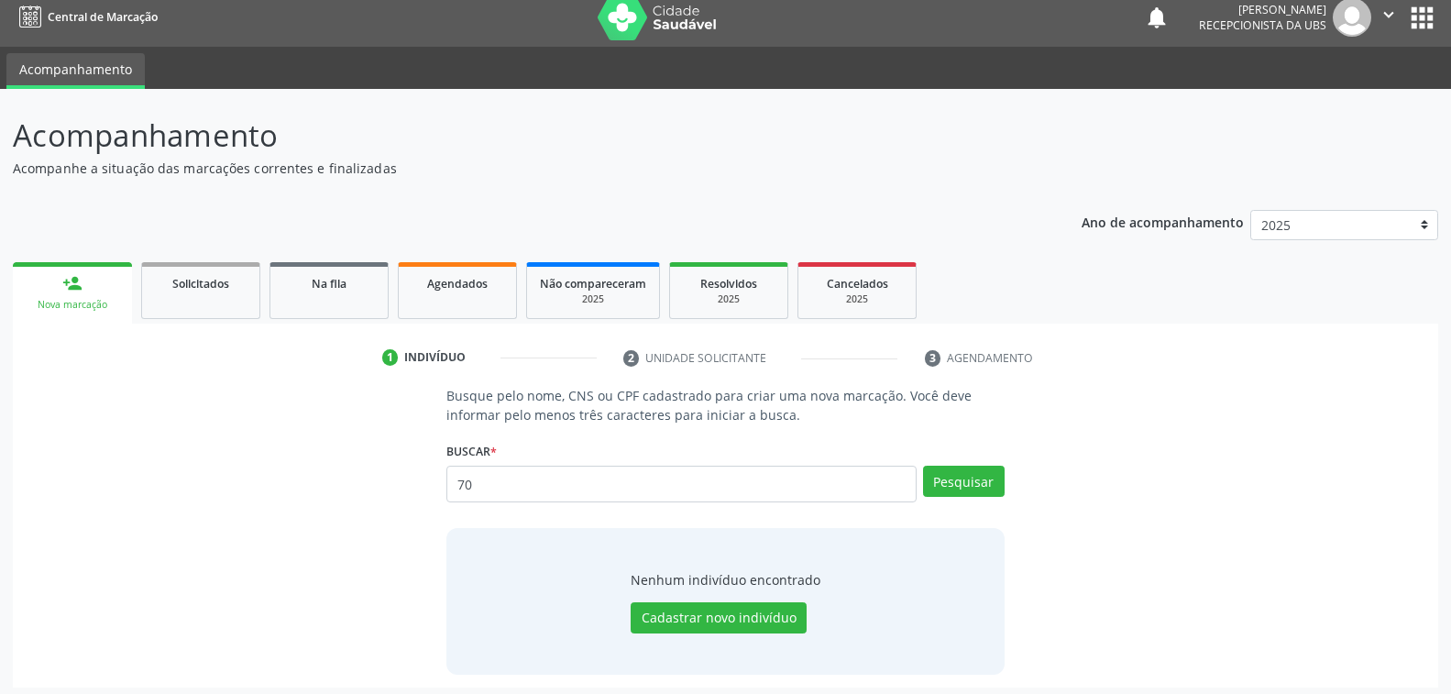
type input "7"
click at [634, 477] on input "[PERSON_NAME]" at bounding box center [680, 483] width 469 height 37
click at [634, 478] on input "[PERSON_NAME]" at bounding box center [680, 483] width 469 height 37
type input "m"
click at [620, 485] on input "text" at bounding box center [680, 483] width 469 height 37
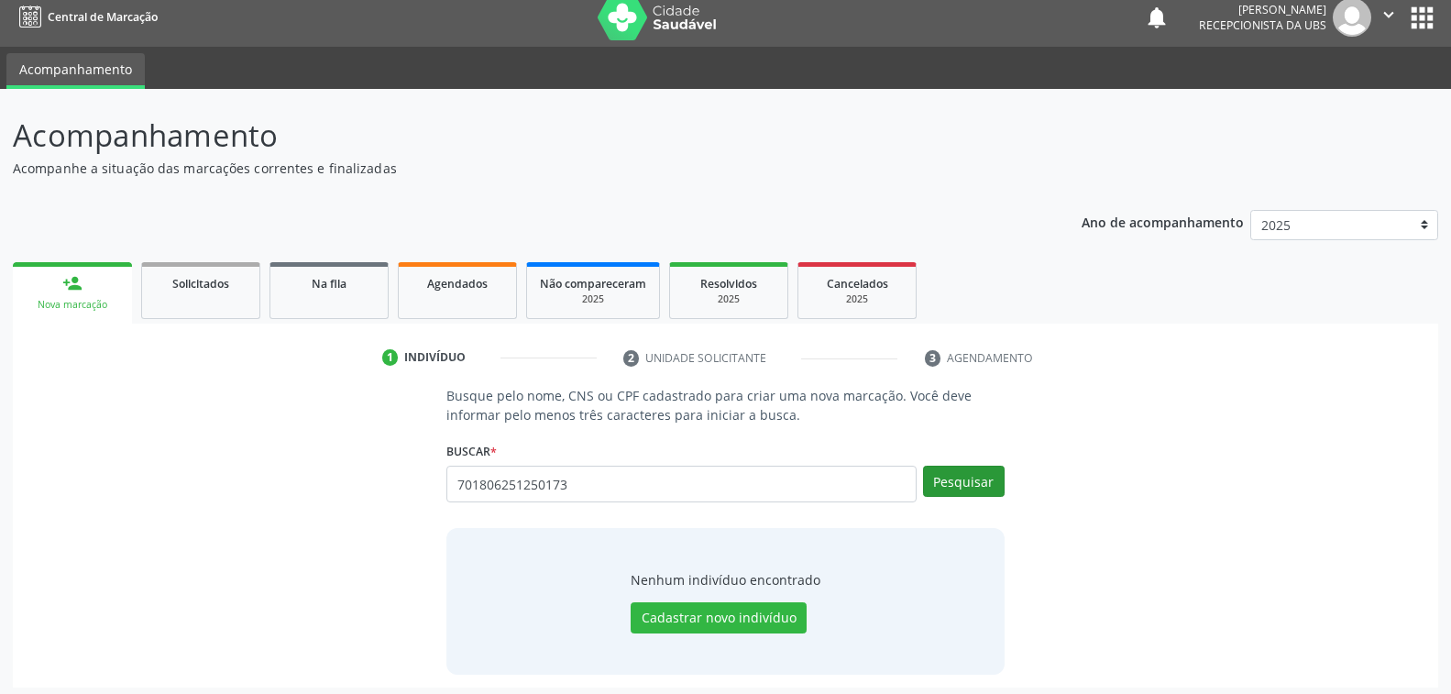
type input "701806251250173"
click at [957, 478] on button "Pesquisar" at bounding box center [964, 480] width 82 height 31
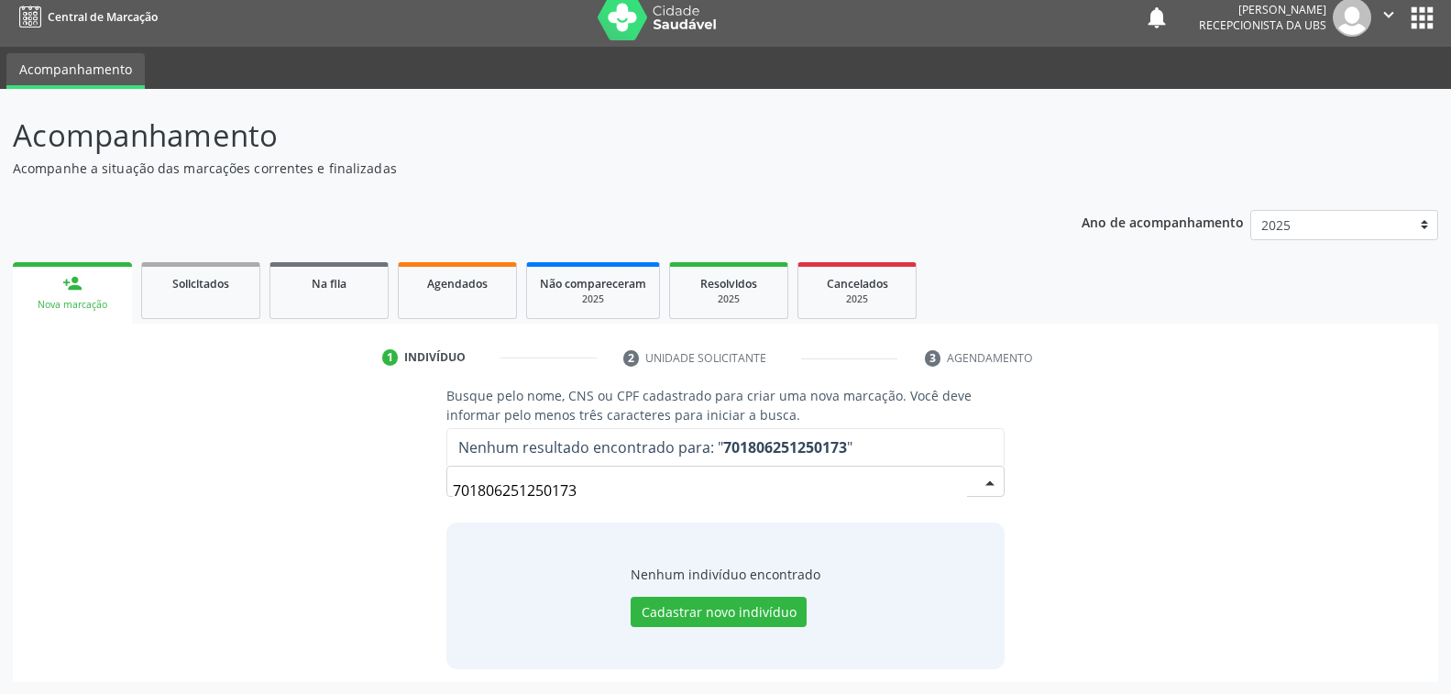
click at [586, 488] on input "701806251250173" at bounding box center [709, 490] width 513 height 37
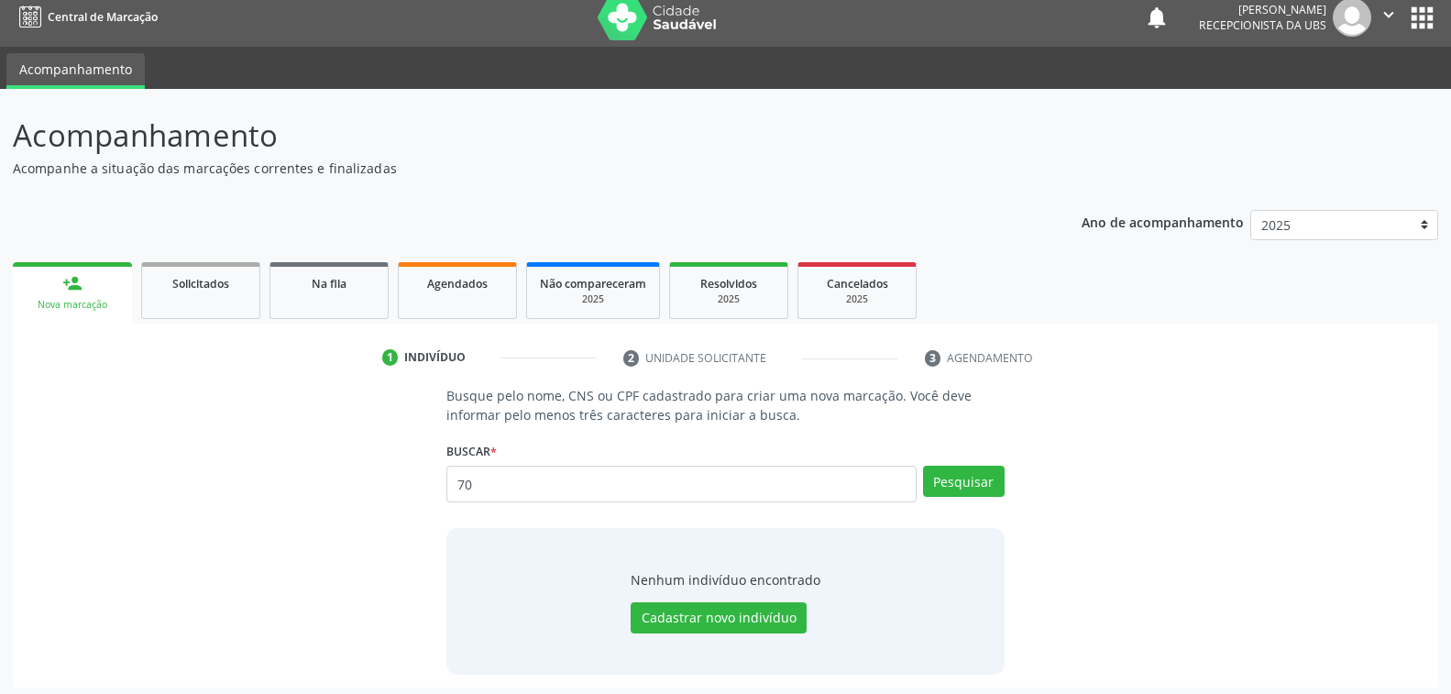
type input "7"
click at [654, 481] on input "text" at bounding box center [680, 483] width 469 height 37
click at [649, 481] on input "text" at bounding box center [680, 483] width 469 height 37
click at [653, 481] on input "text" at bounding box center [680, 483] width 469 height 37
type input "7"
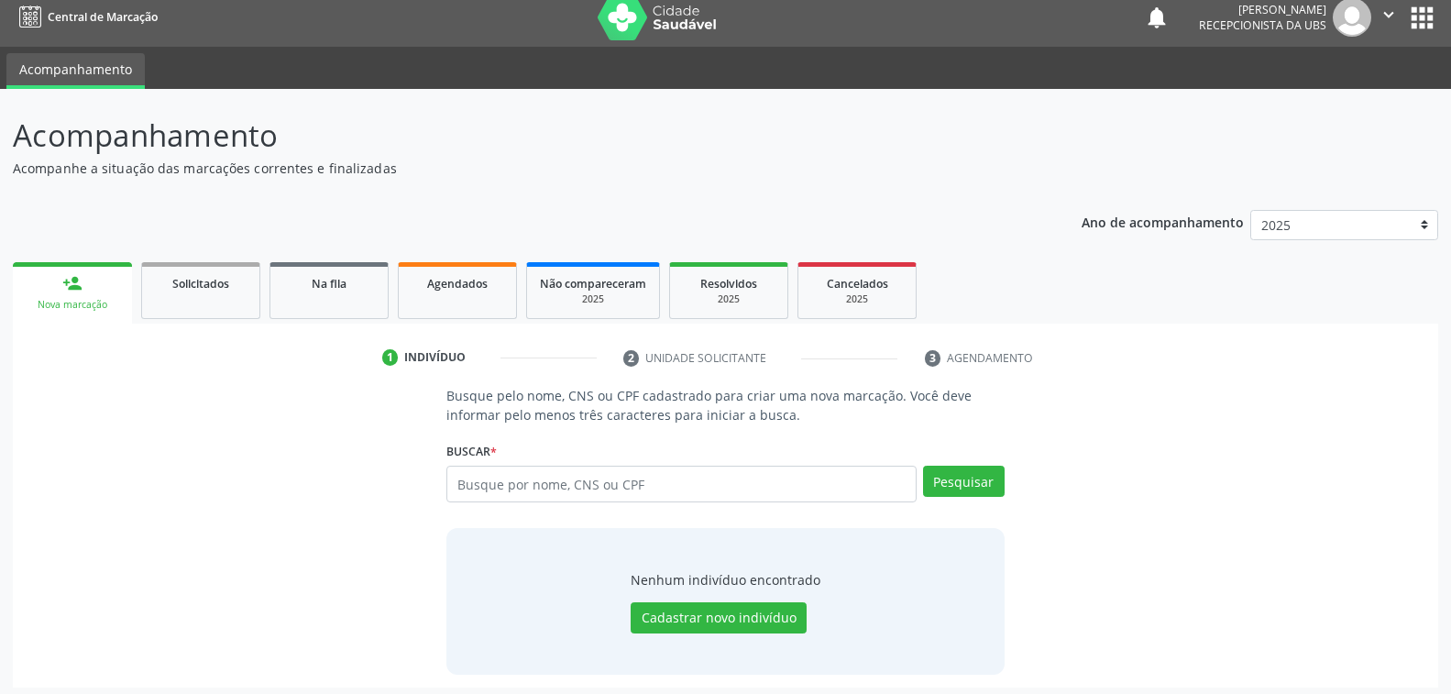
click at [672, 483] on input "text" at bounding box center [680, 483] width 469 height 37
type input "701806251250173"
click at [957, 479] on button "Pesquisar" at bounding box center [964, 480] width 82 height 31
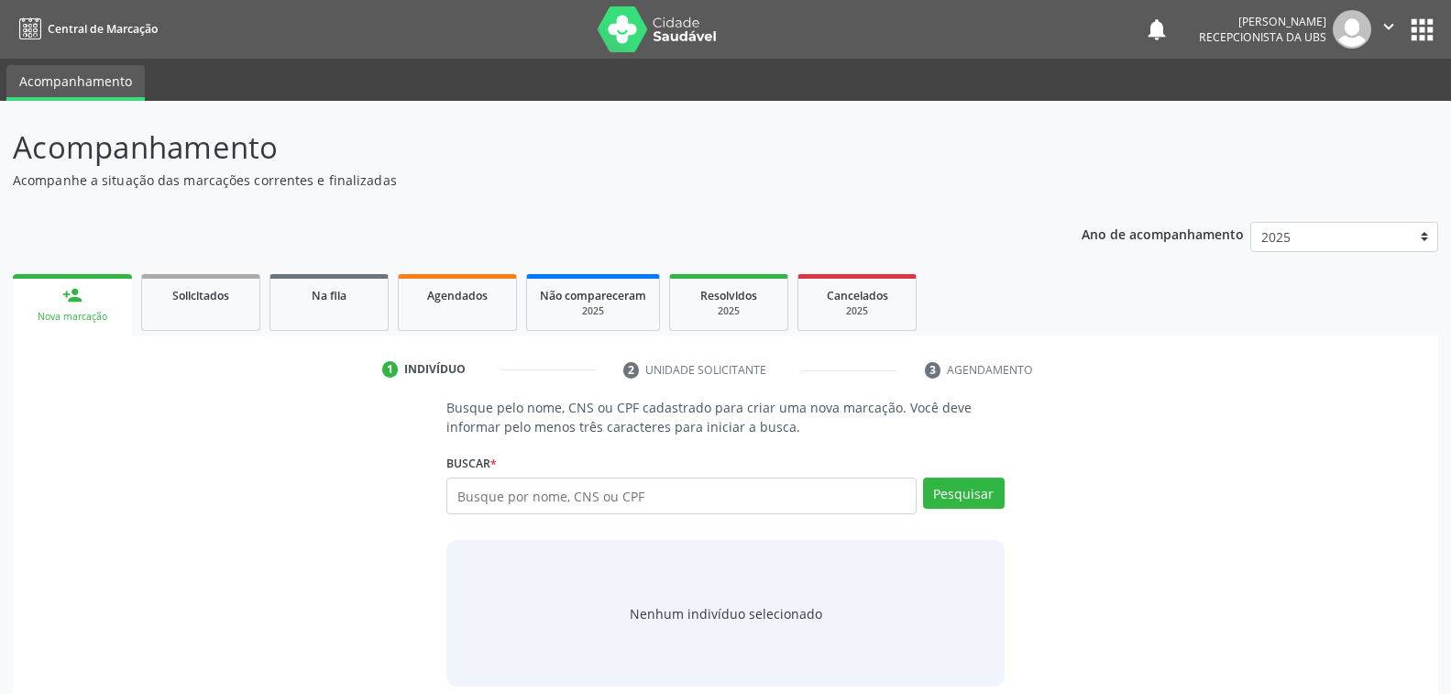
click at [637, 488] on input "text" at bounding box center [680, 495] width 469 height 37
click at [520, 499] on input "text" at bounding box center [680, 495] width 469 height 37
type input "700506976756760"
click at [978, 494] on button "Pesquisar" at bounding box center [964, 492] width 82 height 31
type input "700506976756760"
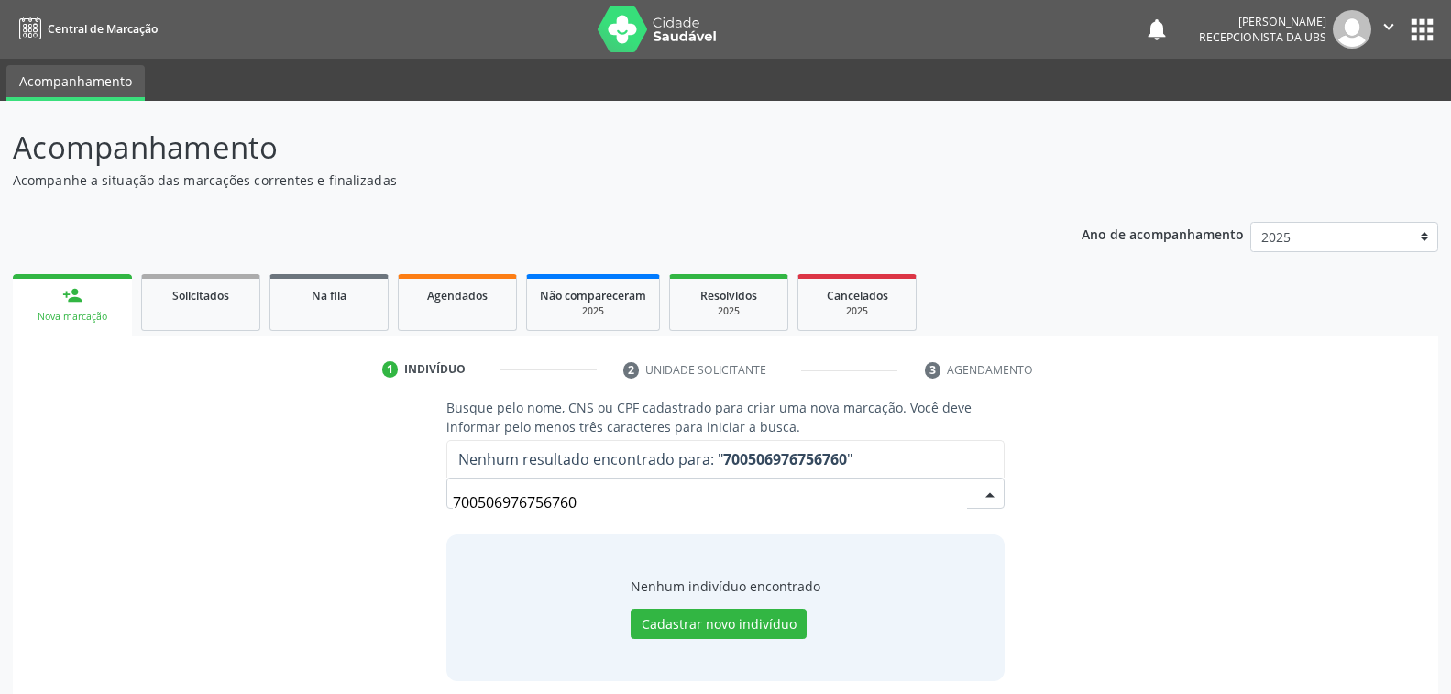
click at [587, 498] on input "700506976756760" at bounding box center [709, 502] width 513 height 37
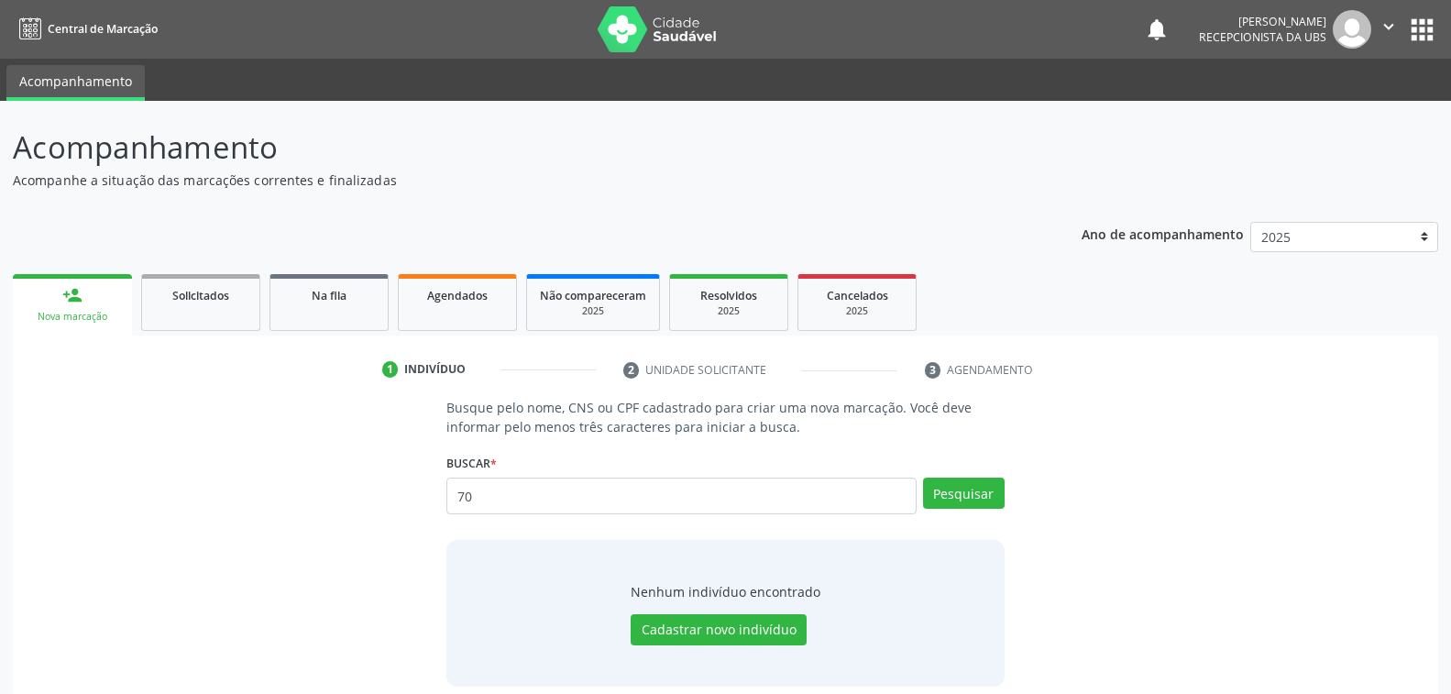
type input "7"
type input "[PERSON_NAME]"
click at [971, 491] on button "Pesquisar" at bounding box center [964, 492] width 82 height 31
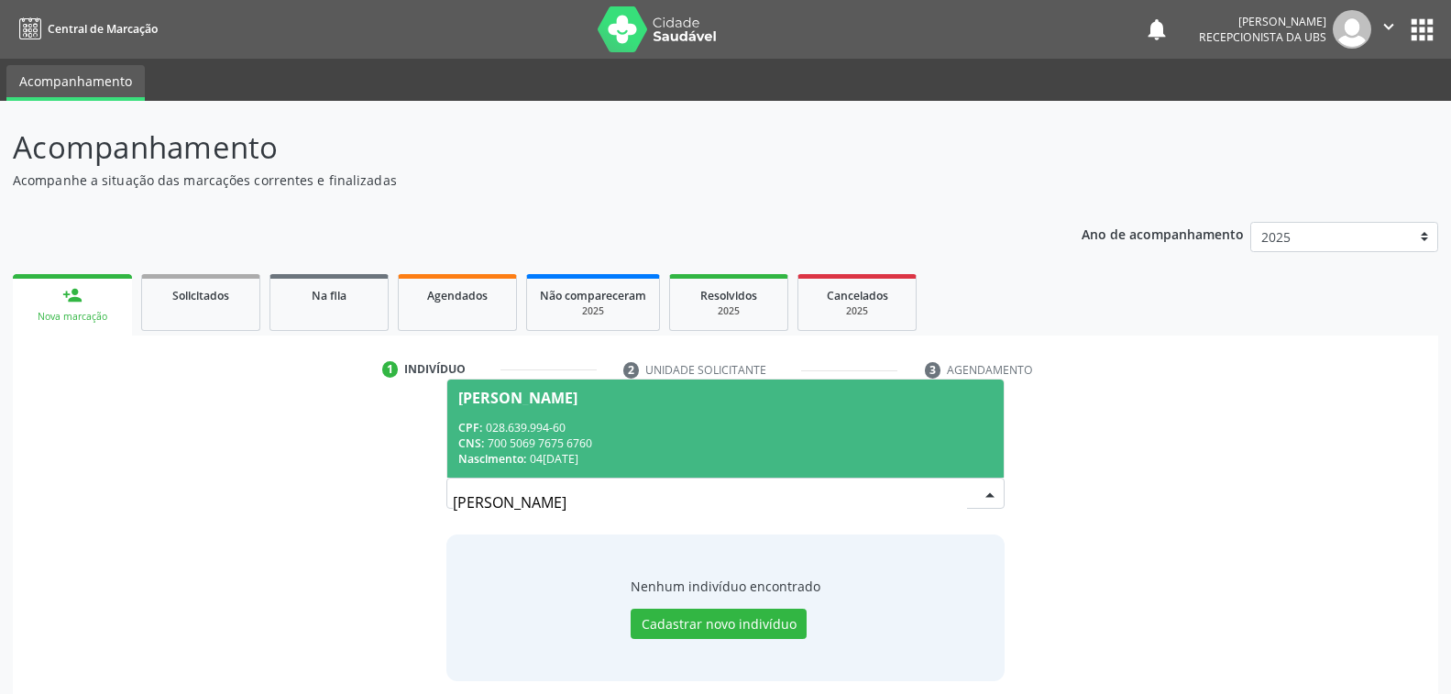
click at [582, 442] on div "CNS: 700 5069 7675 6760" at bounding box center [724, 443] width 533 height 16
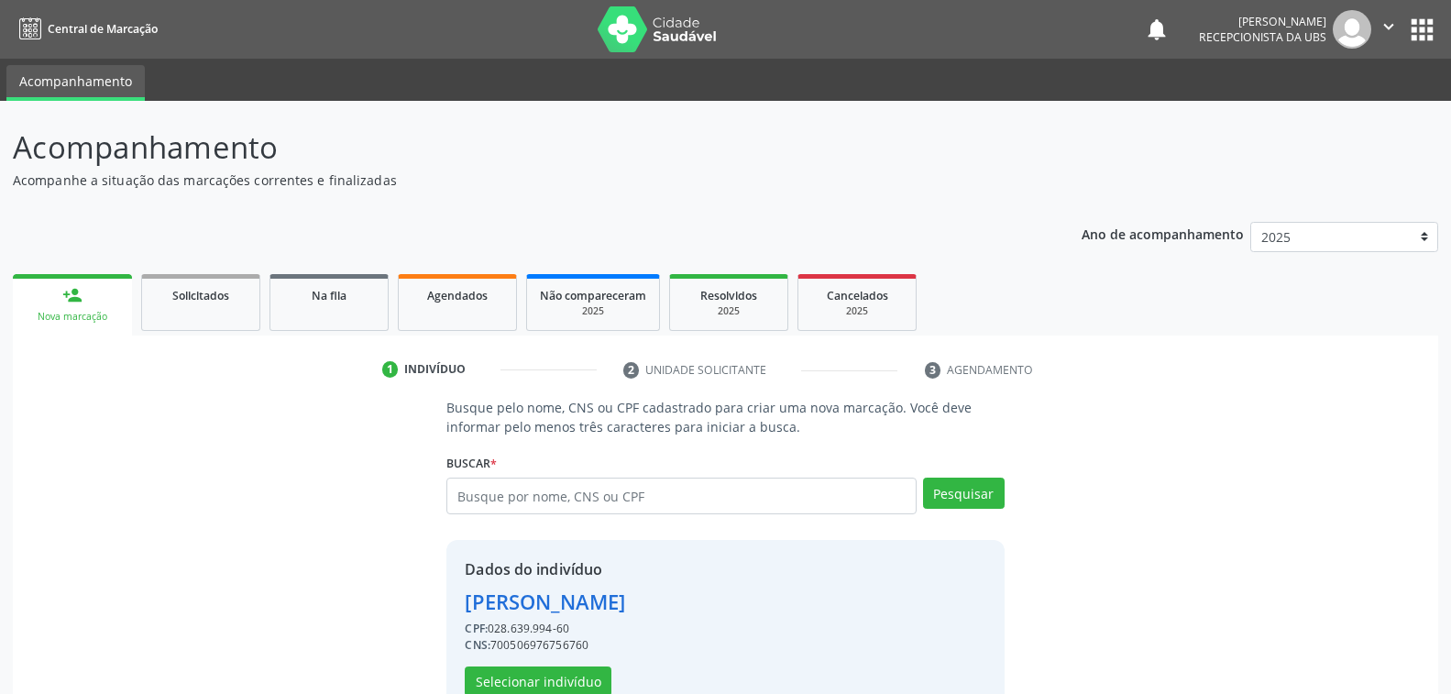
scroll to position [46, 0]
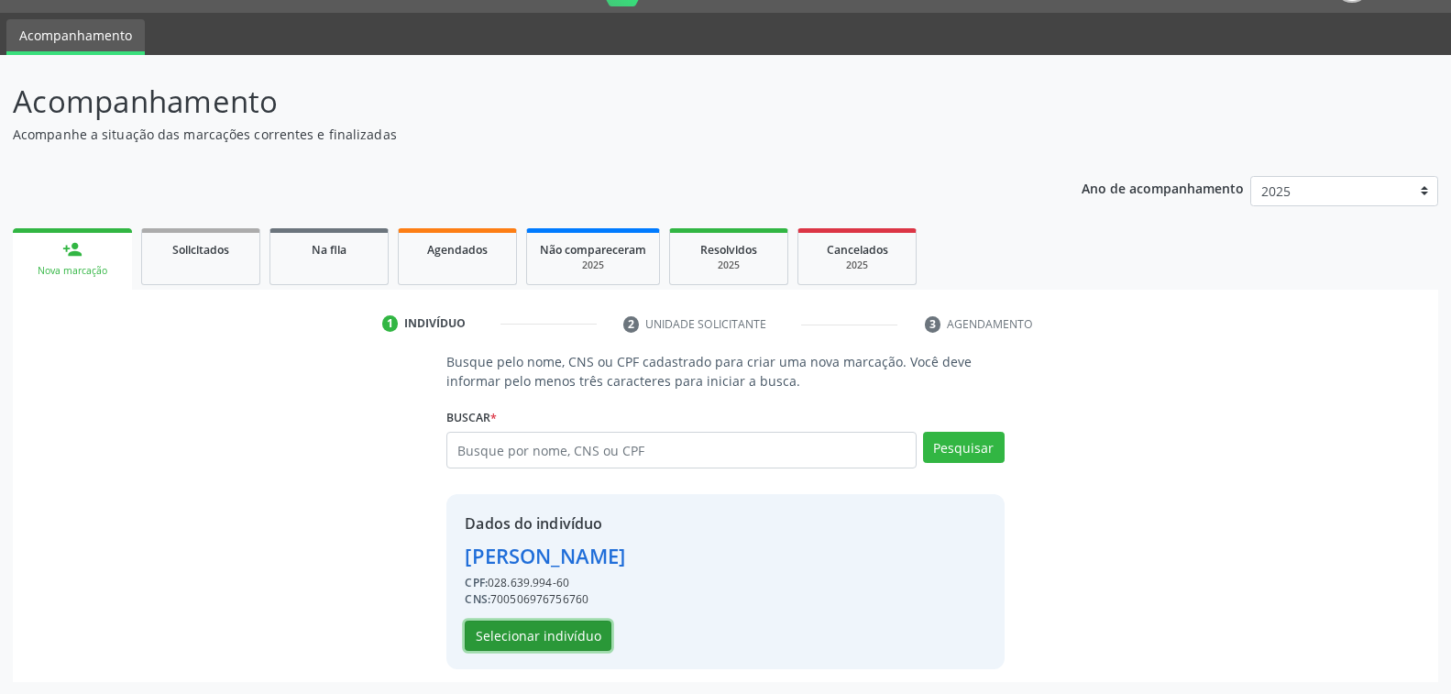
click at [570, 634] on button "Selecionar indivíduo" at bounding box center [538, 635] width 147 height 31
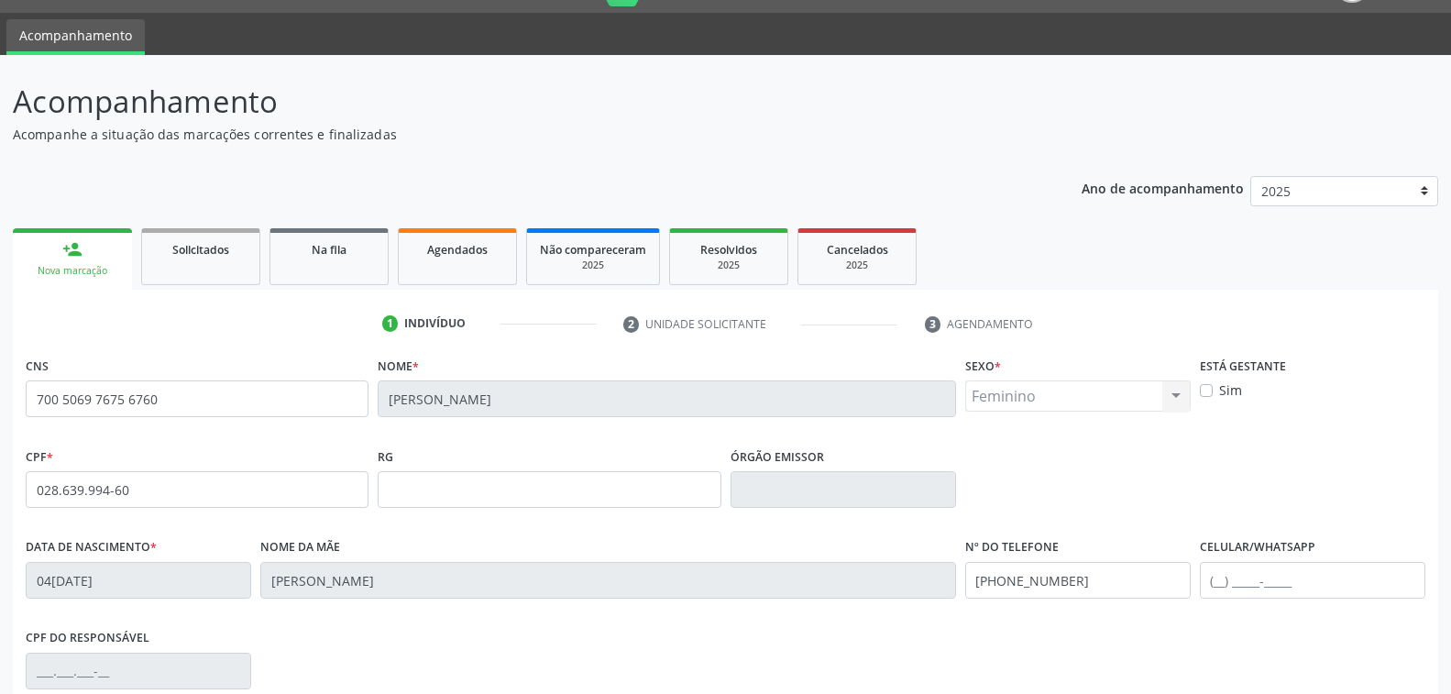
scroll to position [297, 0]
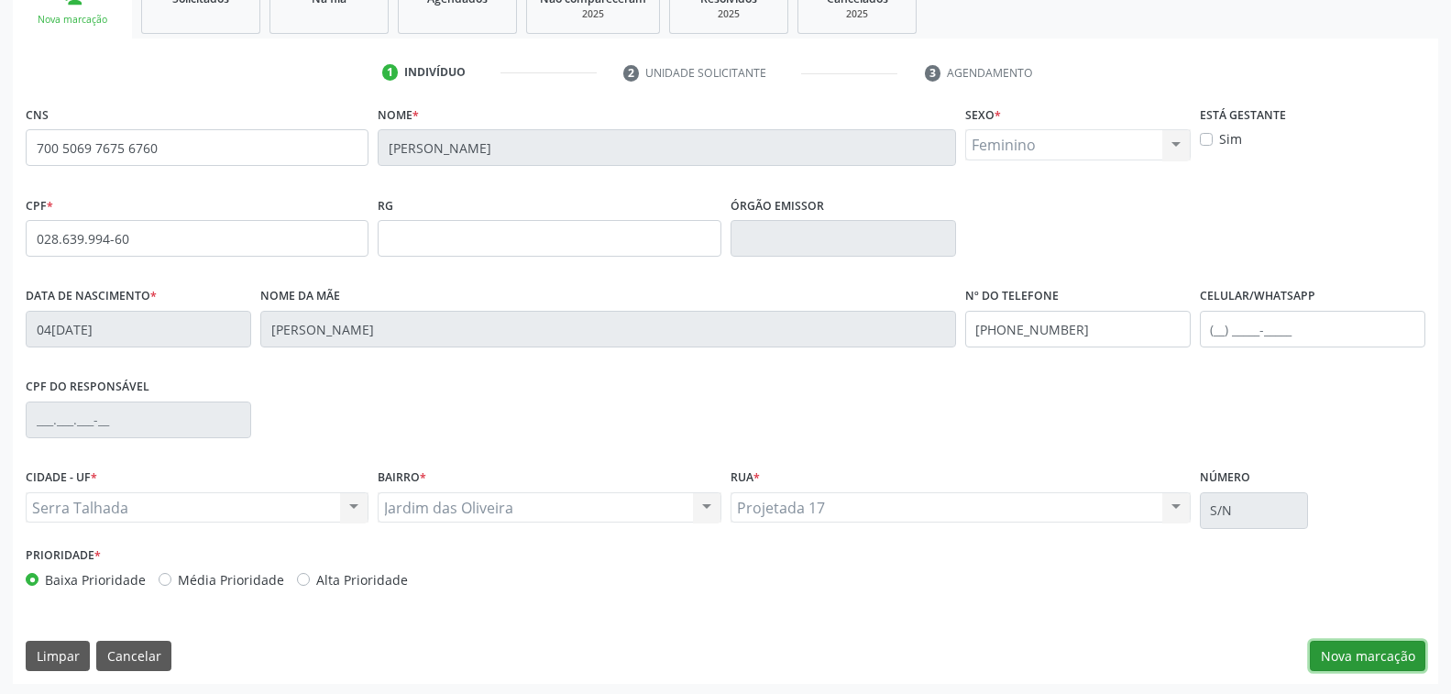
click at [1348, 651] on button "Nova marcação" at bounding box center [1366, 656] width 115 height 31
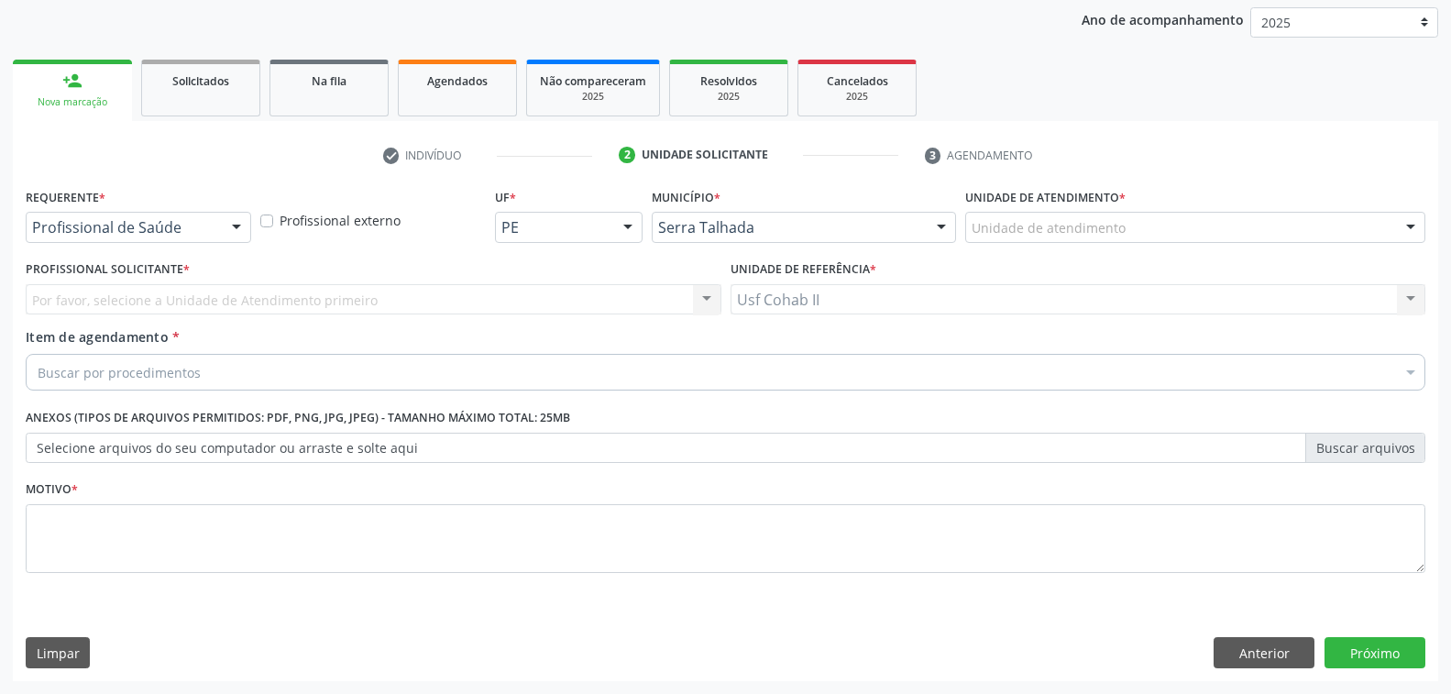
scroll to position [213, 0]
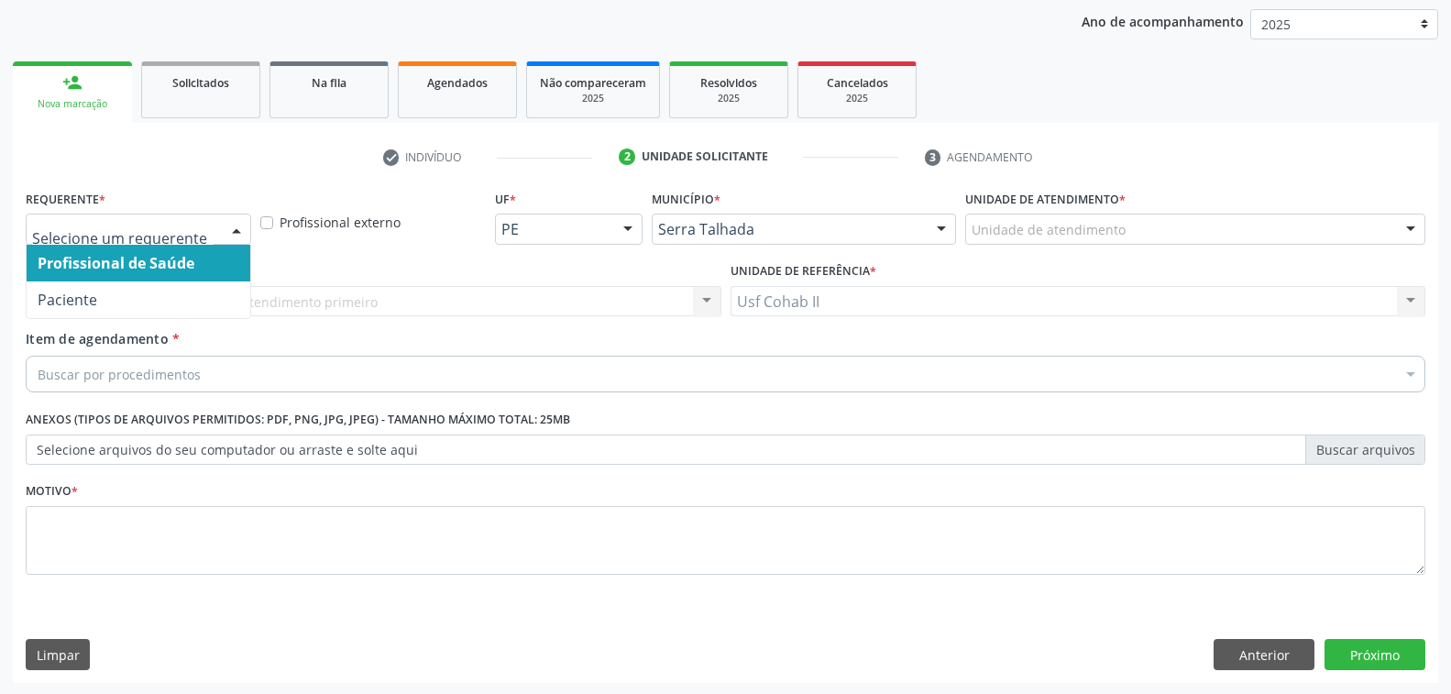
click at [242, 227] on div at bounding box center [236, 229] width 27 height 31
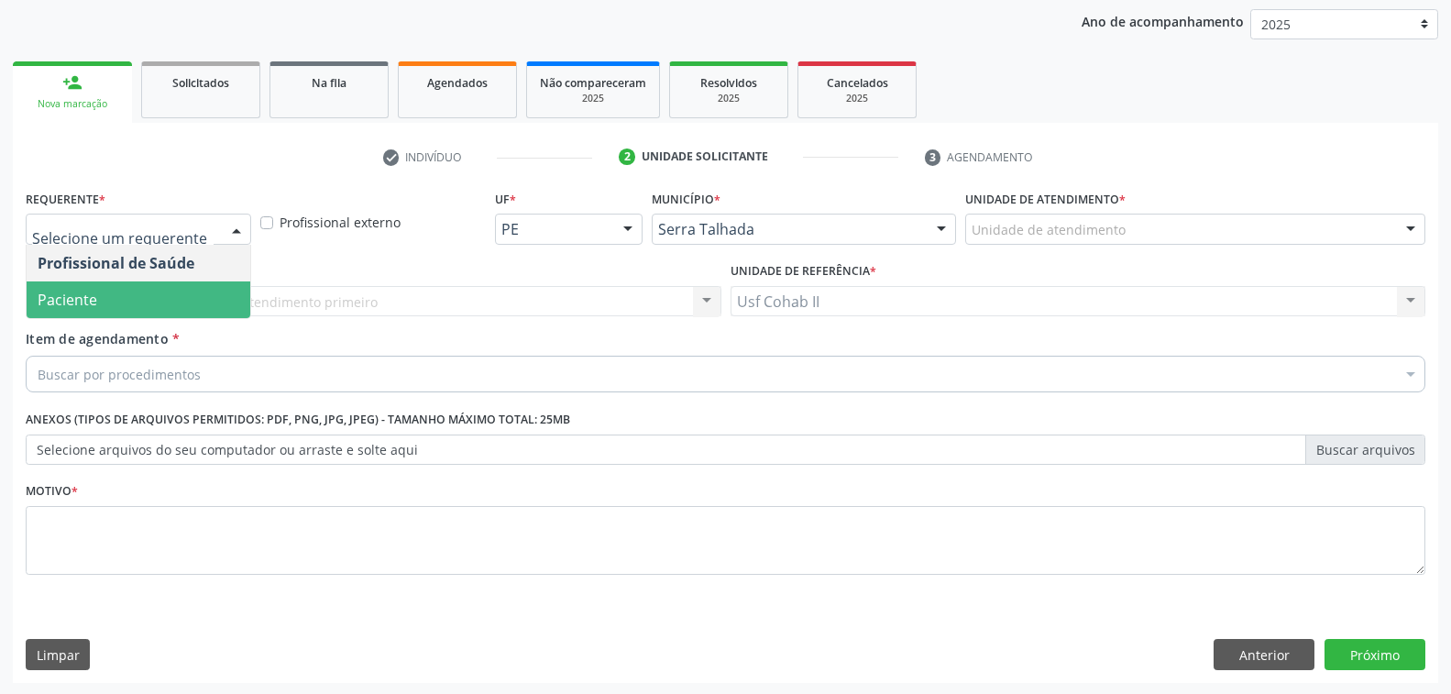
click at [153, 307] on span "Paciente" at bounding box center [139, 299] width 224 height 37
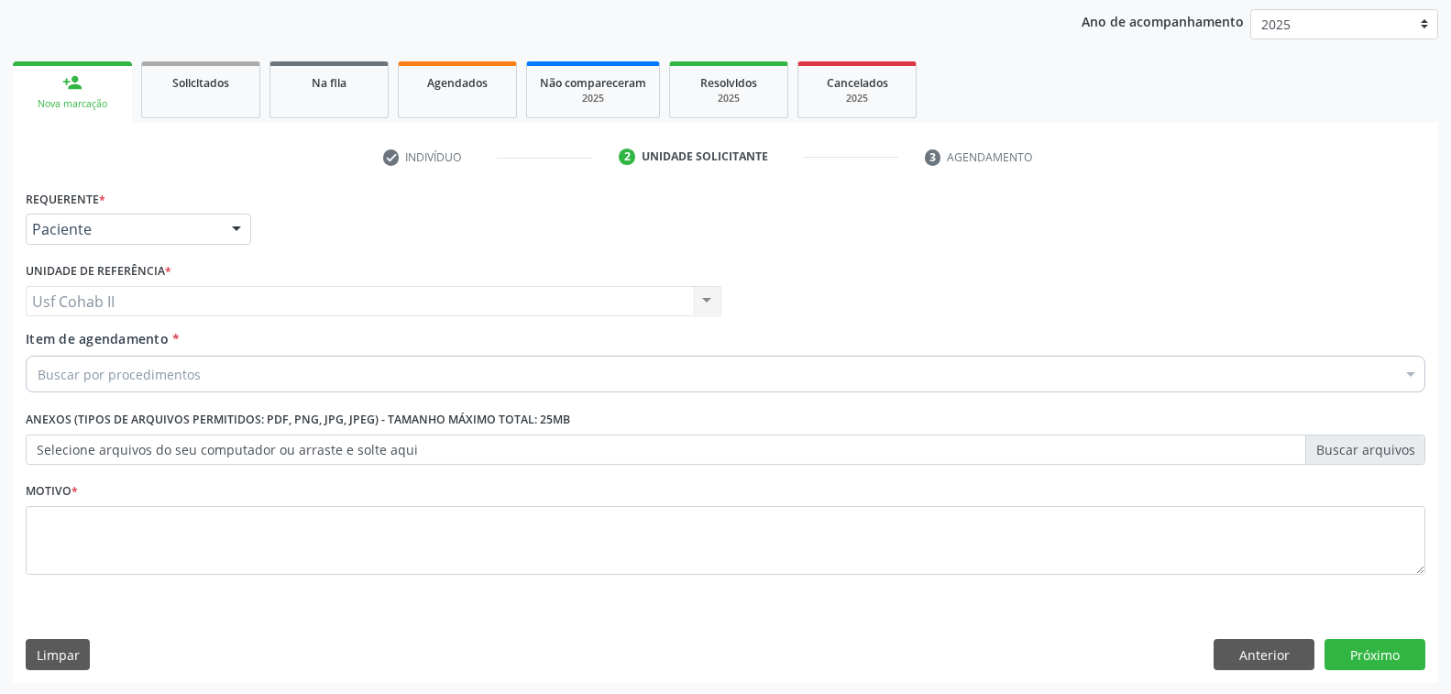
click at [197, 367] on div "Buscar por procedimentos" at bounding box center [725, 374] width 1399 height 37
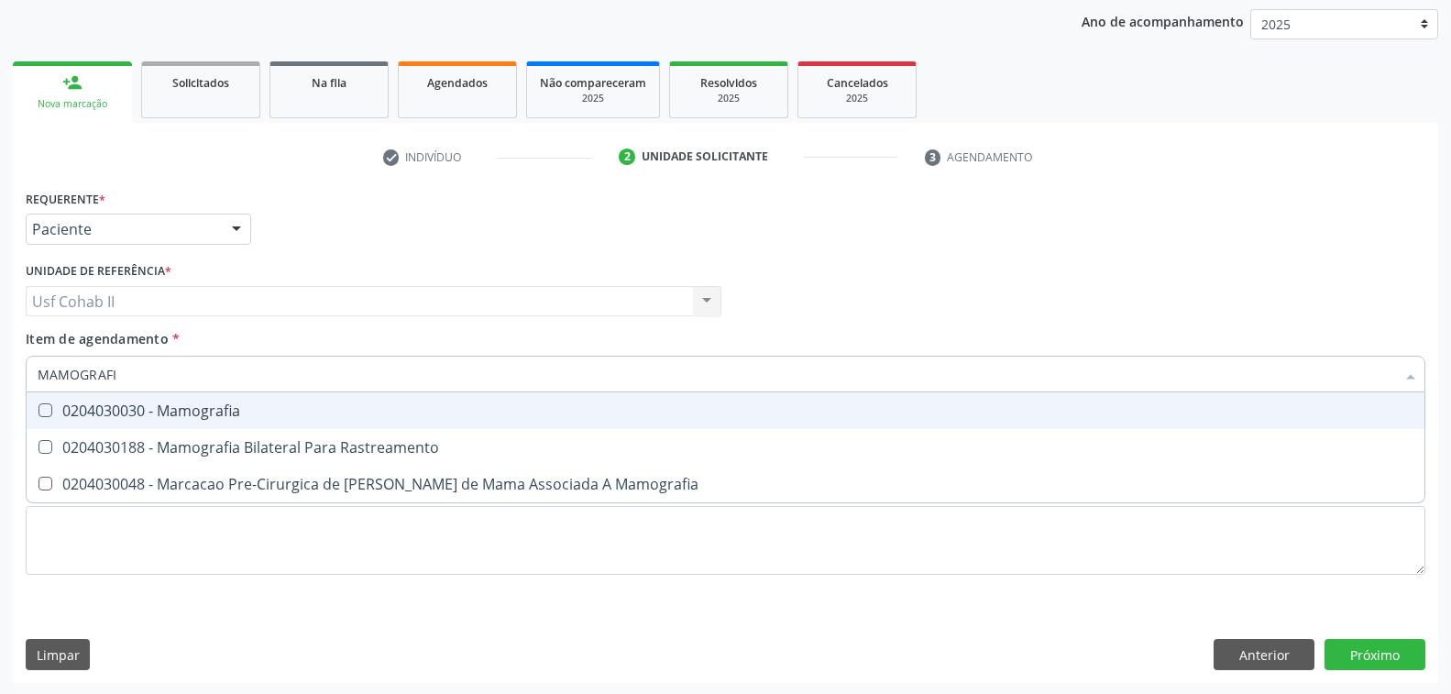
type input "MAMOGRAFIA"
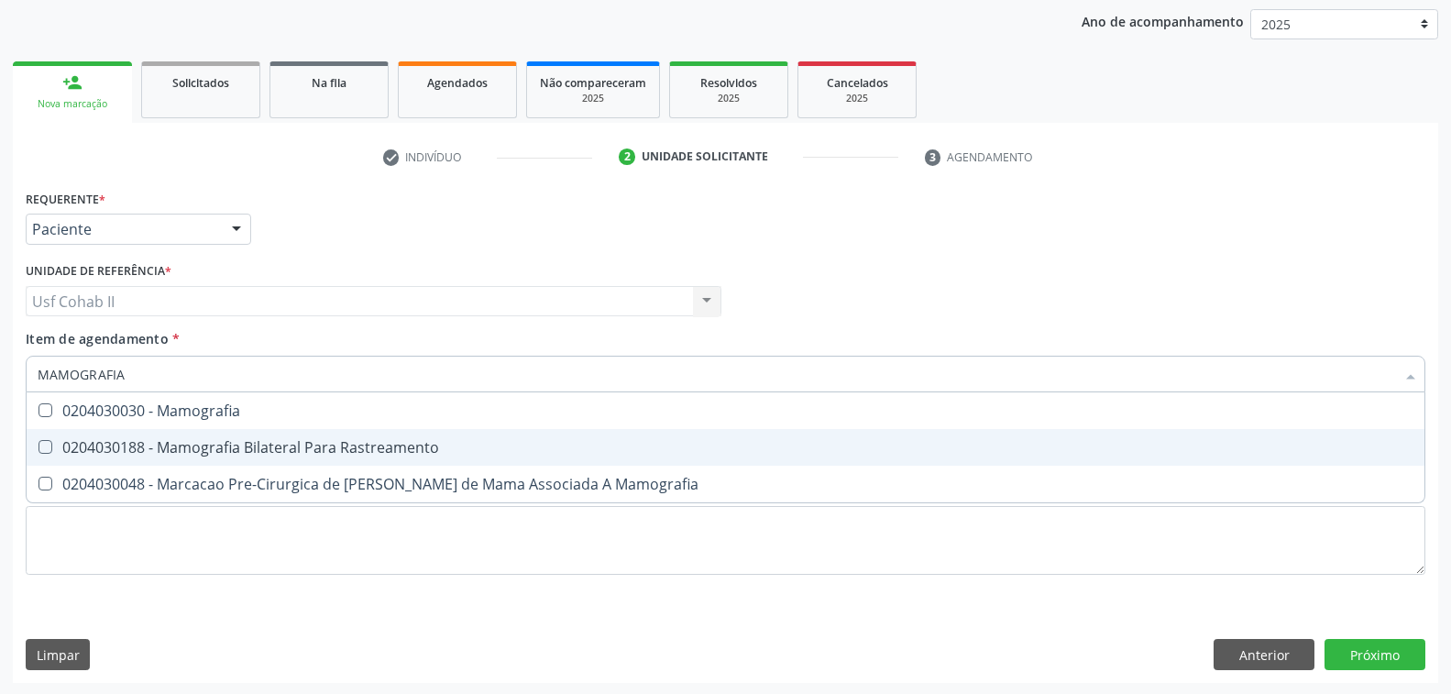
click at [253, 446] on div "0204030188 - Mamografia Bilateral Para Rastreamento" at bounding box center [725, 447] width 1375 height 15
checkbox Rastreamento "true"
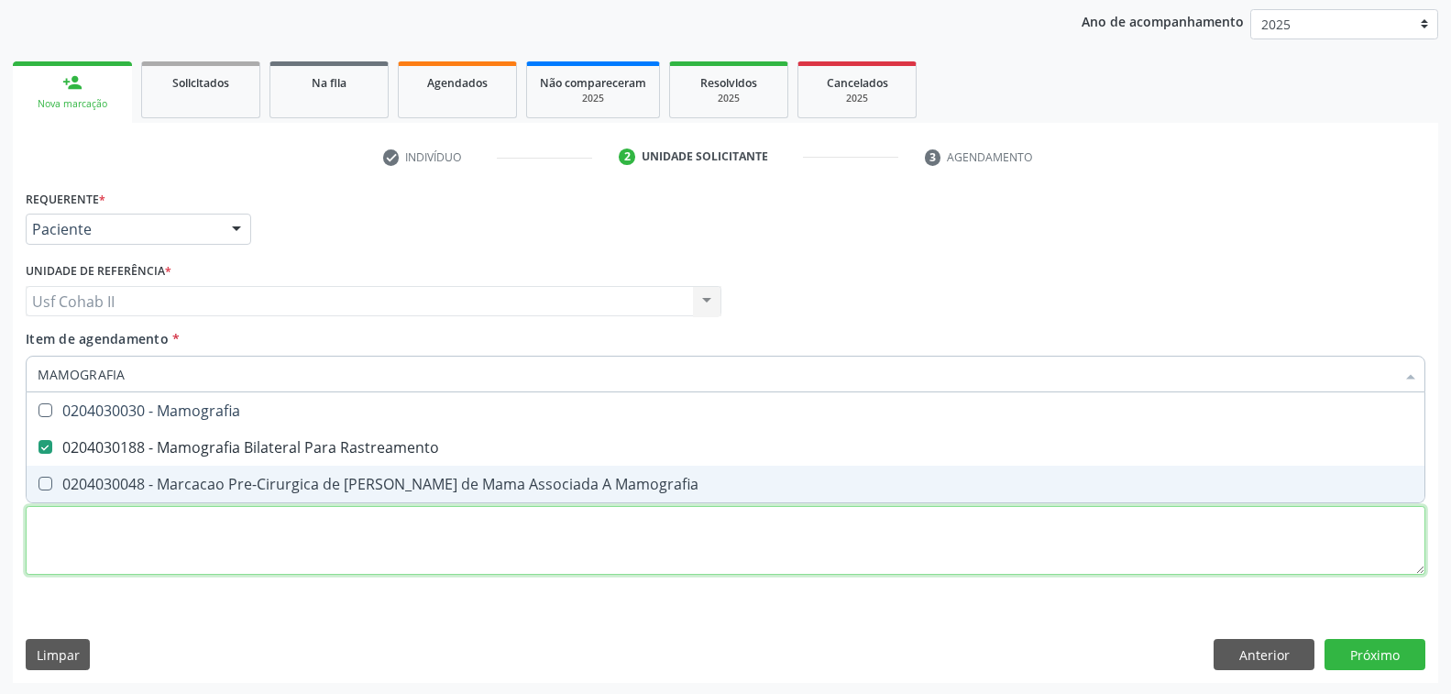
click at [186, 534] on div "Requerente * Paciente Profissional de Saúde Paciente Nenhum resultado encontrad…" at bounding box center [725, 392] width 1399 height 415
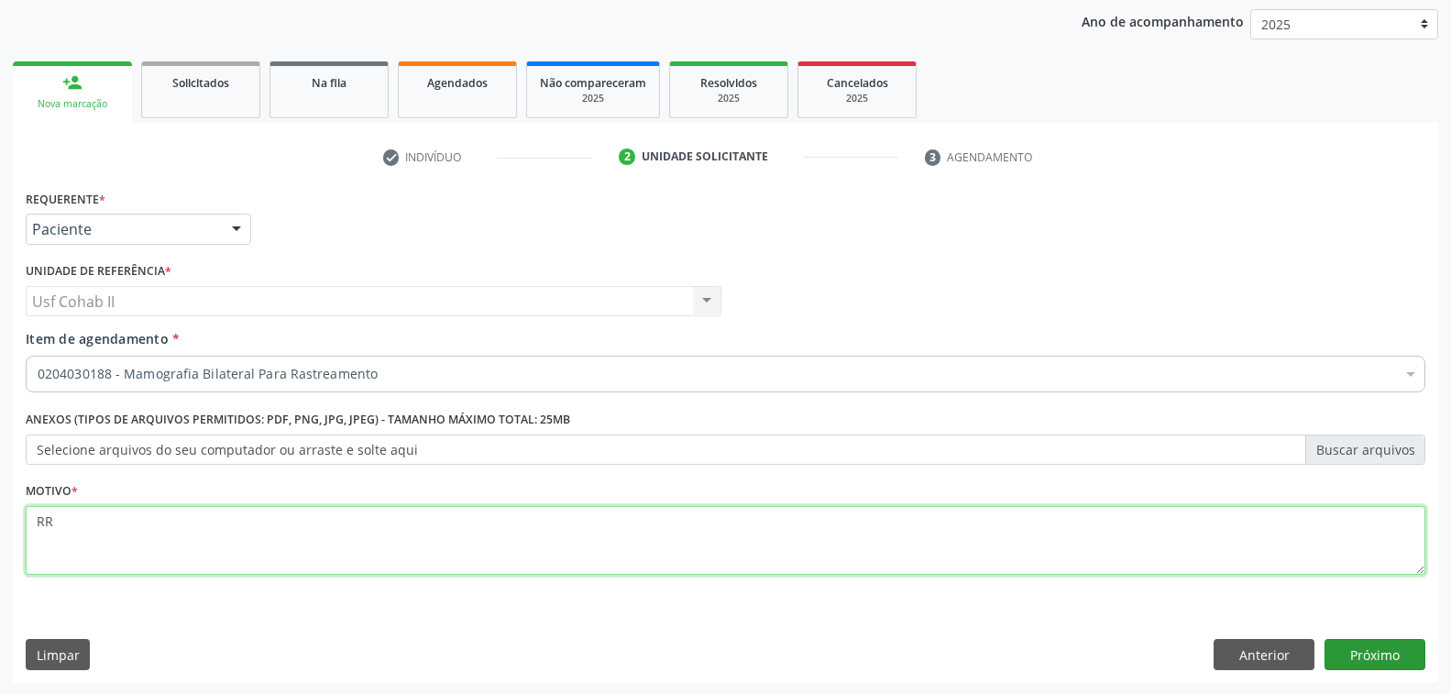
type textarea "RR"
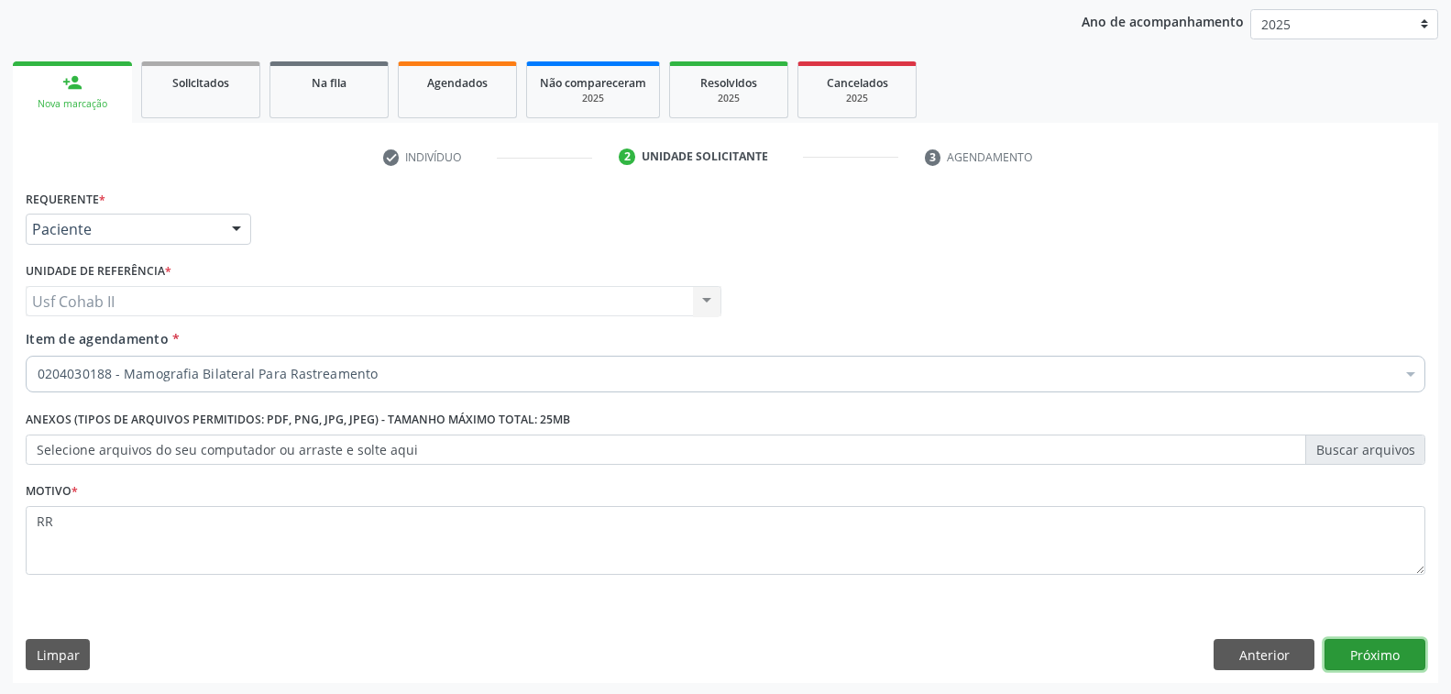
click at [1360, 643] on button "Próximo" at bounding box center [1374, 654] width 101 height 31
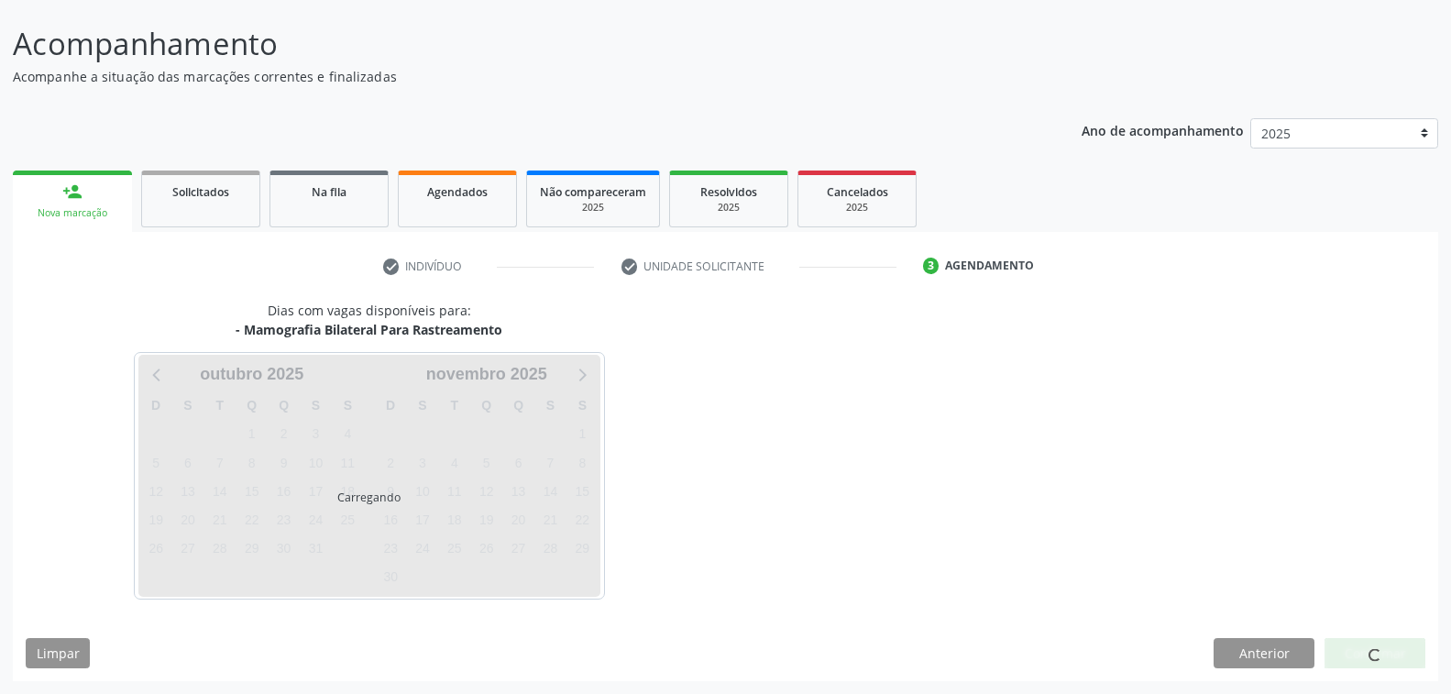
scroll to position [103, 0]
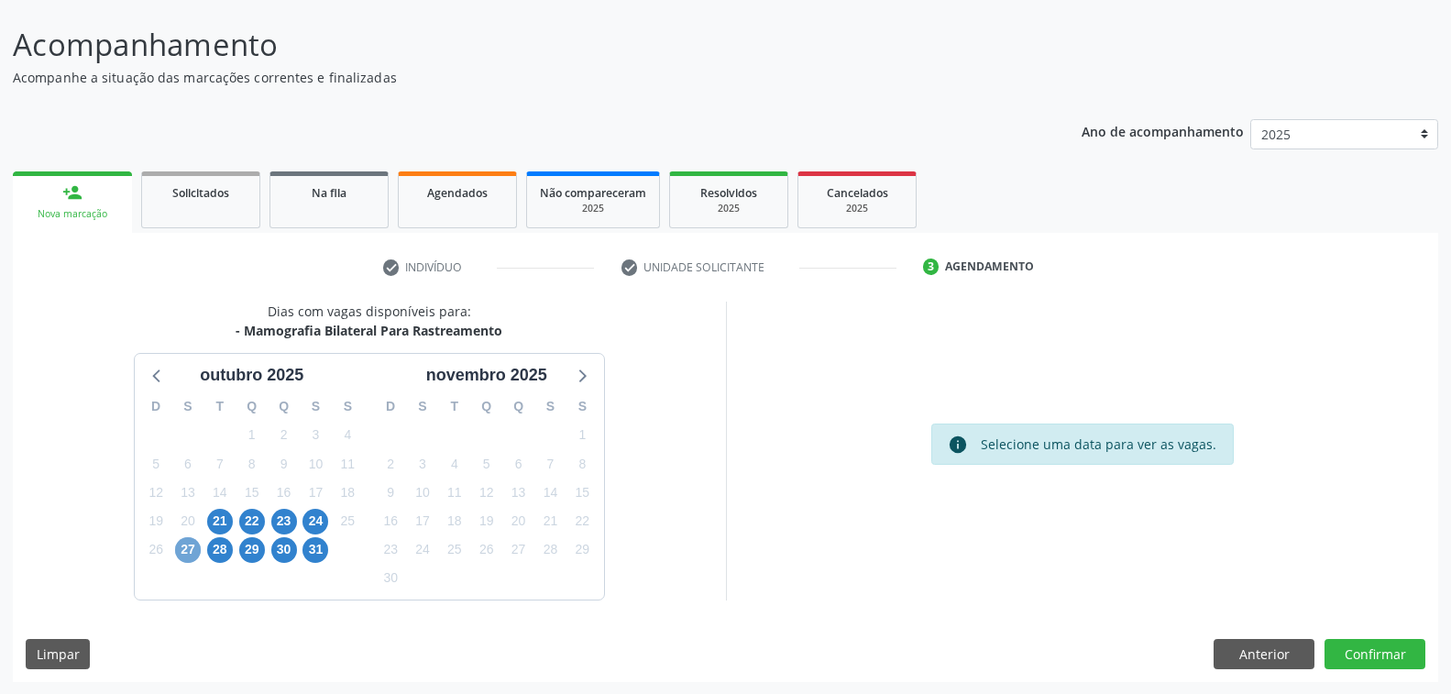
click at [181, 548] on span "27" at bounding box center [188, 550] width 26 height 26
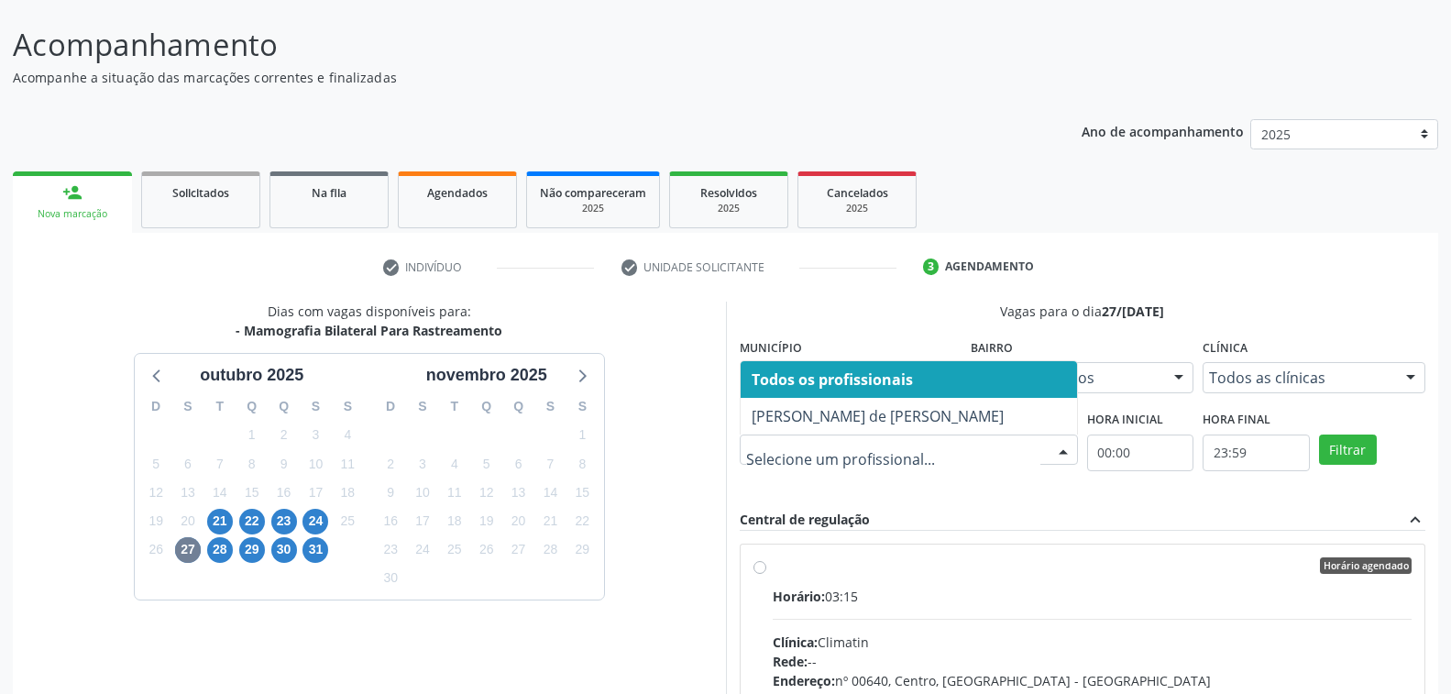
click at [1065, 445] on div at bounding box center [1062, 450] width 27 height 31
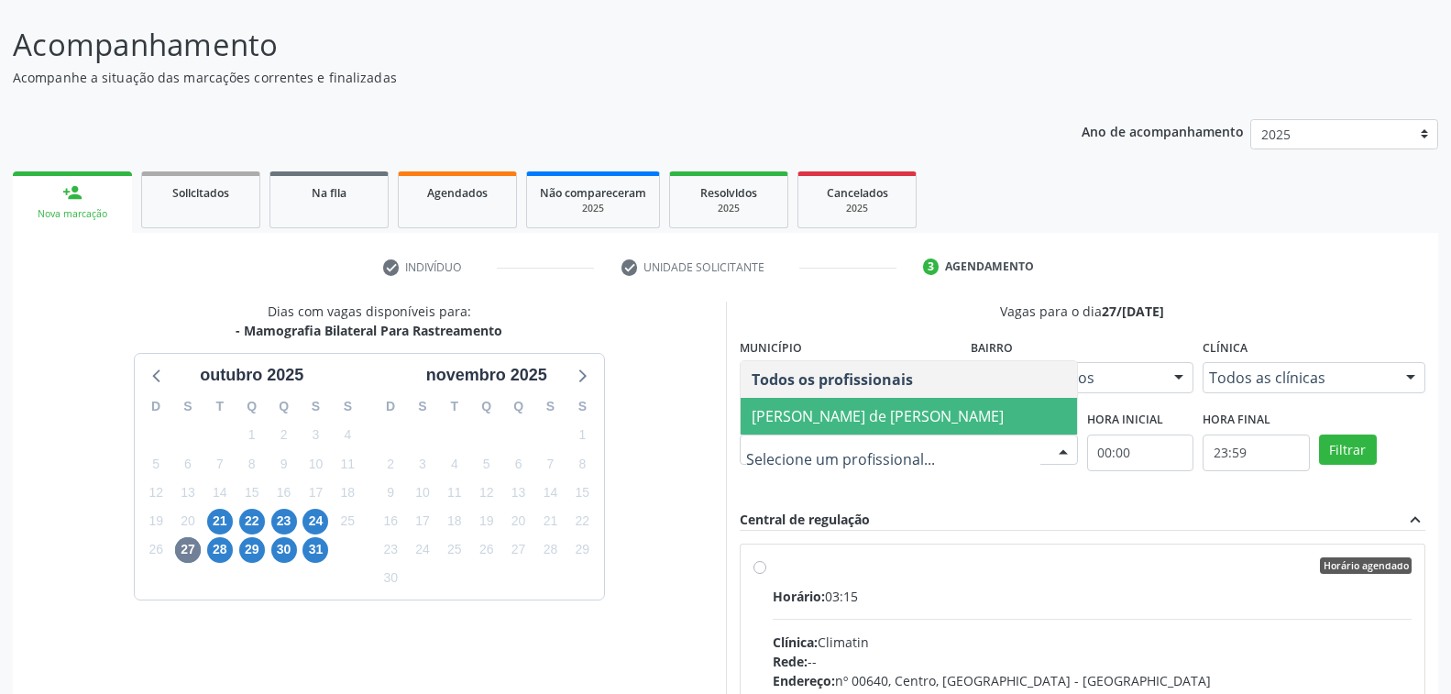
click at [834, 414] on span "[PERSON_NAME] de [PERSON_NAME]" at bounding box center [877, 416] width 252 height 20
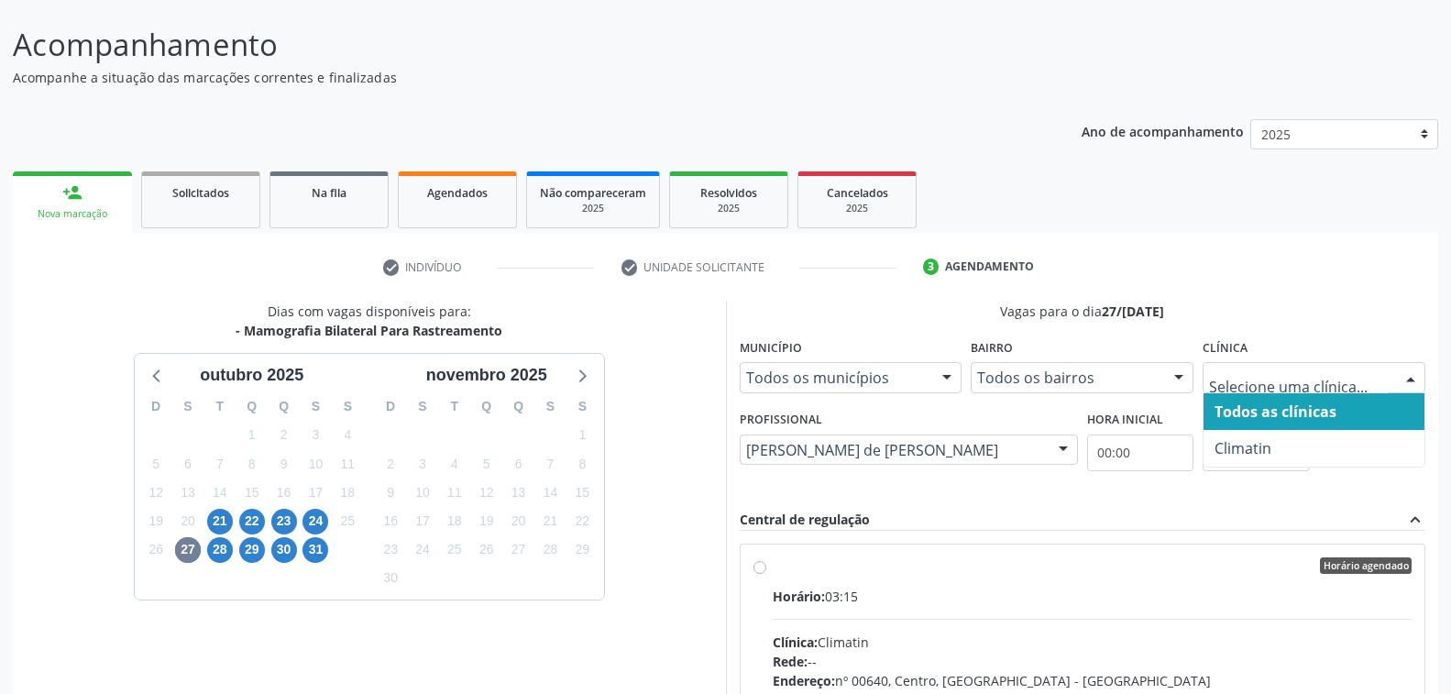
click at [1411, 373] on div at bounding box center [1409, 378] width 27 height 31
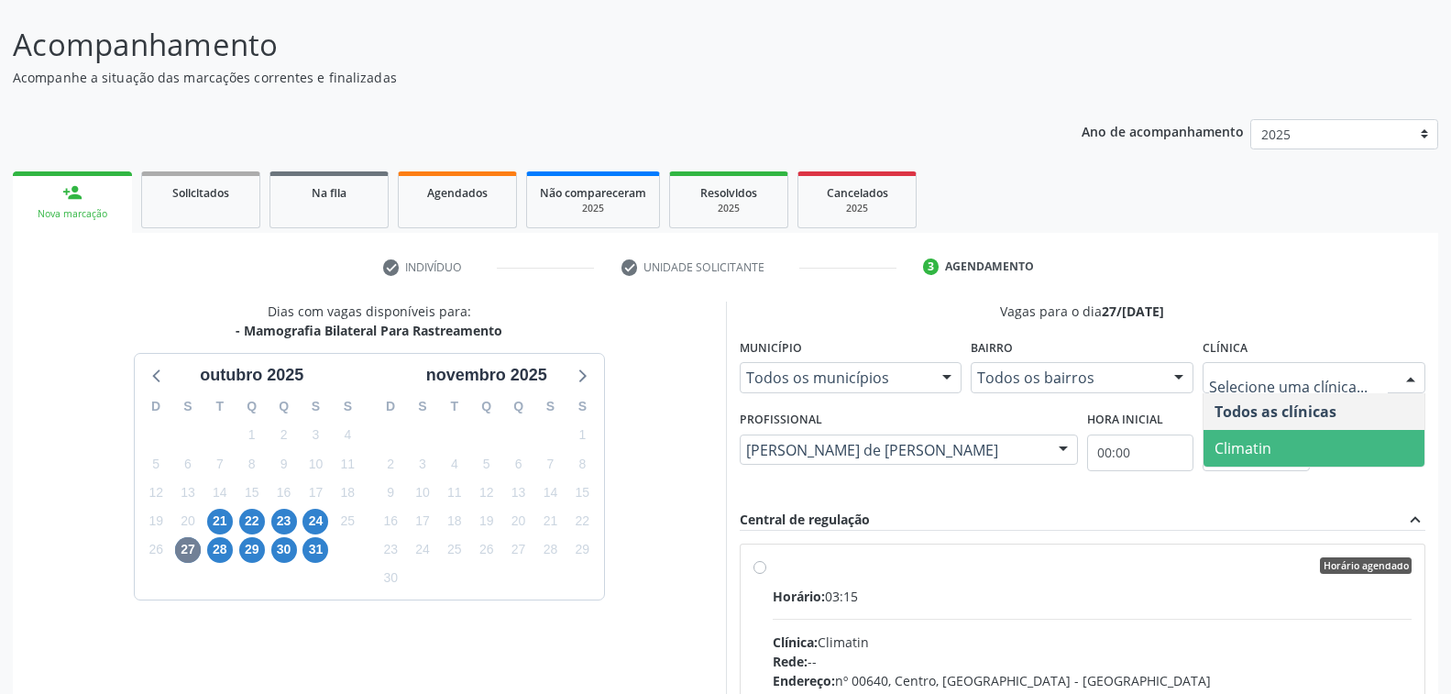
click at [1321, 450] on span "Climatin" at bounding box center [1313, 448] width 221 height 37
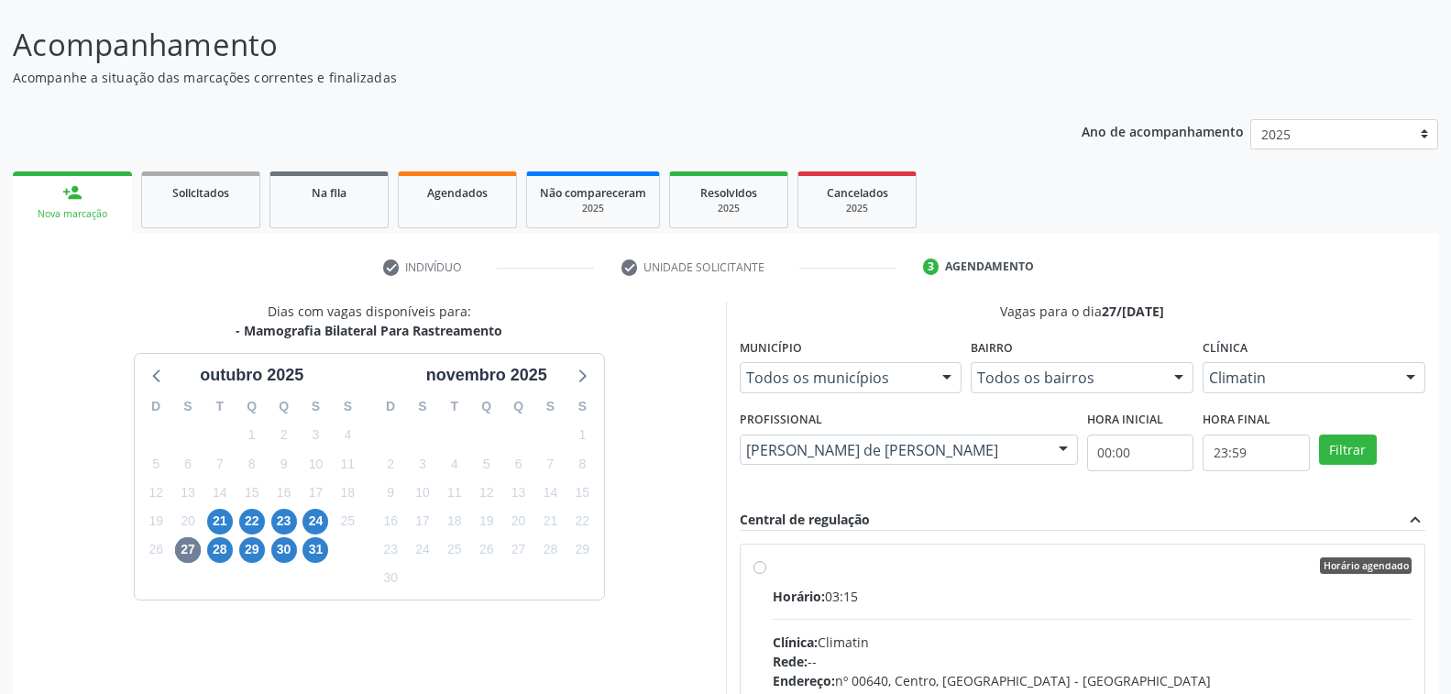
click at [1025, 573] on label "Horário agendado Horário: 03:15 Clínica: Climatin Rede: -- Endereço: nº 00640, …" at bounding box center [1092, 697] width 640 height 281
click at [766, 573] on input "Horário agendado Horário: 03:15 Clínica: Climatin Rede: -- Endereço: nº 00640, …" at bounding box center [759, 565] width 13 height 16
radio input "true"
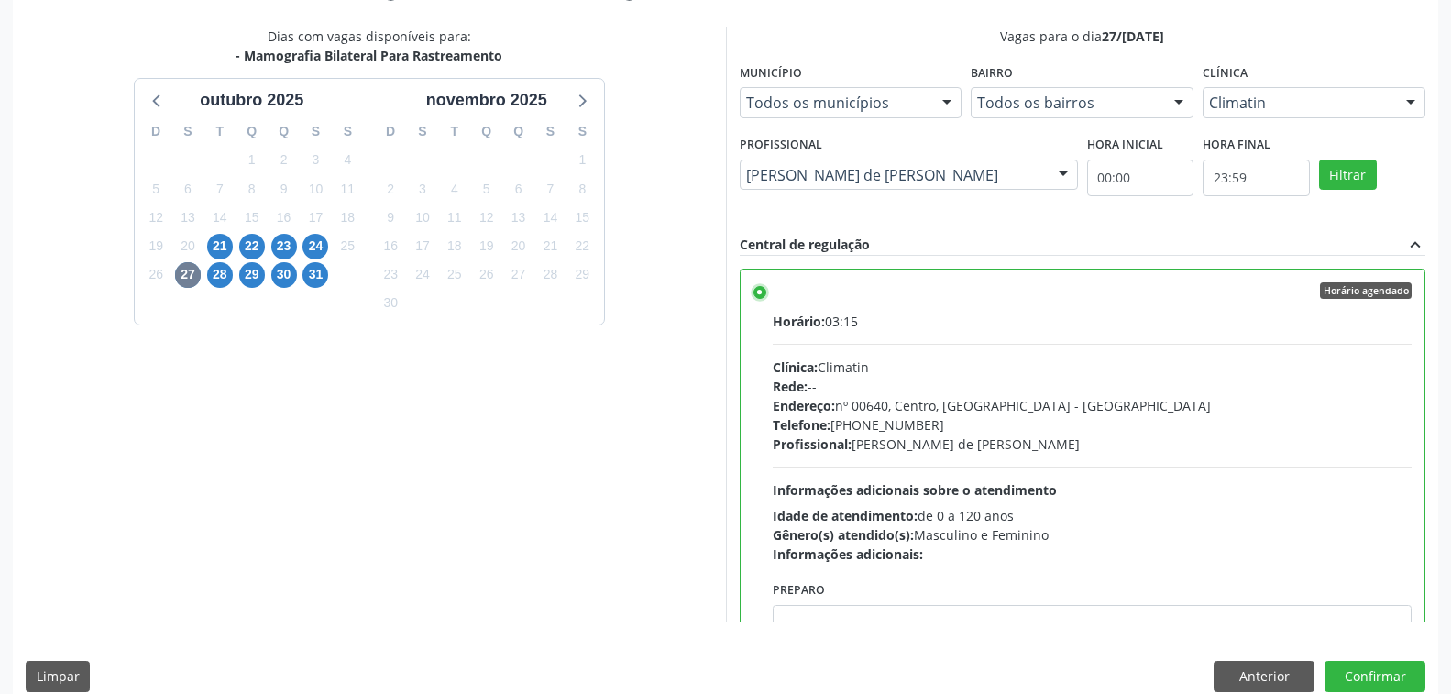
scroll to position [400, 0]
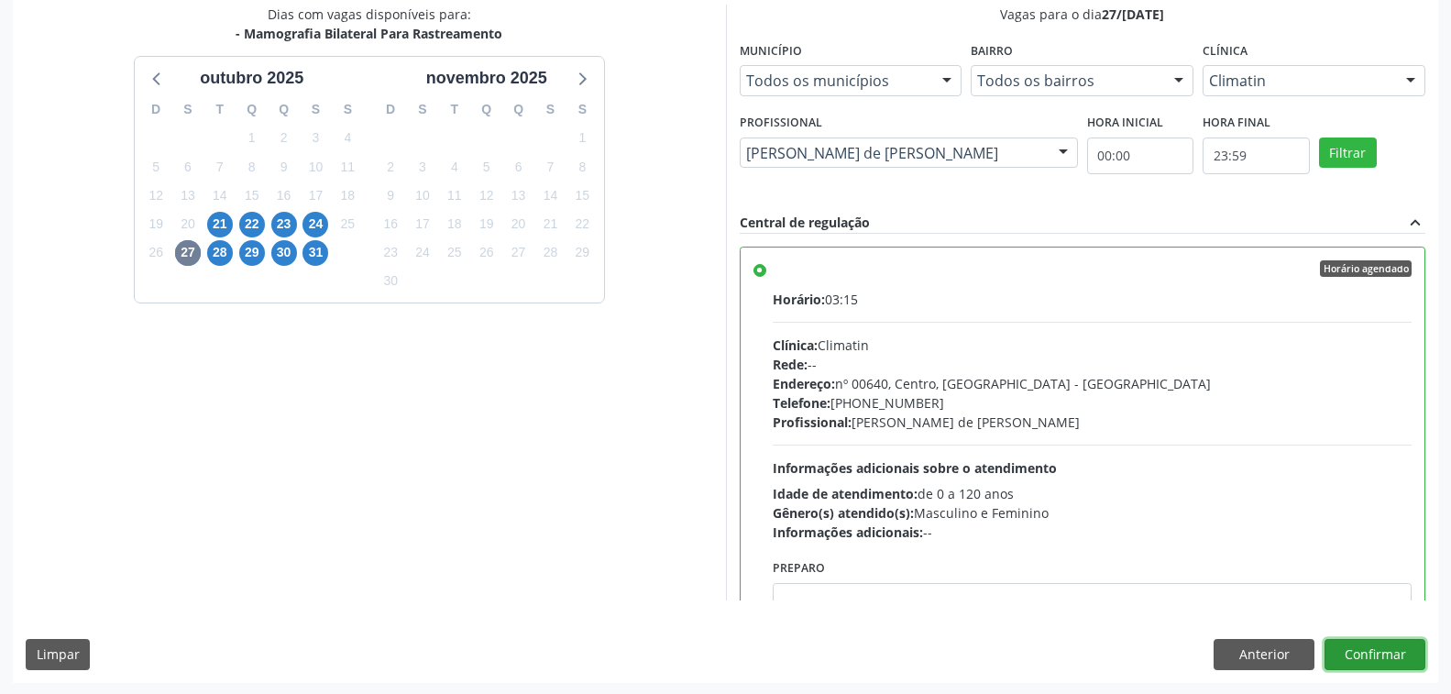
click at [1358, 648] on button "Confirmar" at bounding box center [1374, 654] width 101 height 31
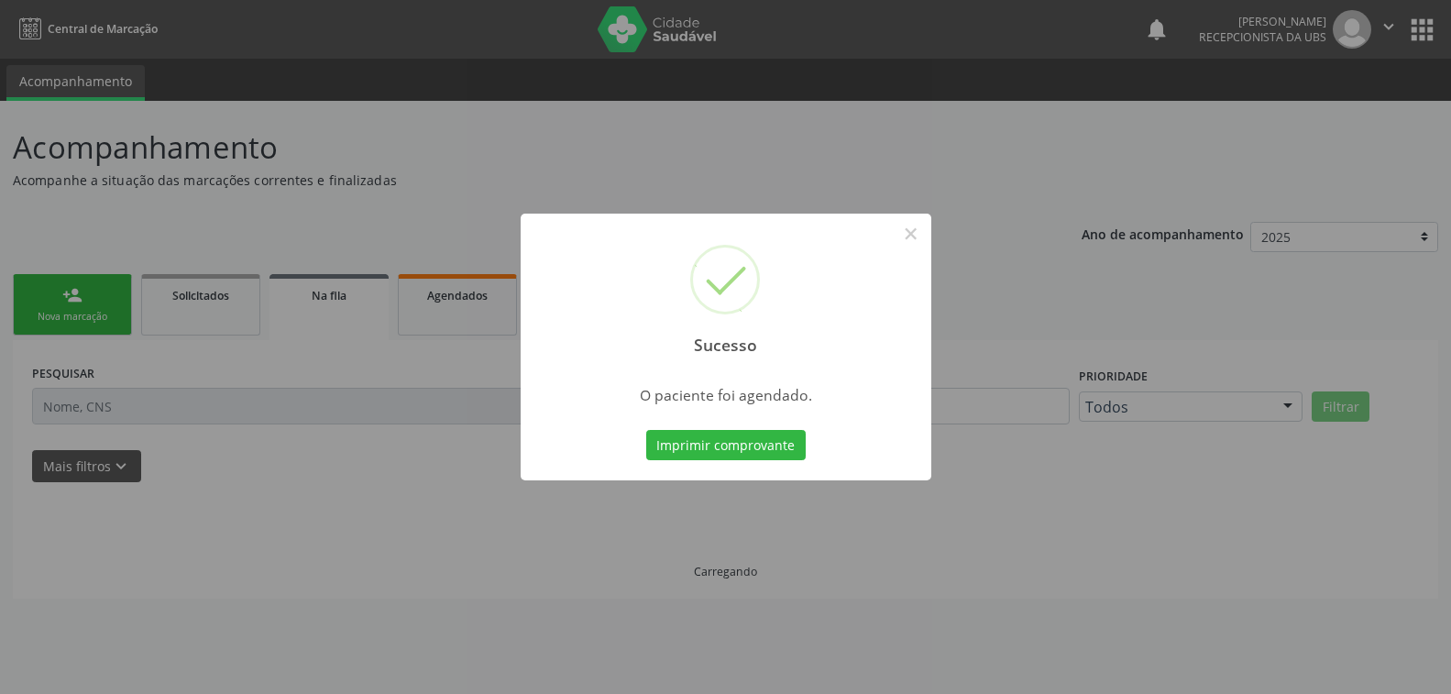
scroll to position [0, 0]
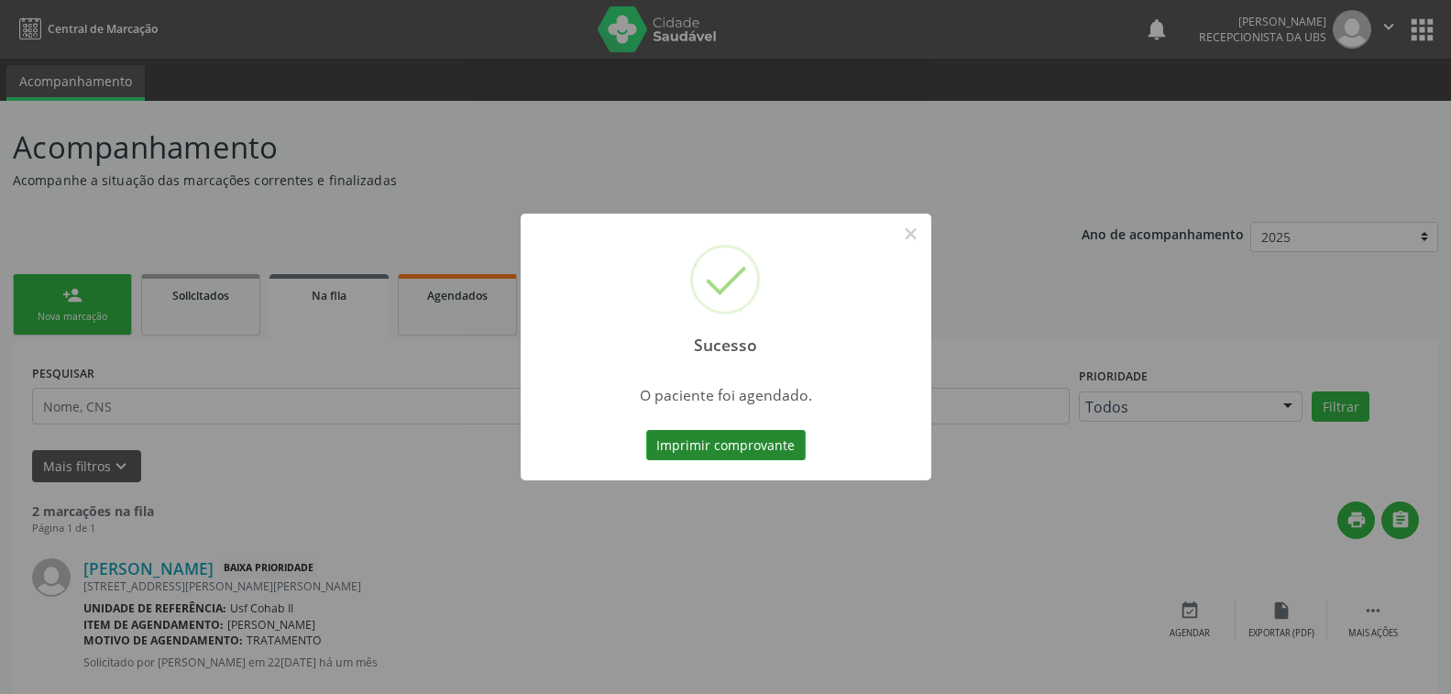
click at [742, 450] on button "Imprimir comprovante" at bounding box center [725, 445] width 159 height 31
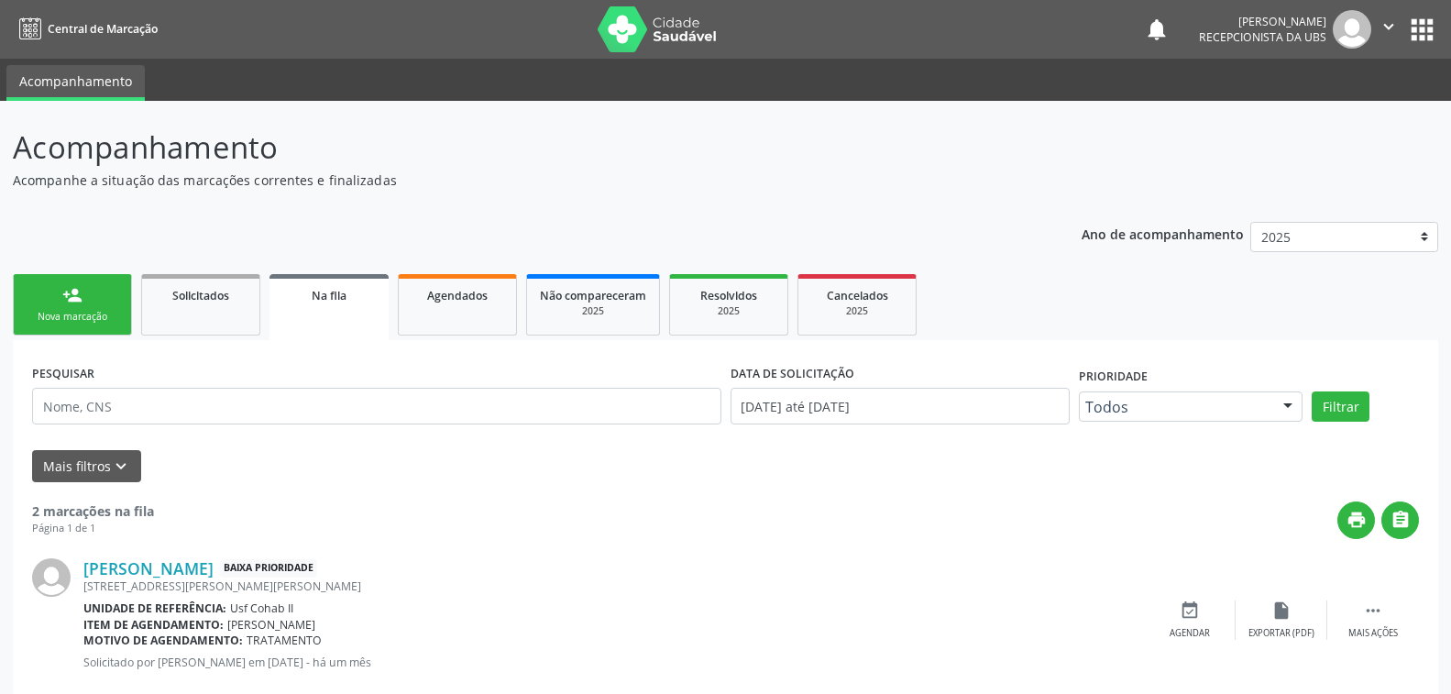
click at [93, 294] on link "person_add Nova marcação" at bounding box center [72, 304] width 119 height 61
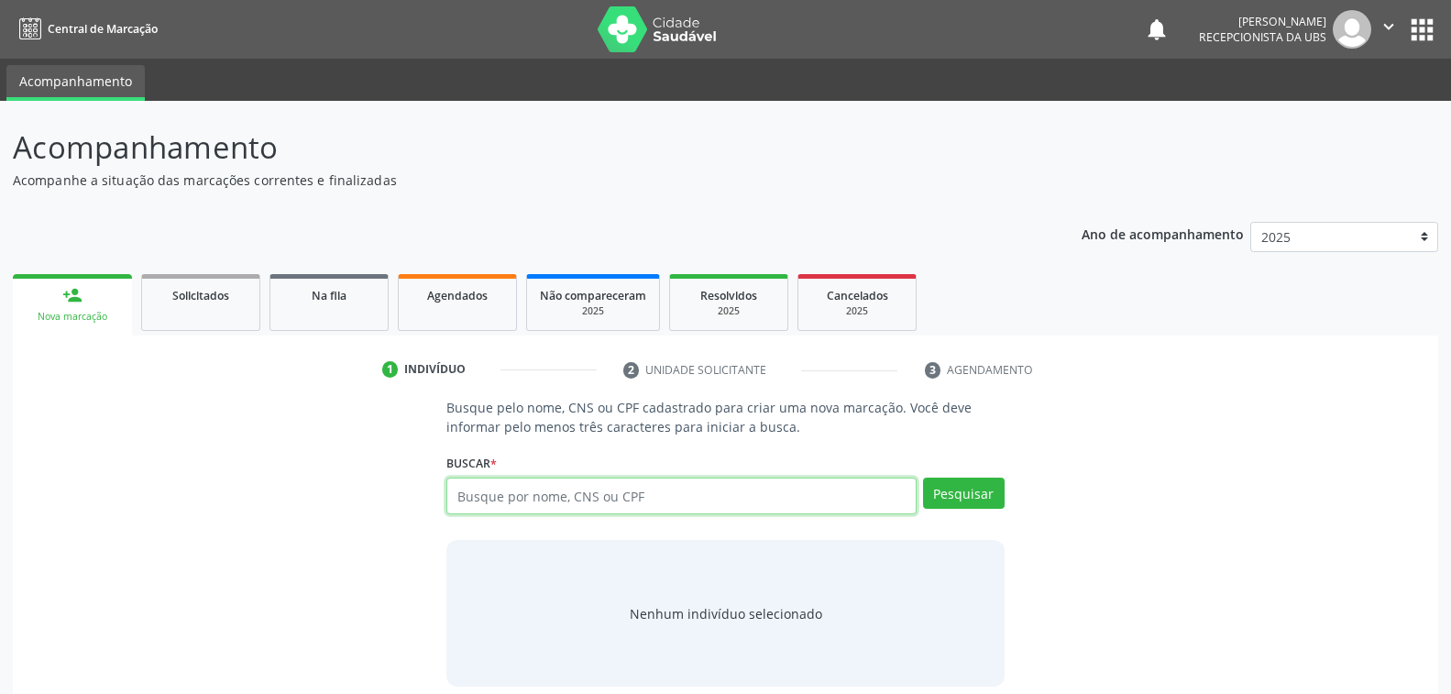
click at [685, 496] on input "text" at bounding box center [680, 495] width 469 height 37
type input "701806251250173"
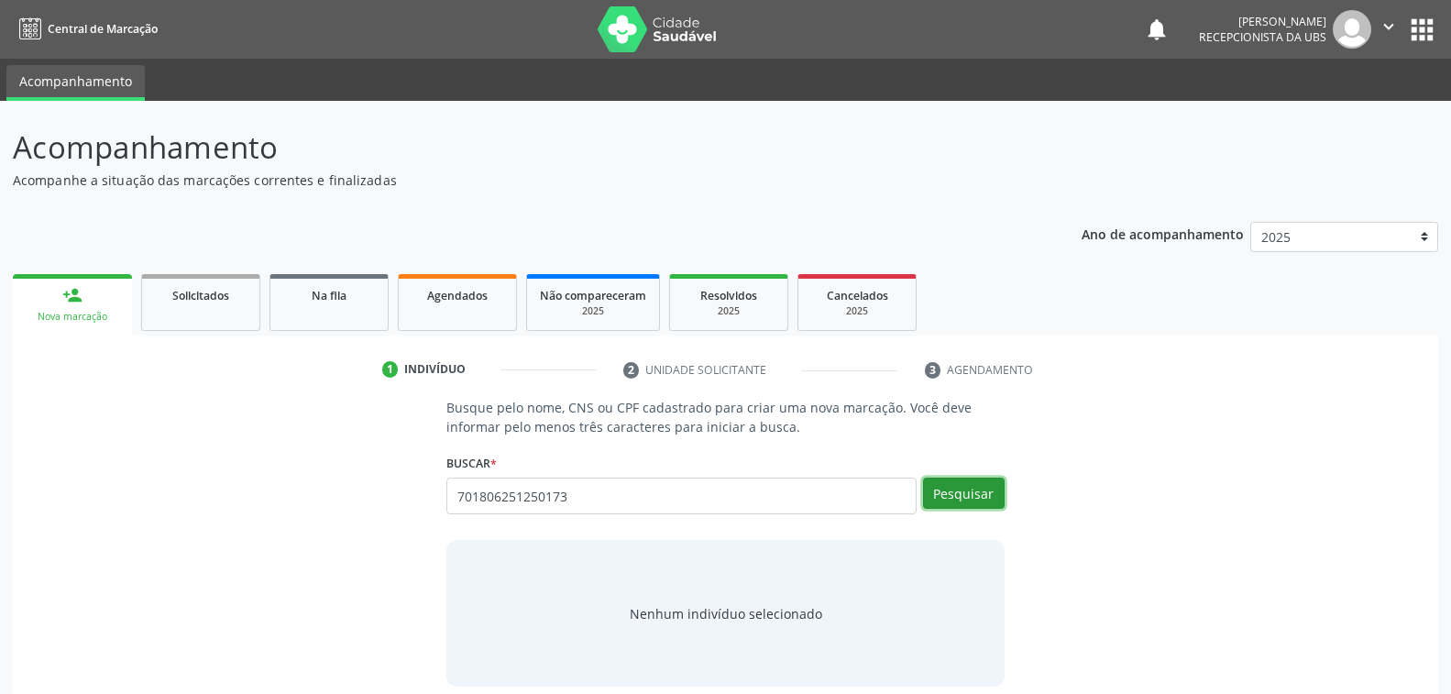
click at [958, 493] on button "Pesquisar" at bounding box center [964, 492] width 82 height 31
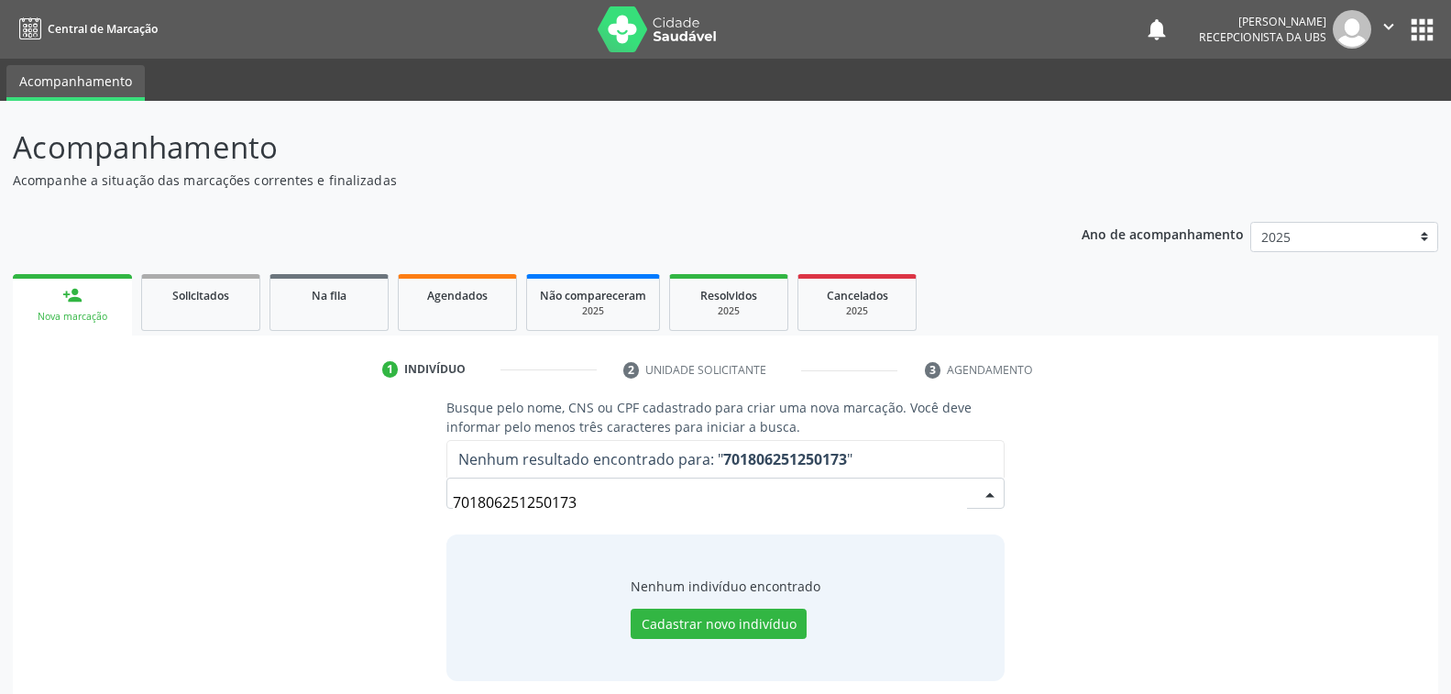
click at [605, 505] on input "701806251250173" at bounding box center [709, 502] width 513 height 37
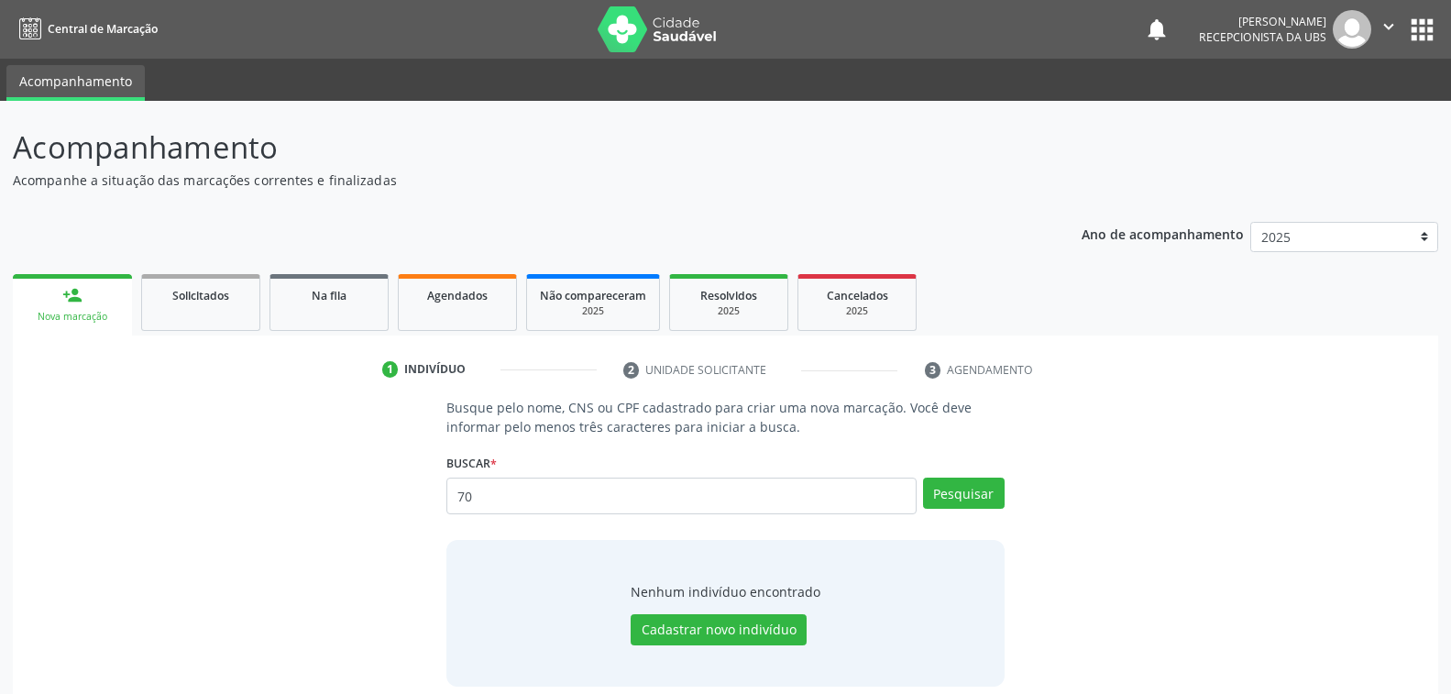
type input "7"
type input "MARIA DE LURDES FERREIRA LIMA"
click at [985, 483] on button "Pesquisar" at bounding box center [964, 492] width 82 height 31
click at [968, 495] on button "Pesquisar" at bounding box center [964, 492] width 82 height 31
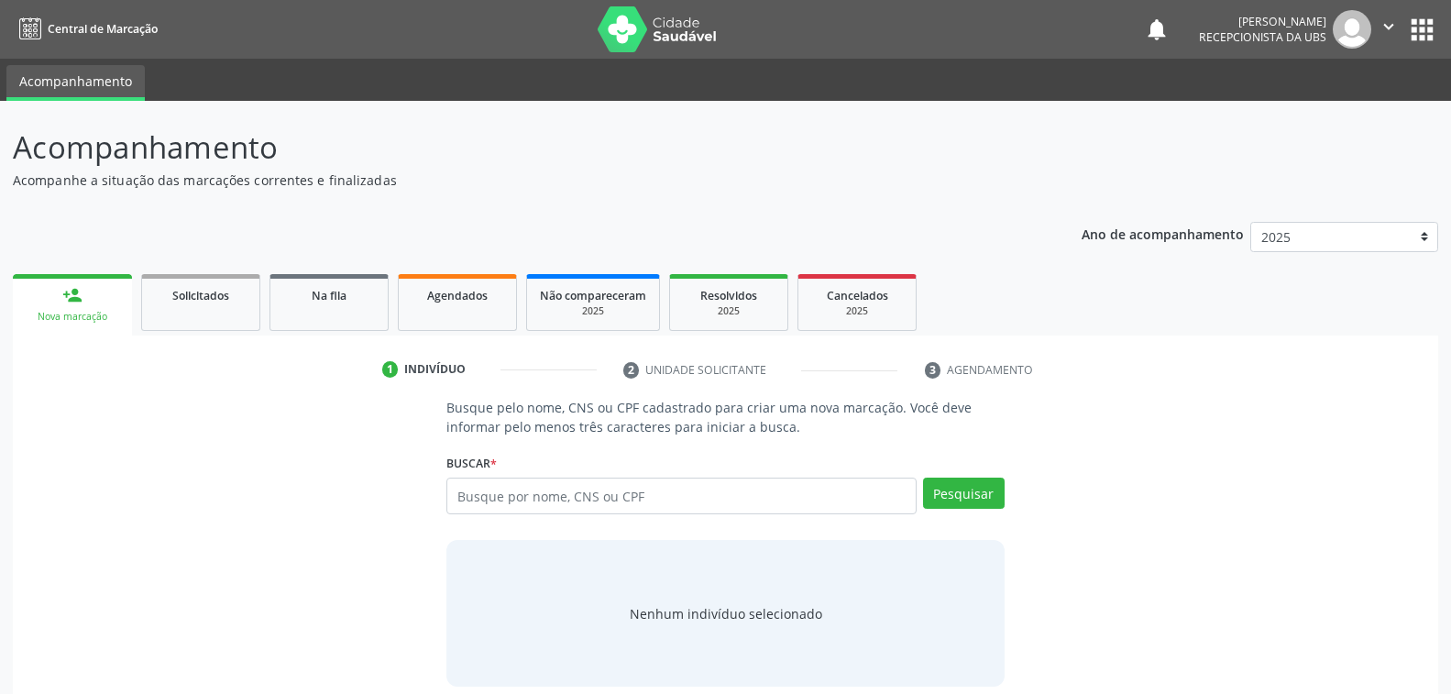
click at [49, 308] on link "person_add Nova marcação" at bounding box center [72, 304] width 119 height 61
click at [648, 495] on input "text" at bounding box center [680, 495] width 469 height 37
click at [965, 485] on button "Pesquisar" at bounding box center [964, 492] width 82 height 31
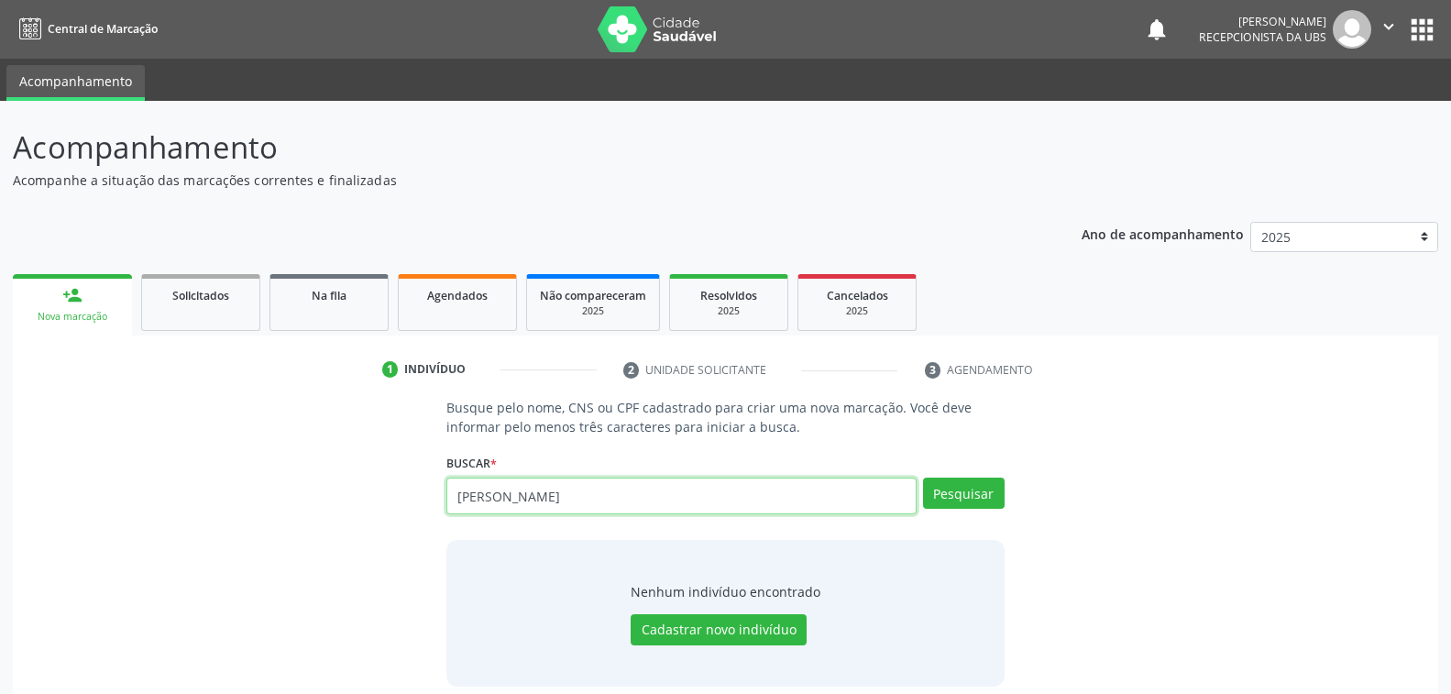
click at [682, 494] on input "[PERSON_NAME]" at bounding box center [680, 495] width 469 height 37
type input "M"
type input "701806251250173"
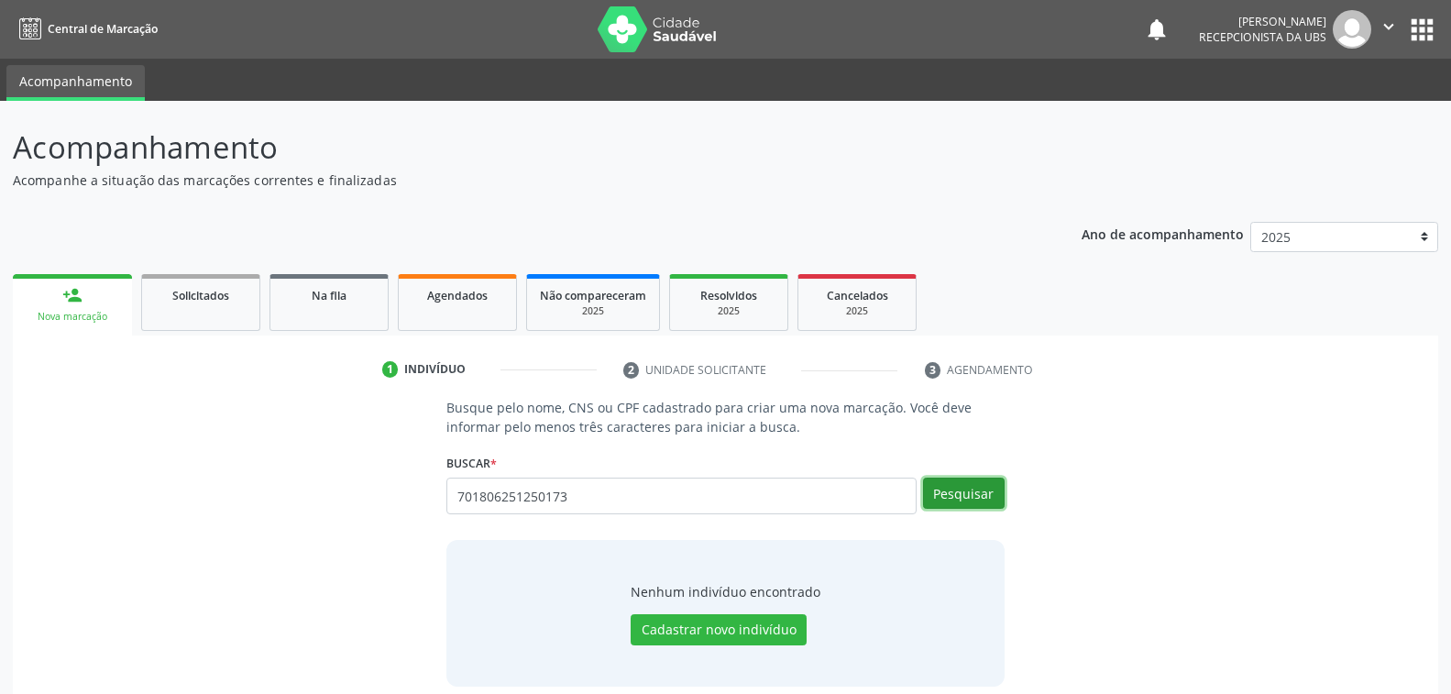
click at [961, 492] on button "Pesquisar" at bounding box center [964, 492] width 82 height 31
type input "701806251250173"
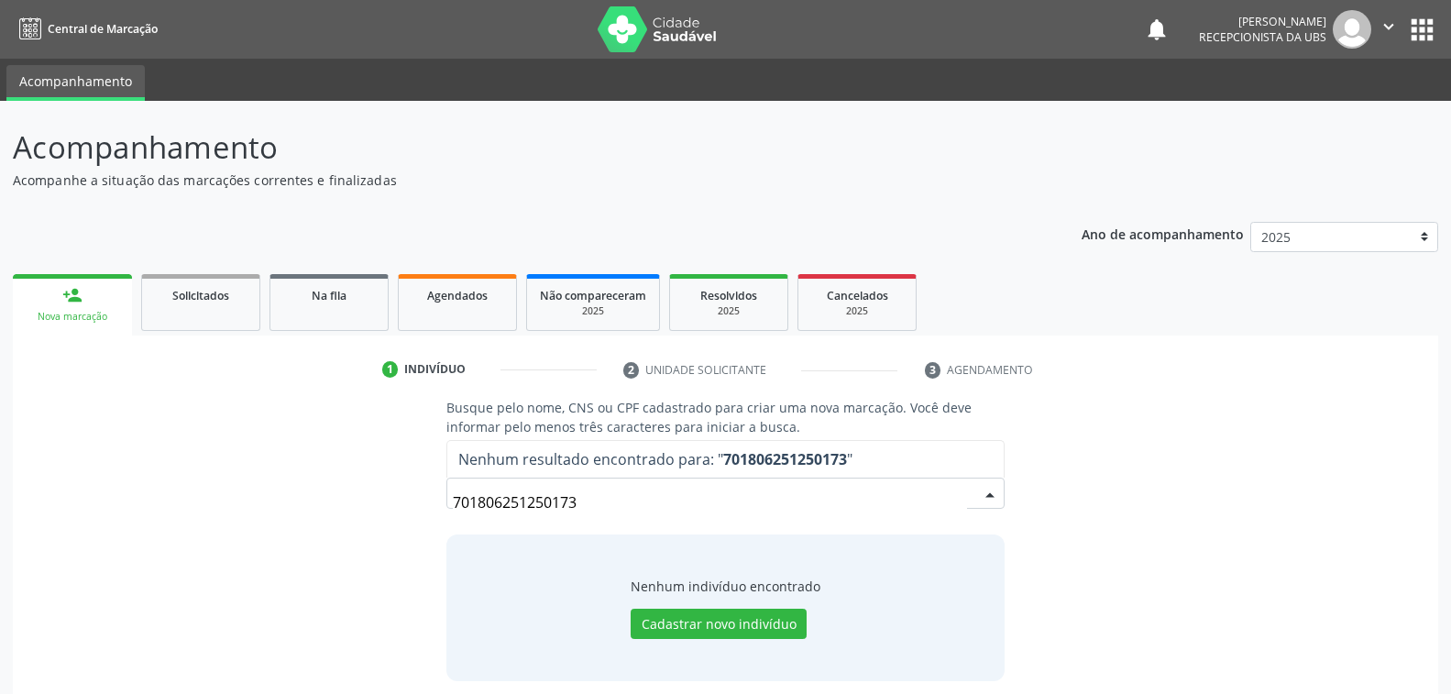
click at [989, 553] on div "Nenhum indivíduo encontrado Cadastrar novo indivíduo" at bounding box center [724, 607] width 557 height 147
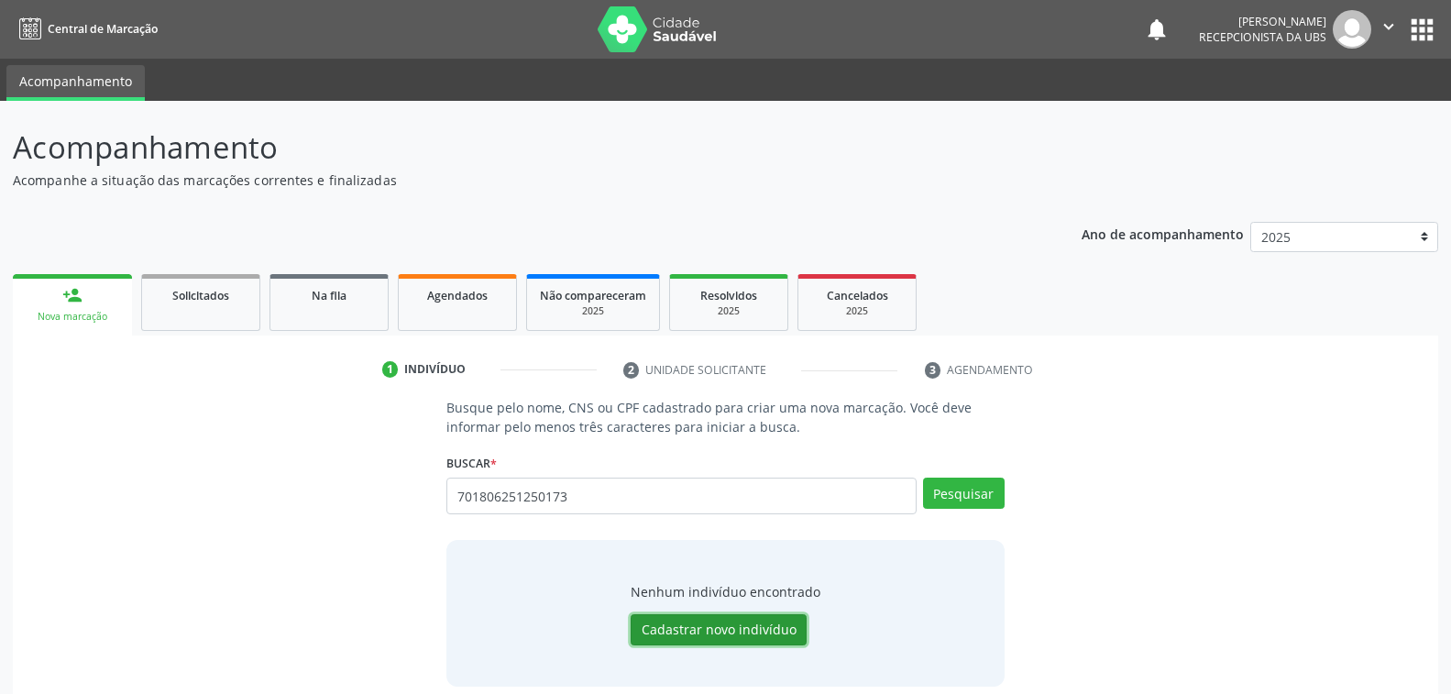
click at [697, 629] on button "Cadastrar novo indivíduo" at bounding box center [718, 629] width 176 height 31
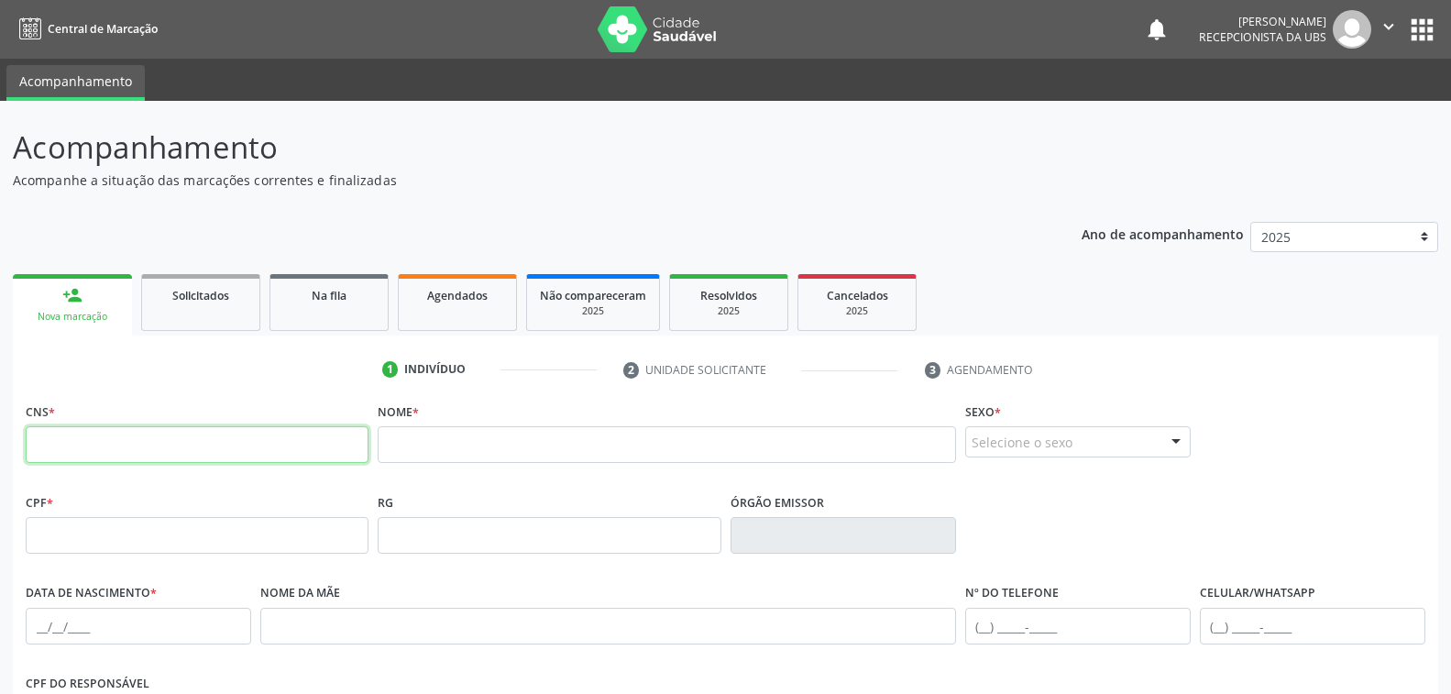
click at [137, 440] on input "text" at bounding box center [197, 444] width 343 height 37
type input "701 8062 5125 0173"
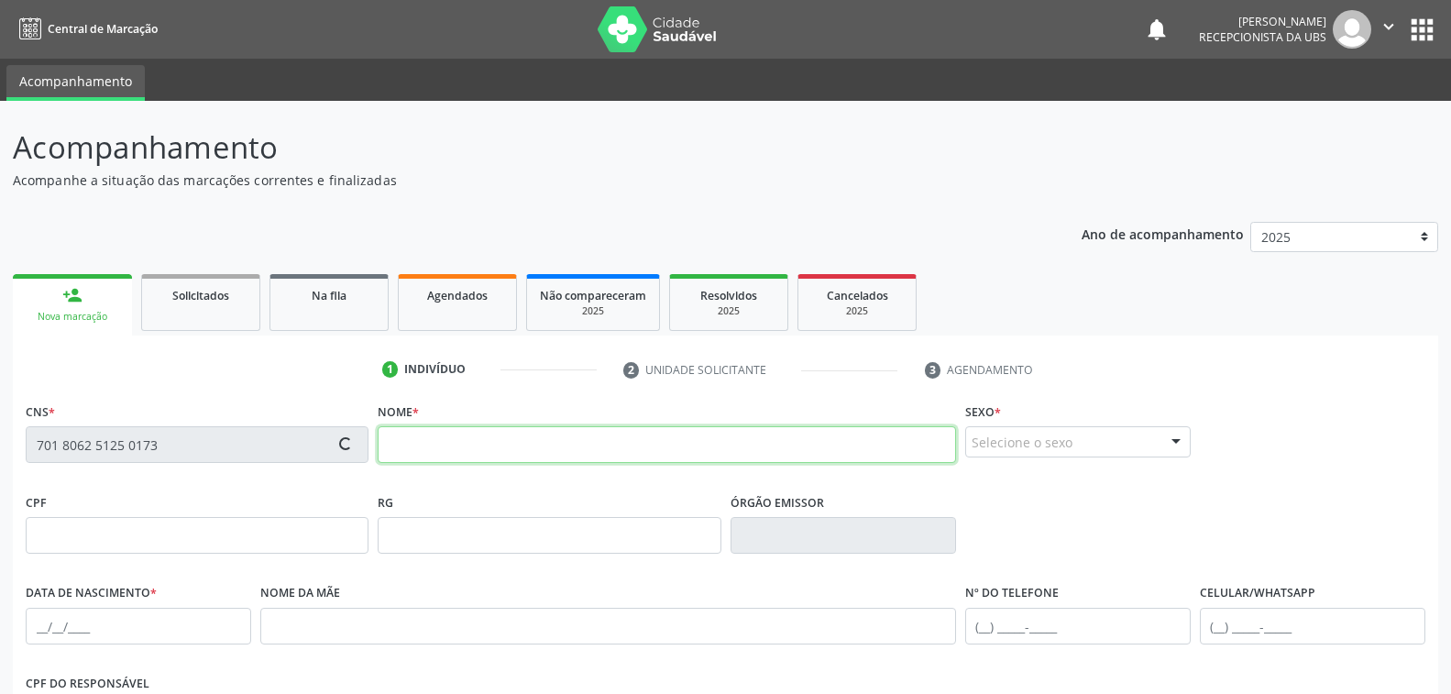
click at [421, 443] on input "text" at bounding box center [666, 444] width 577 height 37
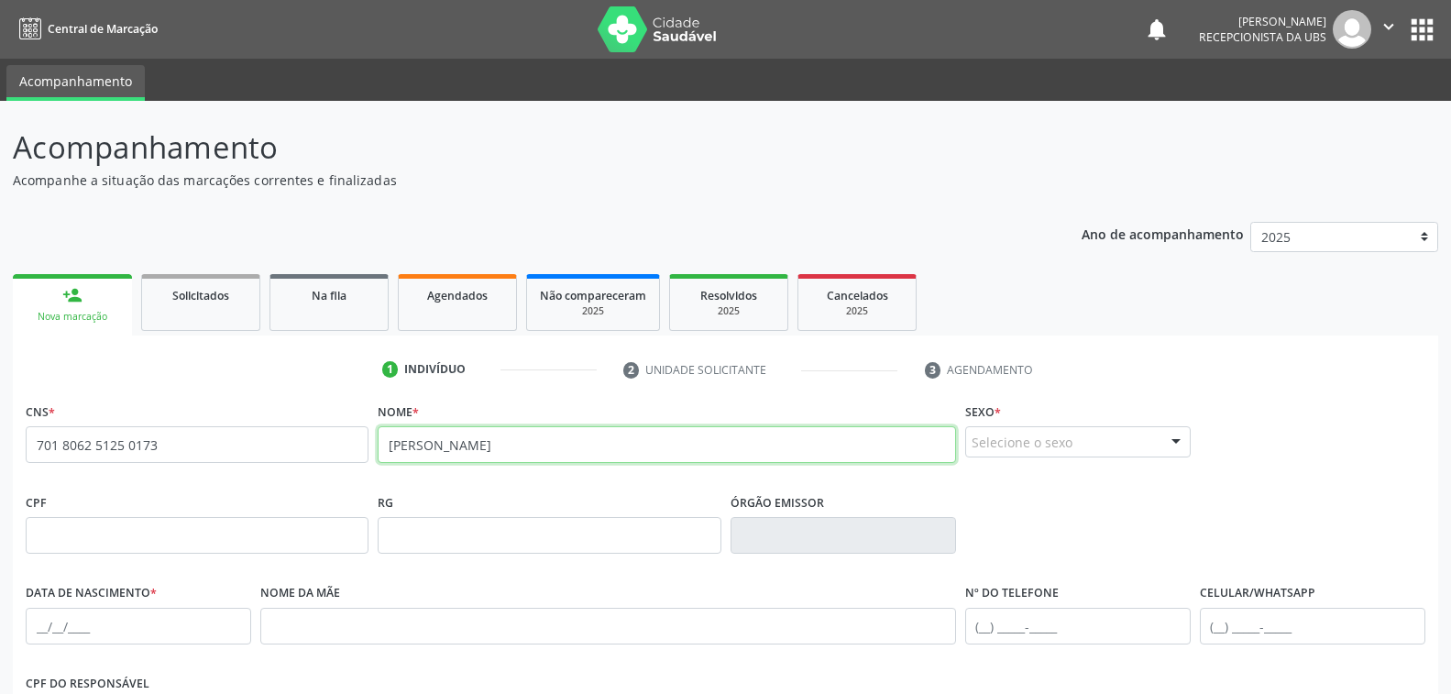
type input "[PERSON_NAME]"
click at [53, 624] on input "text" at bounding box center [138, 626] width 225 height 37
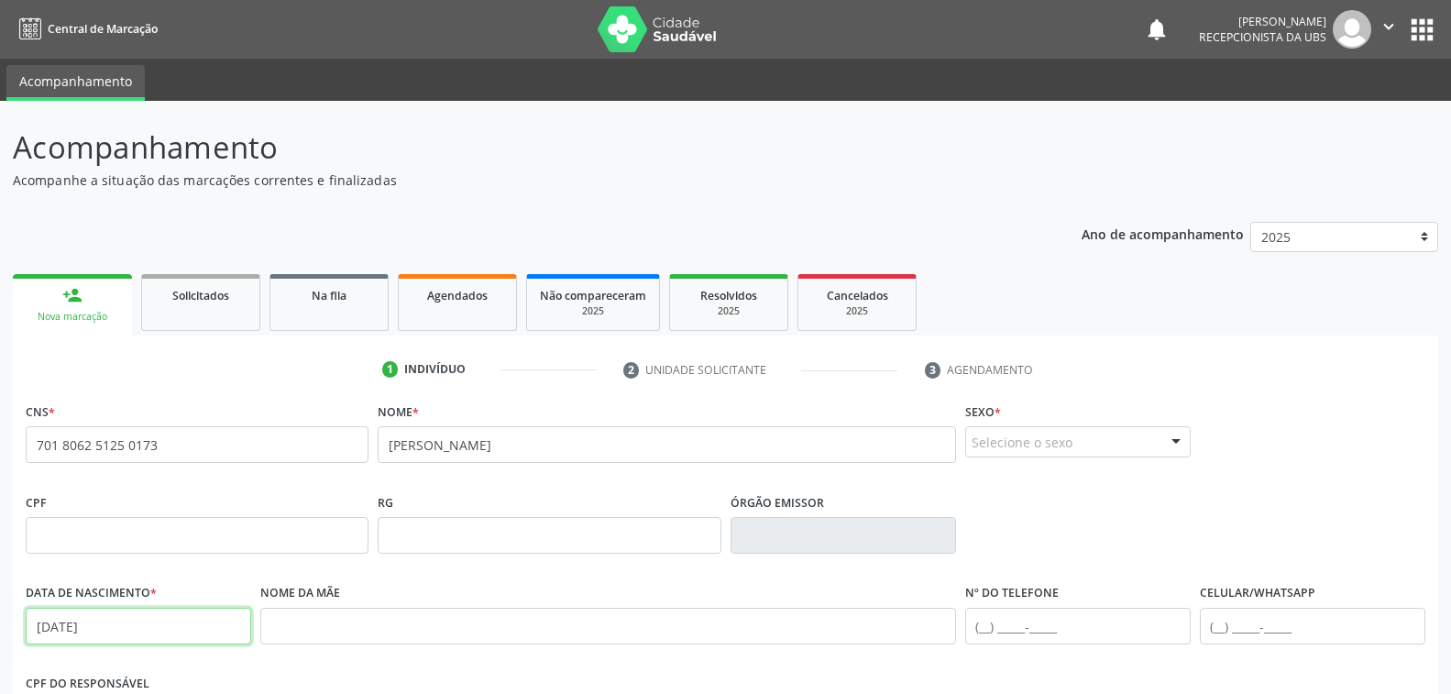
type input "[DATE]"
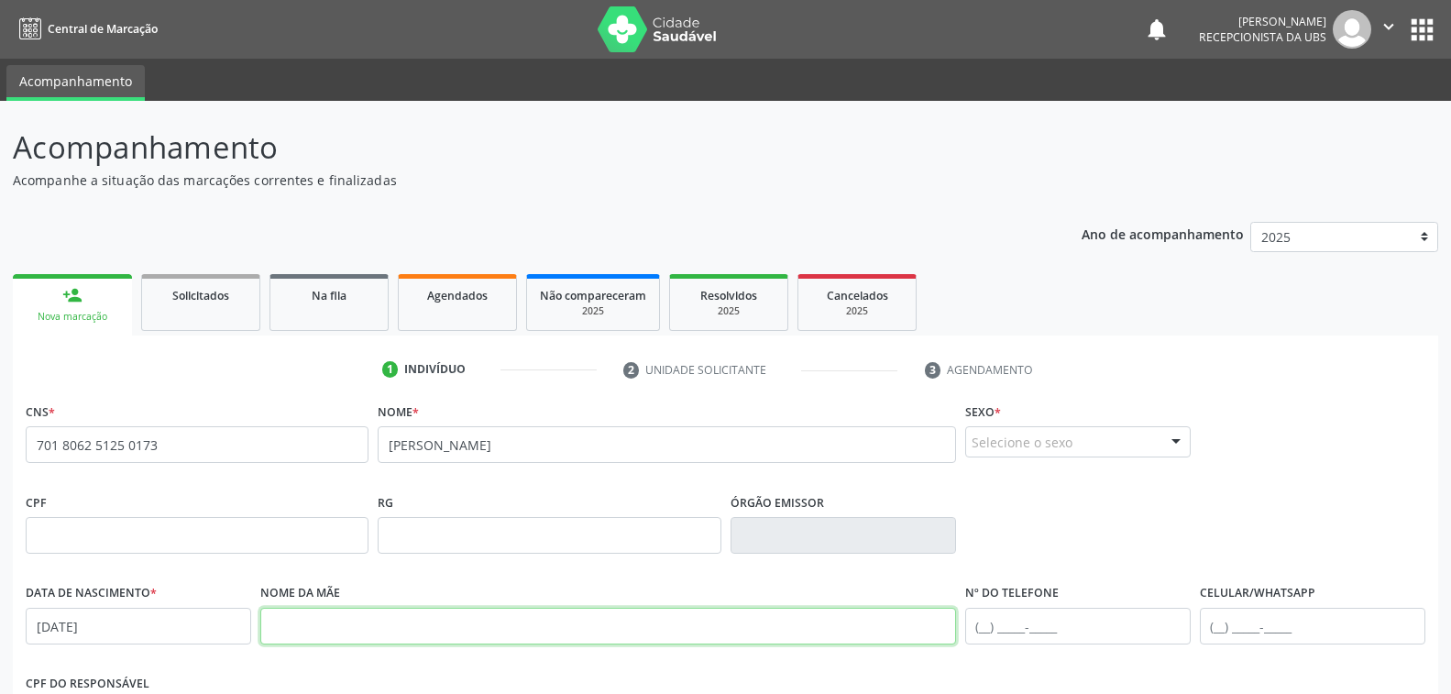
click at [328, 621] on input "text" at bounding box center [607, 626] width 695 height 37
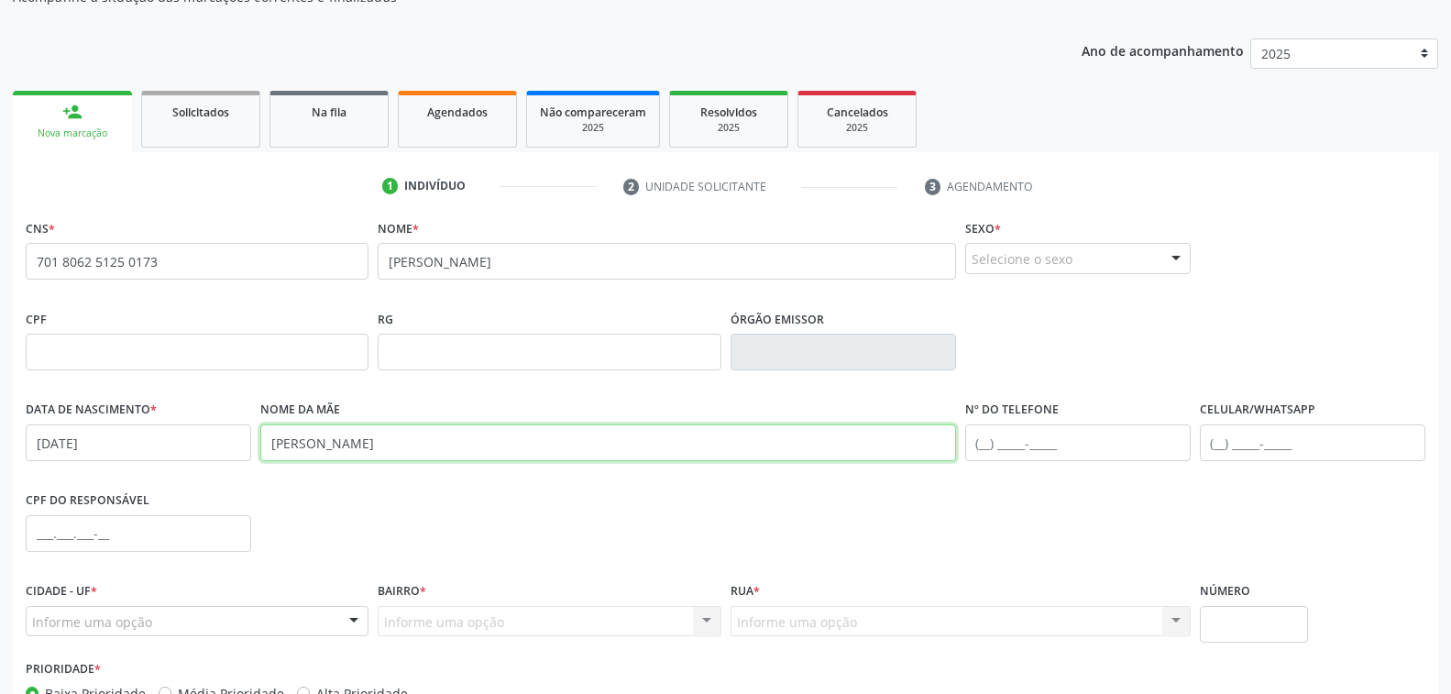
scroll to position [275, 0]
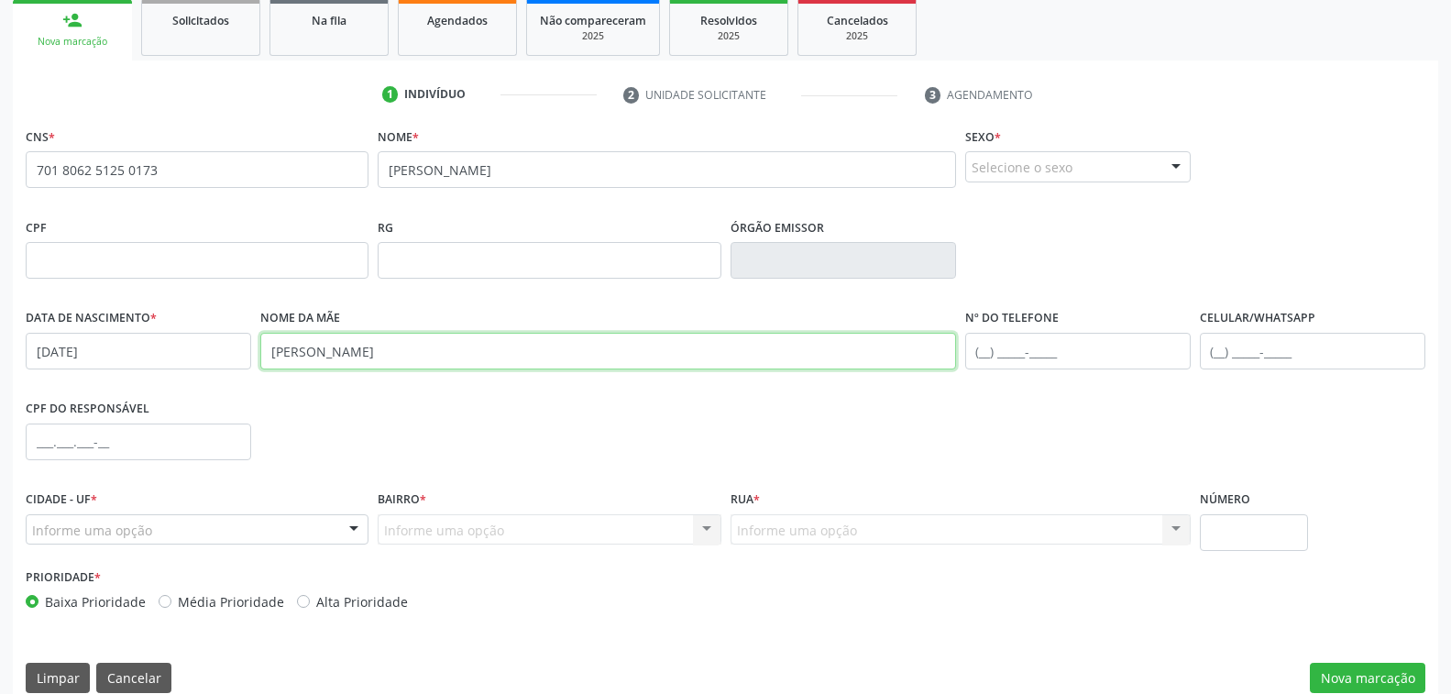
type input "[PERSON_NAME]"
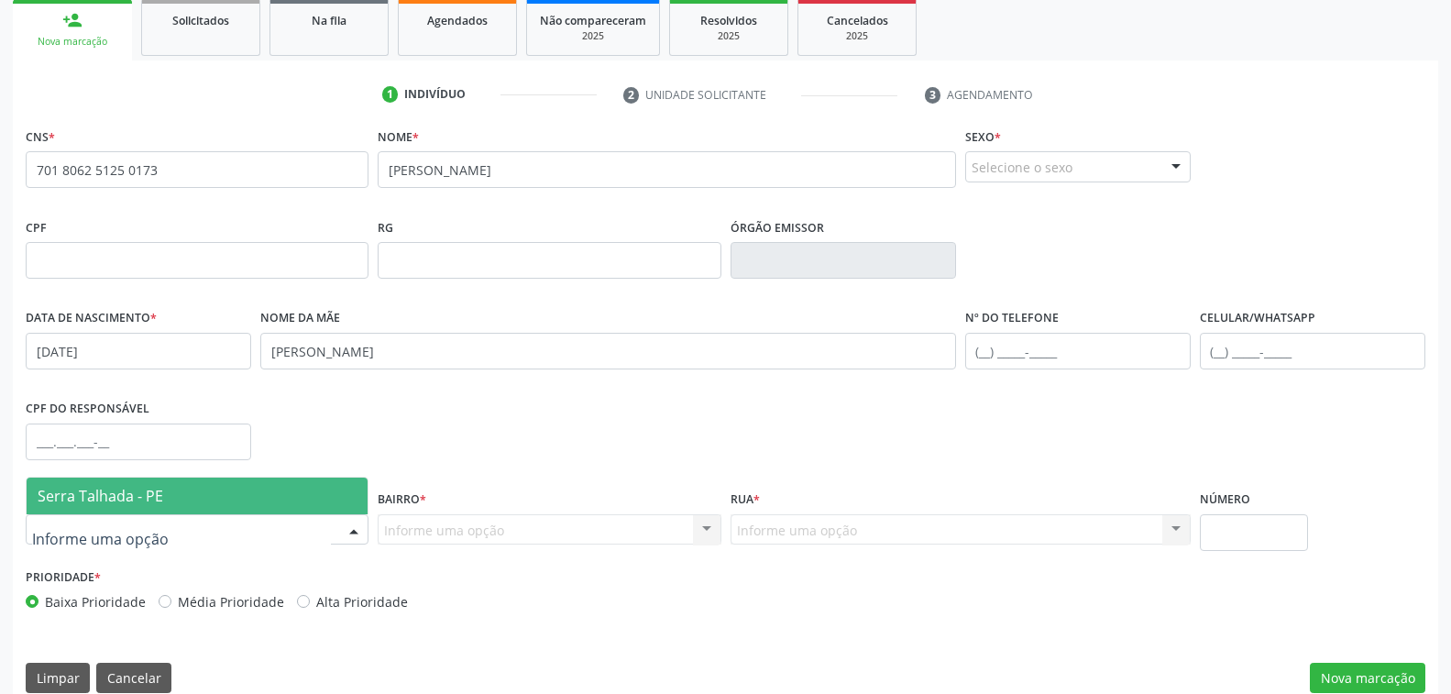
click at [354, 531] on div at bounding box center [353, 530] width 27 height 31
click at [180, 495] on span "Serra Talhada - PE" at bounding box center [197, 495] width 341 height 37
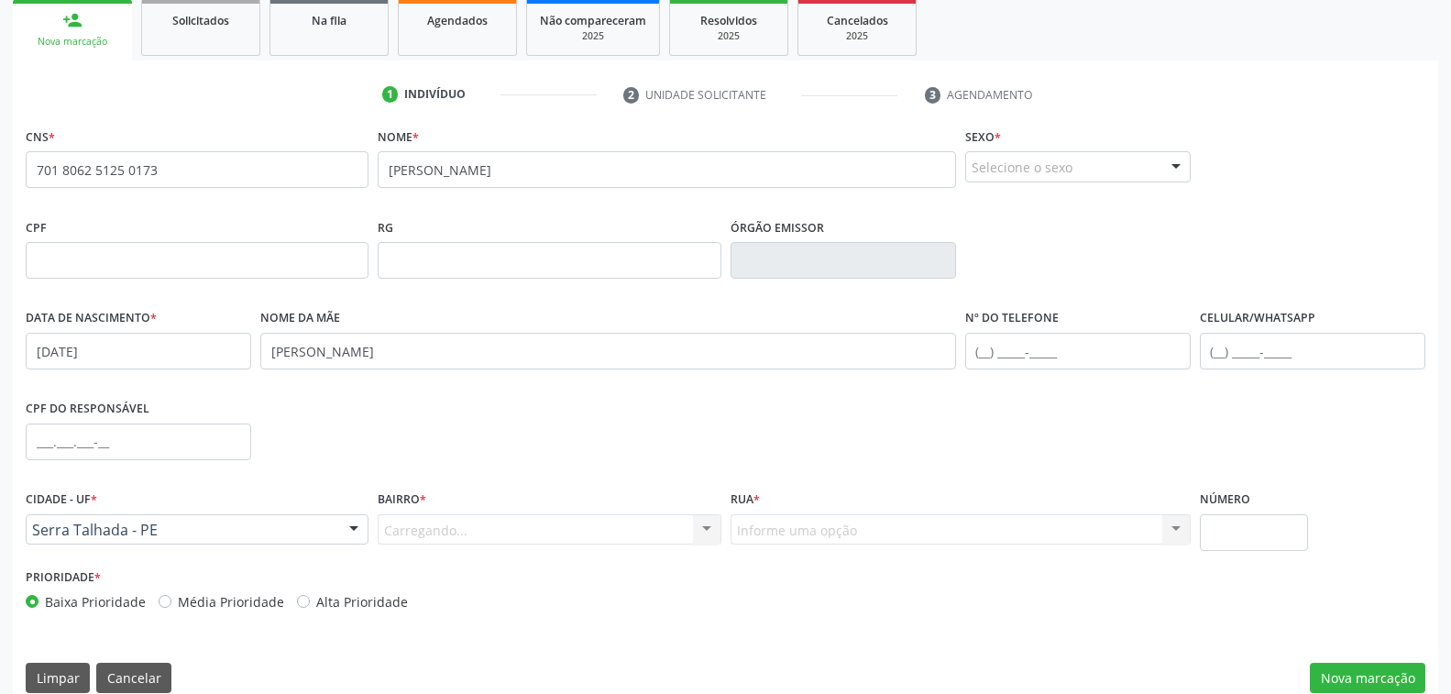
click at [415, 530] on div "Carregando... Nenhum resultado encontrado para: " " Nenhuma opção encontrada. D…" at bounding box center [549, 529] width 343 height 31
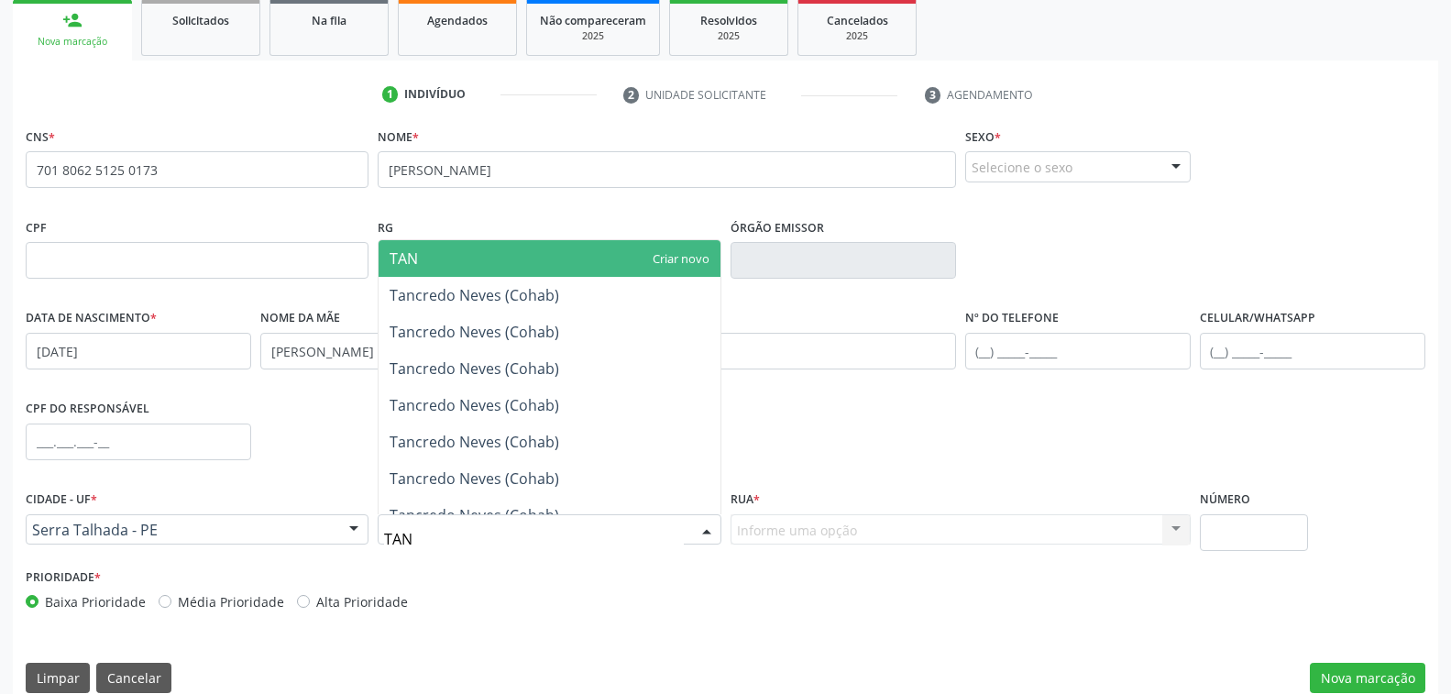
type input "TANC"
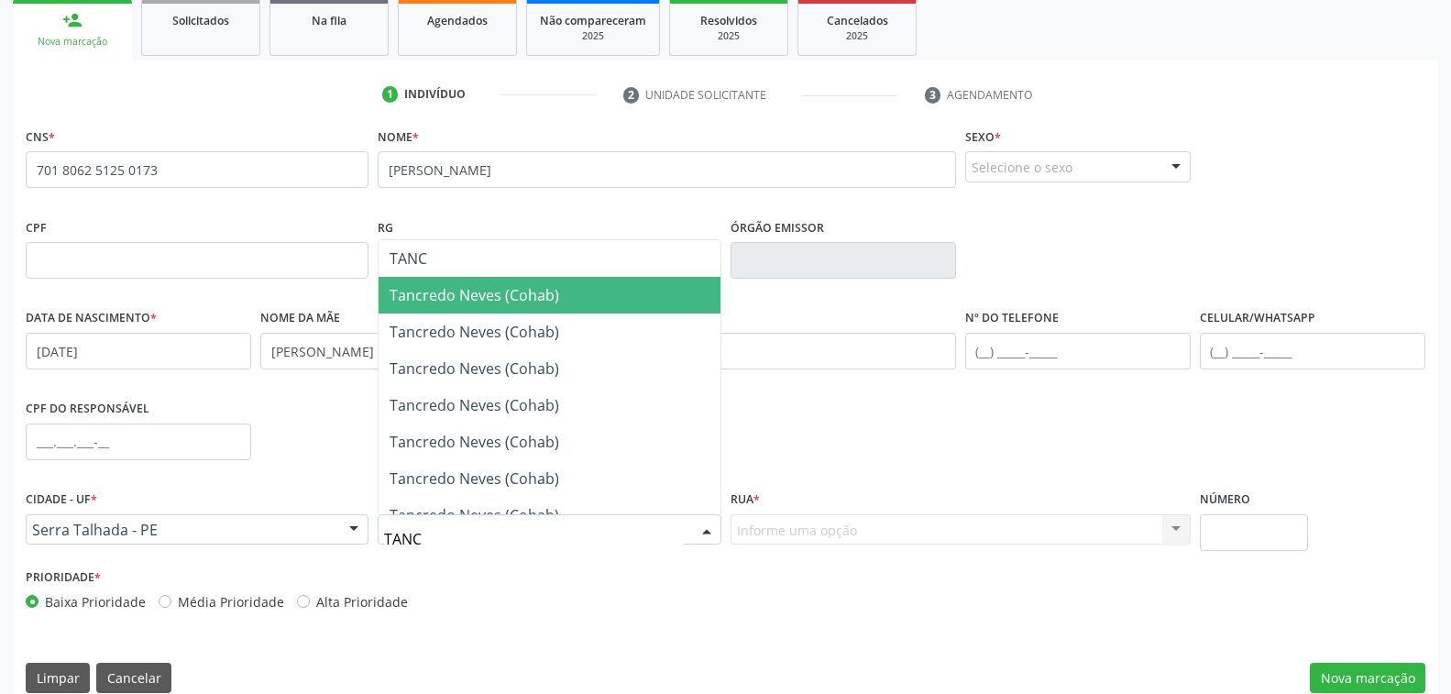
click at [473, 292] on span "Tancredo Neves (Cohab)" at bounding box center [474, 295] width 170 height 20
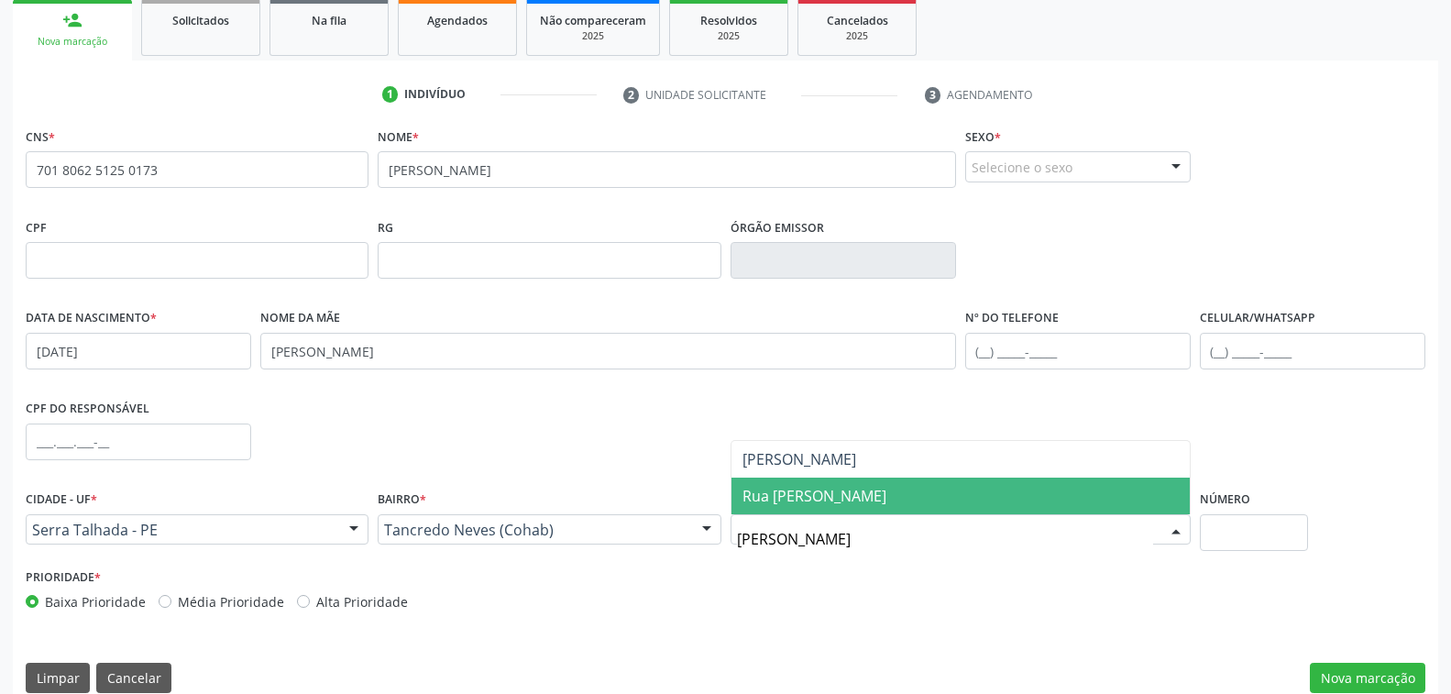
type input "[PERSON_NAME]"
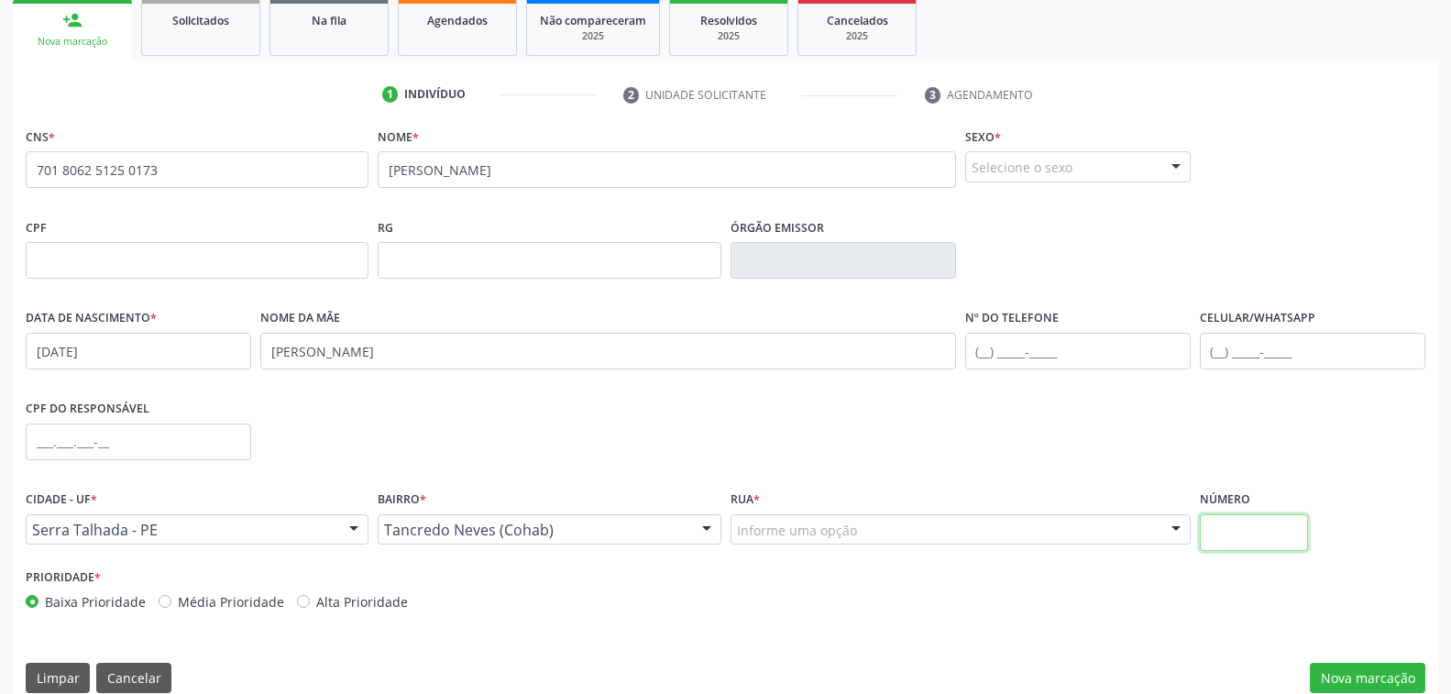
click at [1240, 527] on input "text" at bounding box center [1253, 532] width 108 height 37
click at [882, 521] on div "Informe uma opção" at bounding box center [960, 529] width 460 height 31
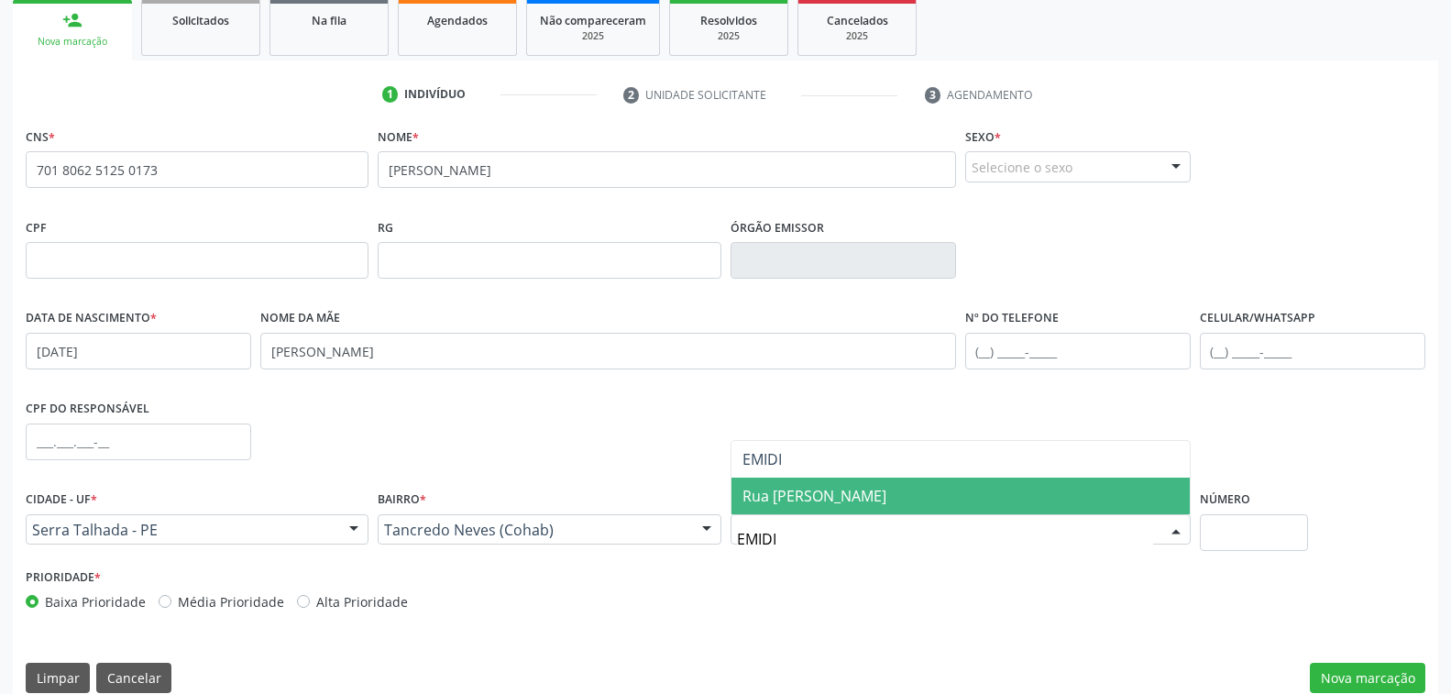
type input "EMIDIO"
click at [886, 488] on span "Rua [PERSON_NAME]" at bounding box center [814, 496] width 144 height 20
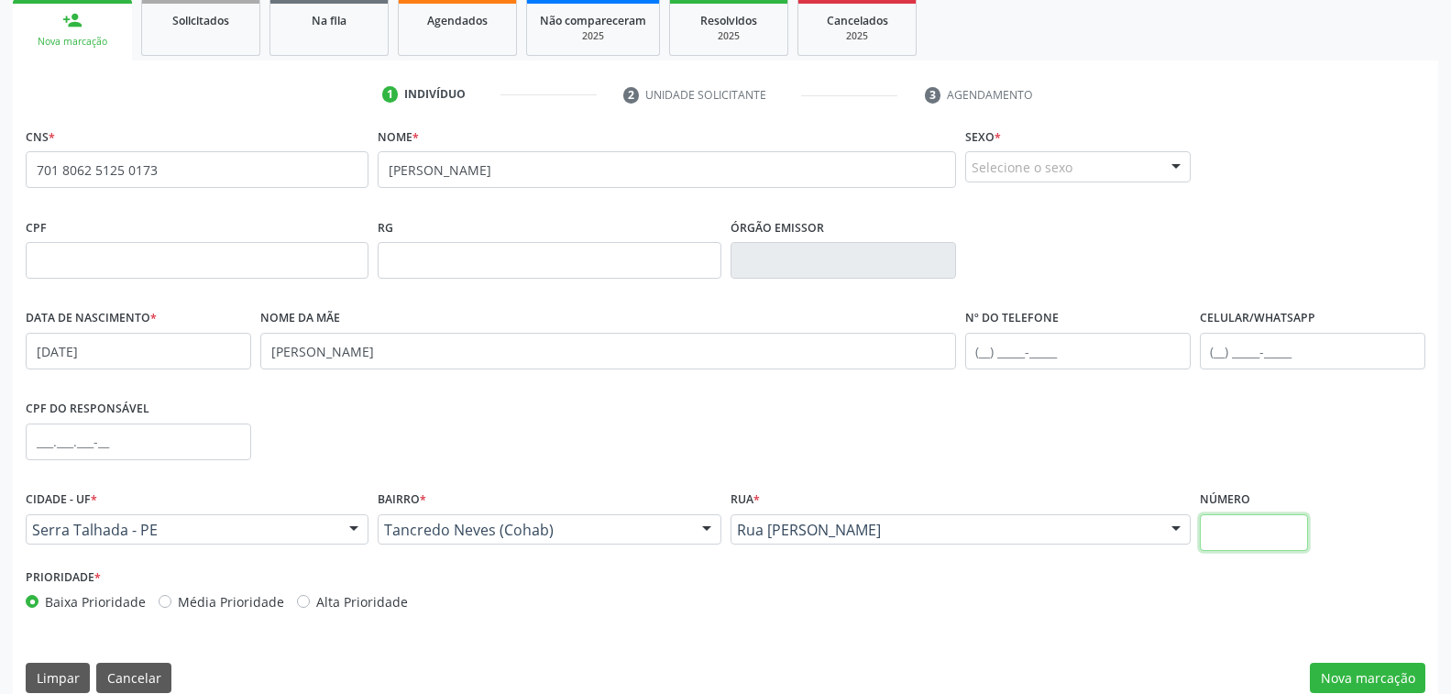
click at [1242, 534] on input "text" at bounding box center [1253, 532] width 108 height 37
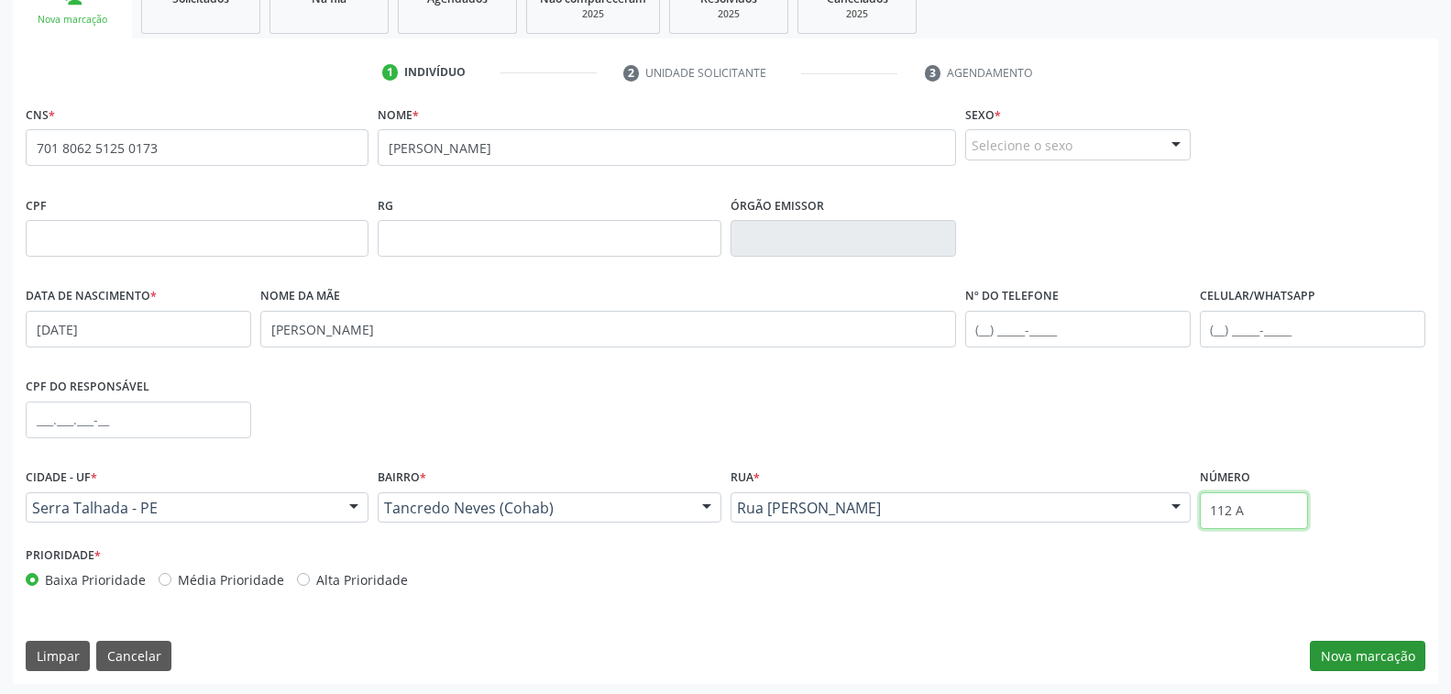
type input "112 A"
click at [1355, 646] on button "Nova marcação" at bounding box center [1366, 656] width 115 height 31
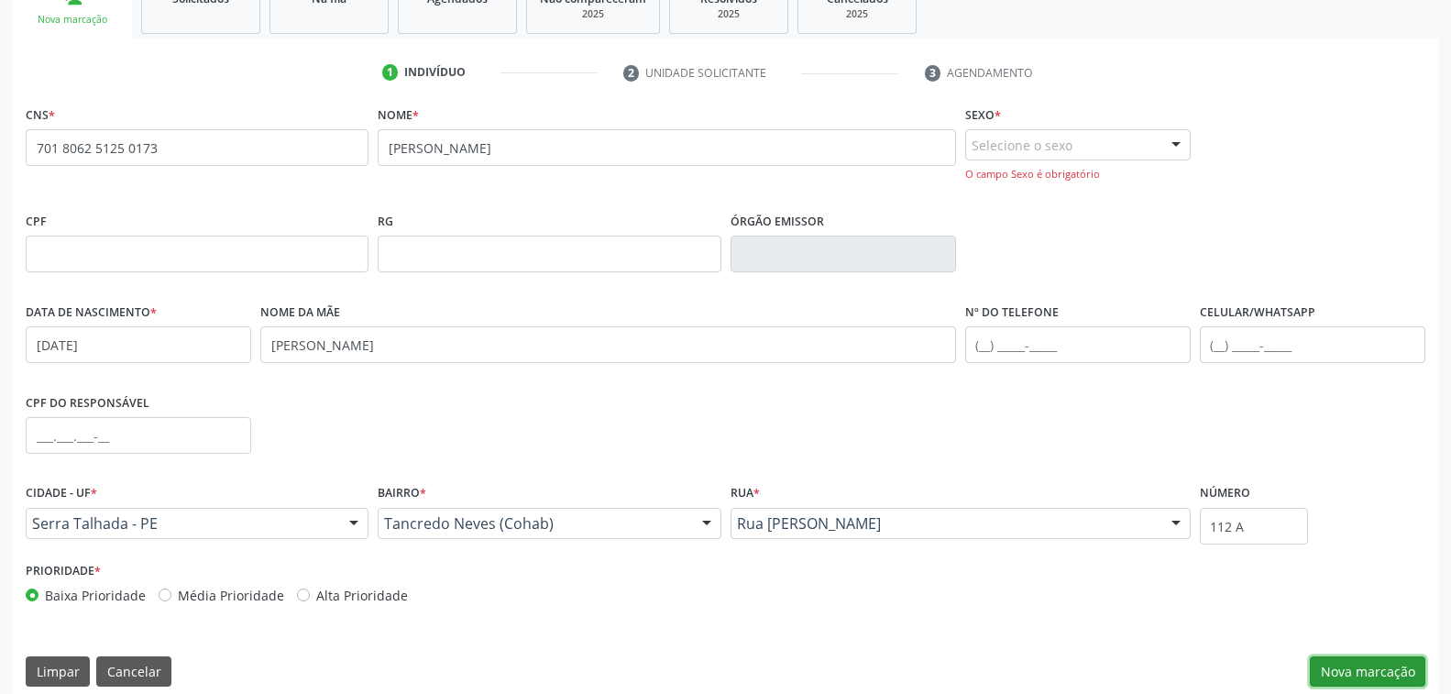
scroll to position [312, 0]
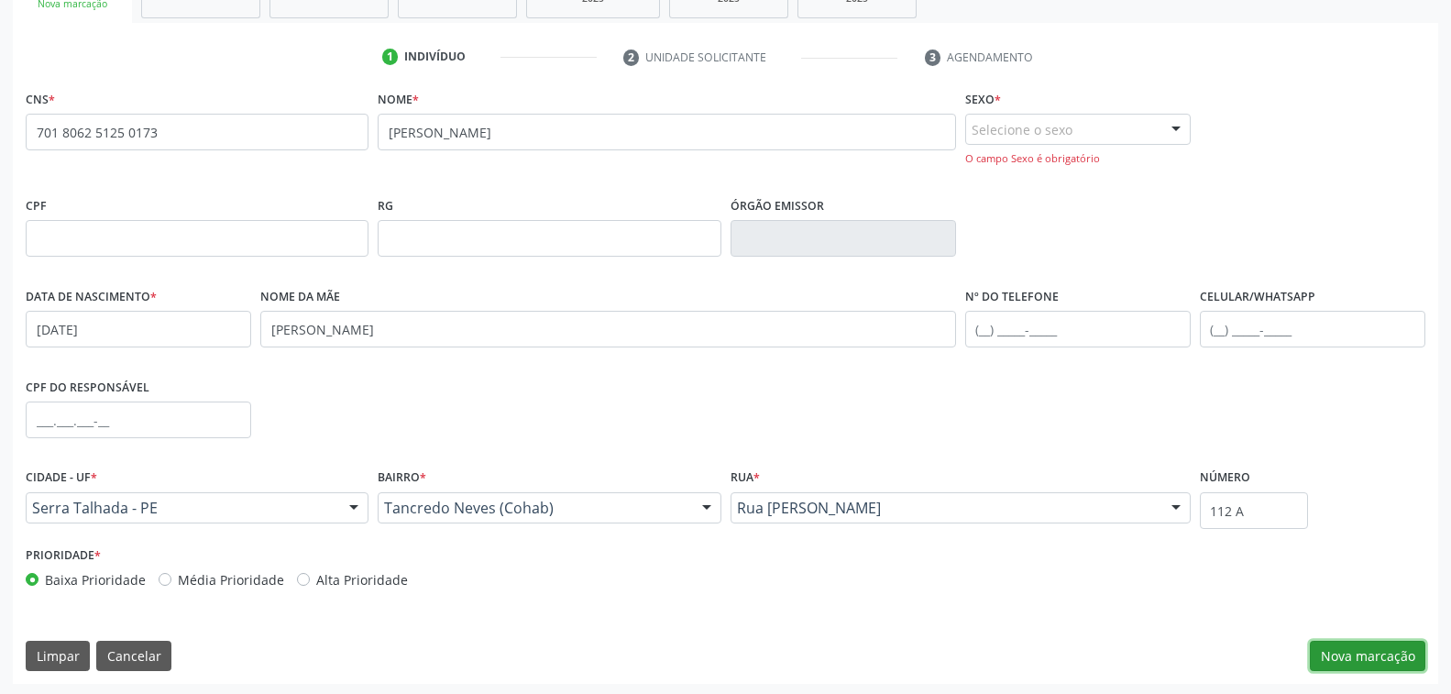
click at [1363, 652] on button "Nova marcação" at bounding box center [1366, 656] width 115 height 31
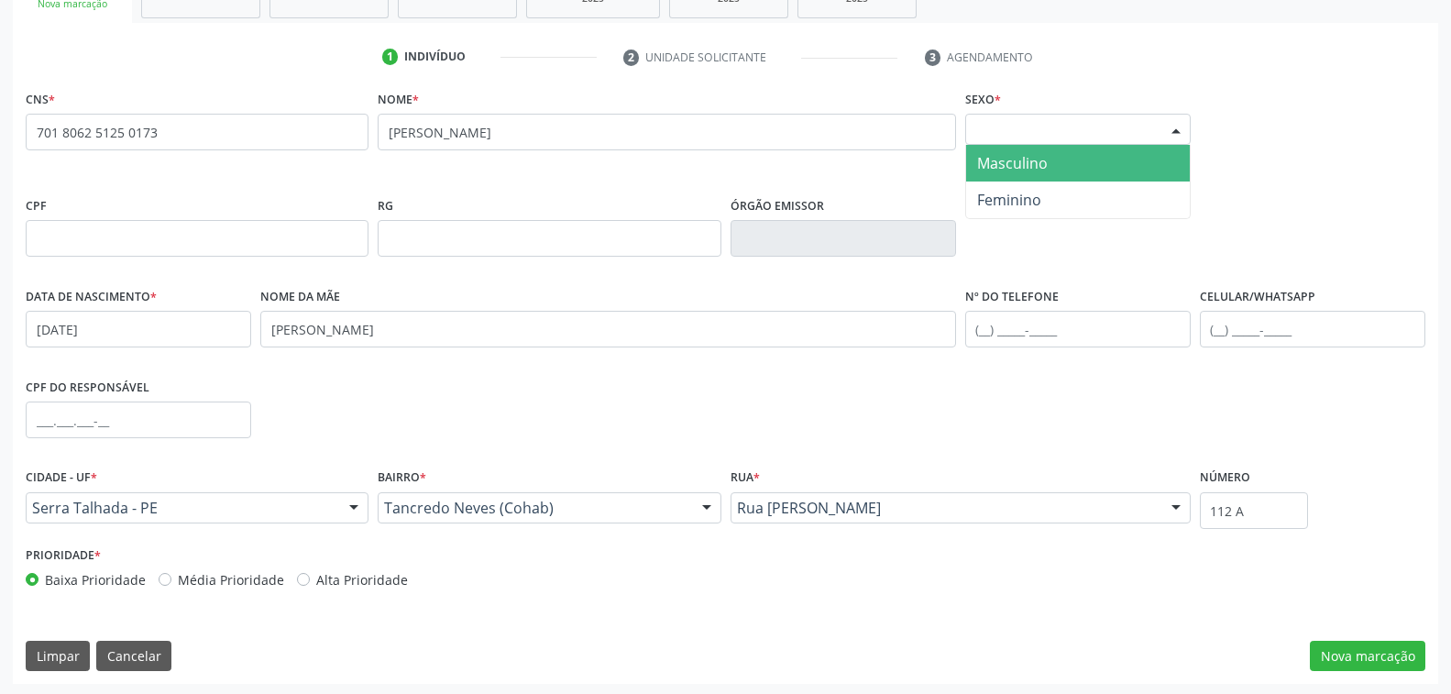
click at [1085, 126] on div "Selecione o sexo" at bounding box center [1077, 129] width 225 height 31
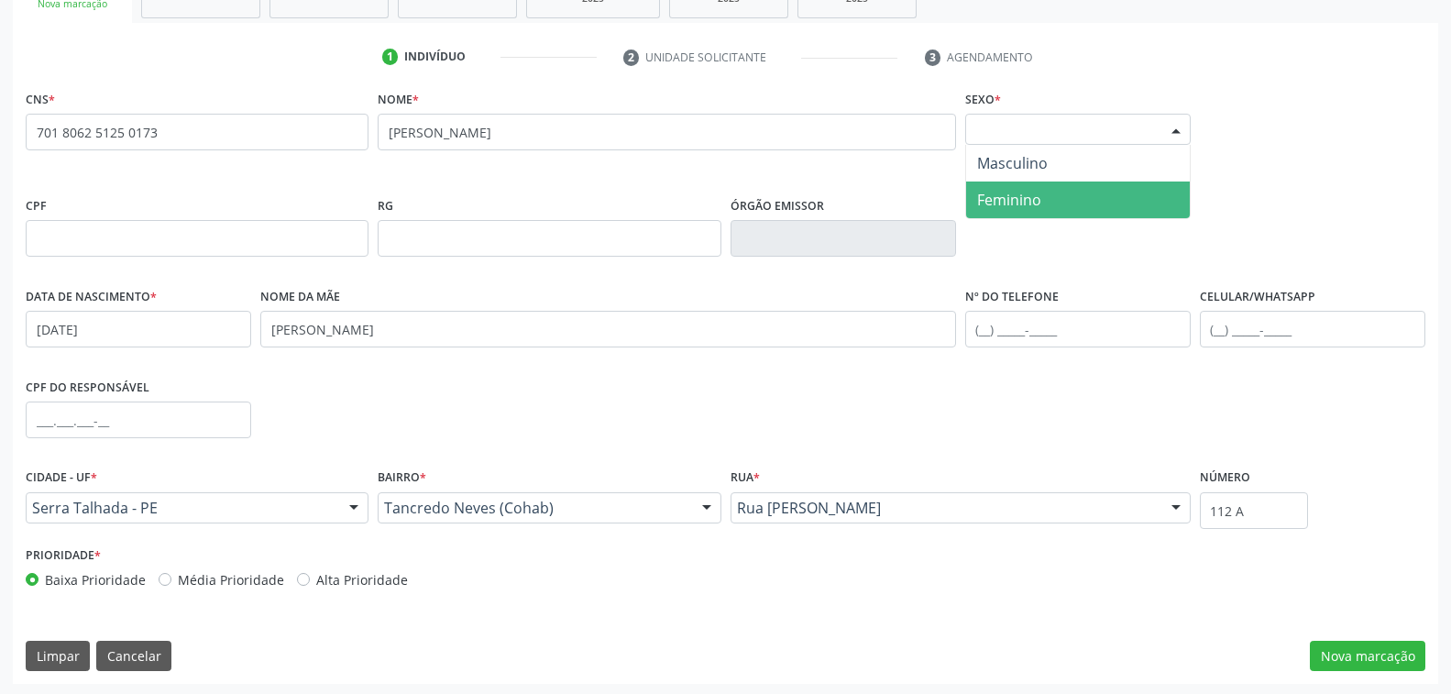
click at [1040, 196] on span "Feminino" at bounding box center [1009, 200] width 64 height 20
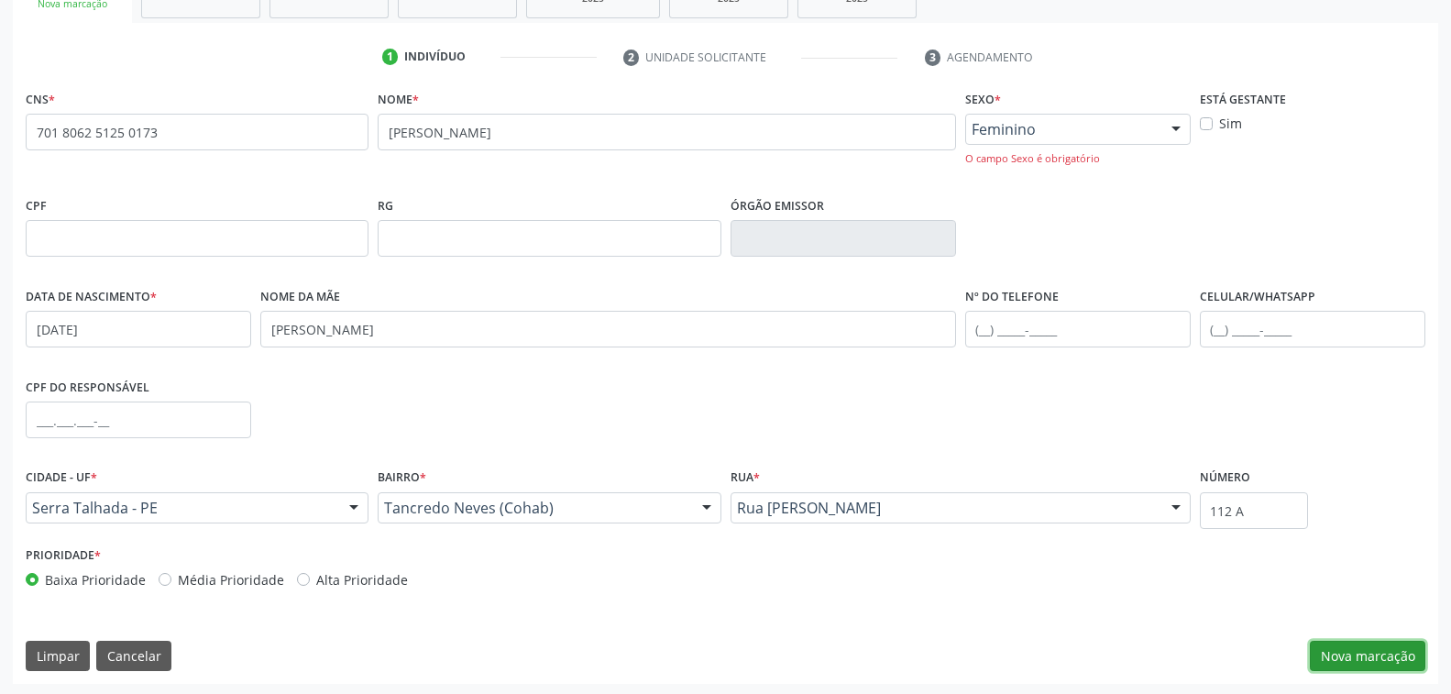
click at [1371, 655] on button "Nova marcação" at bounding box center [1366, 656] width 115 height 31
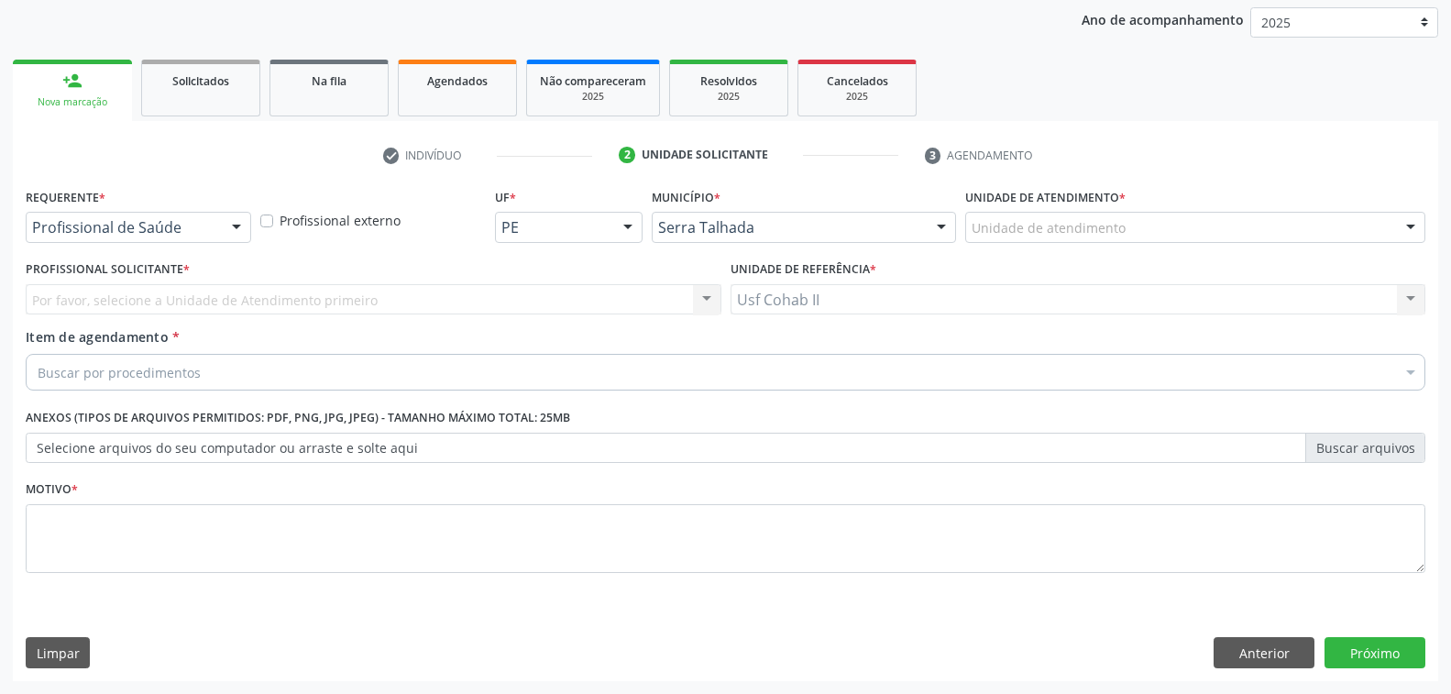
scroll to position [213, 0]
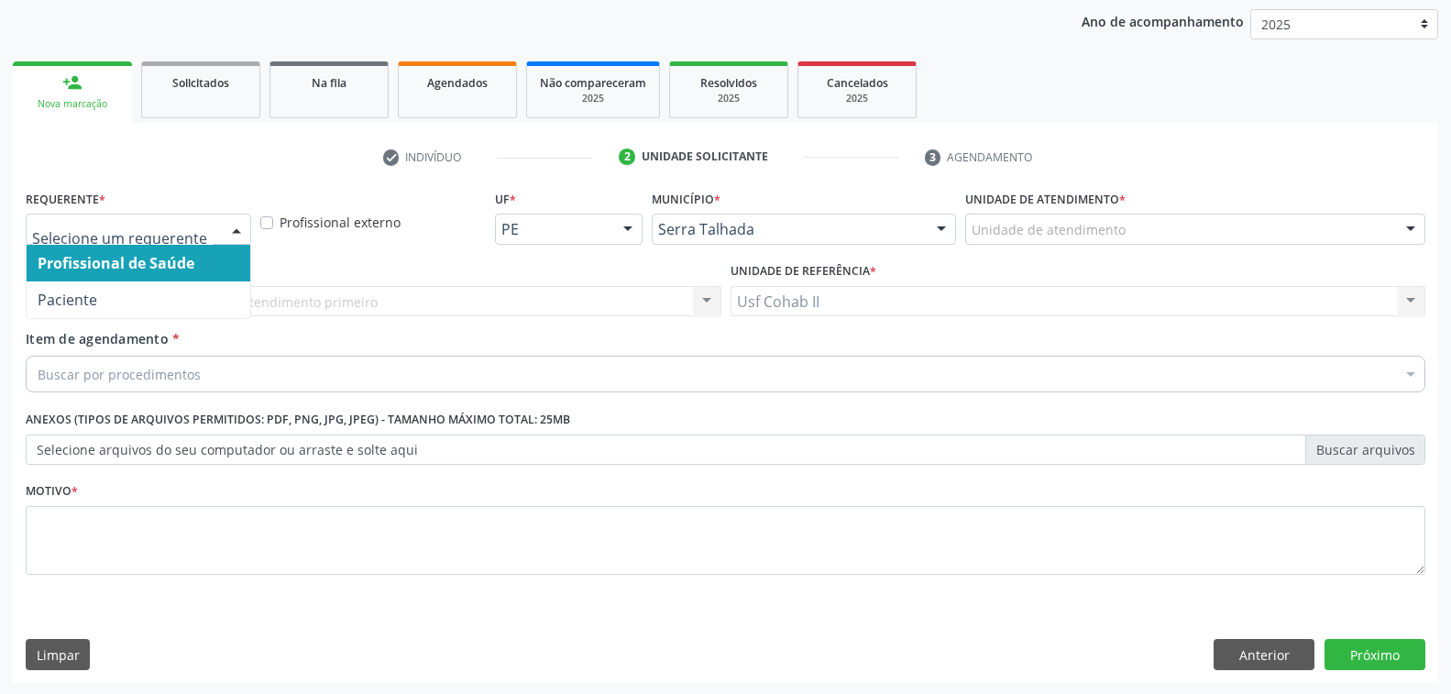
click at [232, 225] on div at bounding box center [236, 229] width 27 height 31
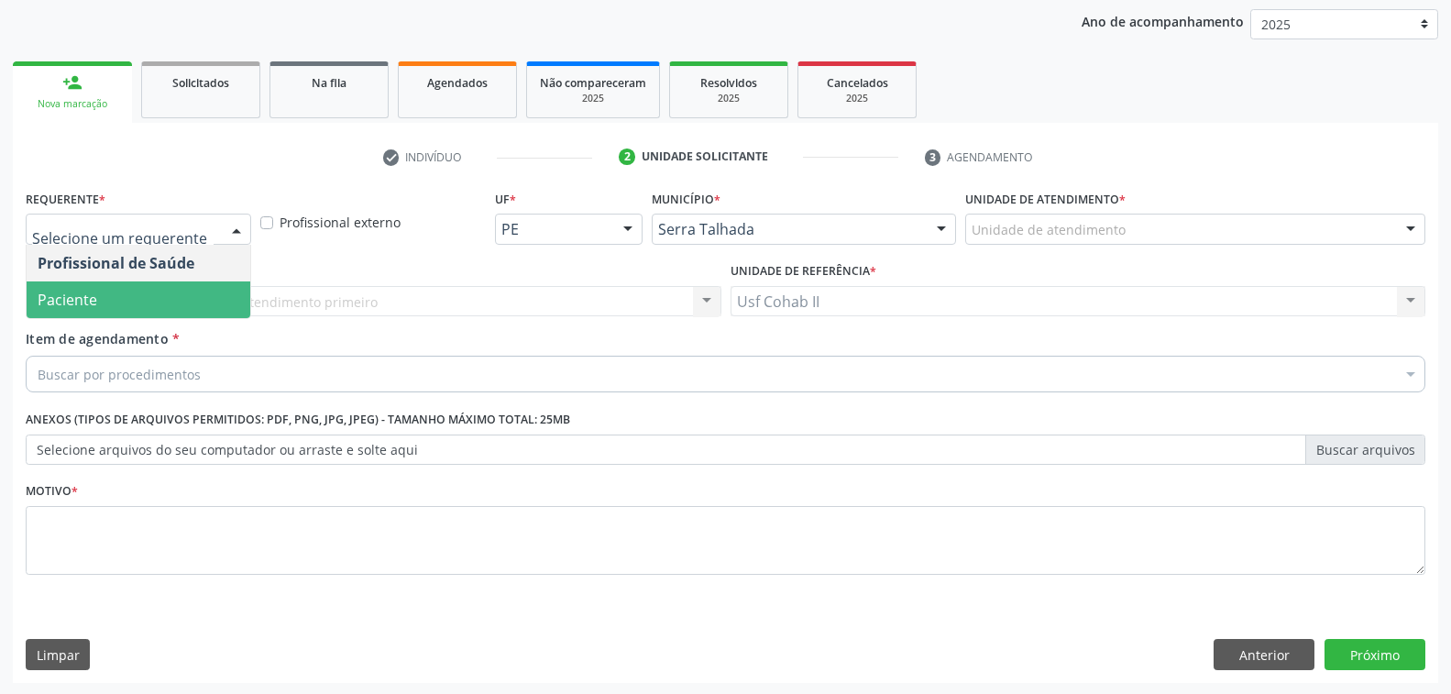
click at [127, 290] on span "Paciente" at bounding box center [139, 299] width 224 height 37
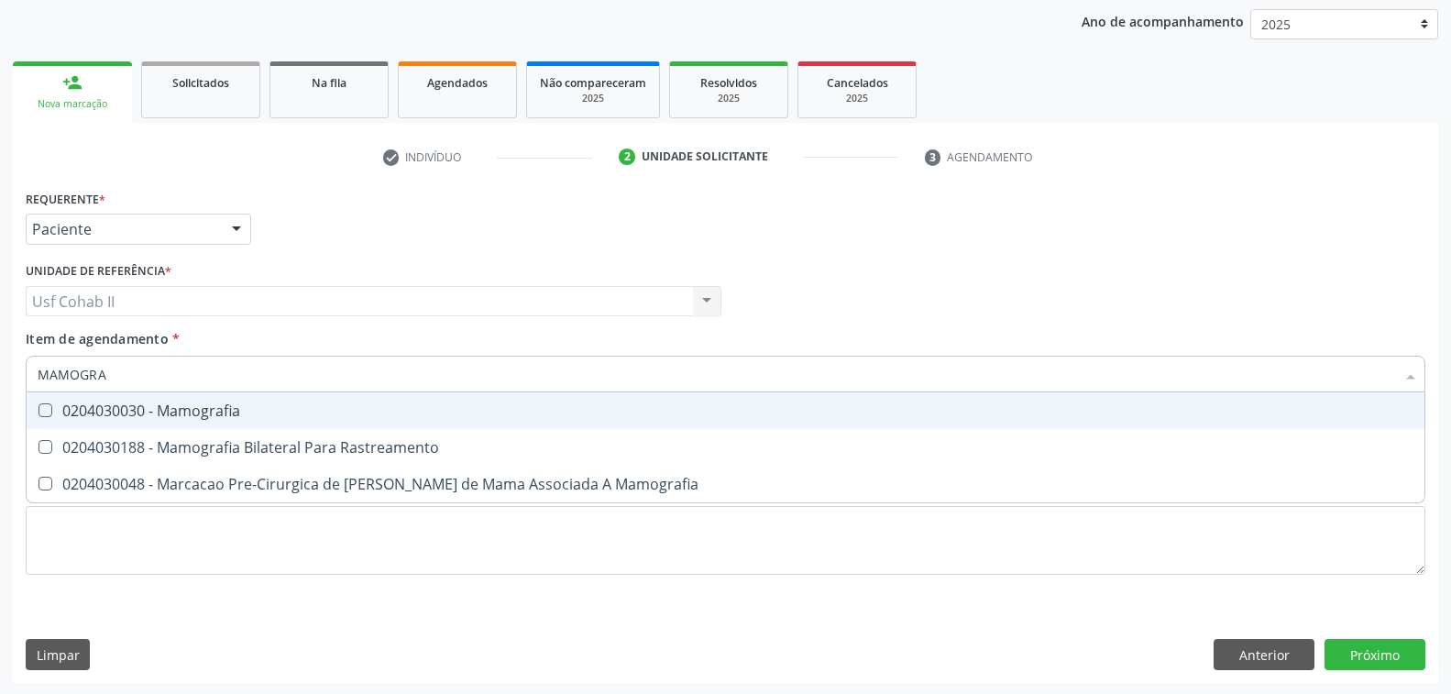
type input "MAMOGRAF"
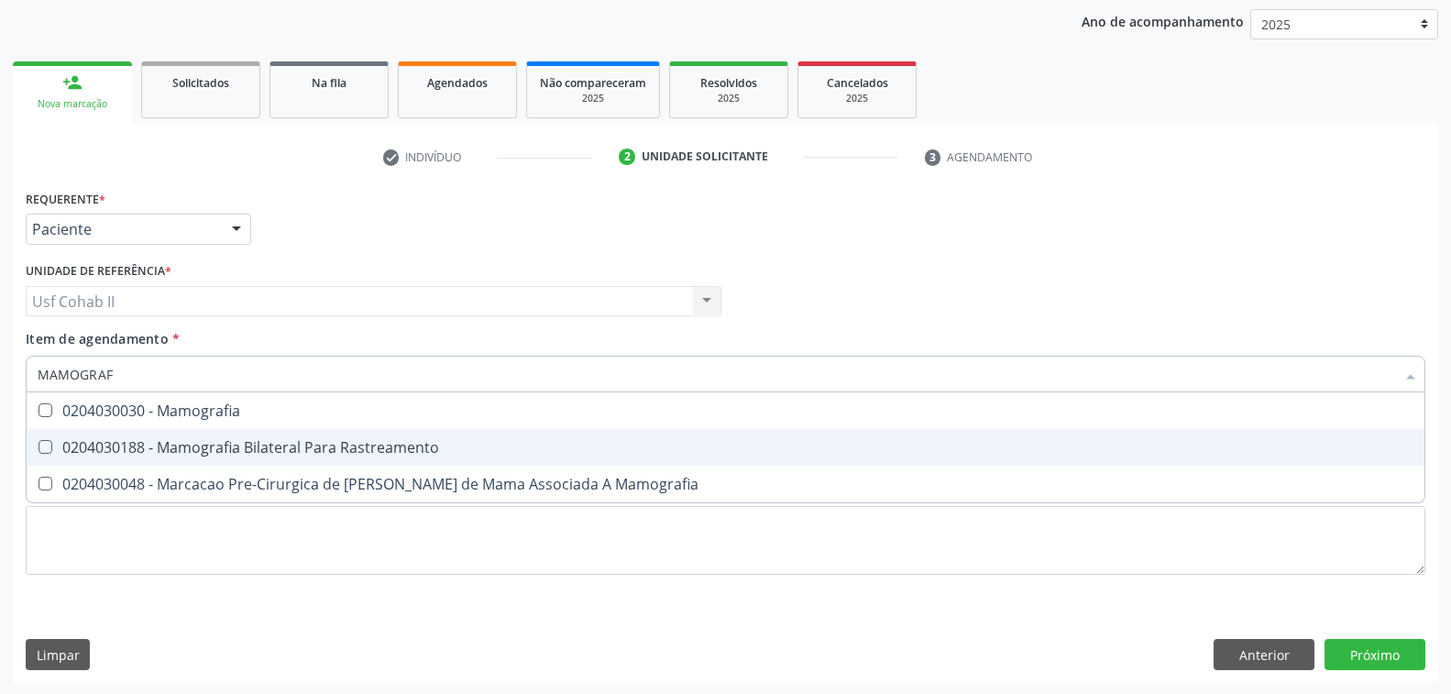
click at [331, 441] on div "0204030188 - Mamografia Bilateral Para Rastreamento" at bounding box center [725, 447] width 1375 height 15
checkbox Rastreamento "true"
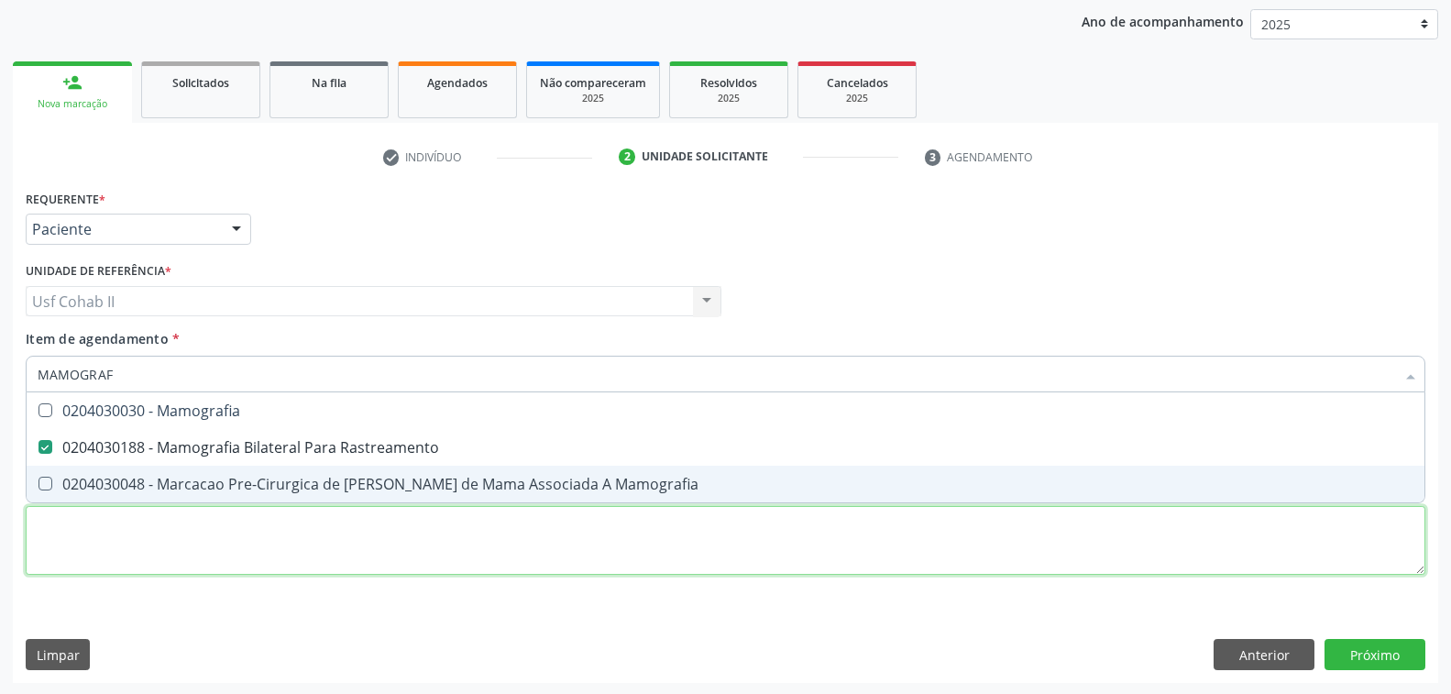
click at [192, 551] on div "Requerente * Paciente Profissional de Saúde Paciente Nenhum resultado encontrad…" at bounding box center [725, 392] width 1399 height 415
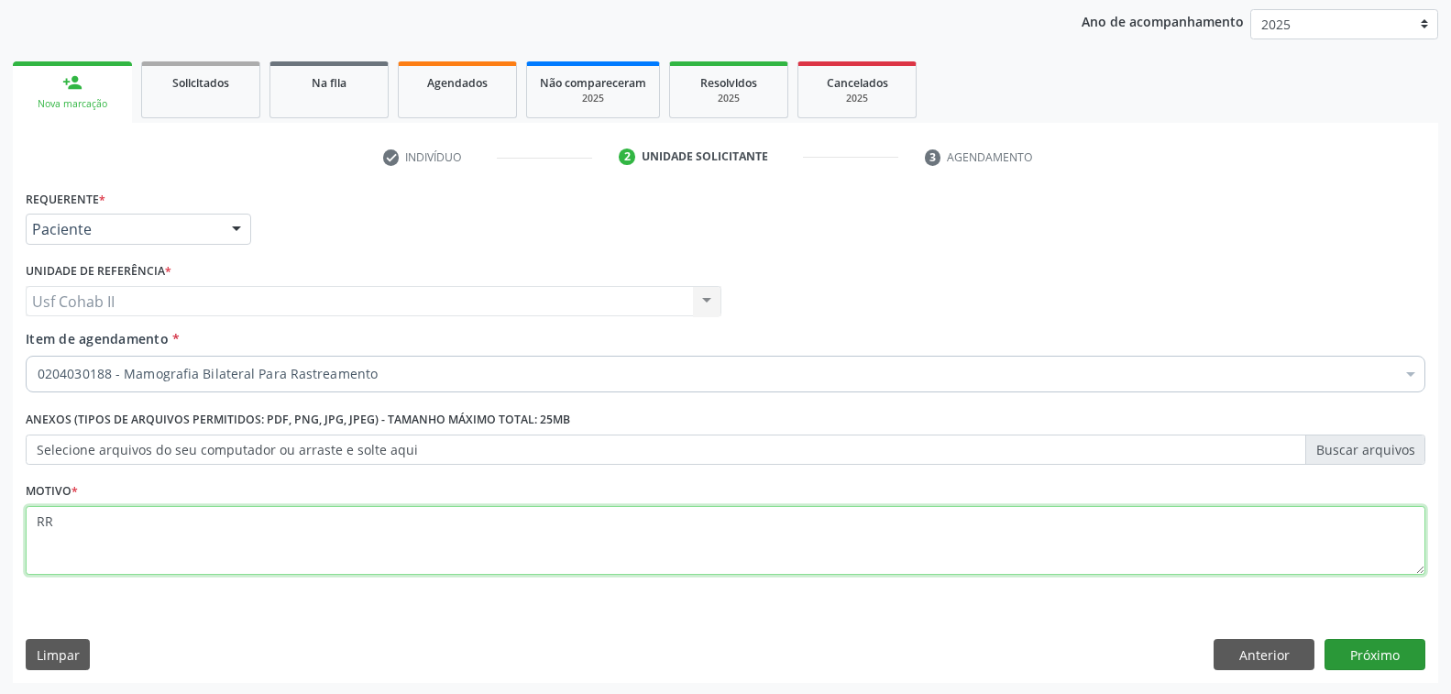
type textarea "RR"
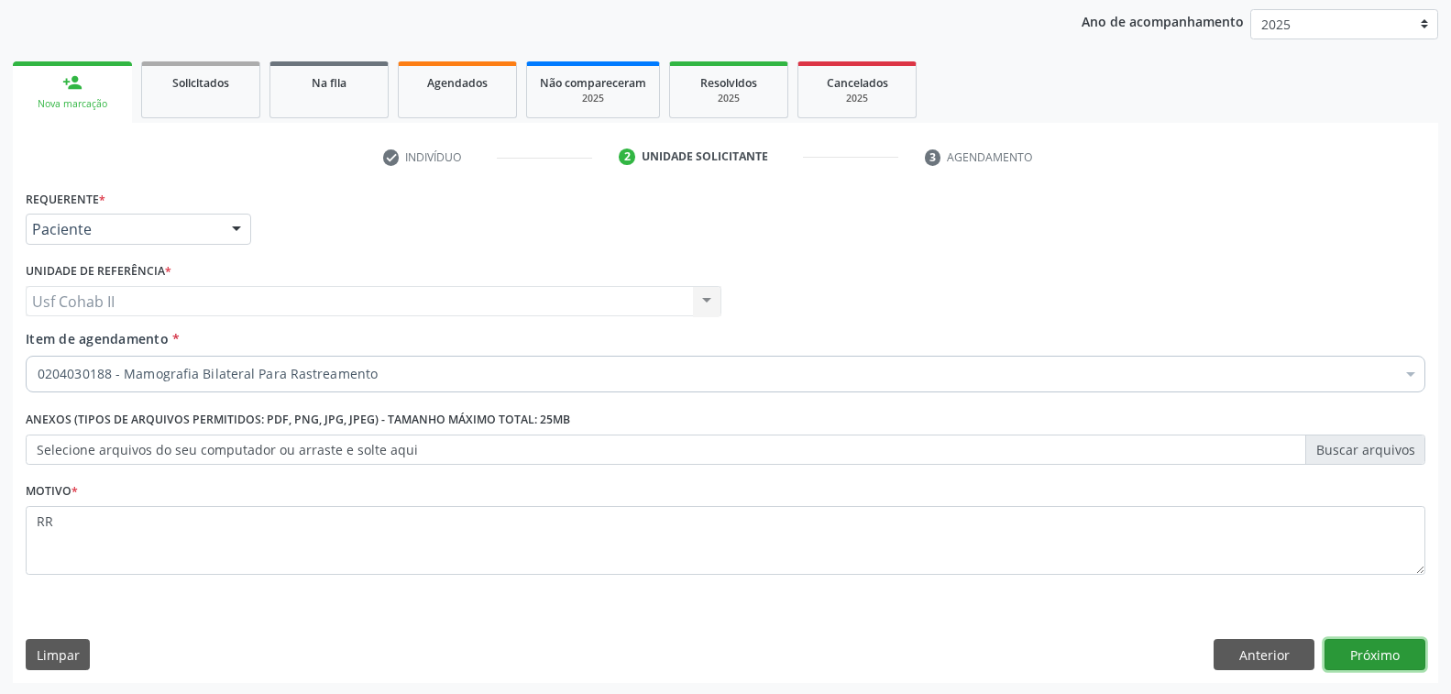
click at [1377, 645] on button "Próximo" at bounding box center [1374, 654] width 101 height 31
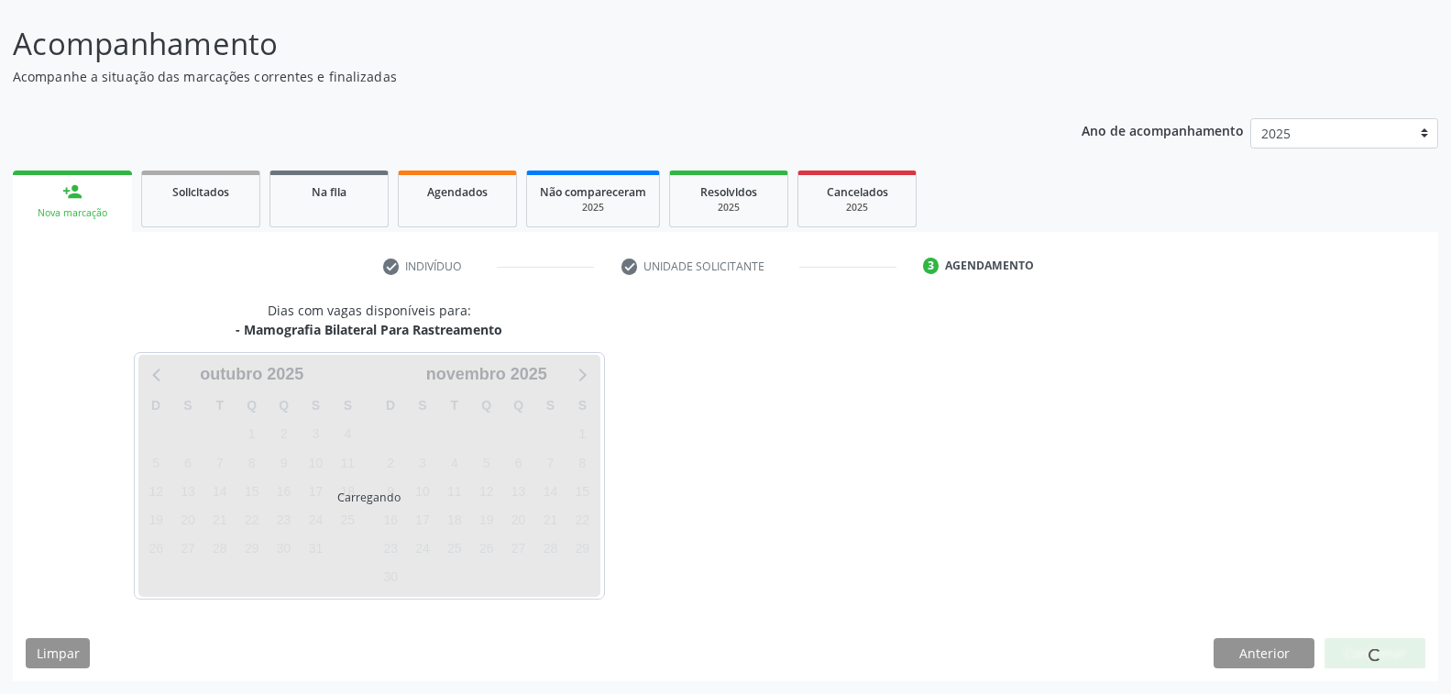
scroll to position [103, 0]
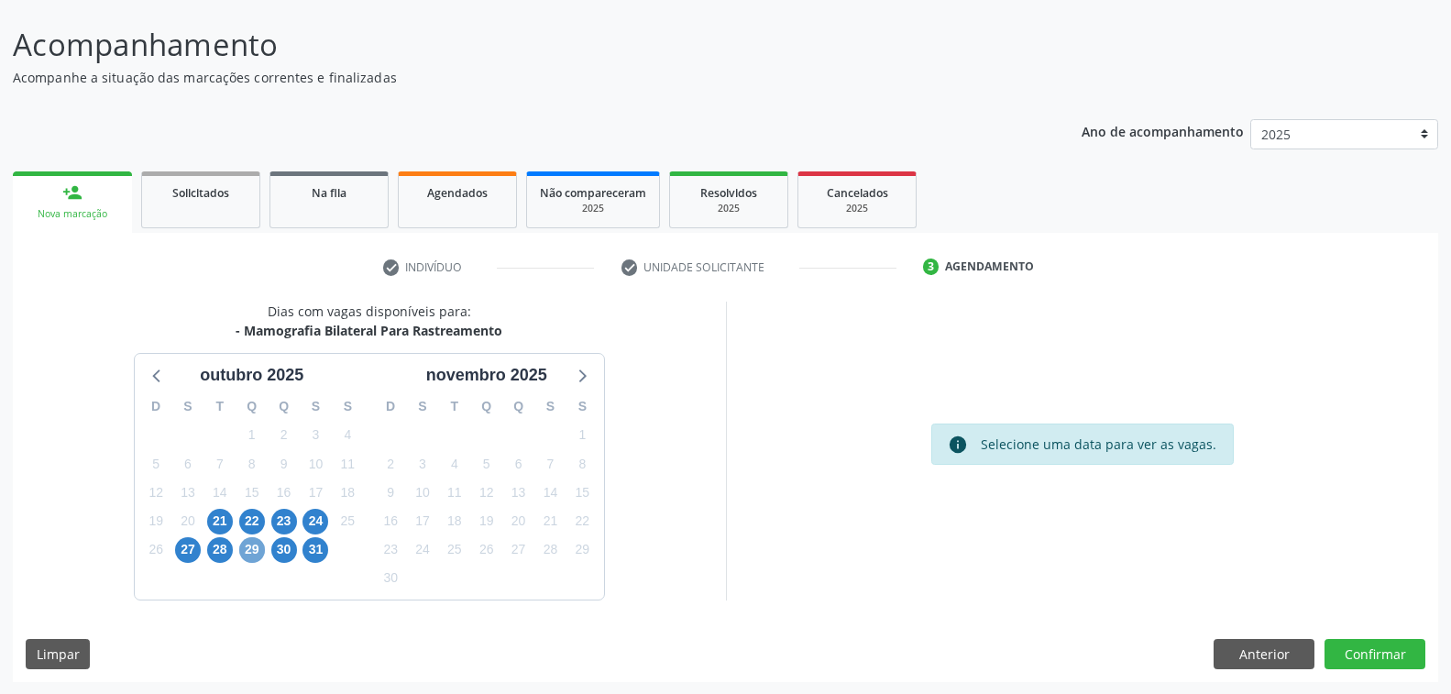
click at [253, 545] on span "29" at bounding box center [252, 550] width 26 height 26
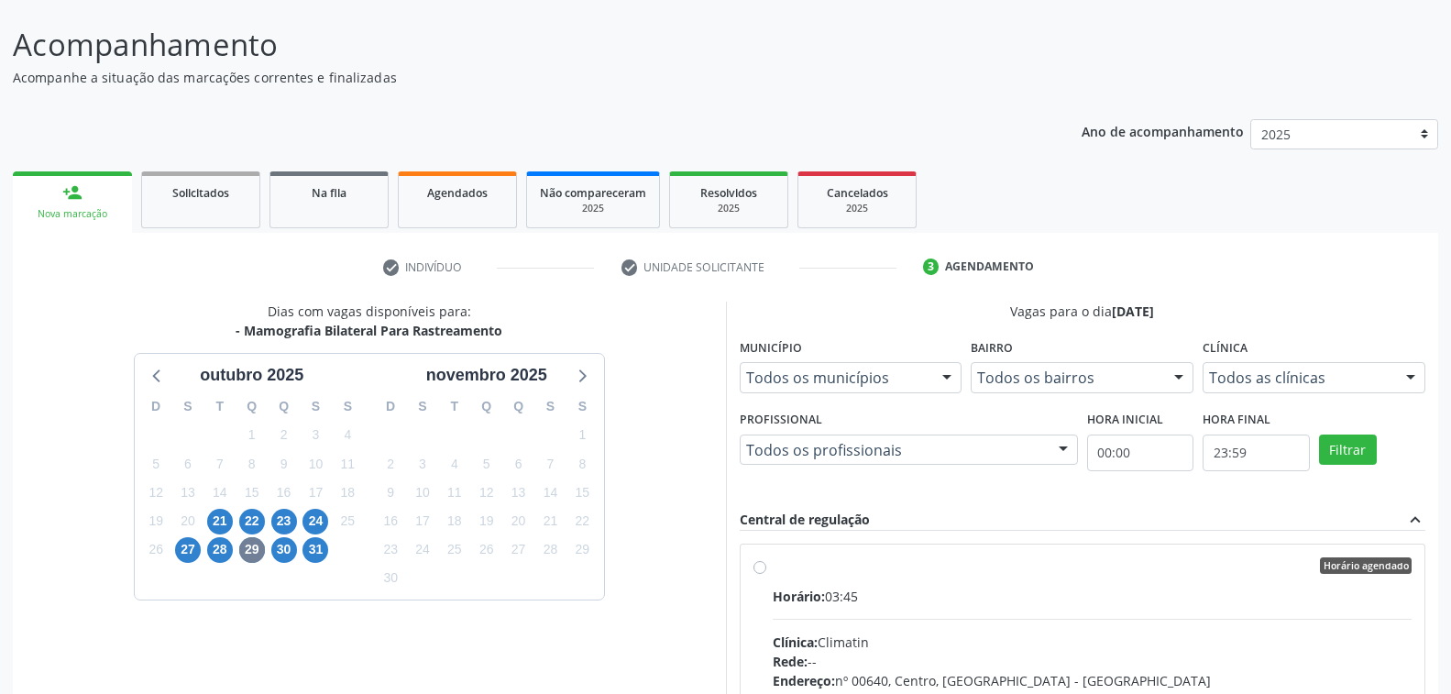
click at [1059, 444] on div at bounding box center [1062, 450] width 27 height 31
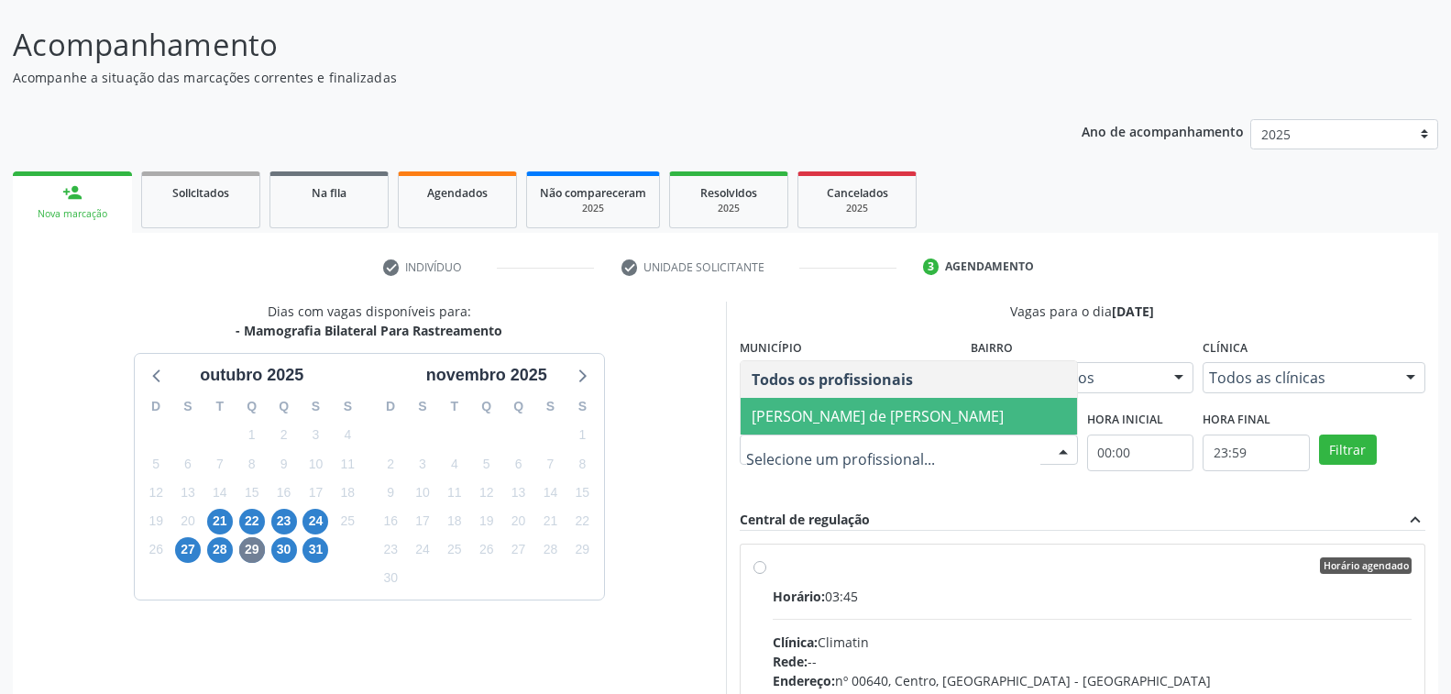
drag, startPoint x: 815, startPoint y: 416, endPoint x: 1099, endPoint y: 457, distance: 287.0
click at [822, 416] on span "[PERSON_NAME] de [PERSON_NAME]" at bounding box center [877, 416] width 252 height 20
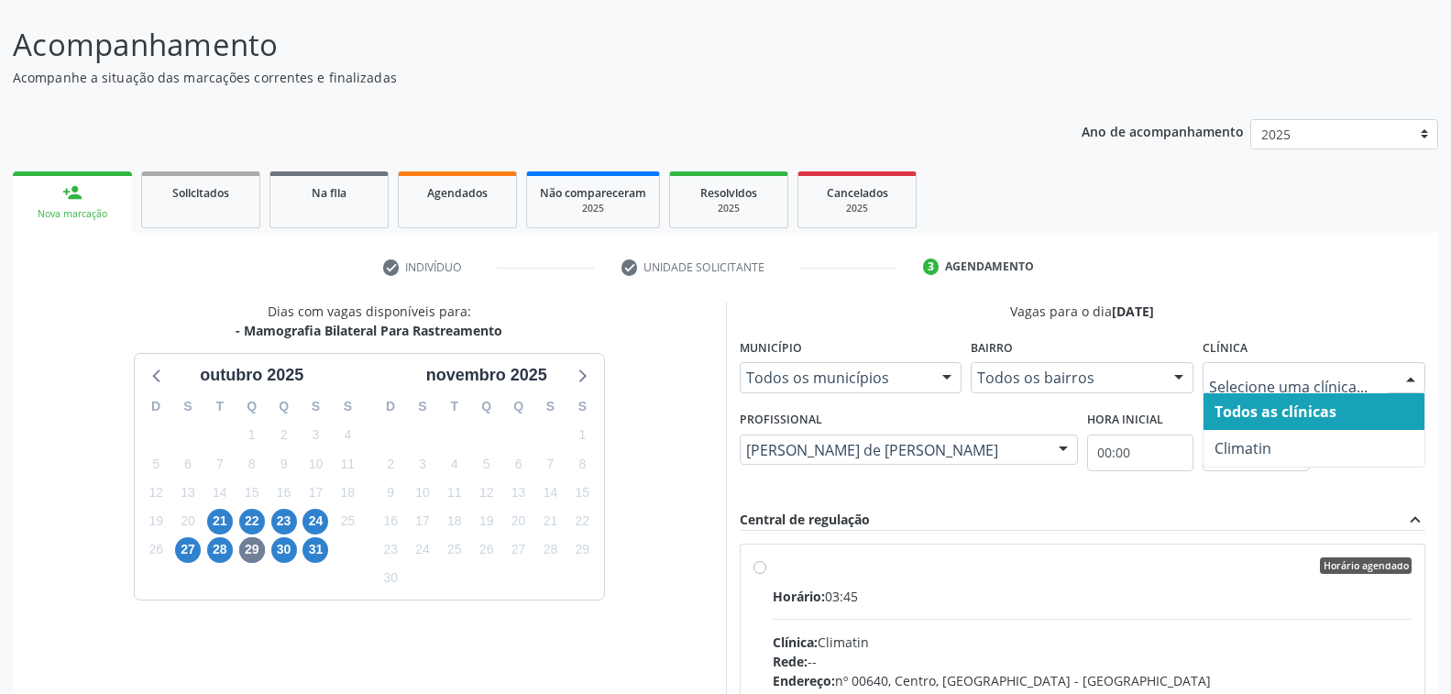
click at [1413, 377] on div at bounding box center [1409, 378] width 27 height 31
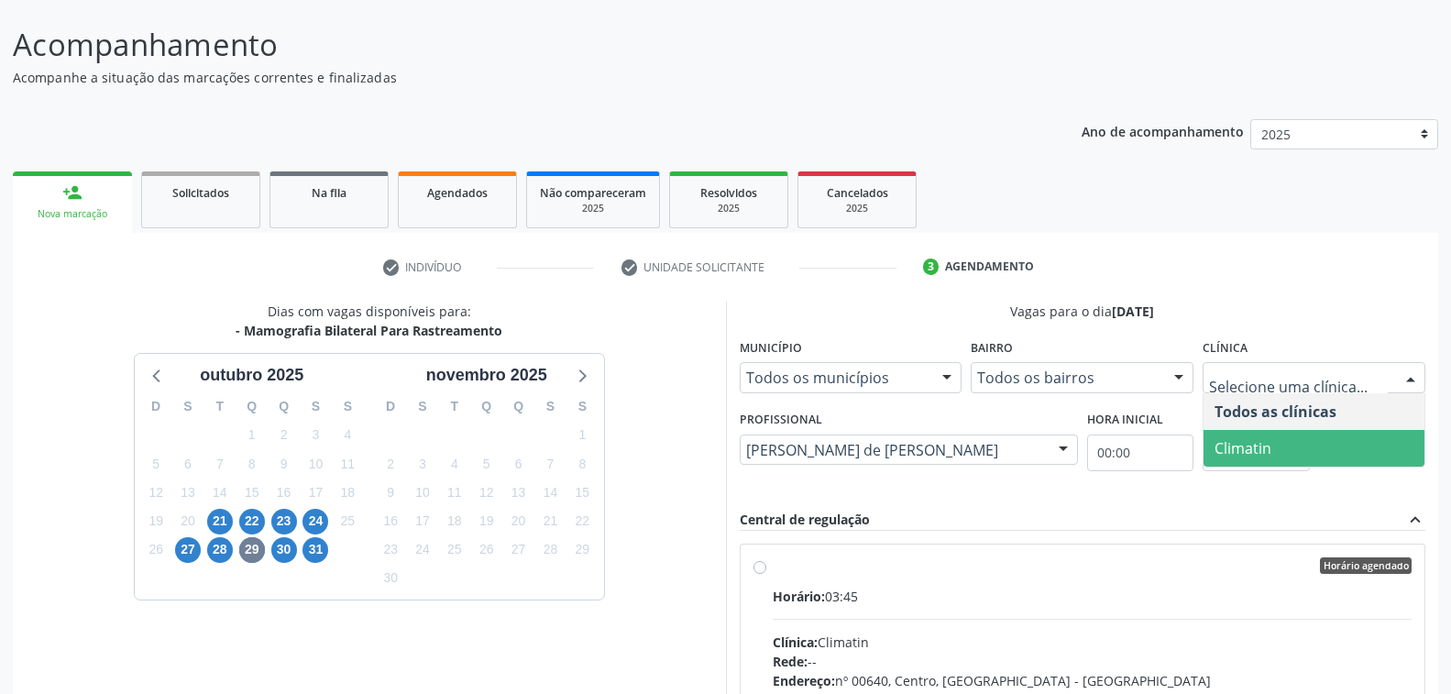
click at [1287, 446] on span "Climatin" at bounding box center [1313, 448] width 221 height 37
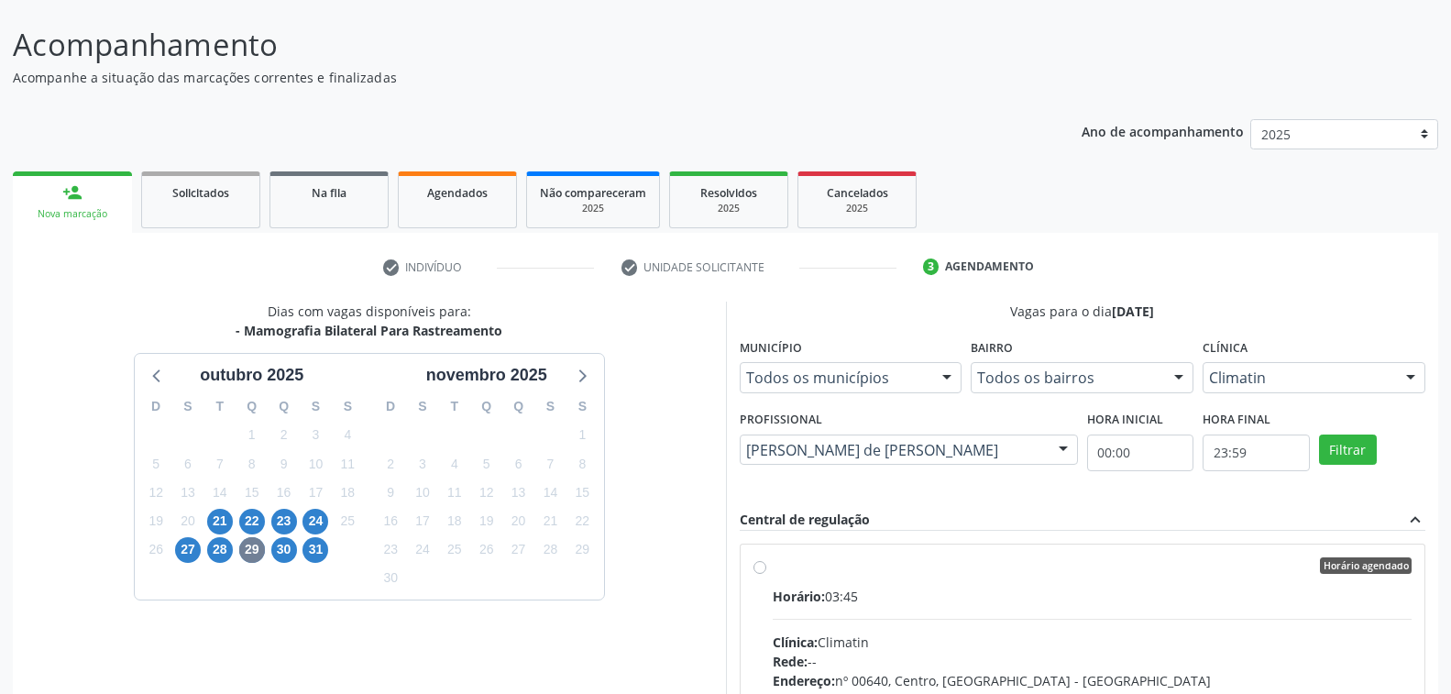
click at [1101, 583] on label "Horário agendado Horário: 03:45 Clínica: Climatin Rede: -- Endereço: nº 00640, …" at bounding box center [1092, 697] width 640 height 281
click at [766, 574] on input "Horário agendado Horário: 03:45 Clínica: Climatin Rede: -- Endereço: nº 00640, …" at bounding box center [759, 565] width 13 height 16
radio input "true"
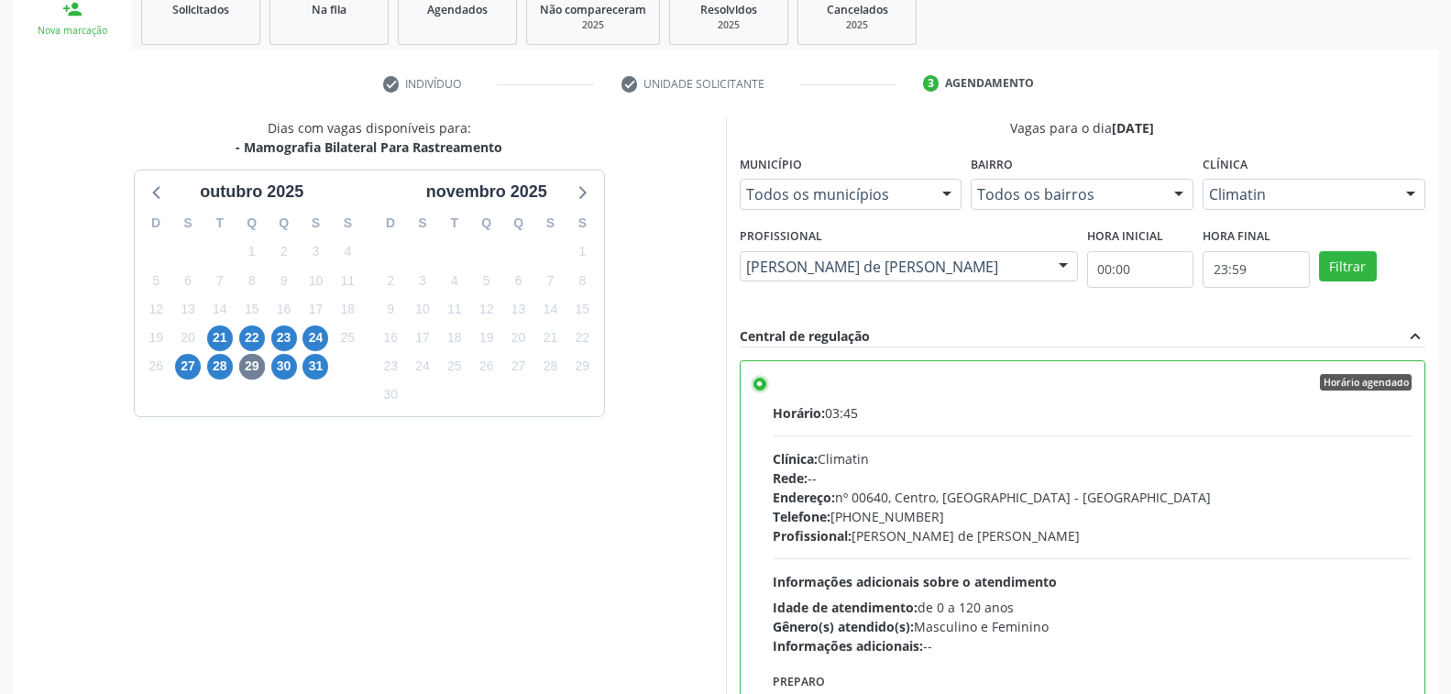
scroll to position [400, 0]
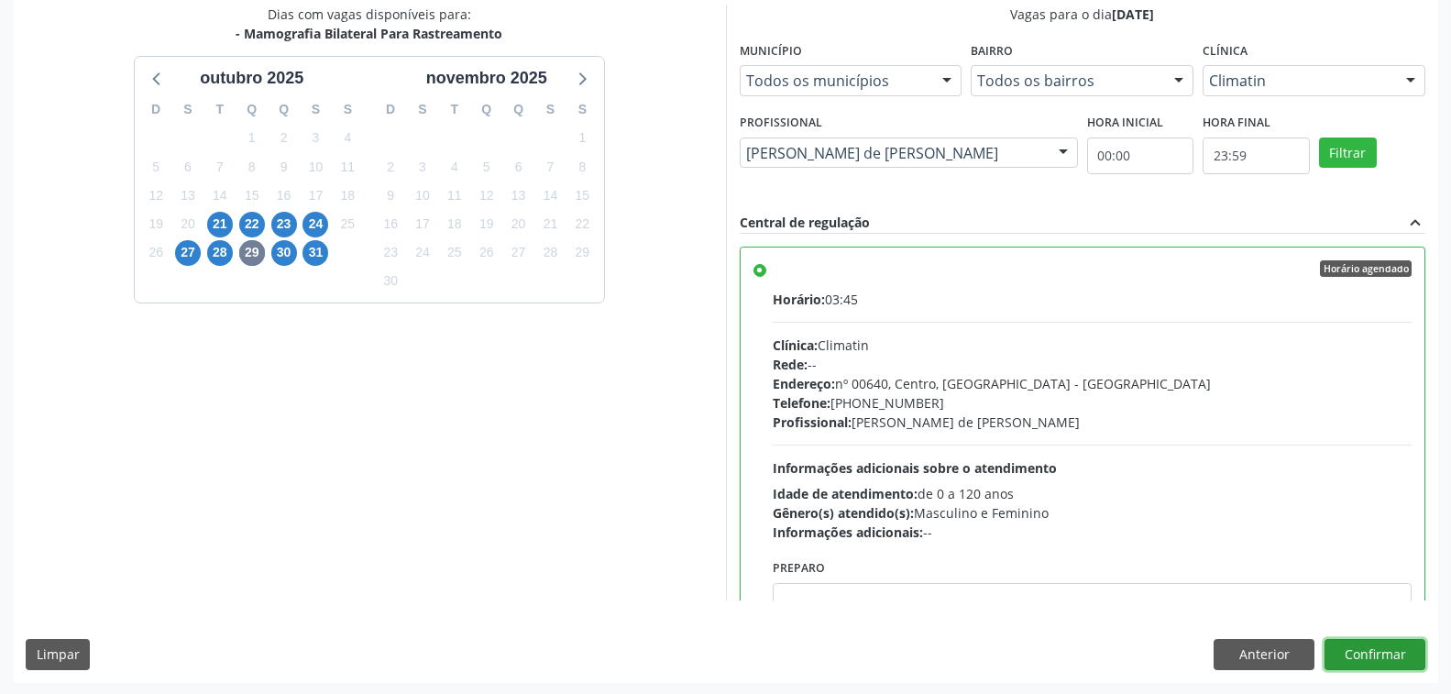
click at [1377, 656] on button "Confirmar" at bounding box center [1374, 654] width 101 height 31
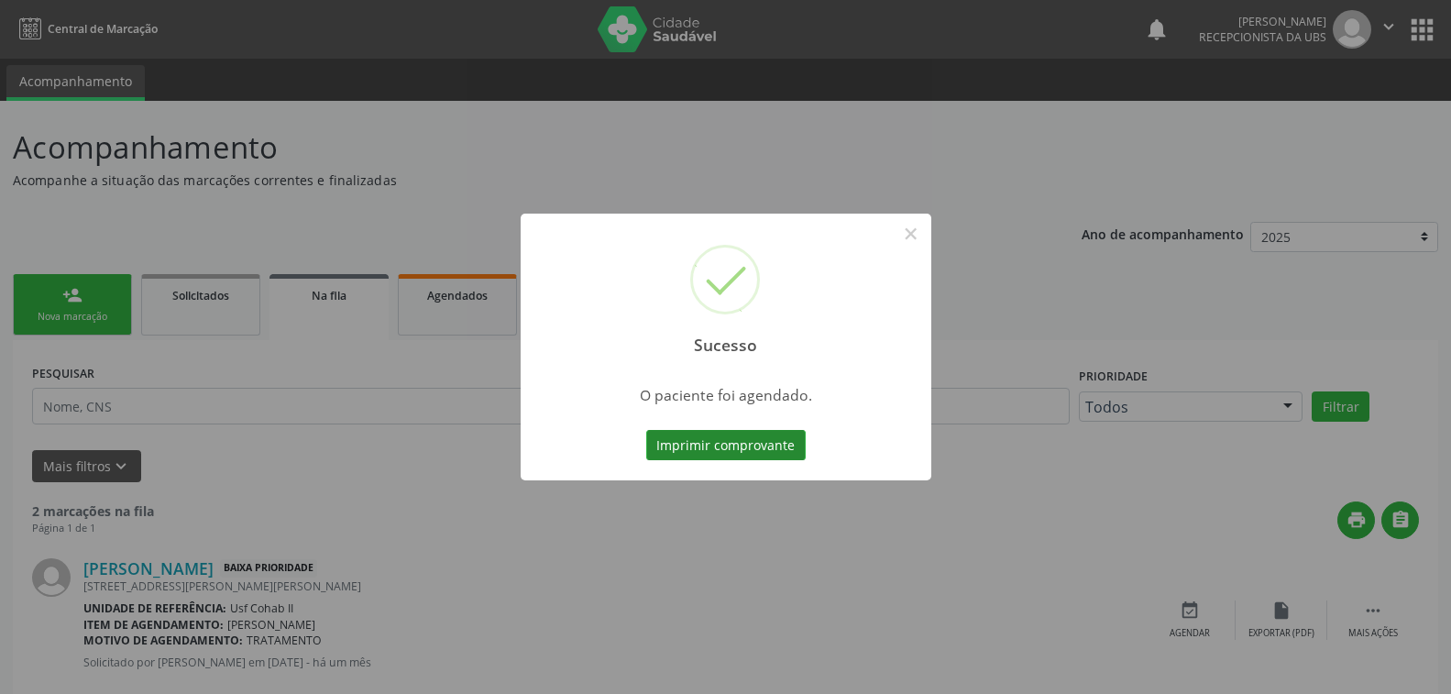
click at [727, 443] on button "Imprimir comprovante" at bounding box center [725, 445] width 159 height 31
